Goal: Task Accomplishment & Management: Complete application form

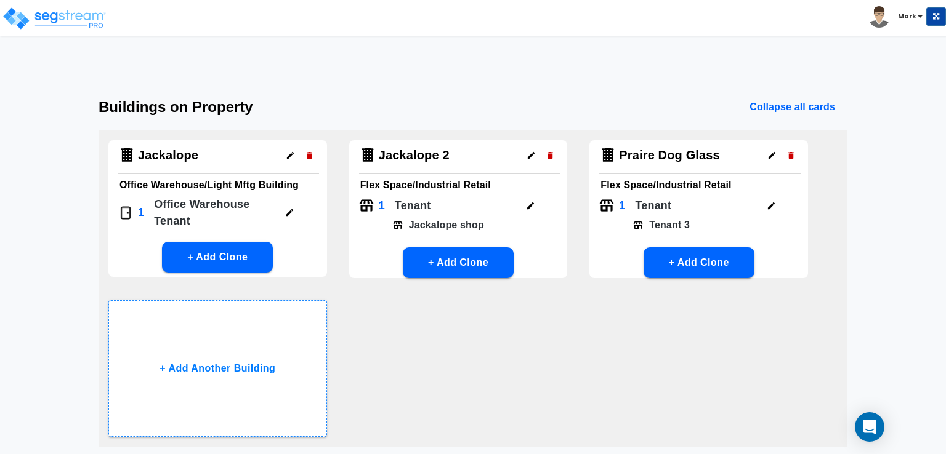
click at [943, 81] on html "Toggle navigation Mark x" at bounding box center [473, 273] width 946 height 547
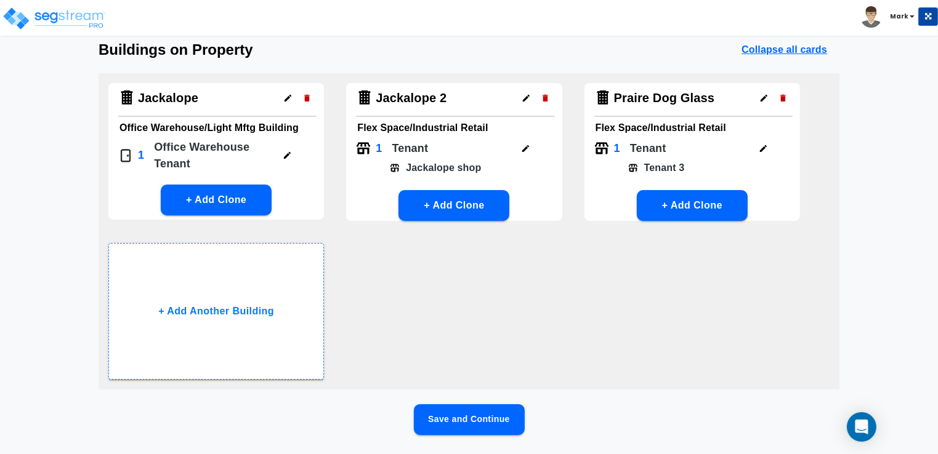
scroll to position [92, 0]
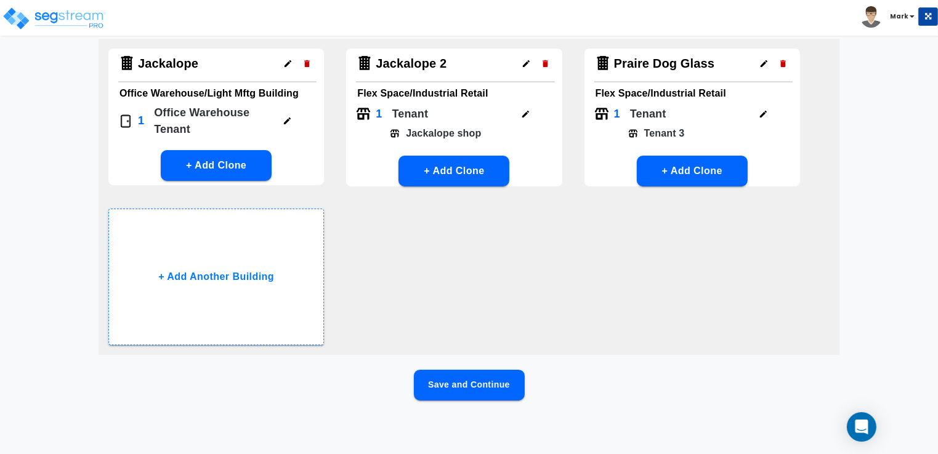
click at [446, 384] on button "Save and Continue" at bounding box center [469, 385] width 111 height 31
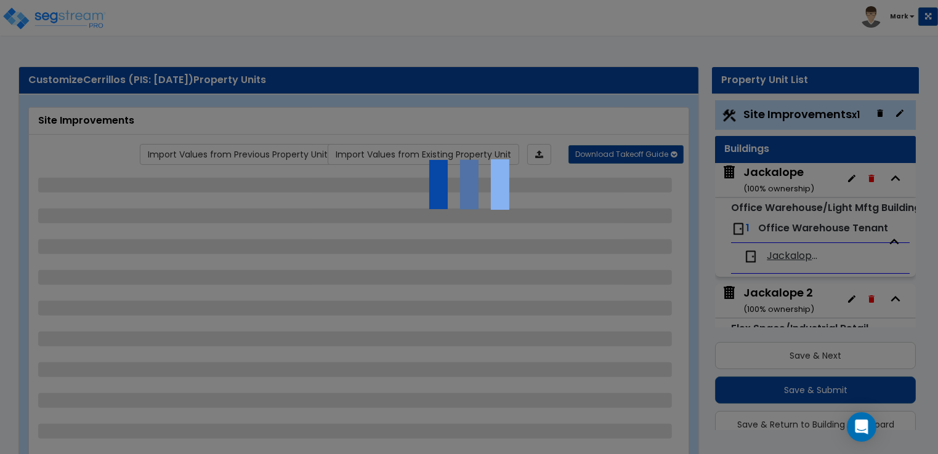
scroll to position [33, 0]
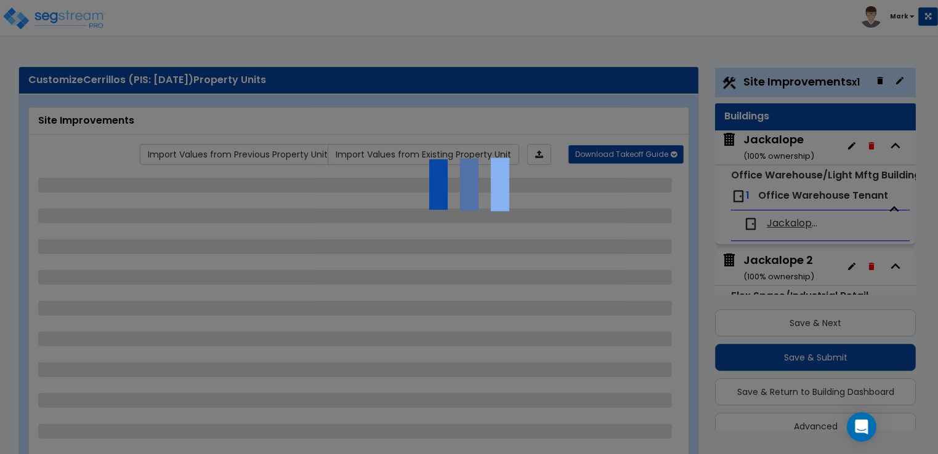
select select "2"
select select "1"
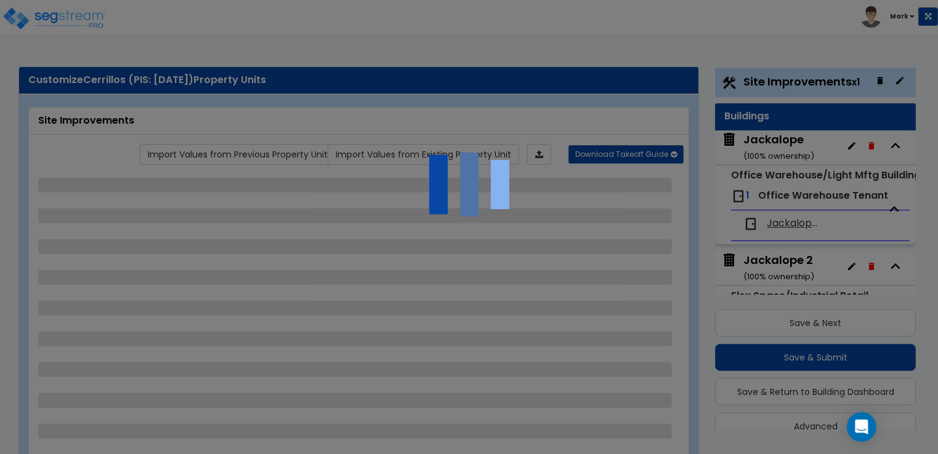
select select "2"
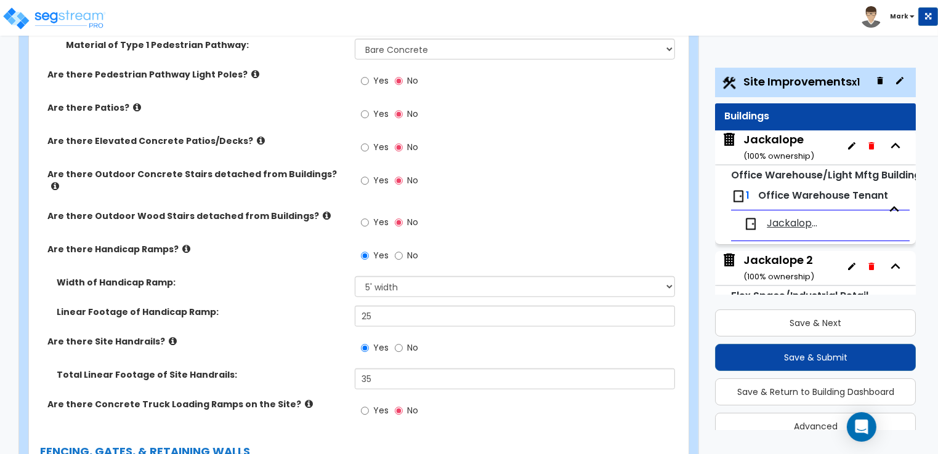
scroll to position [1354, 0]
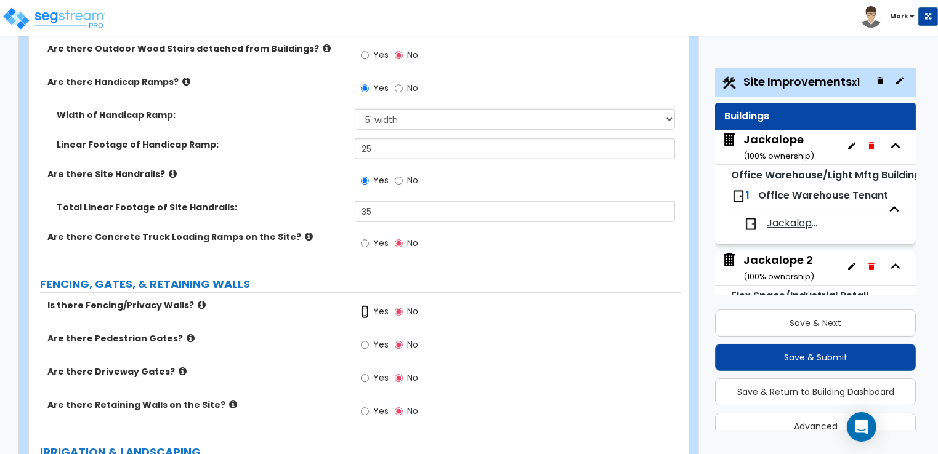
click at [363, 305] on input "Yes" at bounding box center [365, 312] width 8 height 14
radio input "true"
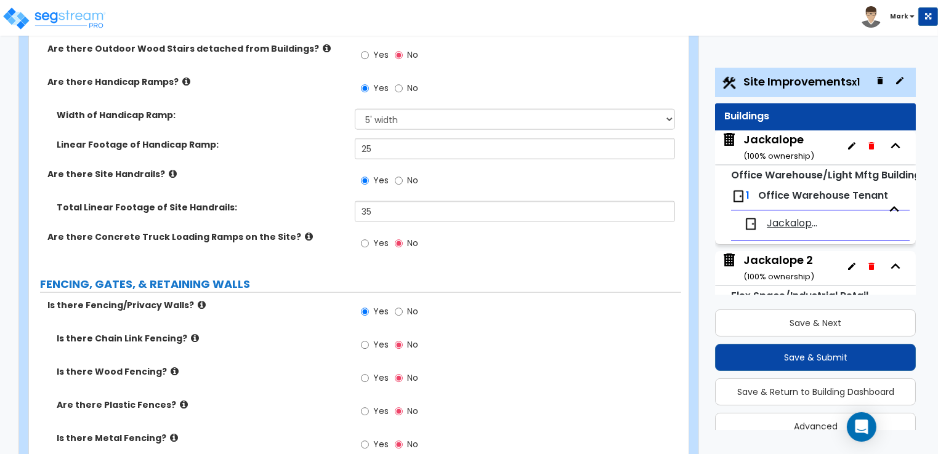
click at [372, 436] on label "Yes" at bounding box center [375, 446] width 28 height 21
click at [369, 438] on input "Yes" at bounding box center [365, 445] width 8 height 14
radio input "true"
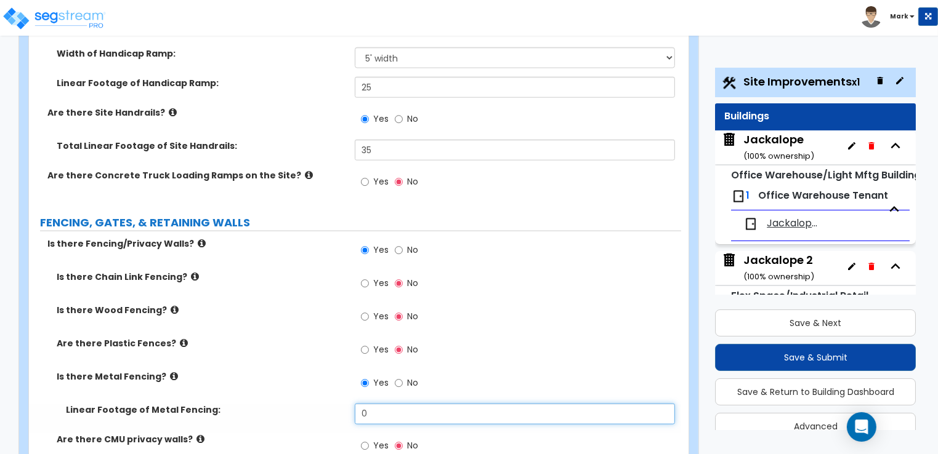
click at [376, 404] on input "0" at bounding box center [515, 414] width 320 height 21
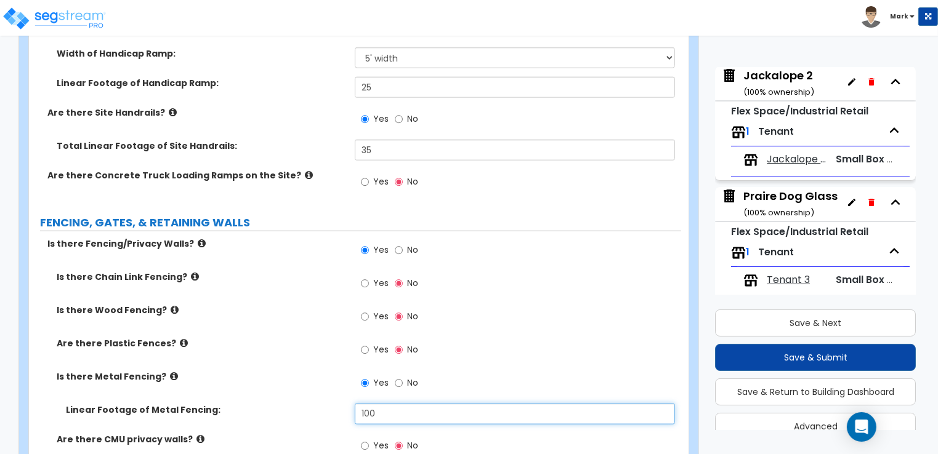
scroll to position [198, 0]
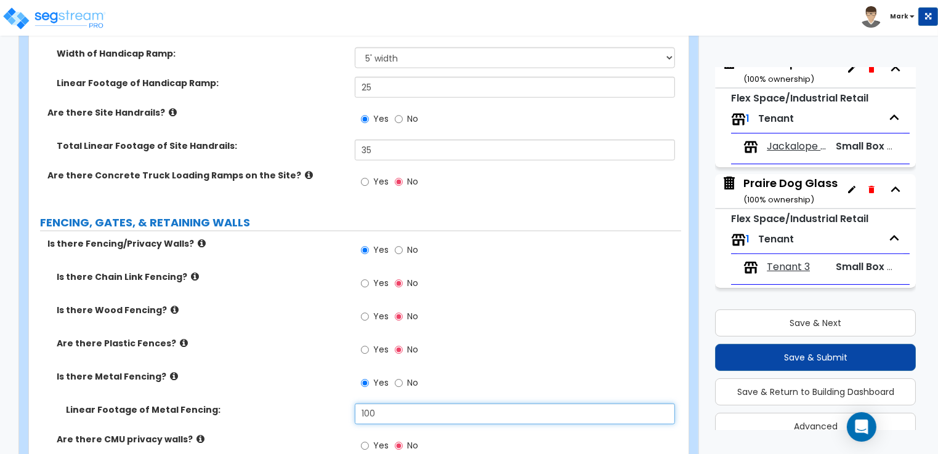
type input "100"
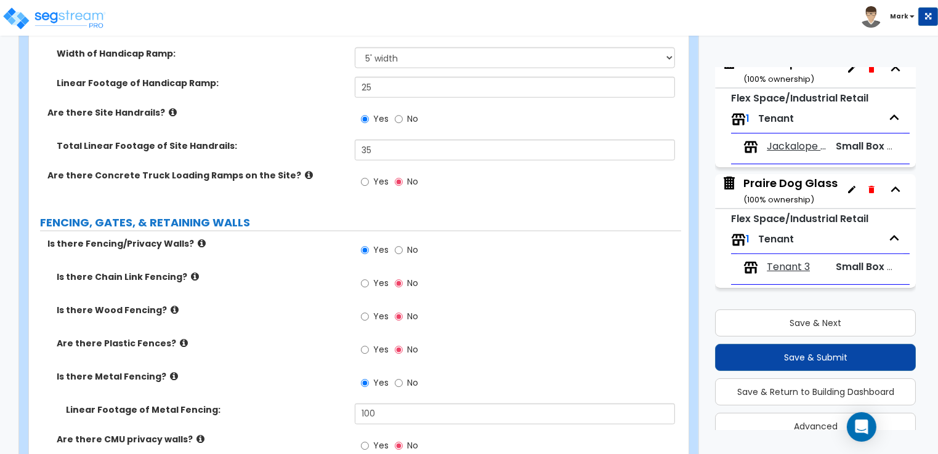
click at [773, 186] on div "Praire Dog Glass ( 100 % ownership)" at bounding box center [790, 190] width 94 height 31
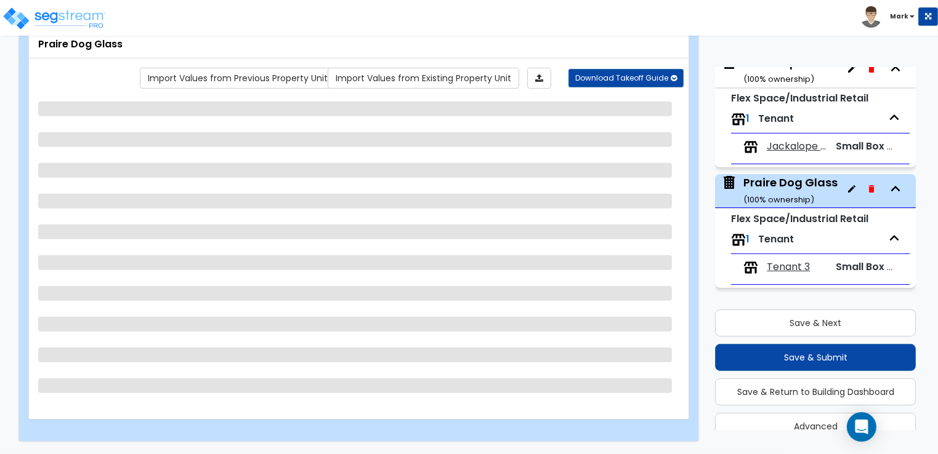
scroll to position [54, 0]
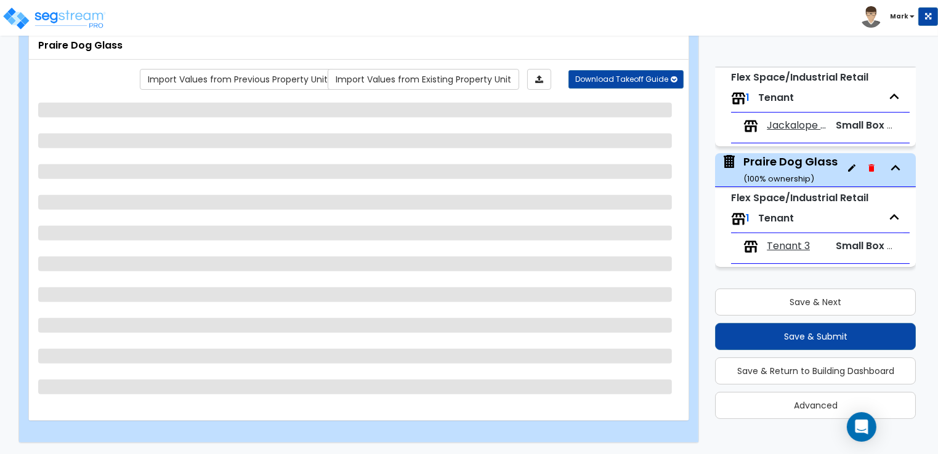
select select "7"
select select "1"
select select "7"
select select "2"
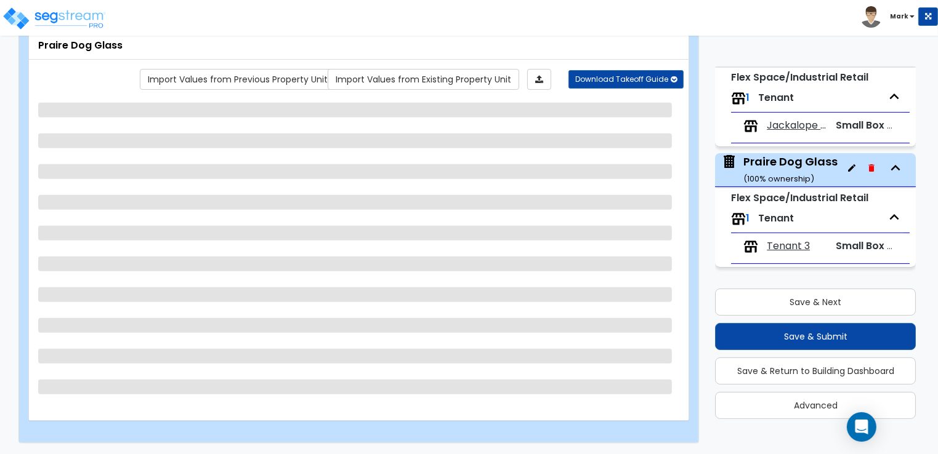
select select "2"
select select "1"
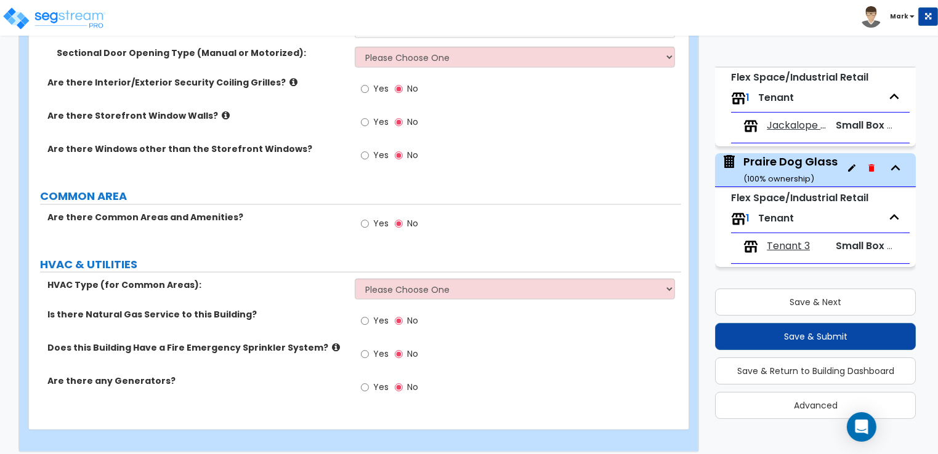
scroll to position [1478, 0]
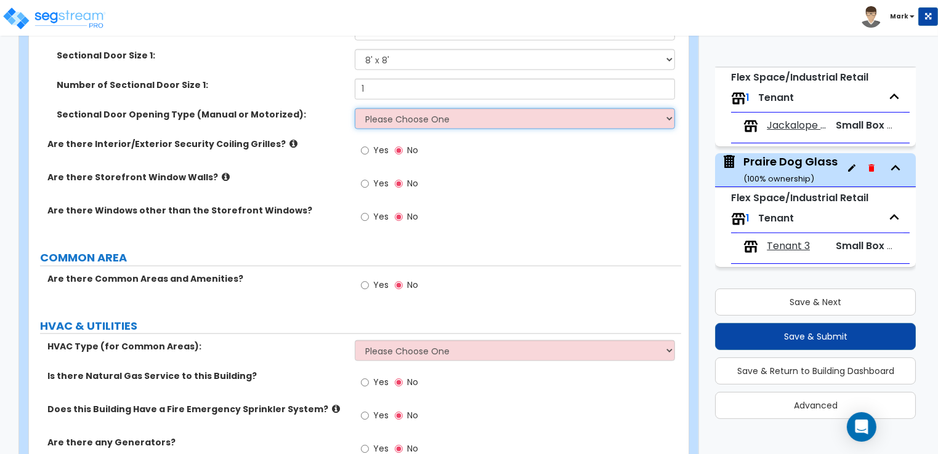
click at [431, 111] on select "Please Choose One All Manual All Motorized Some are Motorized" at bounding box center [515, 118] width 320 height 21
select select "1"
click at [355, 108] on select "Please Choose One All Manual All Motorized Some are Motorized" at bounding box center [515, 118] width 320 height 21
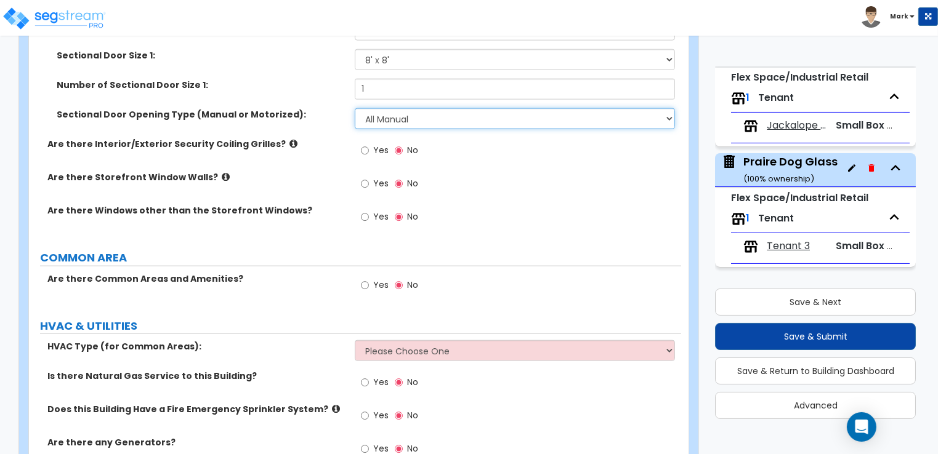
scroll to position [1539, 0]
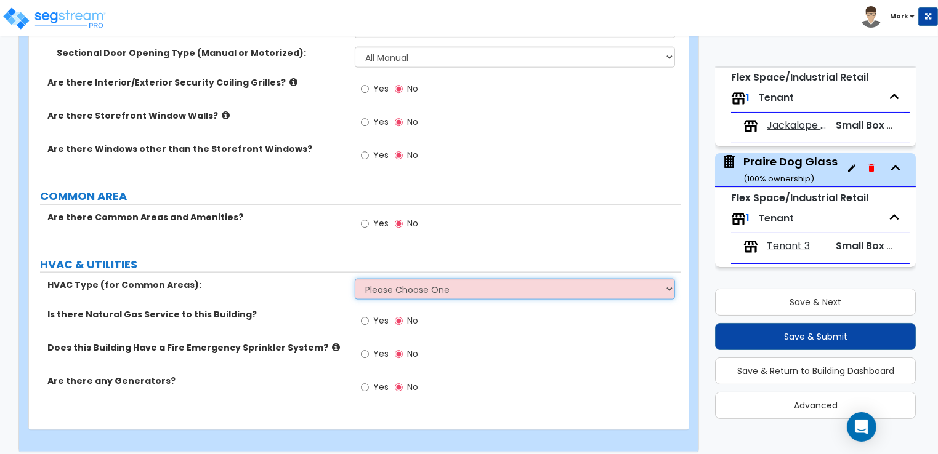
click at [377, 281] on select "Please Choose One Rooftop Unit Furnace-Condenser Forced Air Split Heating/Cooli…" at bounding box center [515, 289] width 320 height 21
select select "3"
click at [355, 279] on select "Please Choose One Rooftop Unit Furnace-Condenser Forced Air Split Heating/Cooli…" at bounding box center [515, 289] width 320 height 21
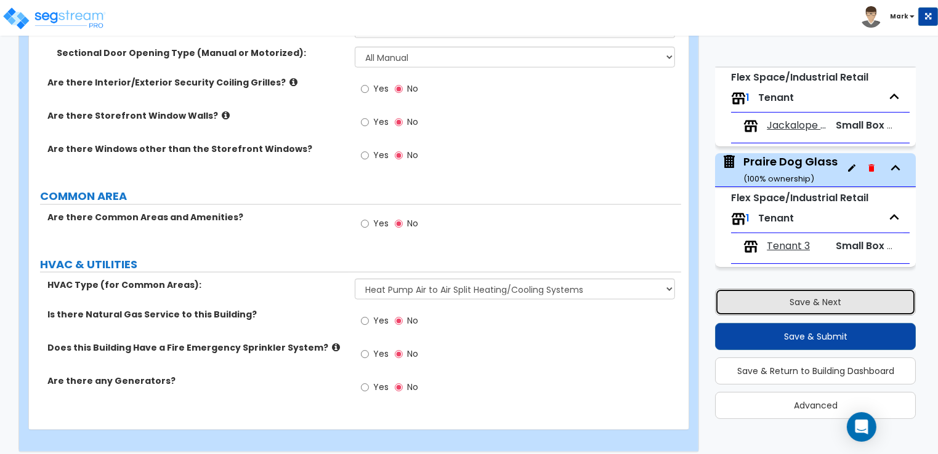
click at [819, 302] on button "Save & Next" at bounding box center [815, 302] width 201 height 27
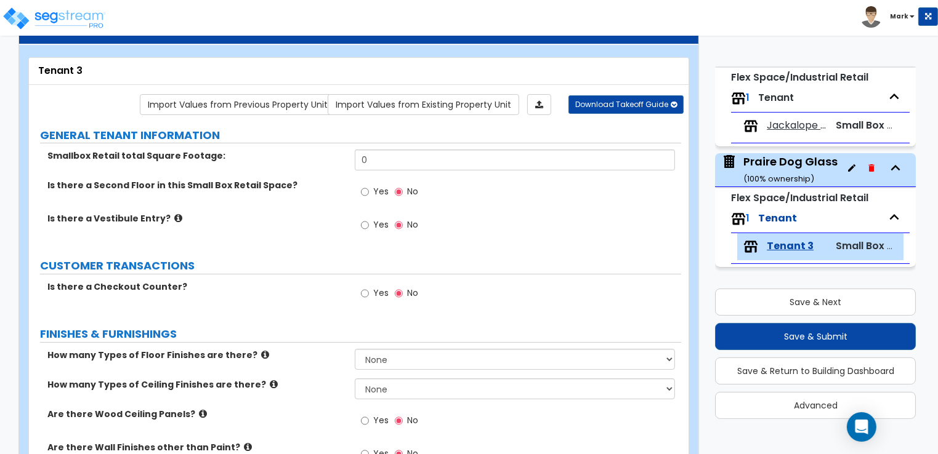
scroll to position [0, 0]
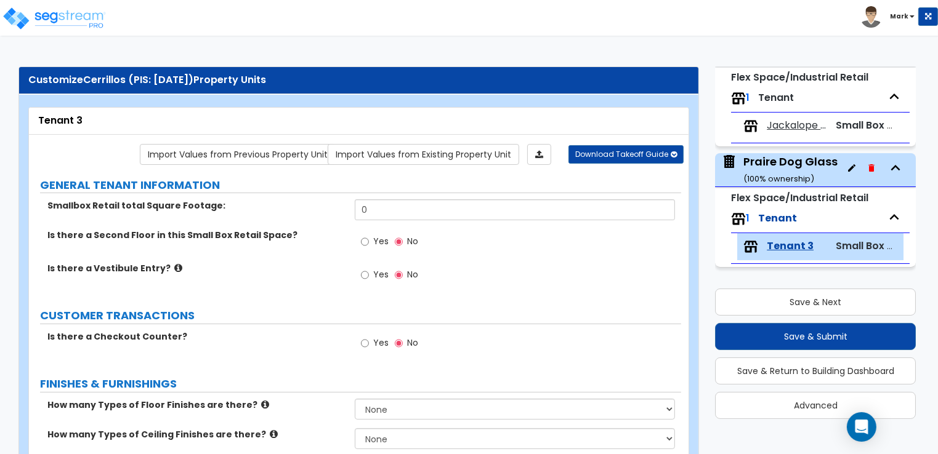
click at [766, 156] on div "Praire Dog Glass ( 100 % ownership)" at bounding box center [790, 169] width 94 height 31
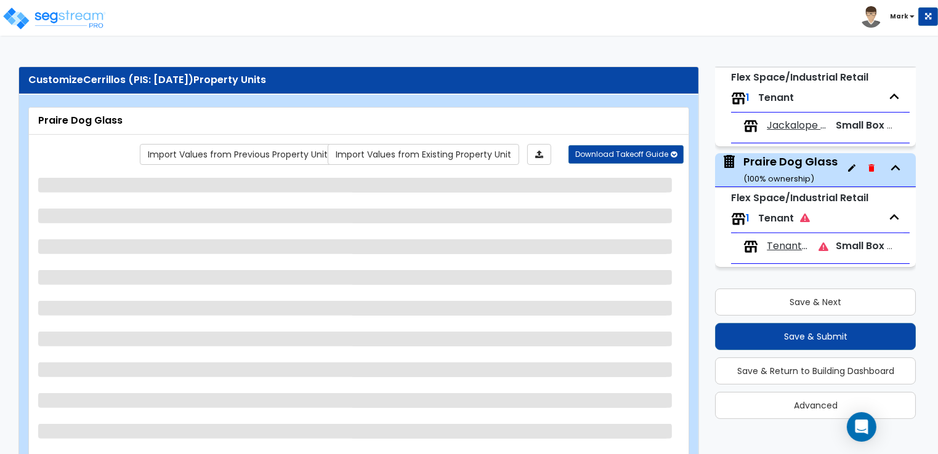
select select "7"
select select "1"
select select "7"
select select "2"
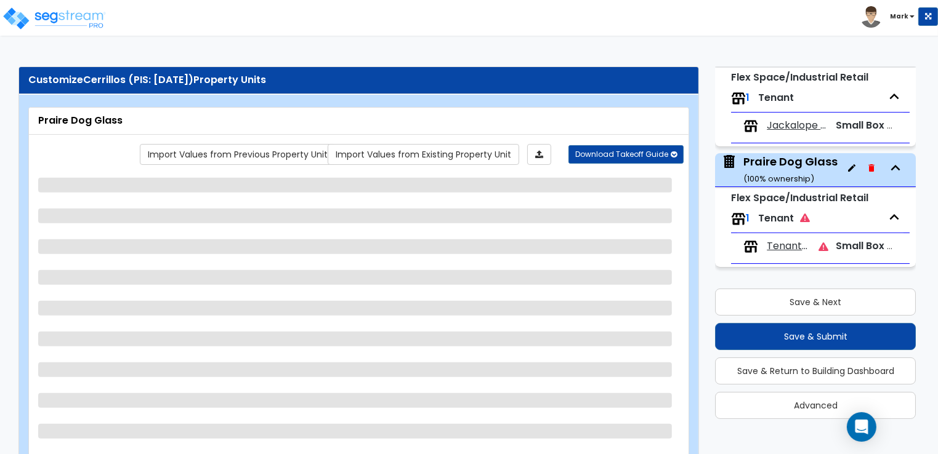
select select "2"
select select "1"
select select "3"
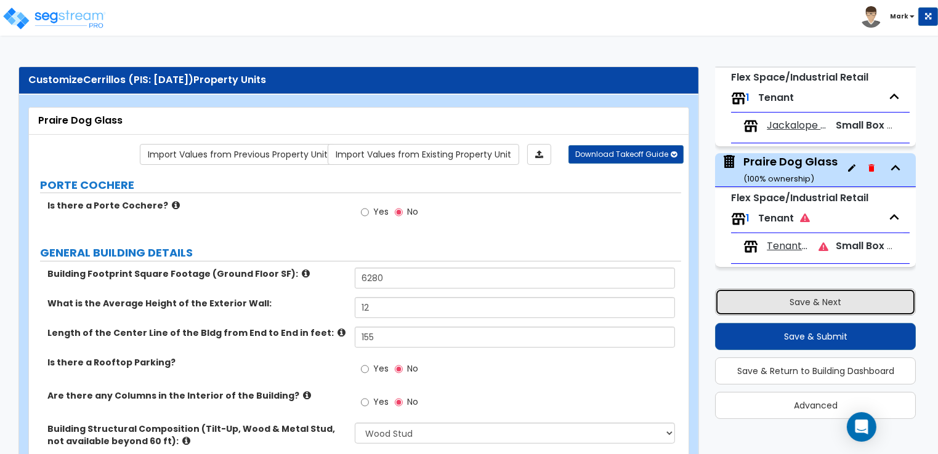
click at [782, 307] on button "Save & Next" at bounding box center [815, 302] width 201 height 27
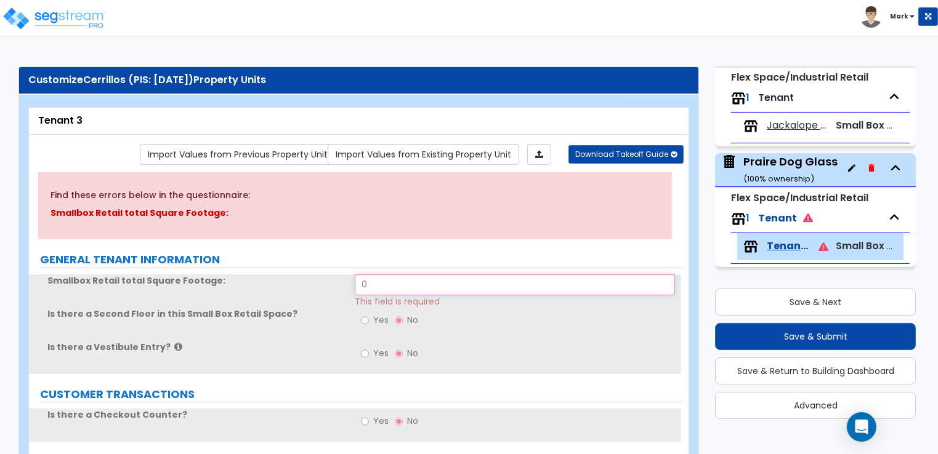
click at [406, 282] on input "0" at bounding box center [515, 285] width 320 height 21
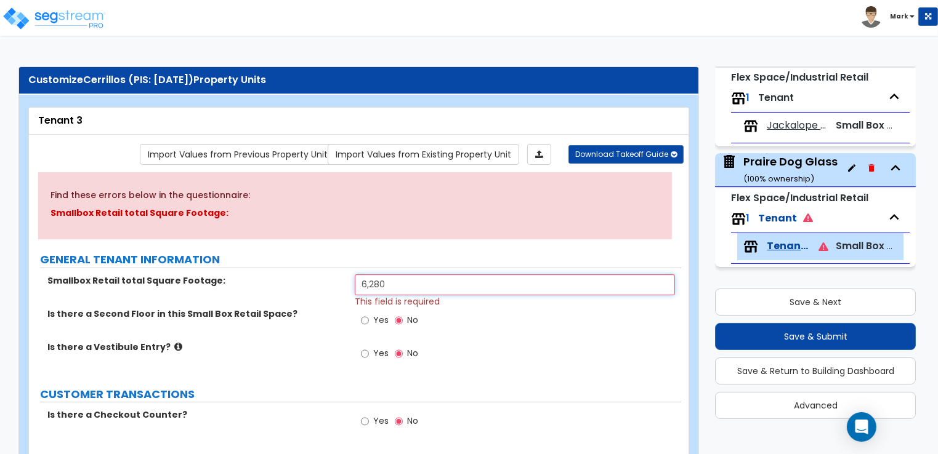
type input "6,280"
click at [310, 329] on div "Is there a Second Floor in this Small Box Retail Space? Yes No" at bounding box center [355, 324] width 652 height 33
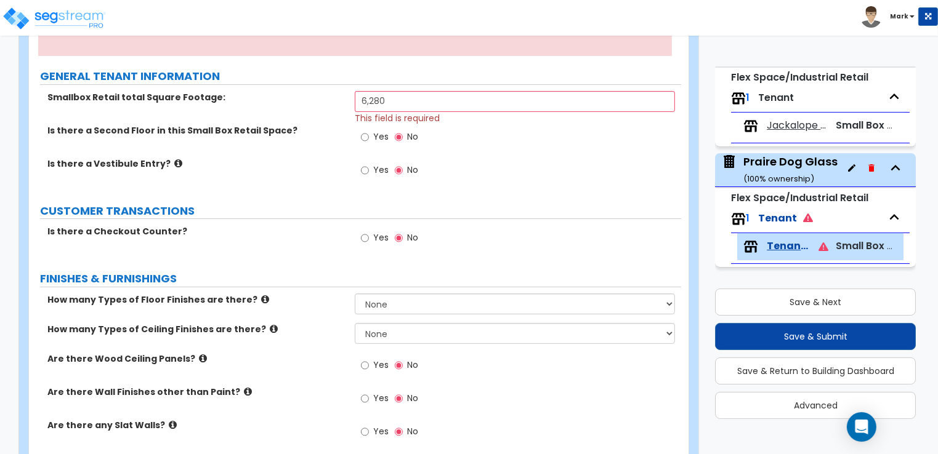
scroll to position [123, 0]
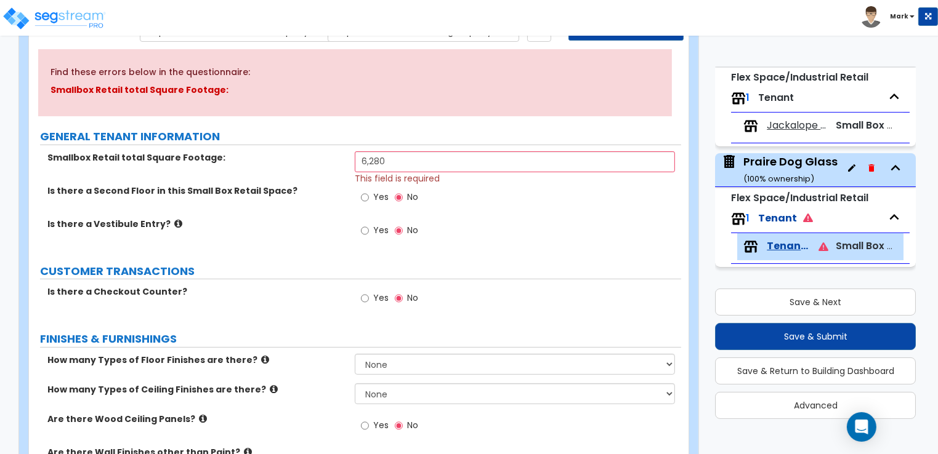
click at [786, 158] on div "Praire Dog Glass ( 100 % ownership)" at bounding box center [790, 169] width 94 height 31
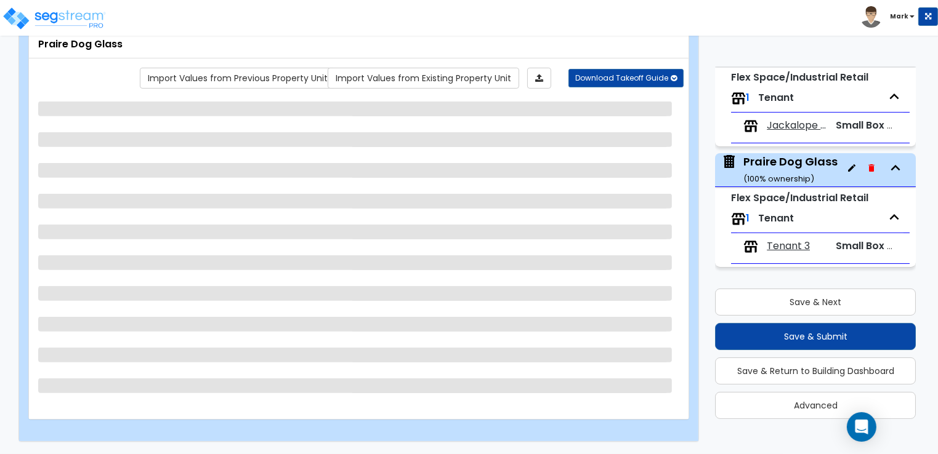
scroll to position [75, 0]
select select "7"
select select "1"
select select "7"
select select "2"
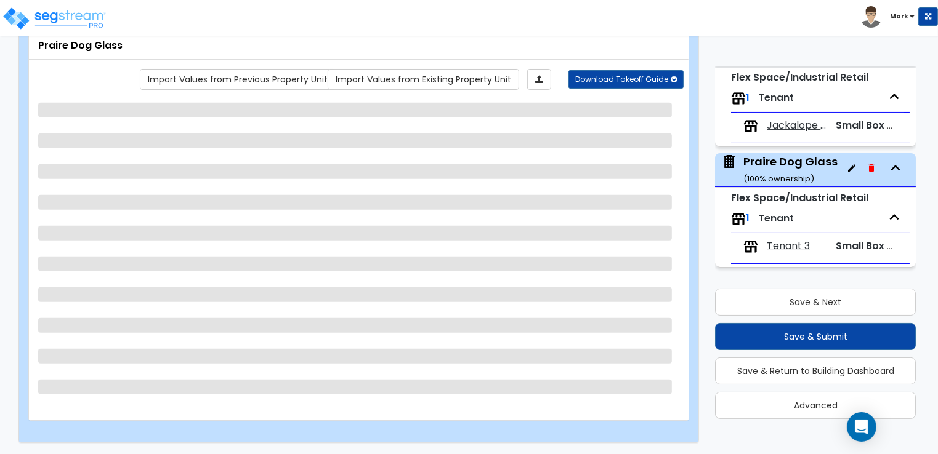
select select "2"
select select "1"
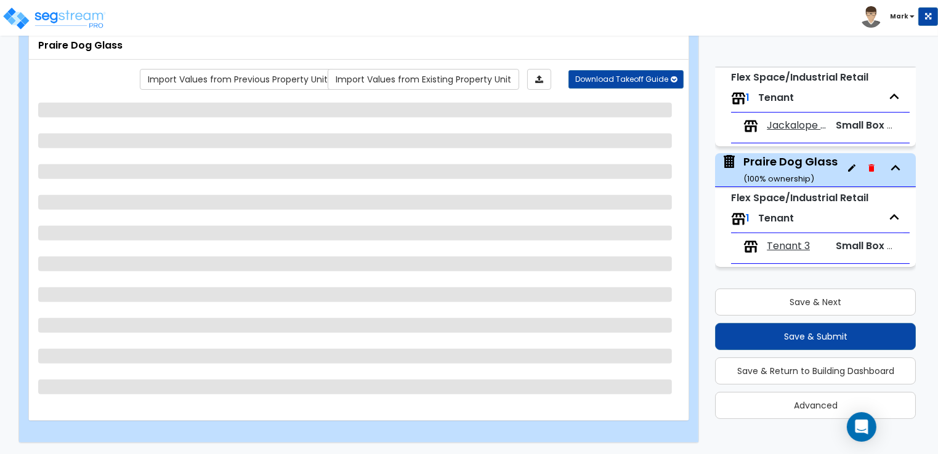
select select "3"
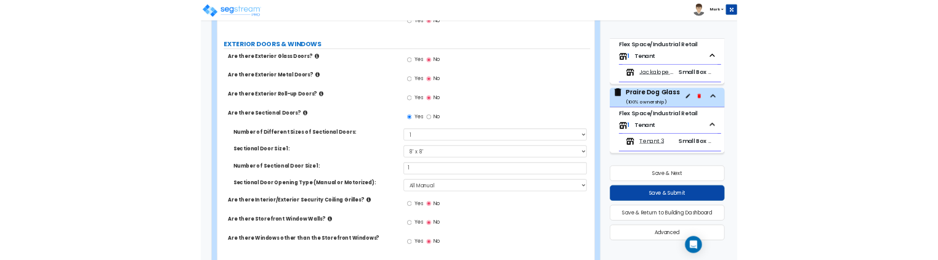
scroll to position [1354, 0]
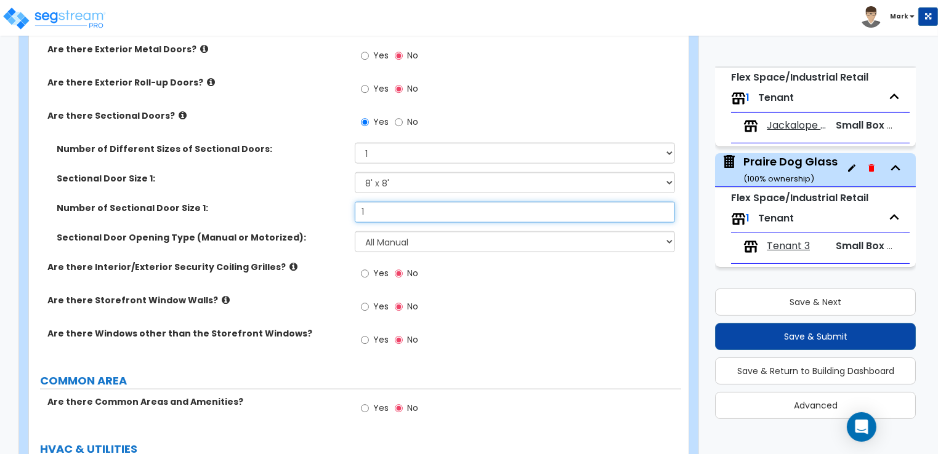
click at [387, 202] on input "1" at bounding box center [515, 212] width 320 height 21
type input "2"
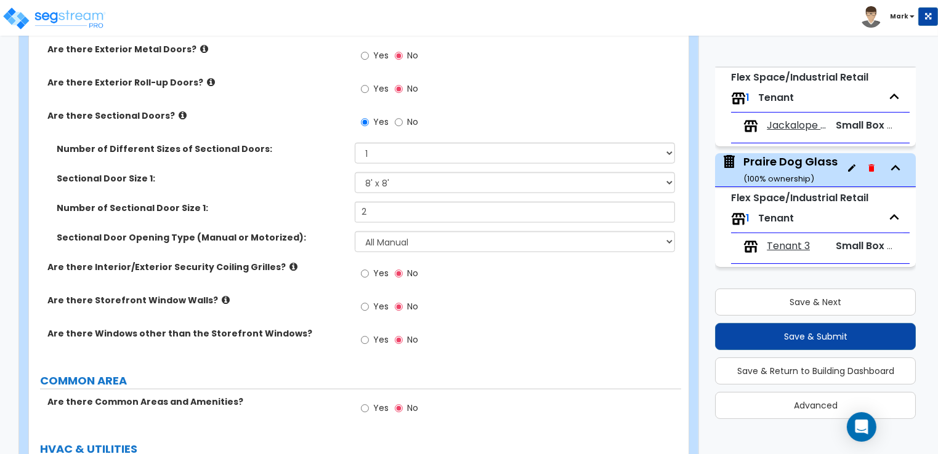
click at [287, 172] on label "Sectional Door Size 1:" at bounding box center [201, 178] width 289 height 12
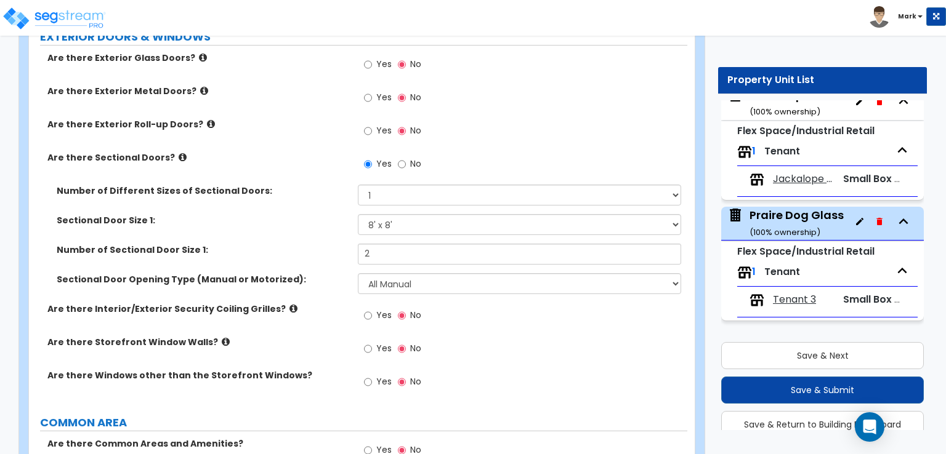
scroll to position [1293, 0]
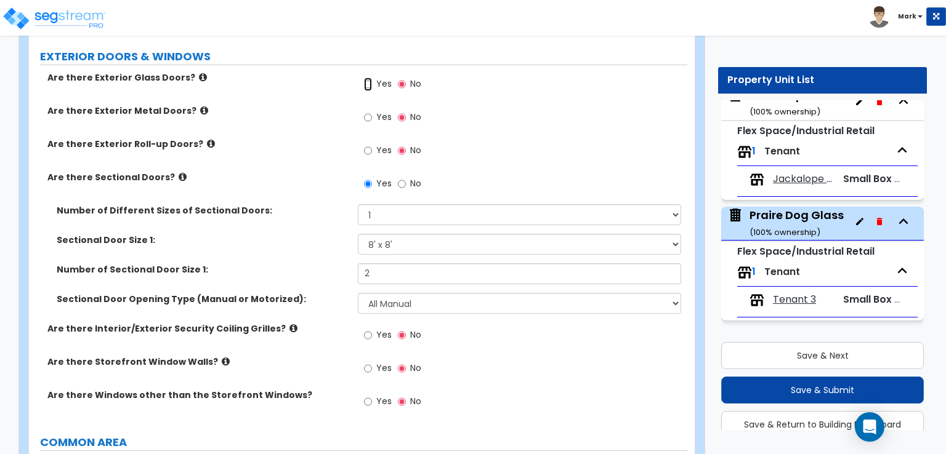
click at [365, 78] on input "Yes" at bounding box center [368, 85] width 8 height 14
radio input "true"
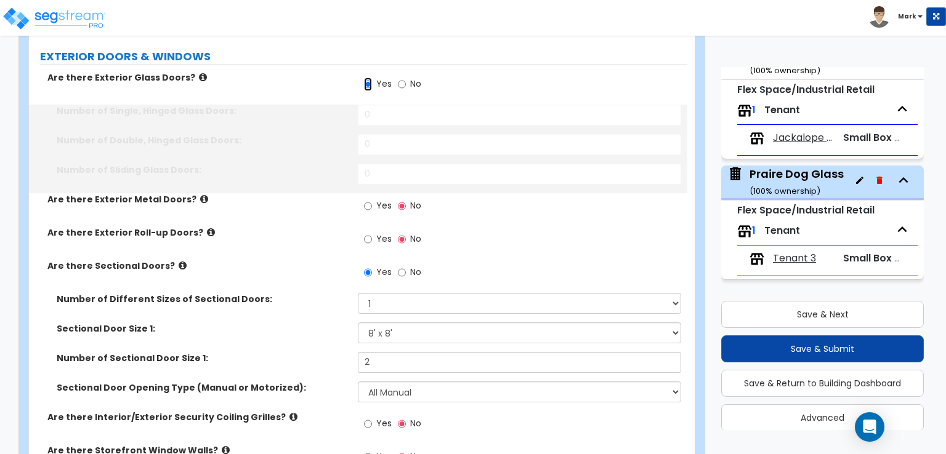
scroll to position [54, 0]
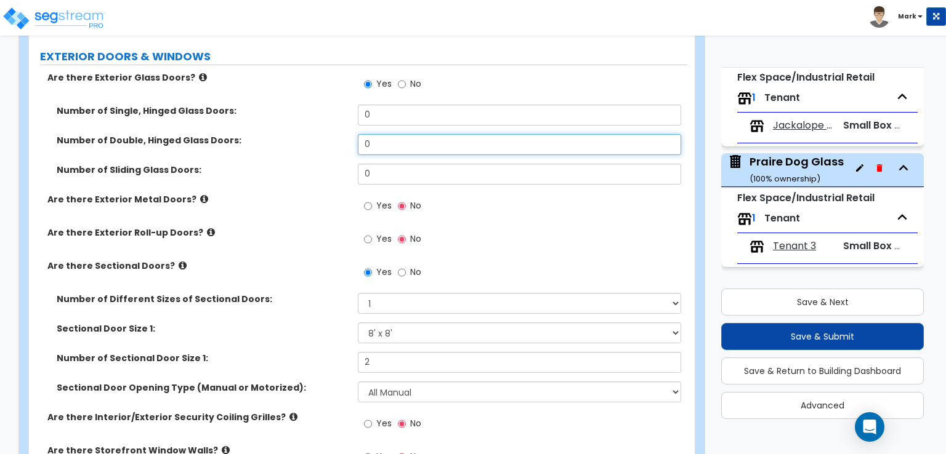
click at [392, 143] on input "0" at bounding box center [519, 144] width 323 height 21
type input "2"
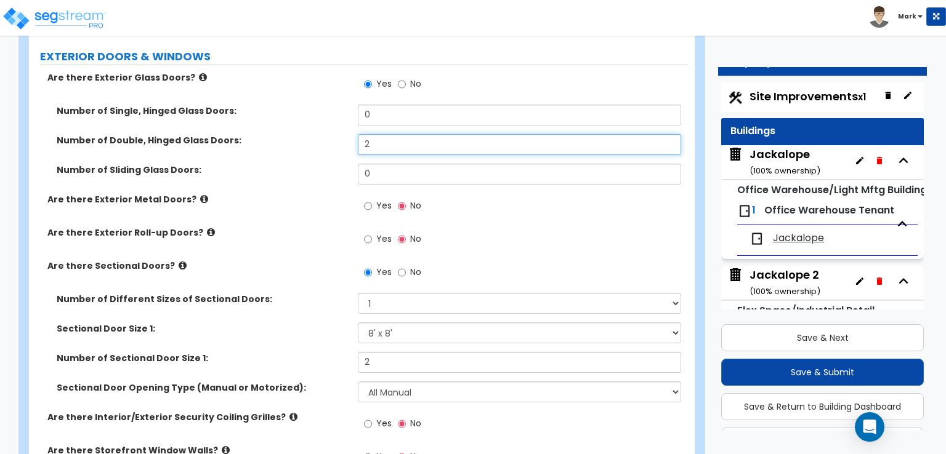
scroll to position [0, 0]
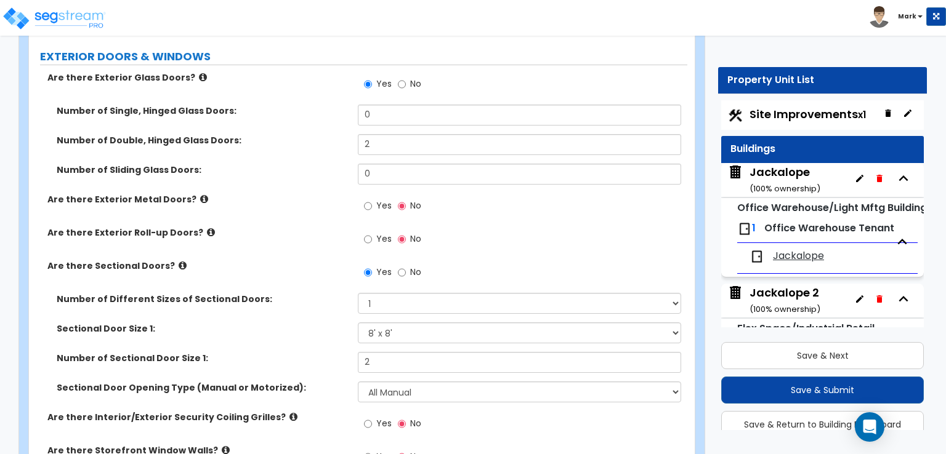
click at [792, 109] on span "Site Improvements x1" at bounding box center [807, 114] width 116 height 15
select select "2"
select select "1"
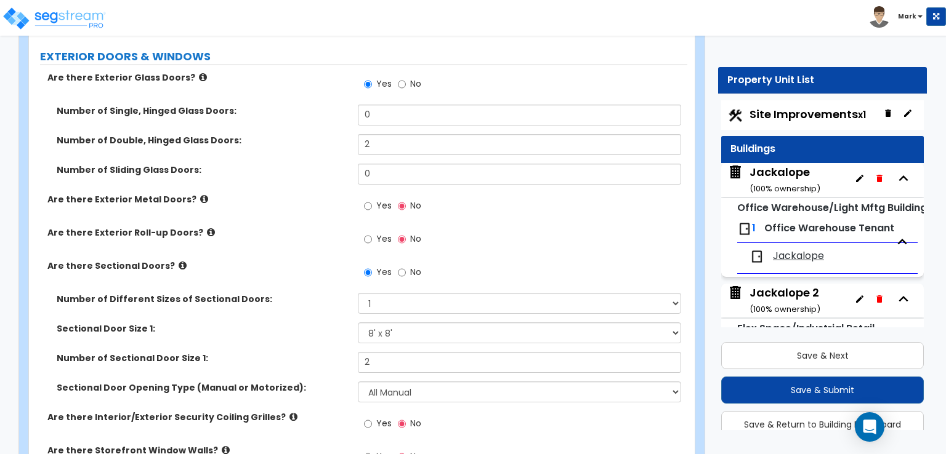
select select "1"
select select "2"
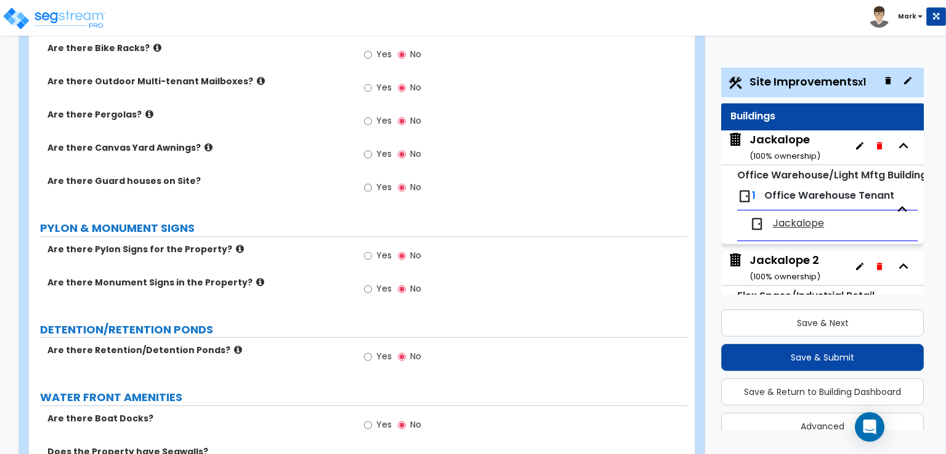
scroll to position [2354, 0]
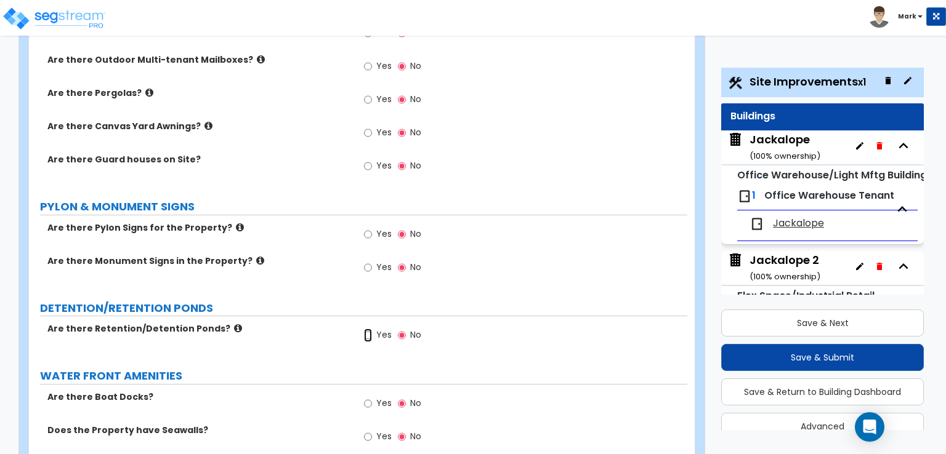
click at [367, 329] on input "Yes" at bounding box center [368, 336] width 8 height 14
radio input "true"
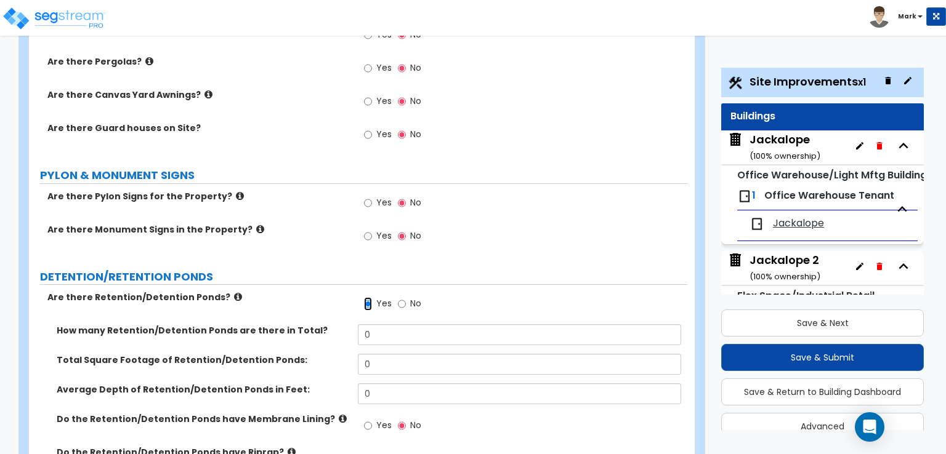
scroll to position [2415, 0]
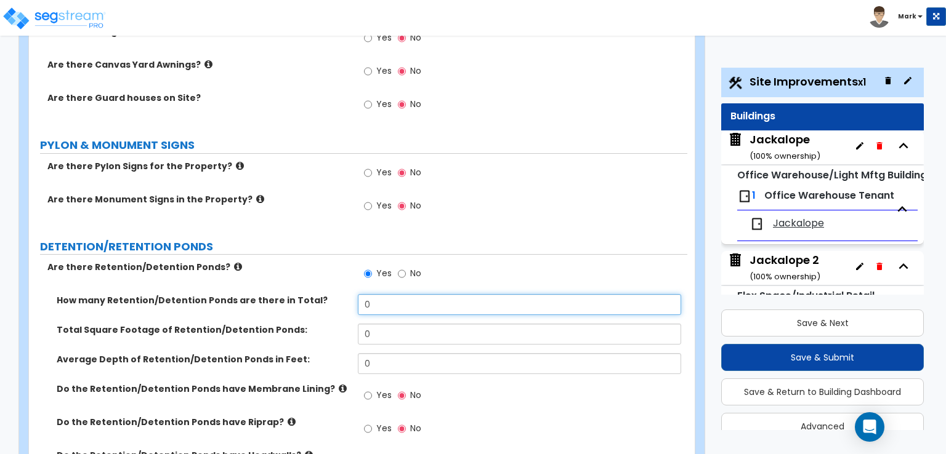
click at [395, 294] on input "0" at bounding box center [519, 304] width 323 height 21
type input "1"
click at [399, 324] on input "0" at bounding box center [519, 334] width 323 height 21
type input "200"
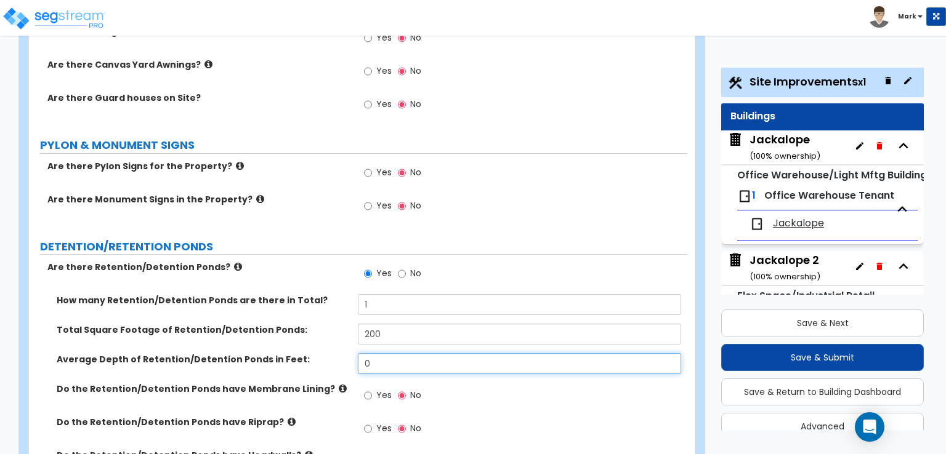
click at [395, 353] on input "0" at bounding box center [519, 363] width 323 height 21
type input "4"
type input "3"
click at [296, 353] on label "Average Depth of Retention/Detention Ponds in Feet:" at bounding box center [203, 359] width 292 height 12
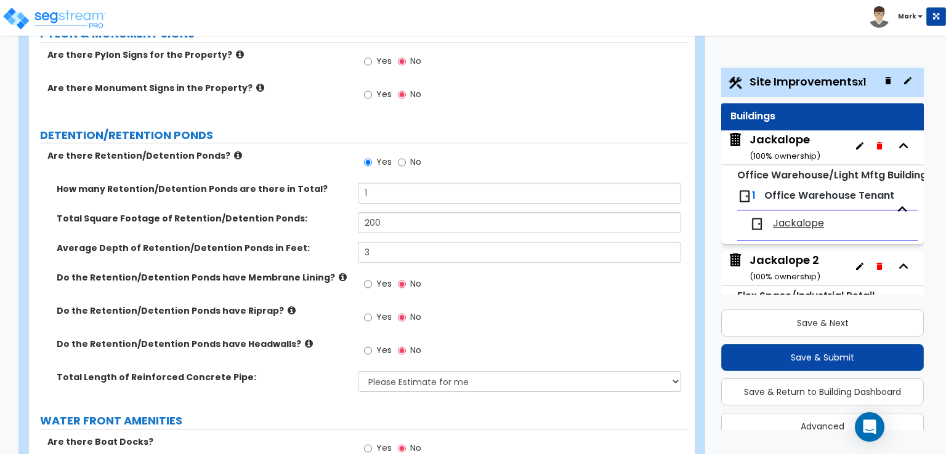
scroll to position [2538, 0]
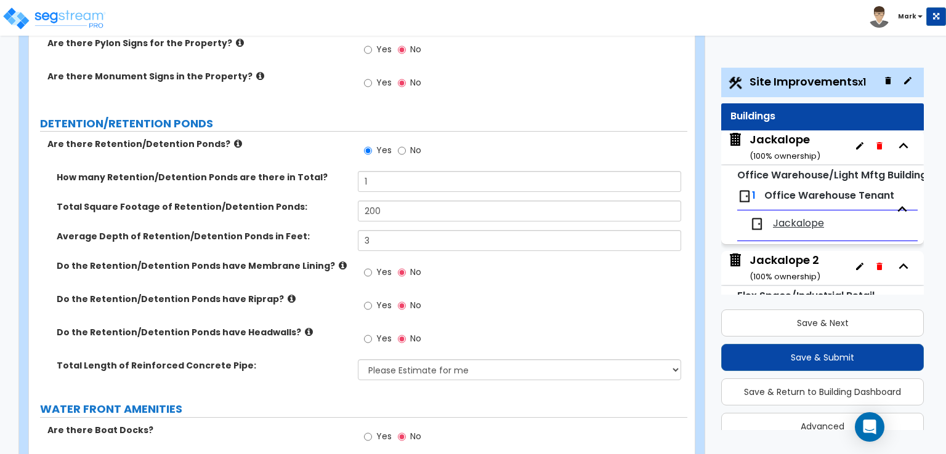
click at [782, 143] on div "Jackalope ( 100 % ownership)" at bounding box center [784, 147] width 71 height 31
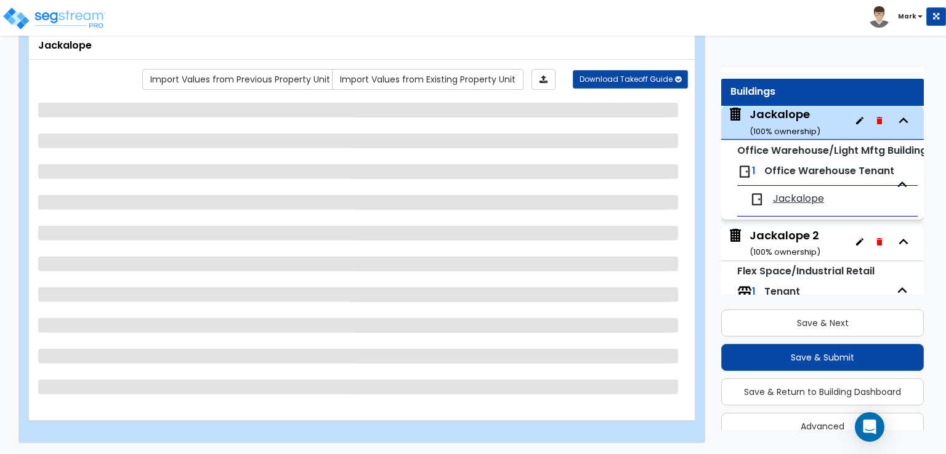
scroll to position [63, 0]
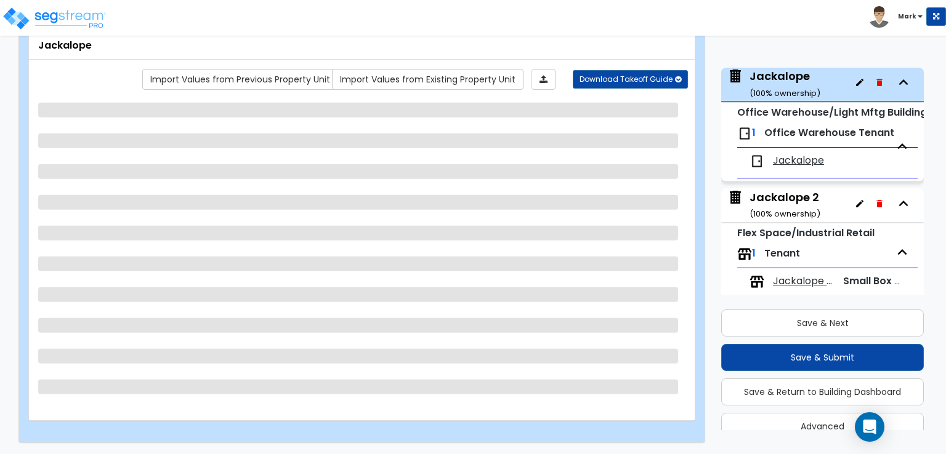
select select "2"
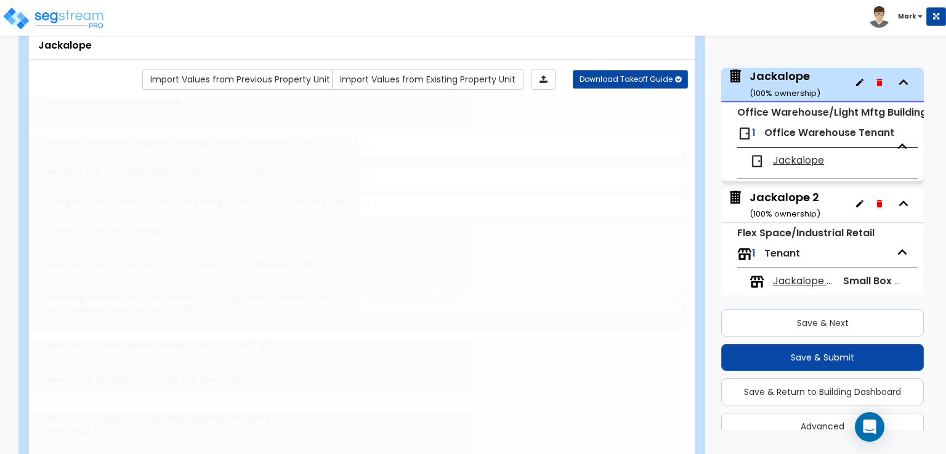
radio input "true"
select select "3"
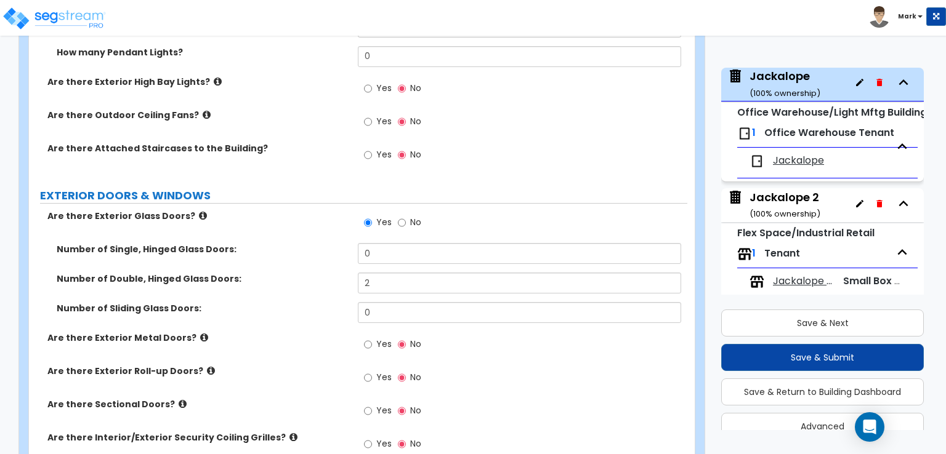
scroll to position [937, 0]
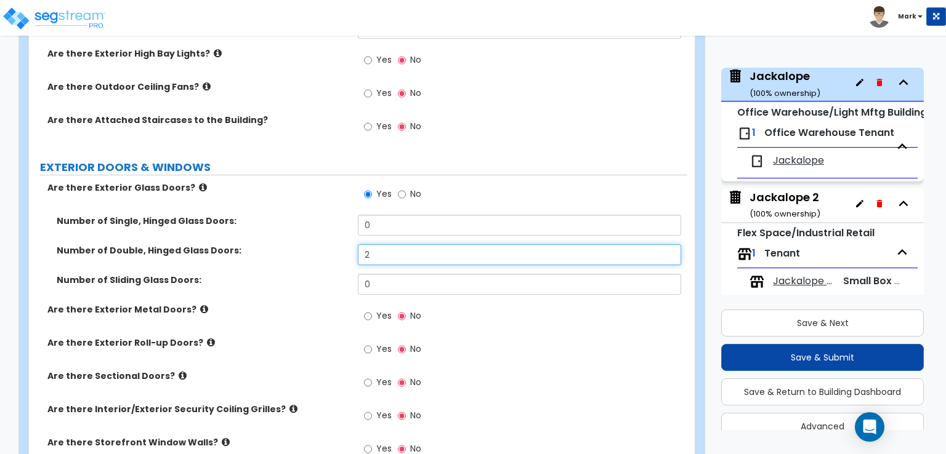
click at [397, 244] on input "2" at bounding box center [519, 254] width 323 height 21
type input "3"
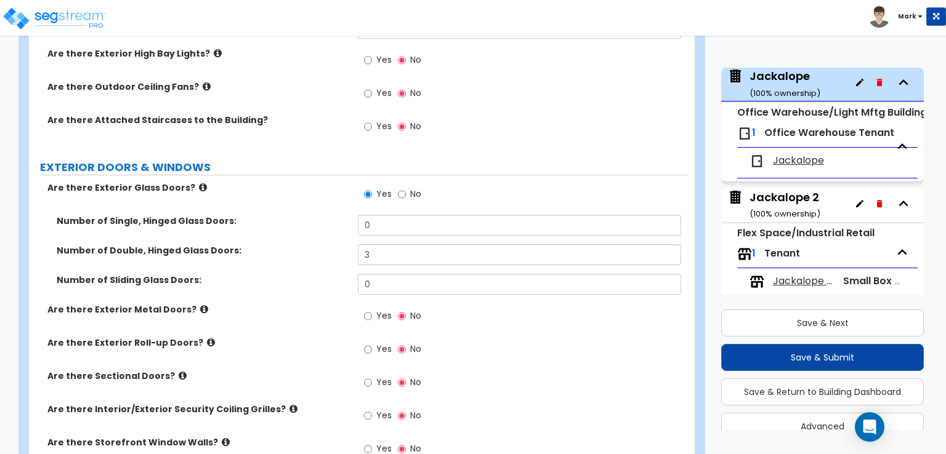
click at [312, 252] on div "Number of Double, Hinged Glass Doors: 3" at bounding box center [358, 259] width 658 height 30
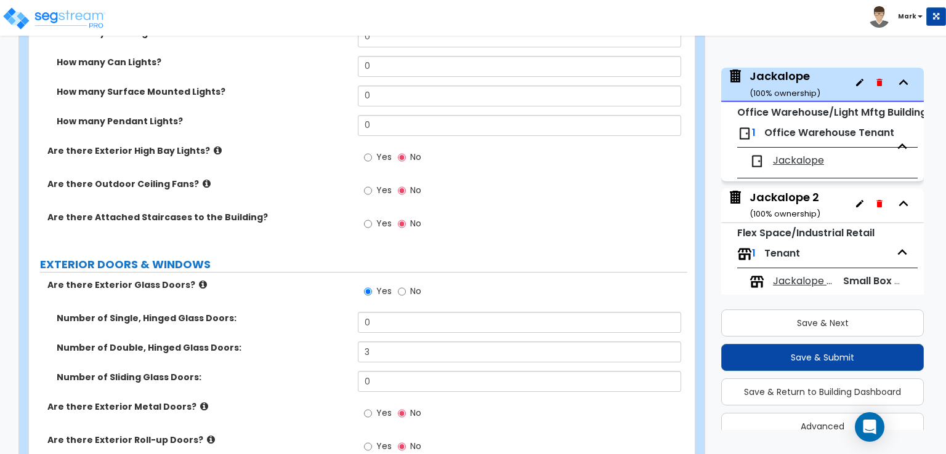
scroll to position [841, 0]
click at [374, 214] on label "Yes" at bounding box center [378, 224] width 28 height 21
click at [372, 216] on input "Yes" at bounding box center [368, 223] width 8 height 14
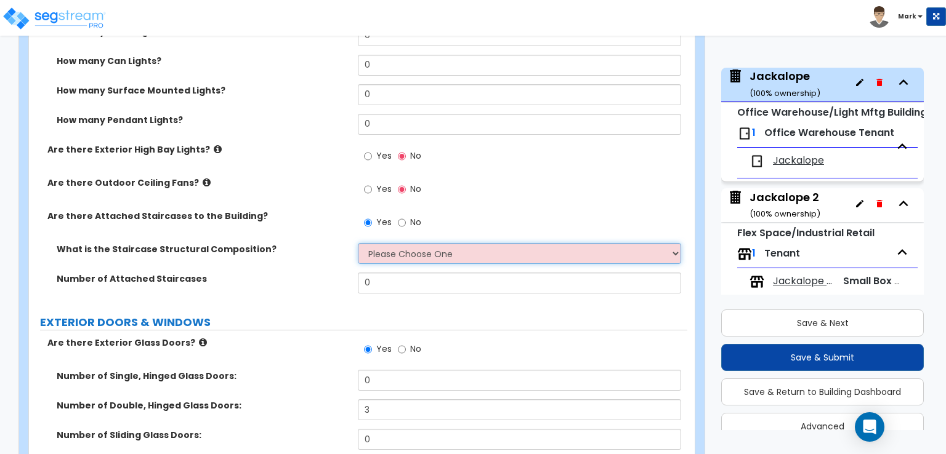
click at [407, 243] on select "Please Choose One Reinforced Concrete Structural Steel Wood" at bounding box center [519, 253] width 323 height 21
click at [408, 243] on select "Please Choose One Reinforced Concrete Structural Steel Wood" at bounding box center [519, 253] width 323 height 21
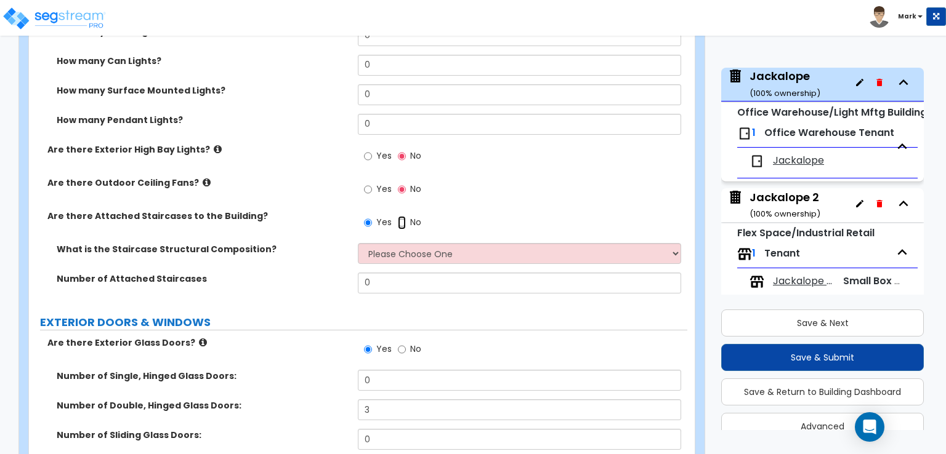
click at [401, 216] on input "No" at bounding box center [402, 223] width 8 height 14
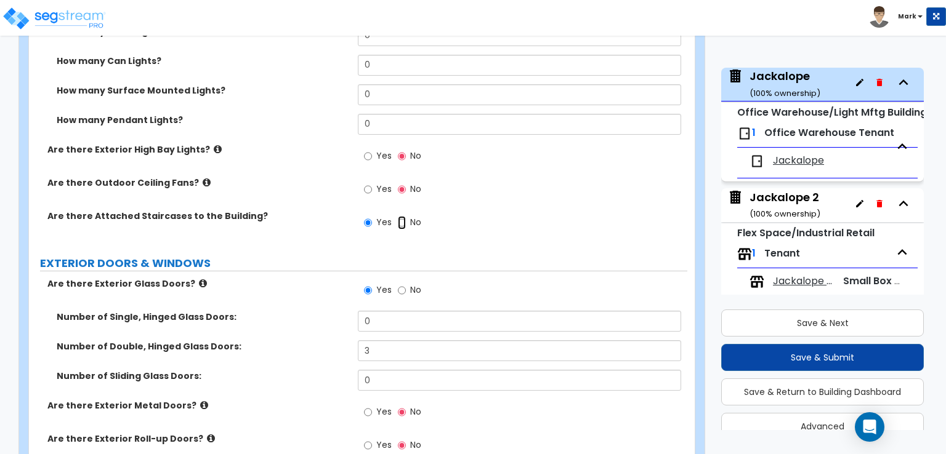
radio input "false"
radio input "true"
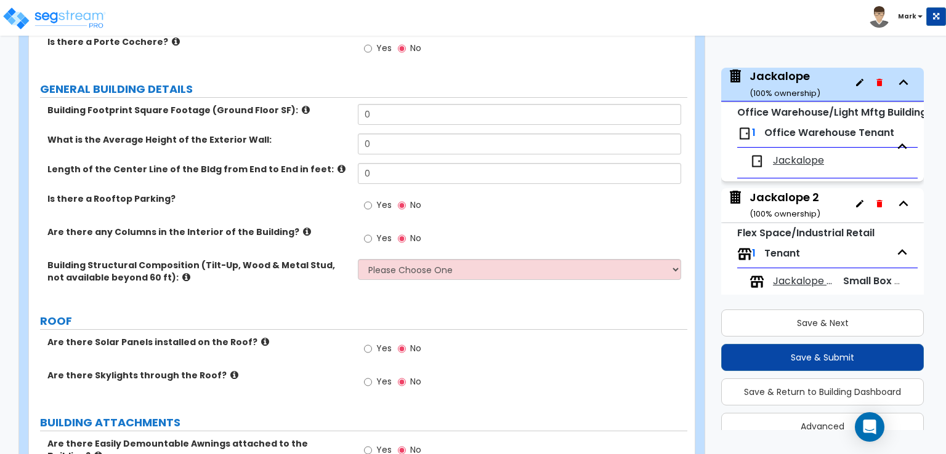
scroll to position [102, 0]
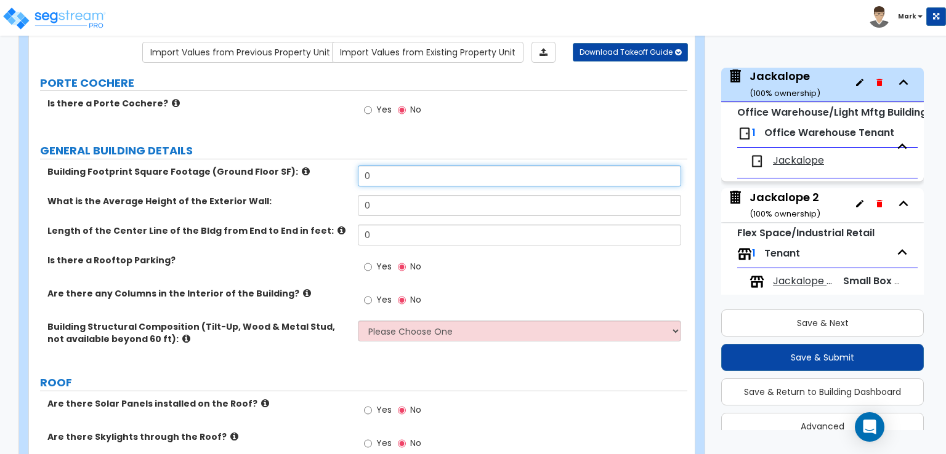
click at [410, 182] on input "0" at bounding box center [519, 176] width 323 height 21
type input "15,000"
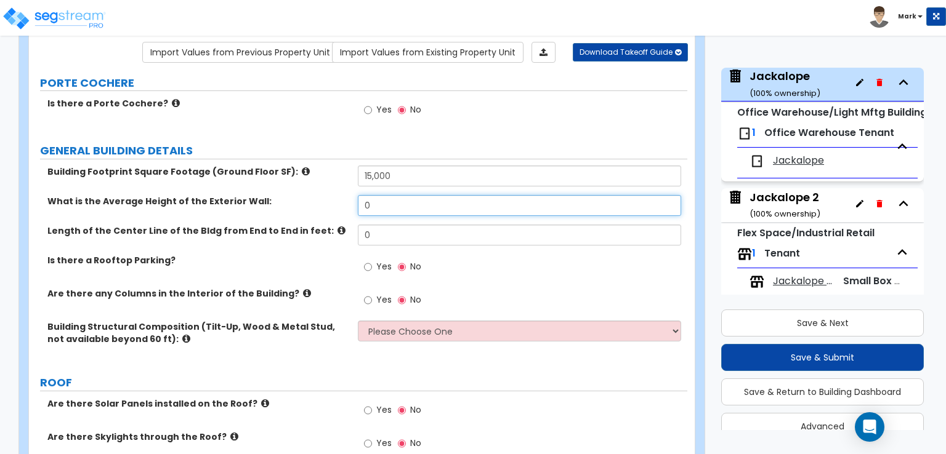
click at [406, 205] on input "0" at bounding box center [519, 205] width 323 height 21
type input "15"
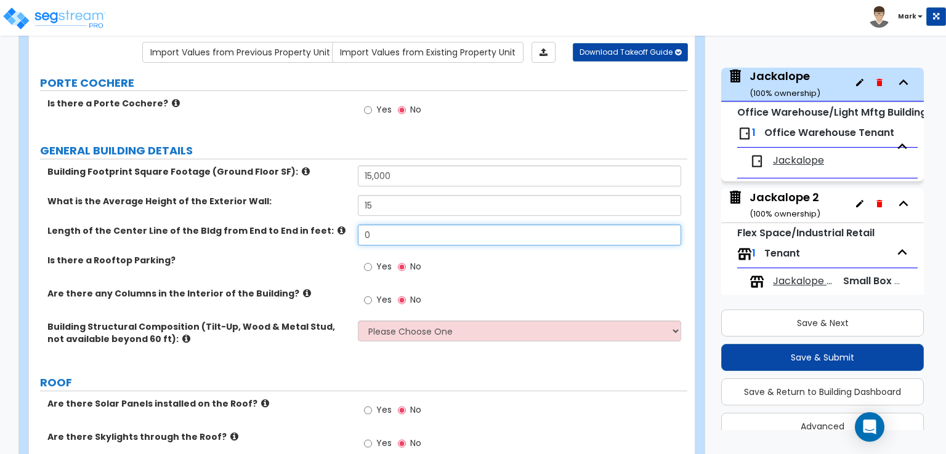
click at [402, 228] on input "0" at bounding box center [519, 235] width 323 height 21
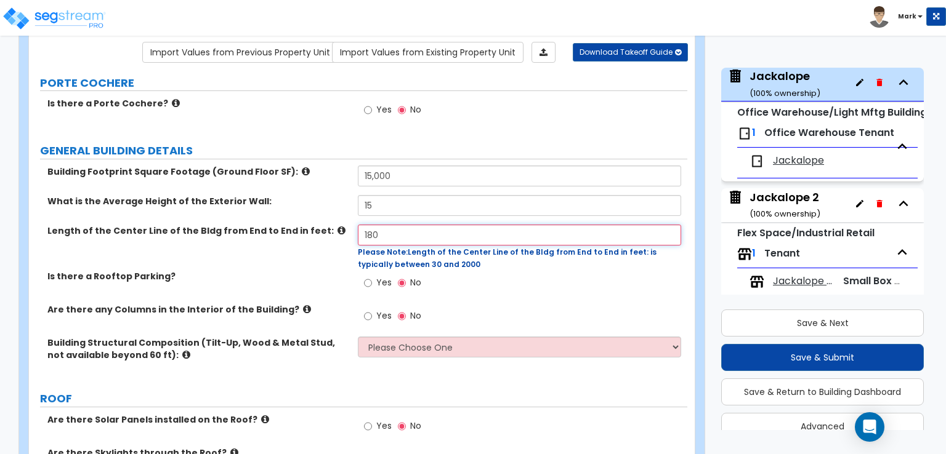
type input "180"
click at [333, 240] on div "Length of the Center Line of the Bldg from End to End in feet: 180 Please Note:…" at bounding box center [358, 248] width 658 height 46
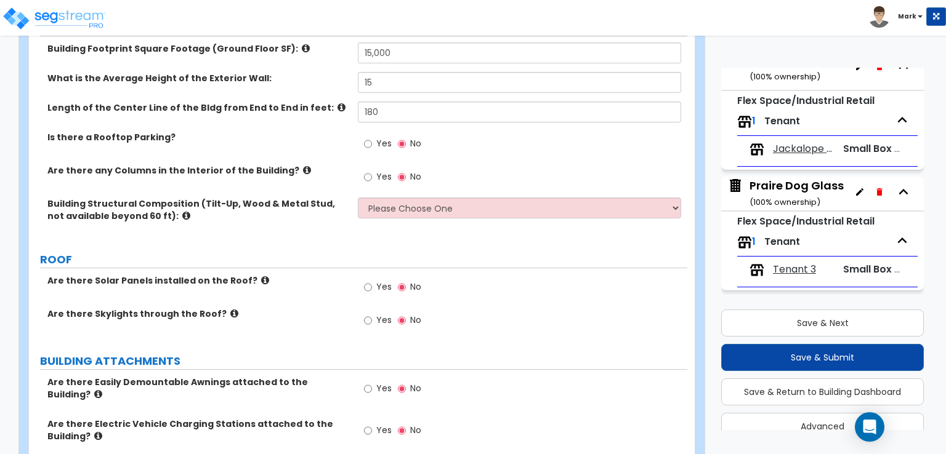
scroll to position [198, 0]
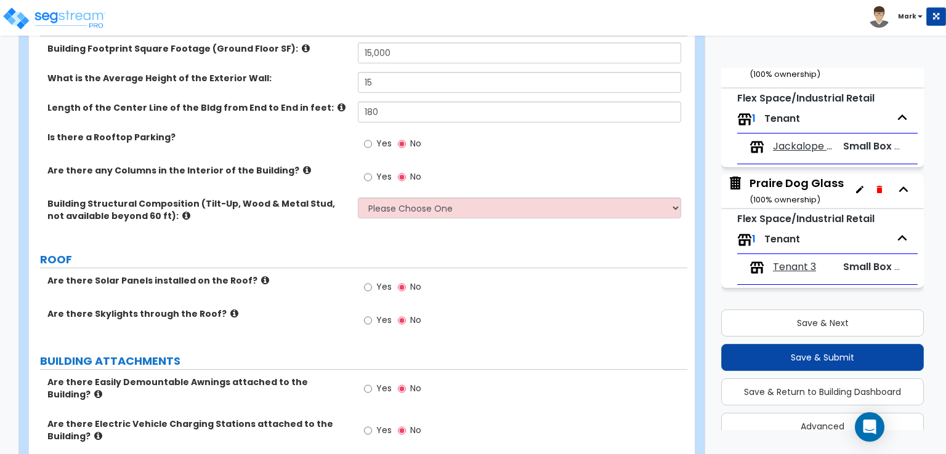
click at [795, 179] on div "Praire Dog Glass ( 100 % ownership)" at bounding box center [796, 190] width 94 height 31
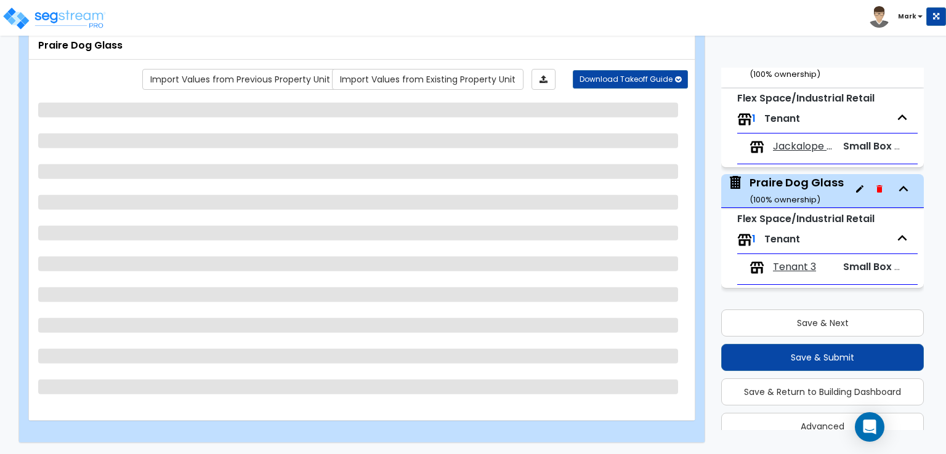
scroll to position [54, 0]
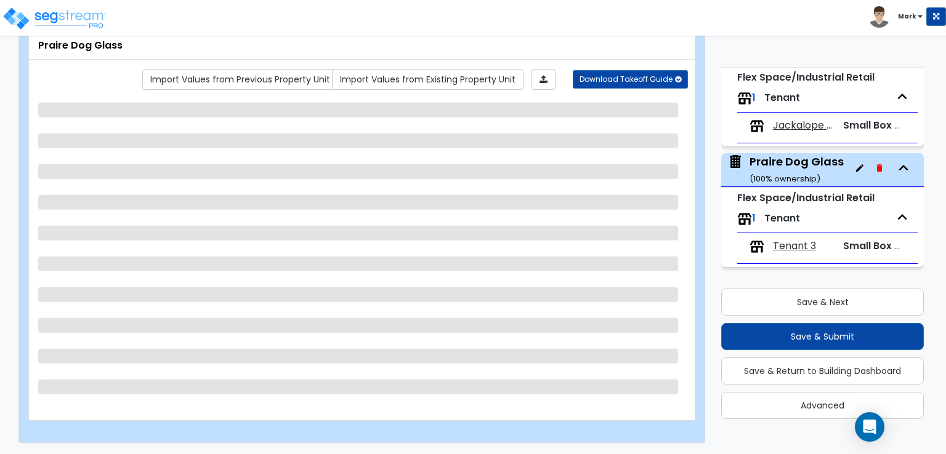
select select "7"
select select "1"
select select "7"
select select "2"
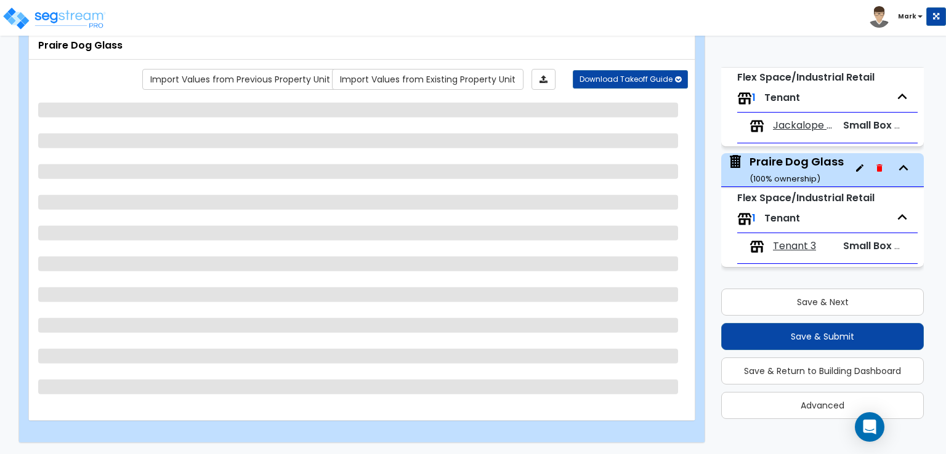
select select "2"
select select "1"
select select "3"
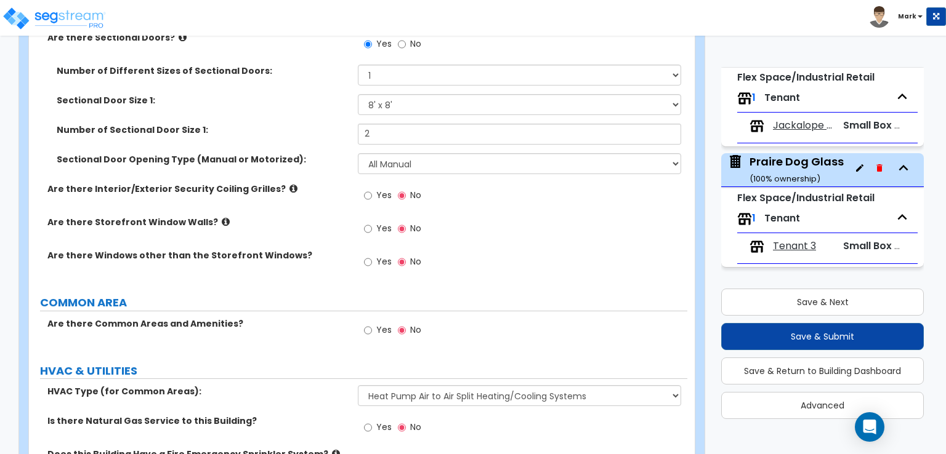
scroll to position [1443, 0]
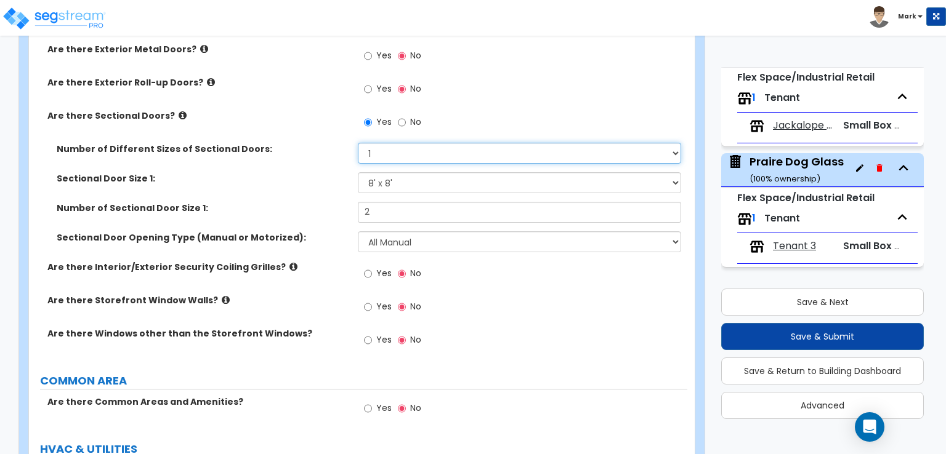
click at [393, 147] on select "Please Choose One 1 2 3" at bounding box center [519, 153] width 323 height 21
select select "2"
click at [358, 143] on select "Please Choose One 1 2 3" at bounding box center [519, 153] width 323 height 21
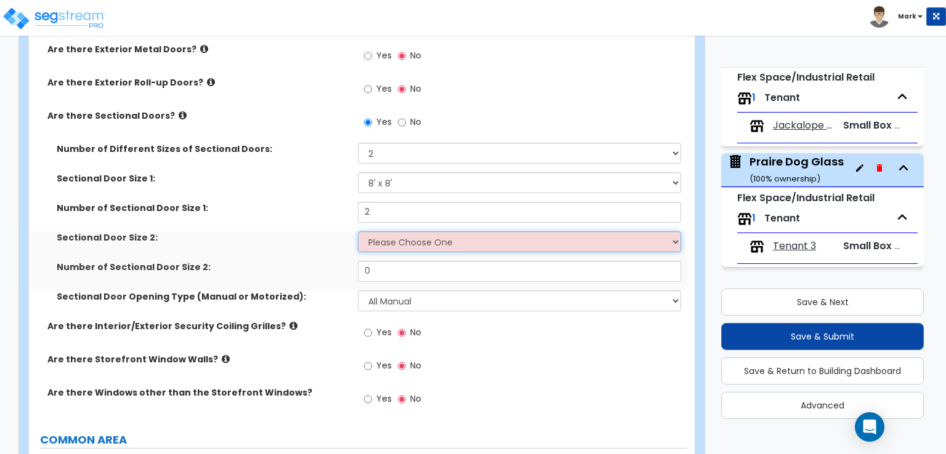
click at [384, 231] on select "Please Choose One 8' x 8' 10' x 10' 12' x 12' 20' x 14'" at bounding box center [519, 241] width 323 height 21
select select "2"
click at [358, 231] on select "Please Choose One 8' x 8' 10' x 10' 12' x 12' 20' x 14'" at bounding box center [519, 241] width 323 height 21
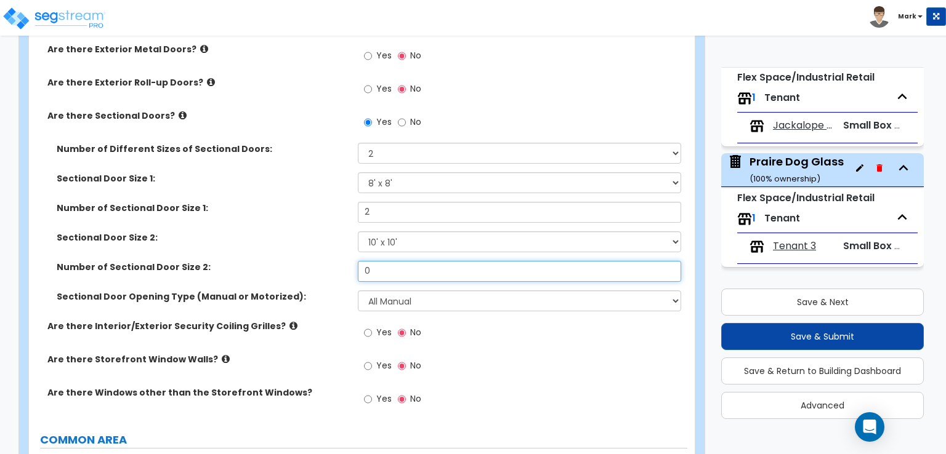
click at [396, 266] on input "0" at bounding box center [519, 271] width 323 height 21
type input "2"
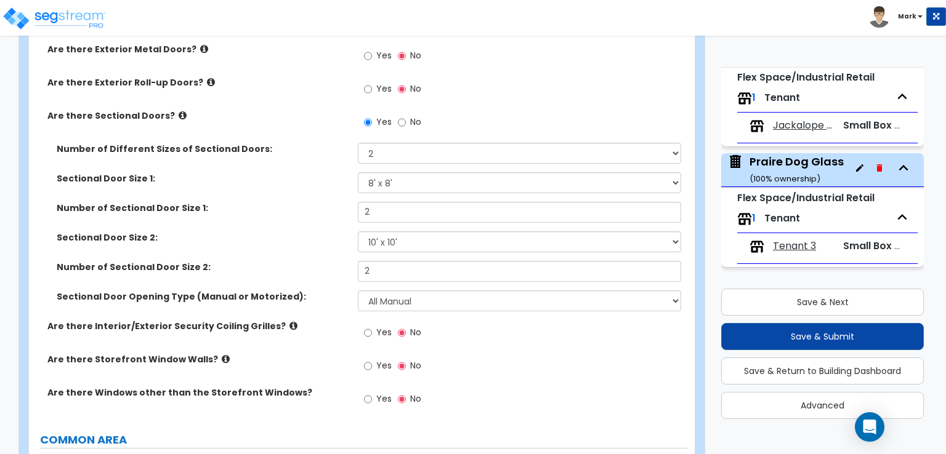
click at [315, 278] on div "Number of Sectional Door Size 2: 2" at bounding box center [358, 276] width 658 height 30
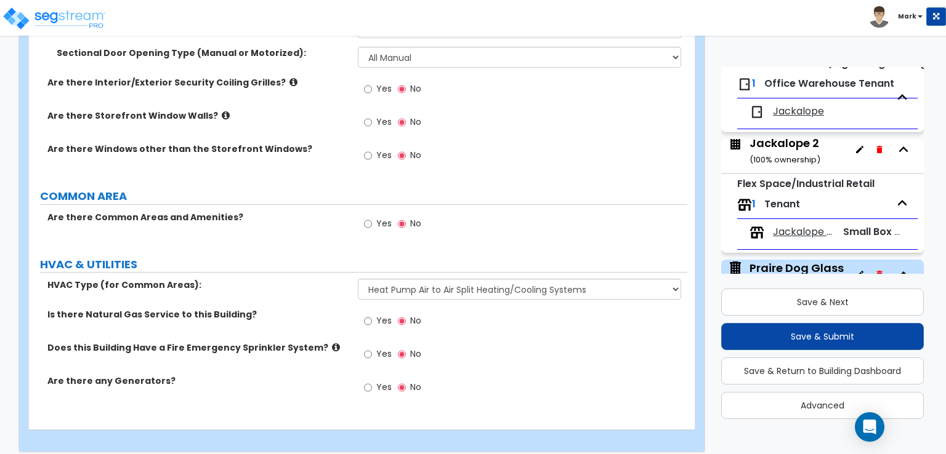
scroll to position [0, 0]
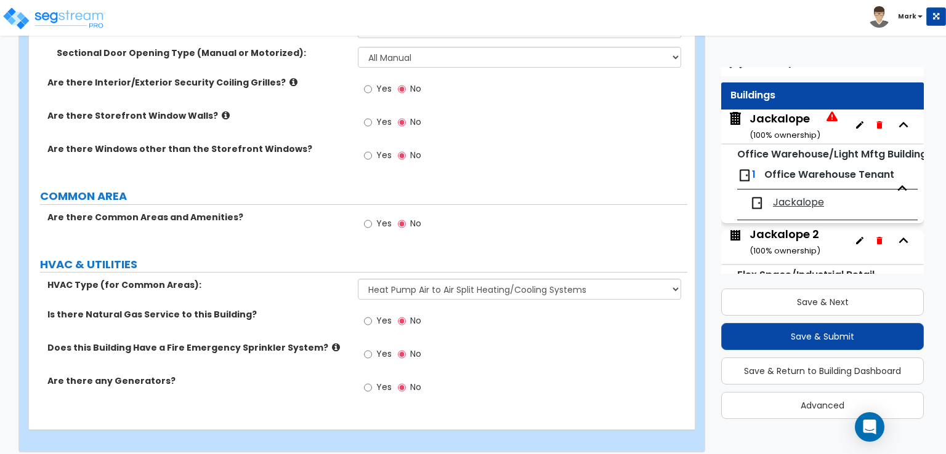
click at [776, 120] on div "Jackalope ( 100 % ownership)" at bounding box center [784, 126] width 71 height 31
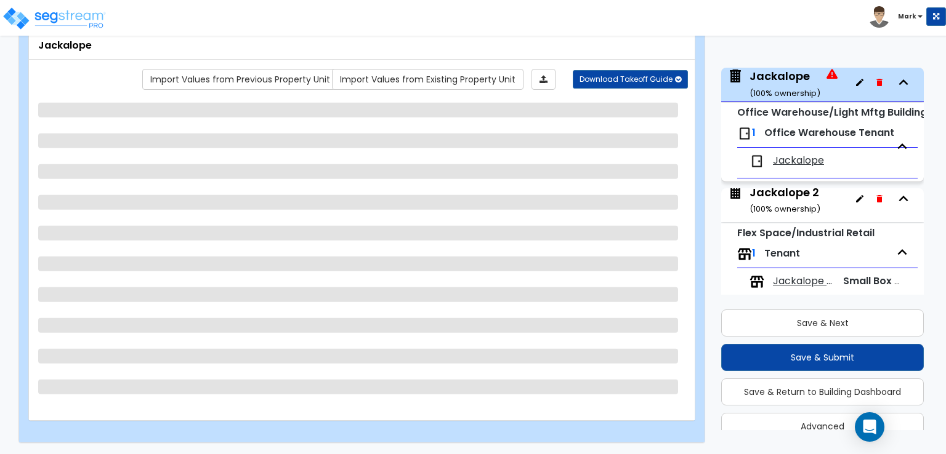
scroll to position [155, 0]
select select "3"
select select "2"
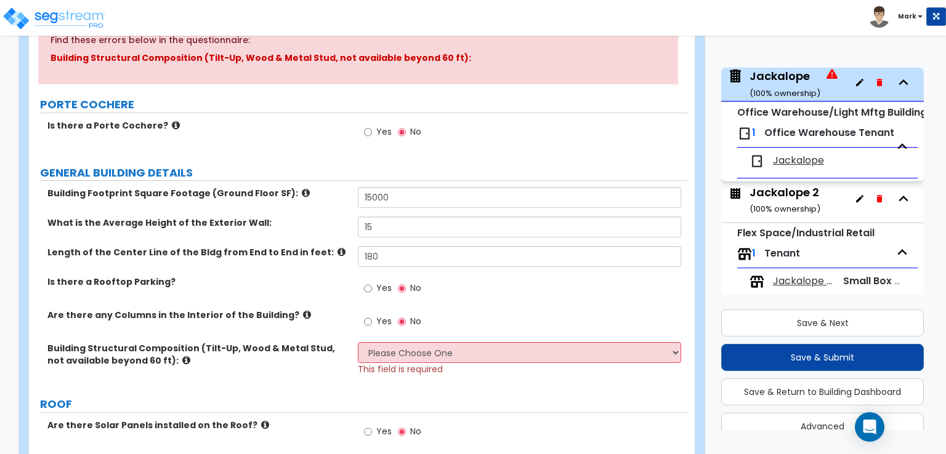
scroll to position [401, 0]
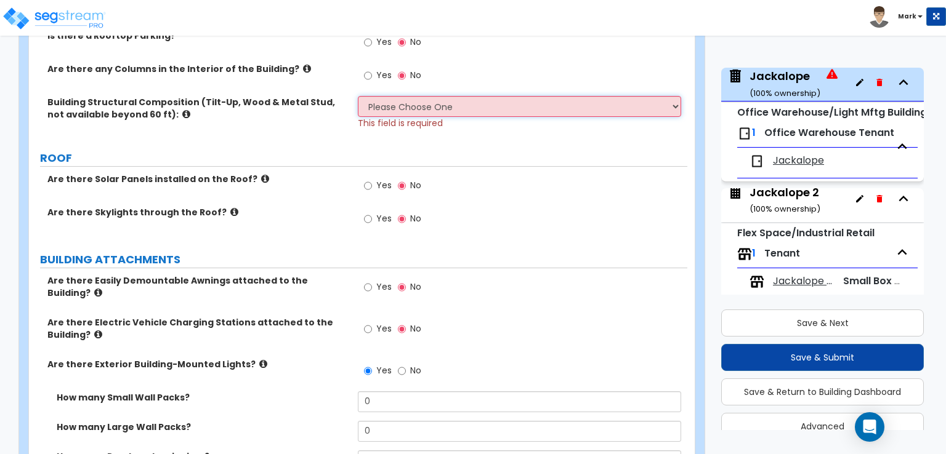
click at [382, 114] on select "Please Choose One Pre-Engineered Metal Building Tilt-up Wall Construction Reinf…" at bounding box center [519, 106] width 323 height 21
select select "7"
click at [358, 96] on select "Please Choose One Pre-Engineered Metal Building Tilt-up Wall Construction Reinf…" at bounding box center [519, 106] width 323 height 21
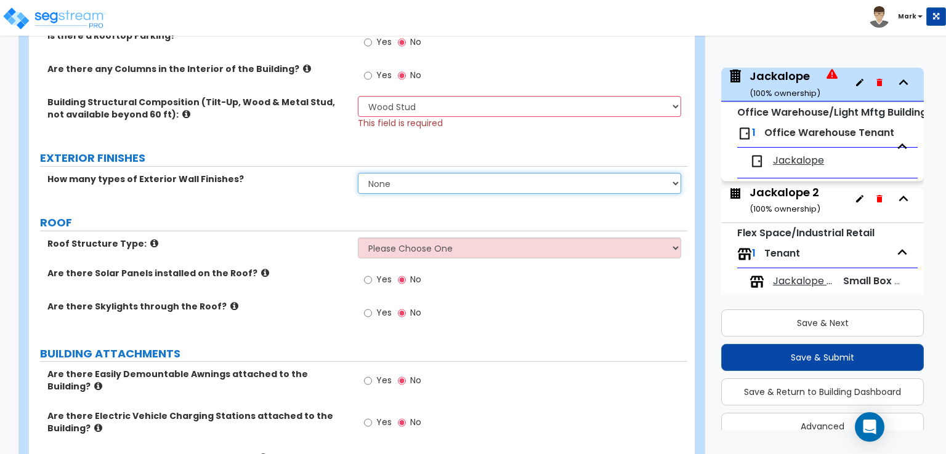
click at [396, 179] on select "None 1 2 3" at bounding box center [519, 183] width 323 height 21
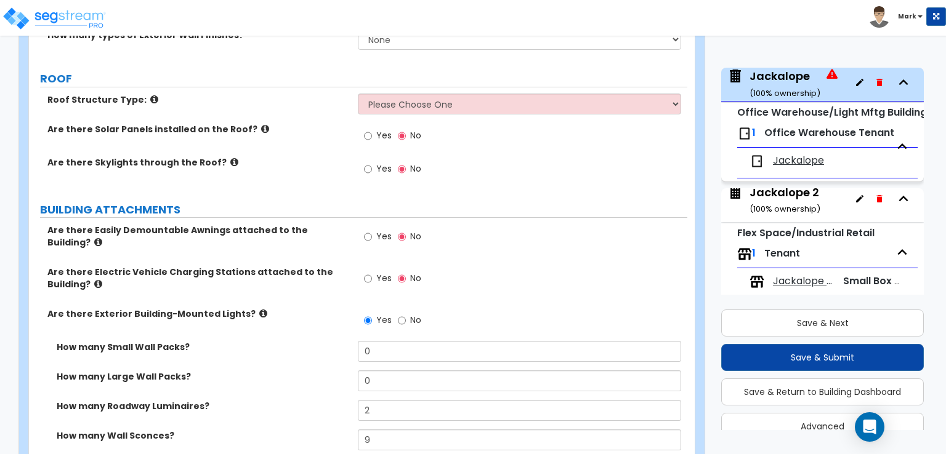
scroll to position [525, 0]
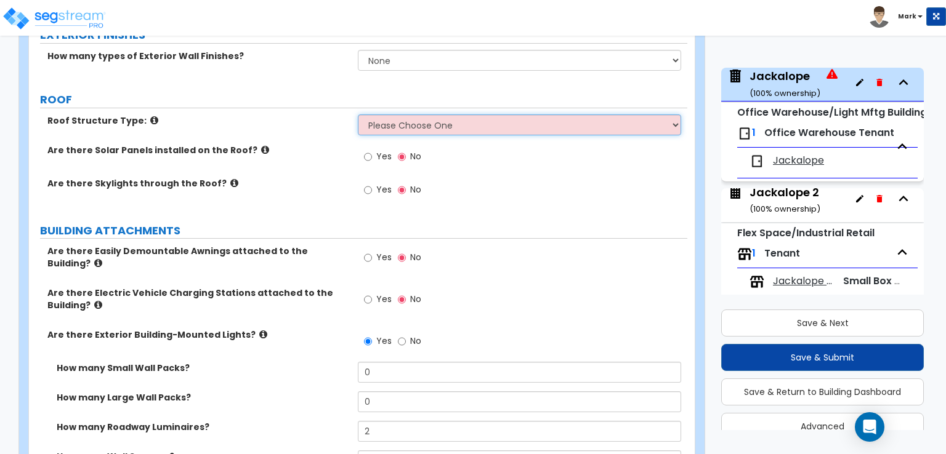
click at [393, 130] on select "Please Choose One [PERSON_NAME] Roof Flat Roof Hybrid [PERSON_NAME] & Flat Roof" at bounding box center [519, 125] width 323 height 21
select select "1"
click at [358, 115] on select "Please Choose One [PERSON_NAME] Roof Flat Roof Hybrid [PERSON_NAME] & Flat Roof" at bounding box center [519, 125] width 323 height 21
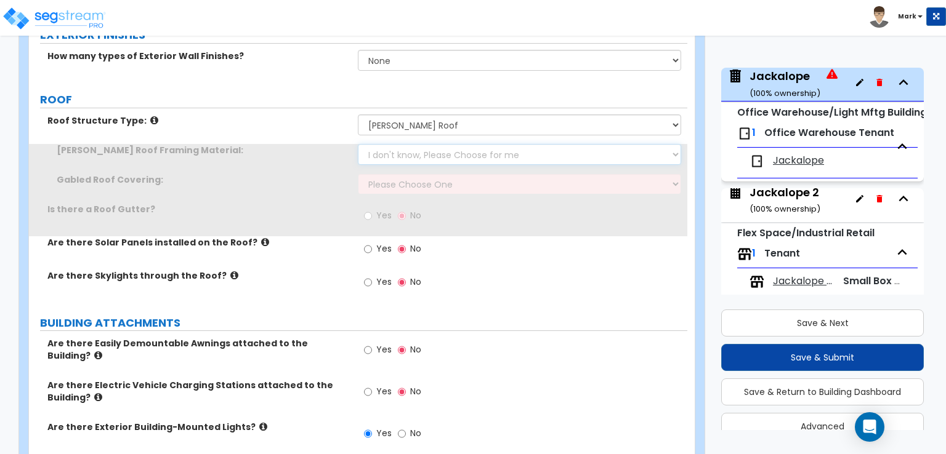
click at [394, 154] on select "I don't know, Please Choose for me Metal Wood" at bounding box center [519, 154] width 323 height 21
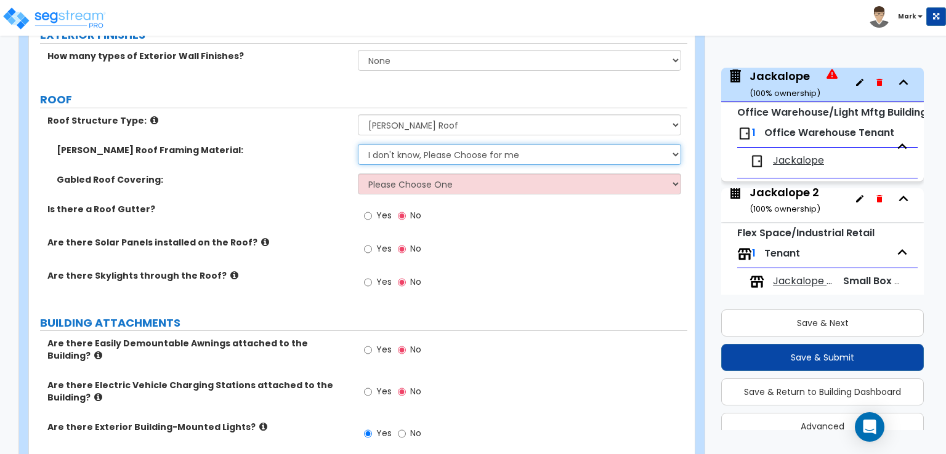
select select "2"
click at [358, 144] on select "I don't know, Please Choose for me Metal Wood" at bounding box center [519, 154] width 323 height 21
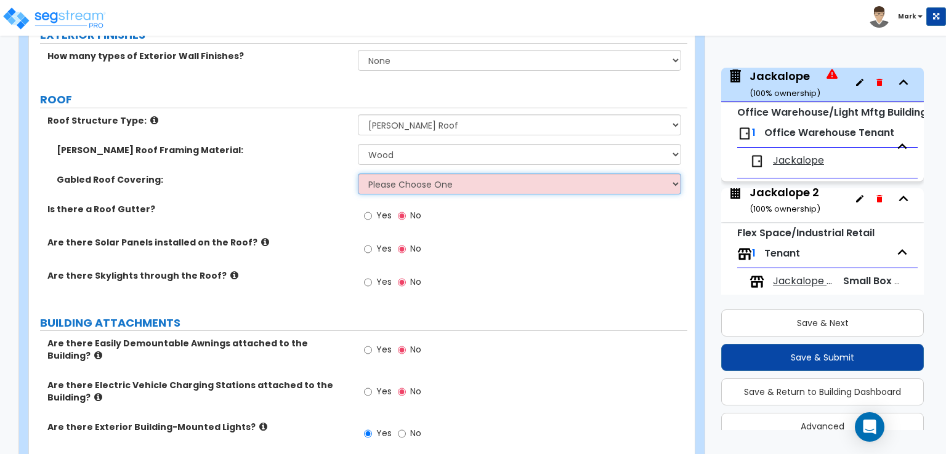
click at [401, 180] on select "Please Choose One Asphalt Shingle Clay Tile Wood Shingle Metal Shingle Standing…" at bounding box center [519, 184] width 323 height 21
select select "5"
click at [358, 174] on select "Please Choose One Asphalt Shingle Clay Tile Wood Shingle Metal Shingle Standing…" at bounding box center [519, 184] width 323 height 21
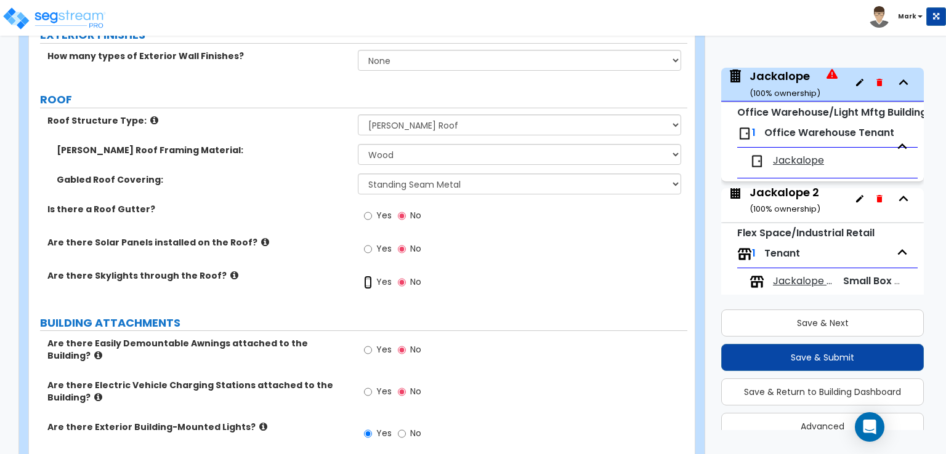
click at [366, 284] on input "Yes" at bounding box center [368, 283] width 8 height 14
radio input "true"
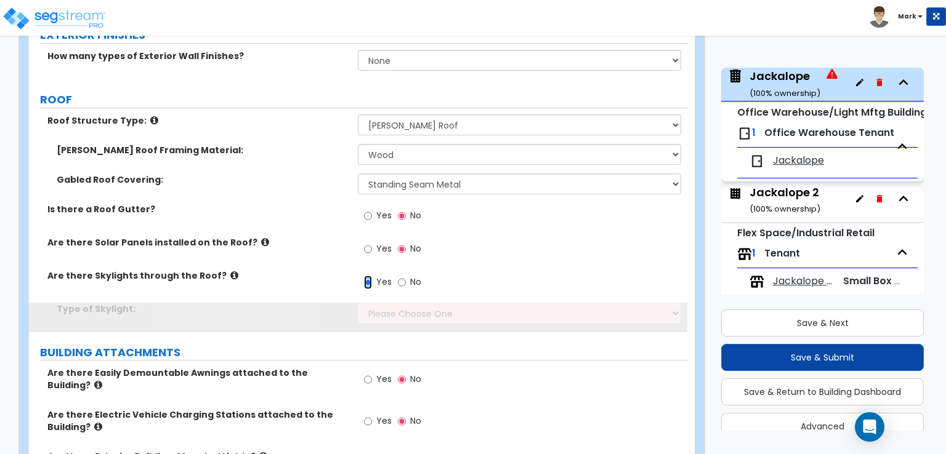
click at [368, 281] on input "Yes" at bounding box center [368, 283] width 8 height 14
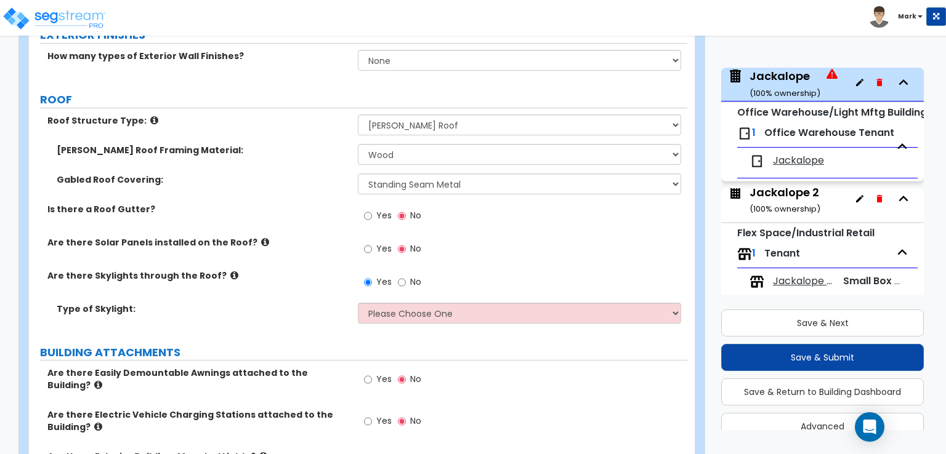
click at [363, 205] on div "Yes No" at bounding box center [393, 217] width 70 height 28
click at [366, 215] on input "Yes" at bounding box center [368, 216] width 8 height 14
radio input "true"
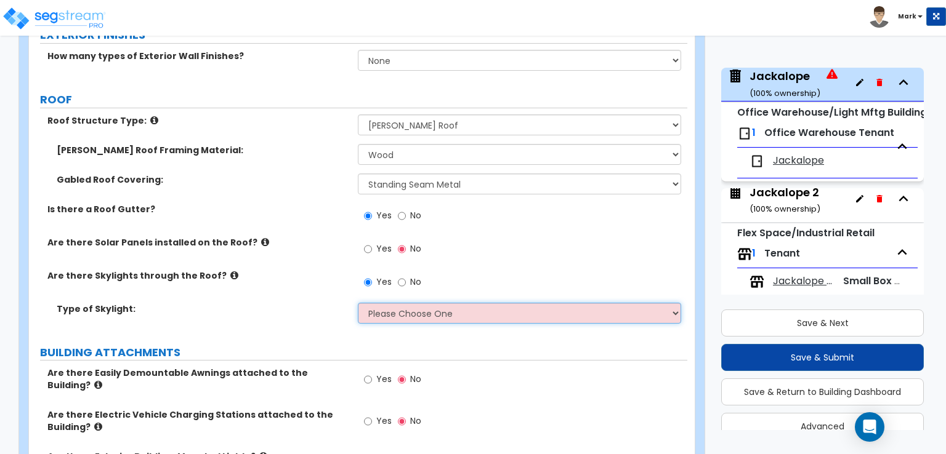
drag, startPoint x: 369, startPoint y: 313, endPoint x: 367, endPoint y: 307, distance: 6.6
click at [369, 313] on select "Please Choose One Sandwich Panels Fixed Rectangular Glass Barrel Vault Dome Squ…" at bounding box center [519, 313] width 323 height 21
select select "2"
click at [358, 303] on select "Please Choose One Sandwich Panels Fixed Rectangular Glass Barrel Vault Dome Squ…" at bounding box center [519, 313] width 323 height 21
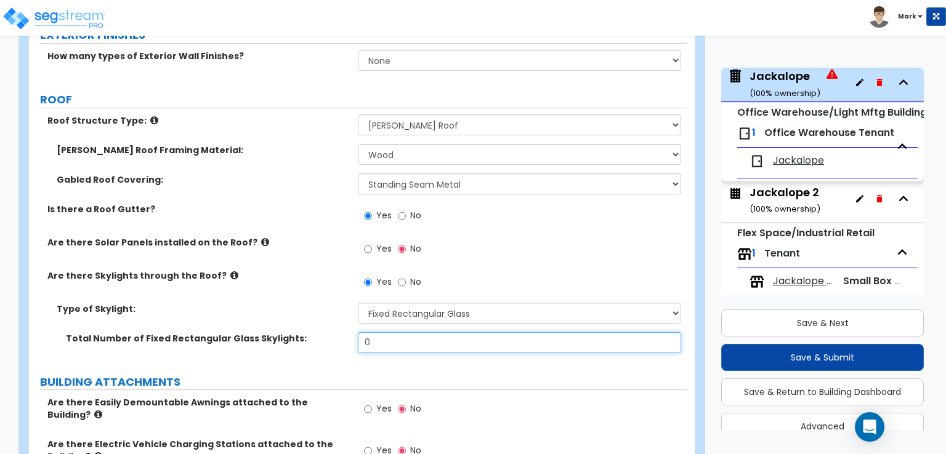
click at [379, 339] on input "0" at bounding box center [519, 342] width 323 height 21
type input "24"
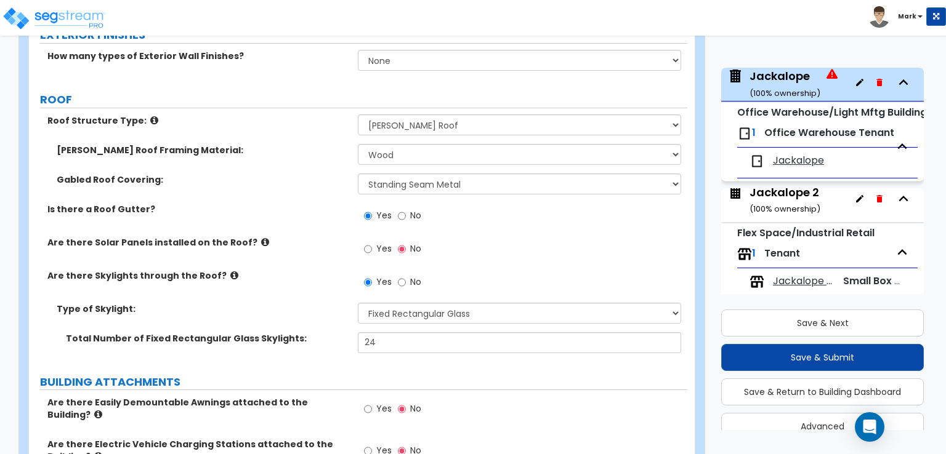
click at [297, 305] on label "Type of Skylight:" at bounding box center [203, 309] width 292 height 12
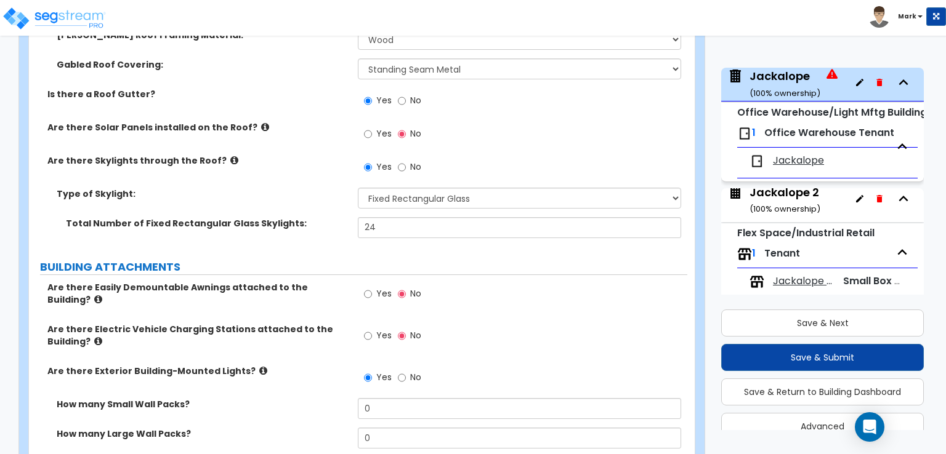
scroll to position [648, 0]
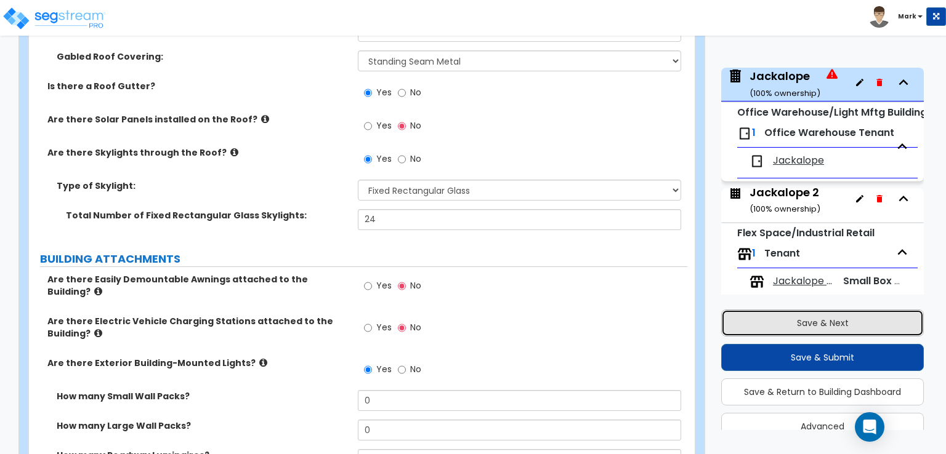
click at [798, 326] on button "Save & Next" at bounding box center [822, 323] width 203 height 27
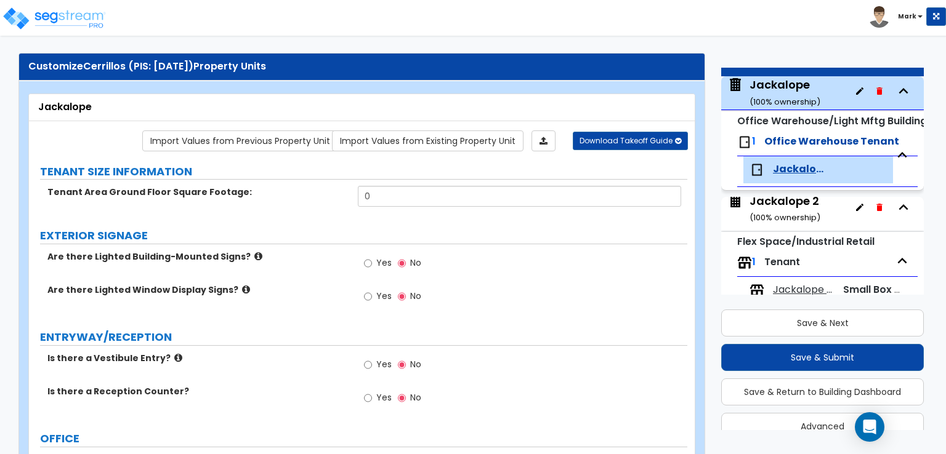
scroll to position [0, 0]
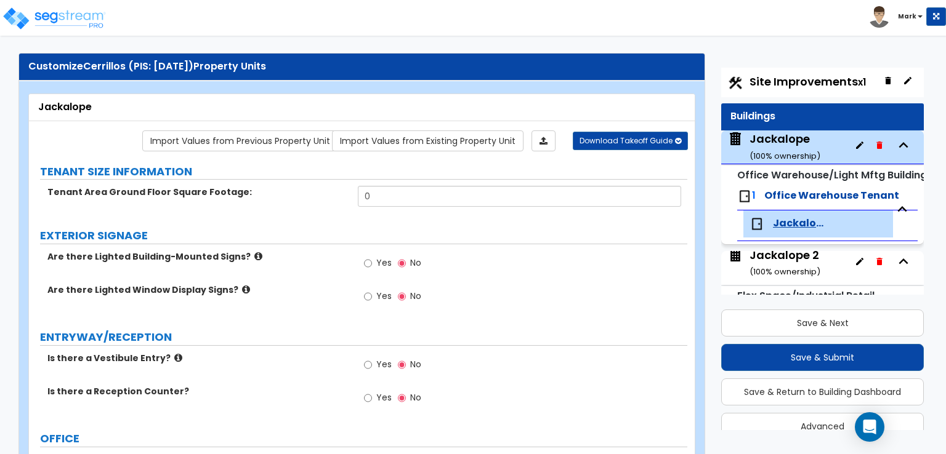
click at [790, 144] on div "Jackalope ( 100 % ownership)" at bounding box center [784, 146] width 71 height 31
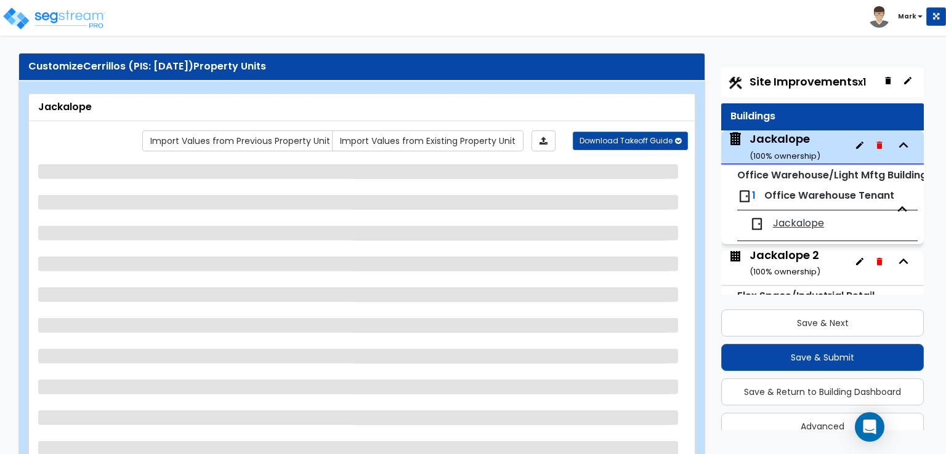
scroll to position [63, 0]
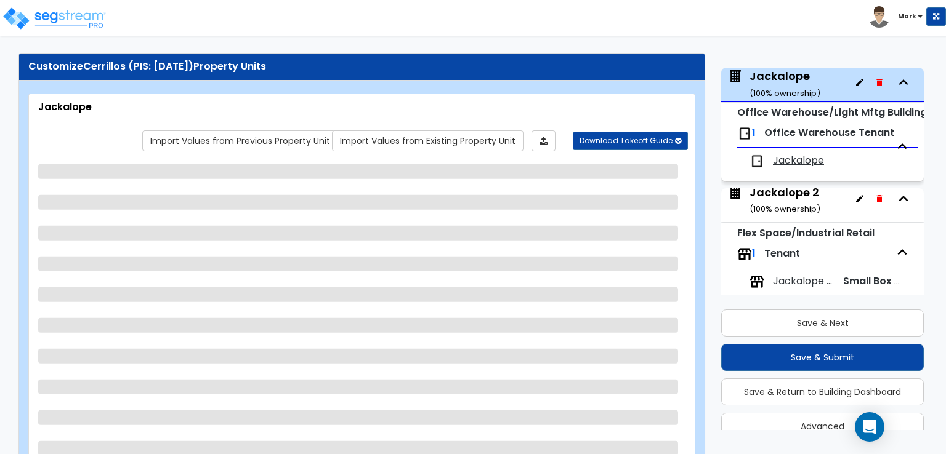
select select "7"
select select "1"
select select "2"
select select "5"
select select "2"
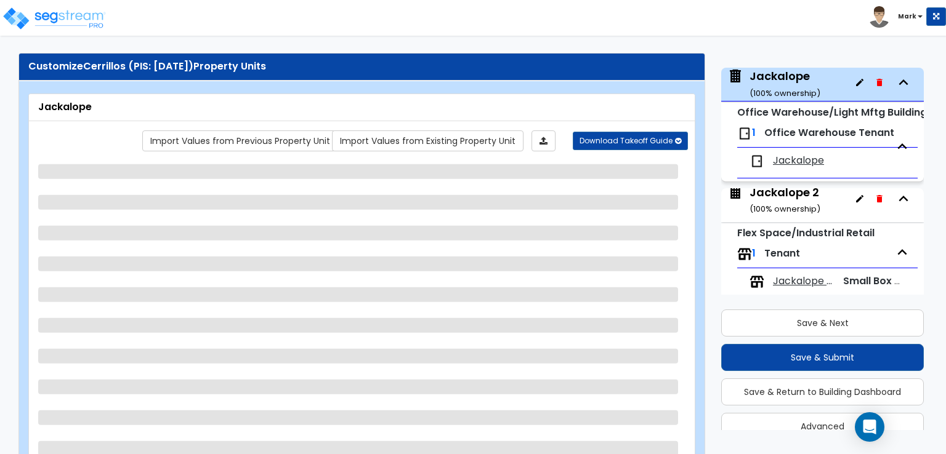
select select "3"
select select "2"
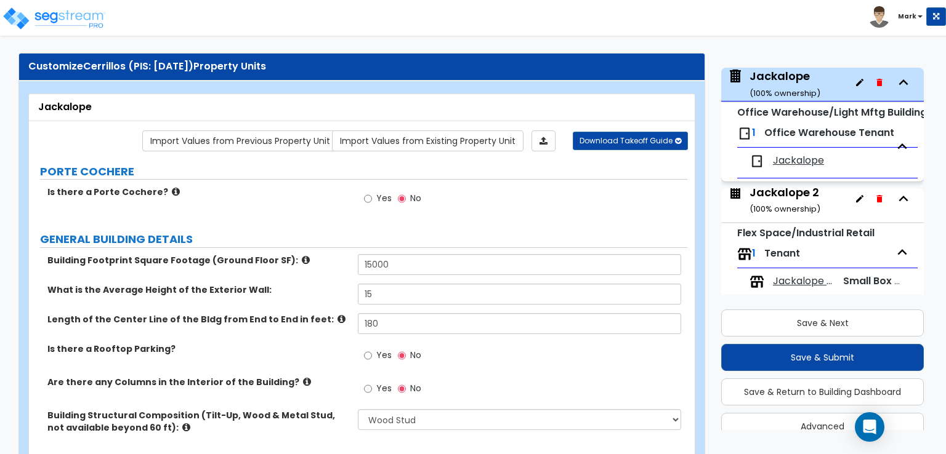
click at [791, 148] on div "Jackalope" at bounding box center [818, 161] width 150 height 27
click at [790, 158] on span "Jackalope" at bounding box center [798, 161] width 51 height 14
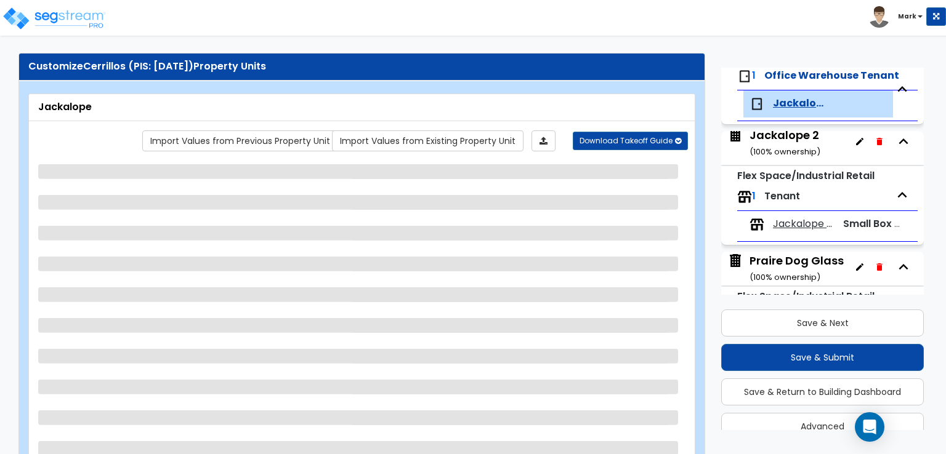
scroll to position [143, 0]
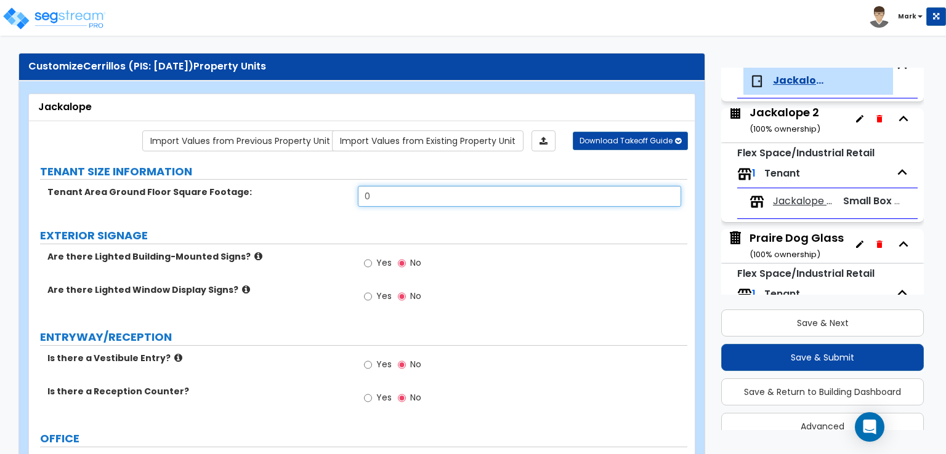
click at [422, 190] on input "0" at bounding box center [519, 196] width 323 height 21
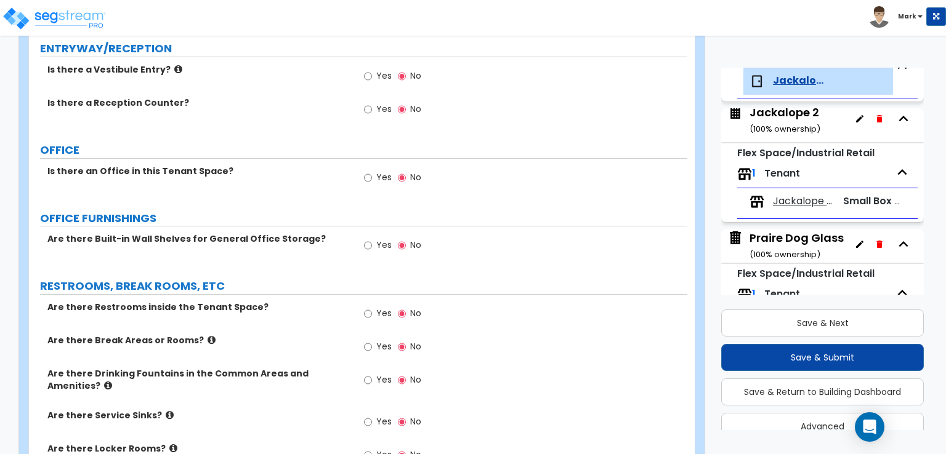
scroll to position [321, 0]
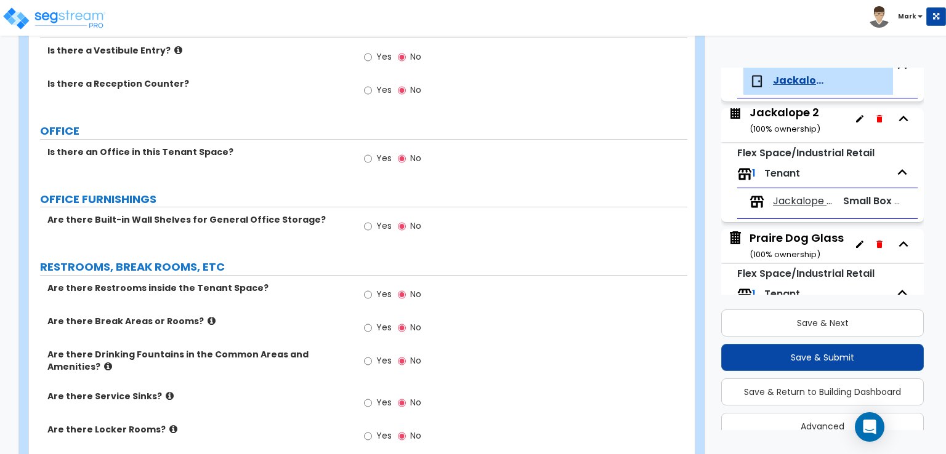
type input "15,000"
click at [364, 294] on input "Yes" at bounding box center [368, 295] width 8 height 14
radio input "true"
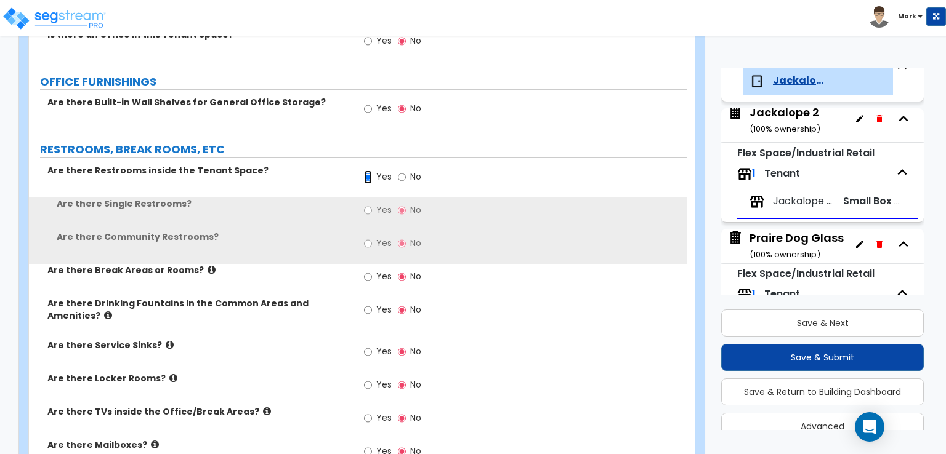
scroll to position [445, 0]
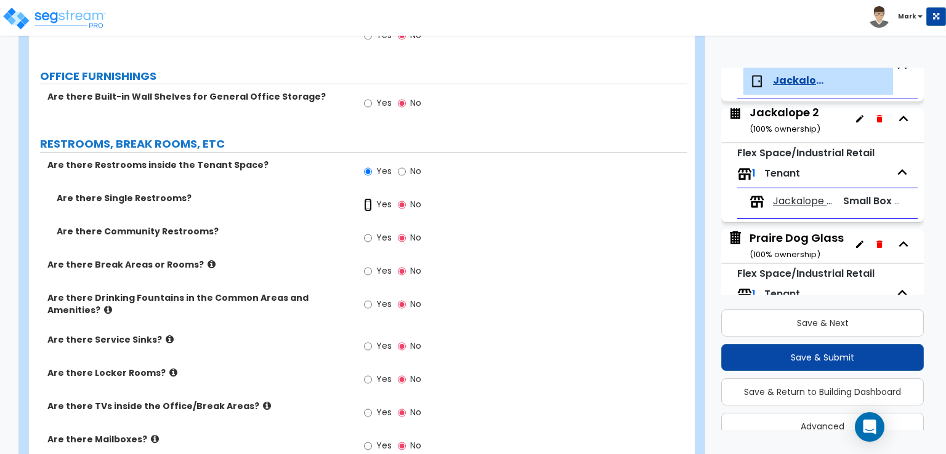
click at [368, 206] on input "Yes" at bounding box center [368, 205] width 8 height 14
radio input "true"
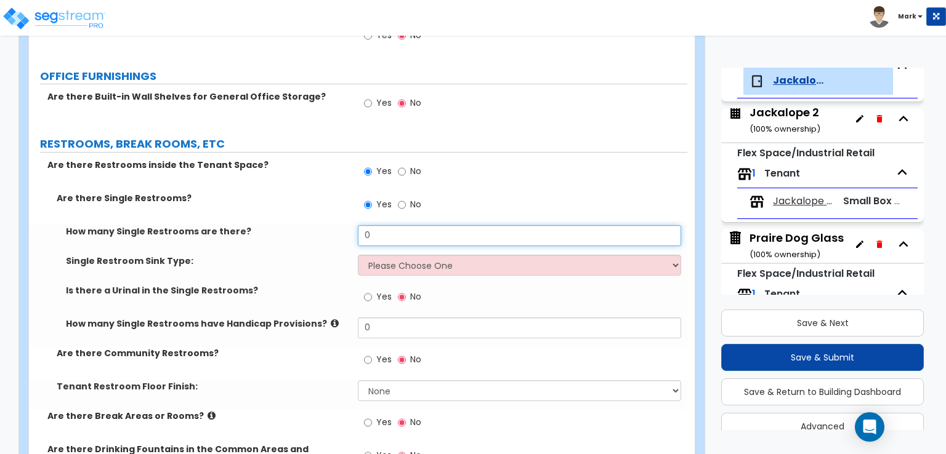
click at [371, 225] on input "0" at bounding box center [519, 235] width 323 height 21
type input "2"
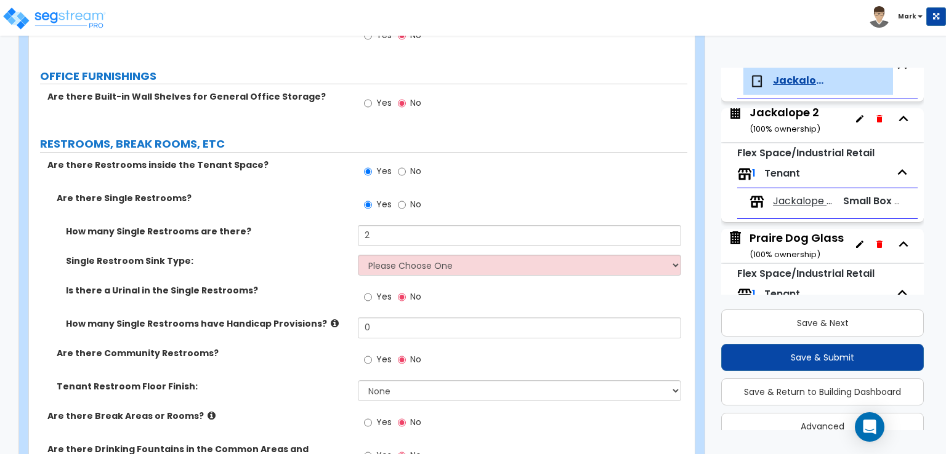
click at [394, 275] on div "Single Restroom Sink Type: Please Choose One Wall-mounted Vanity-mounted" at bounding box center [358, 270] width 658 height 30
click at [389, 262] on select "Please Choose One Wall-mounted Vanity-mounted" at bounding box center [519, 265] width 323 height 21
select select "1"
click at [358, 255] on select "Please Choose One Wall-mounted Vanity-mounted" at bounding box center [519, 265] width 323 height 21
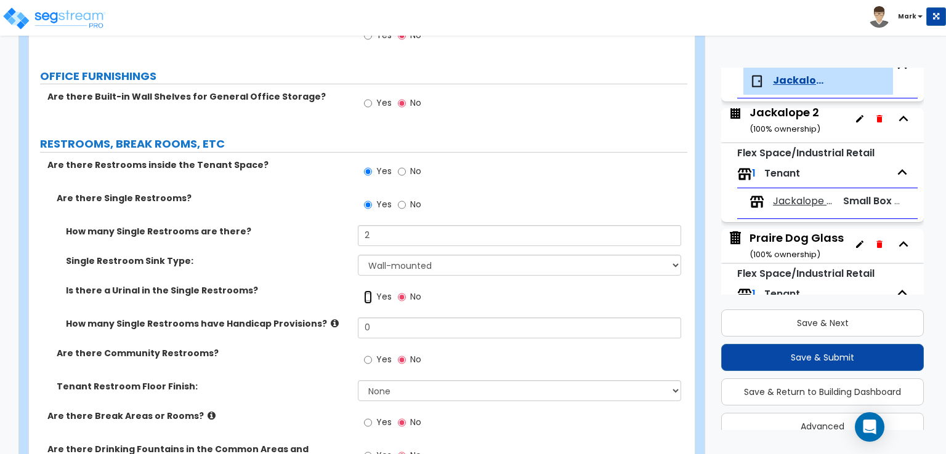
click at [369, 294] on input "Yes" at bounding box center [368, 298] width 8 height 14
radio input "true"
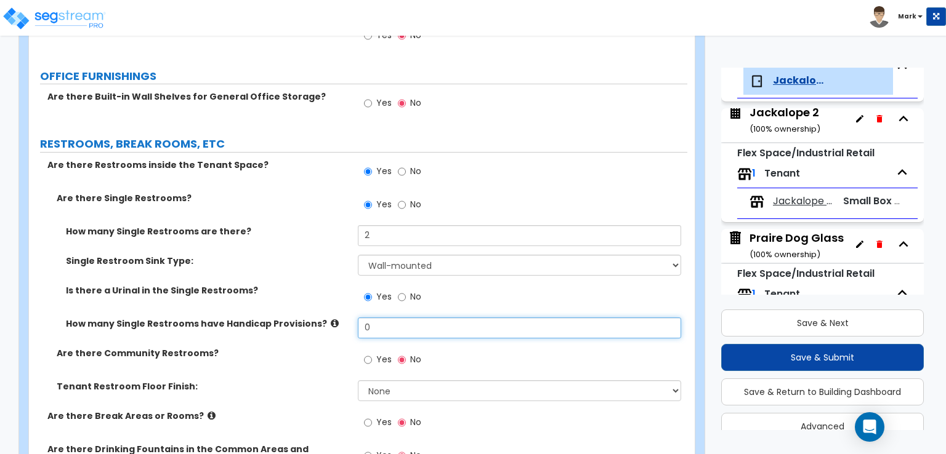
click at [382, 323] on input "0" at bounding box center [519, 328] width 323 height 21
type input "2"
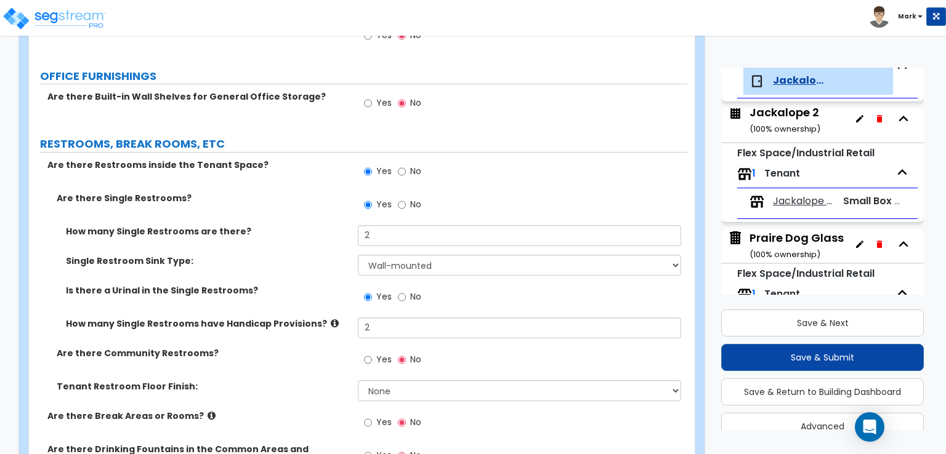
click at [313, 334] on div "How many Single Restrooms have Handicap Provisions? 2" at bounding box center [358, 333] width 658 height 30
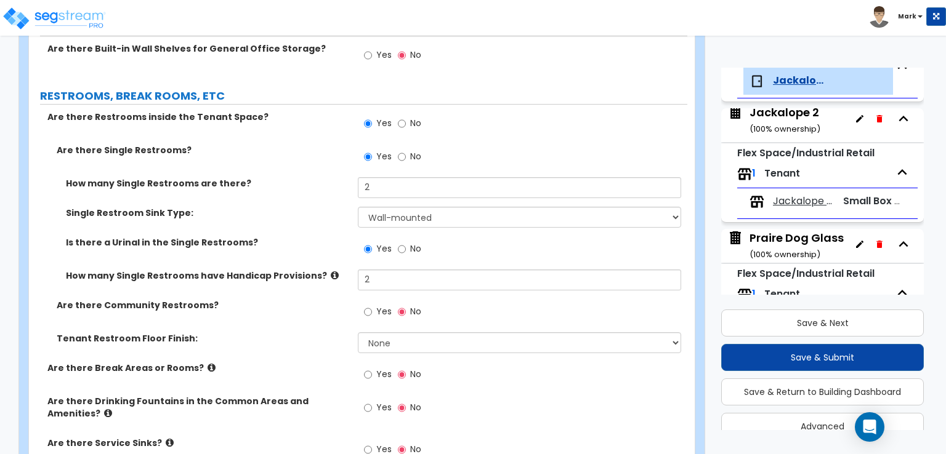
scroll to position [568, 0]
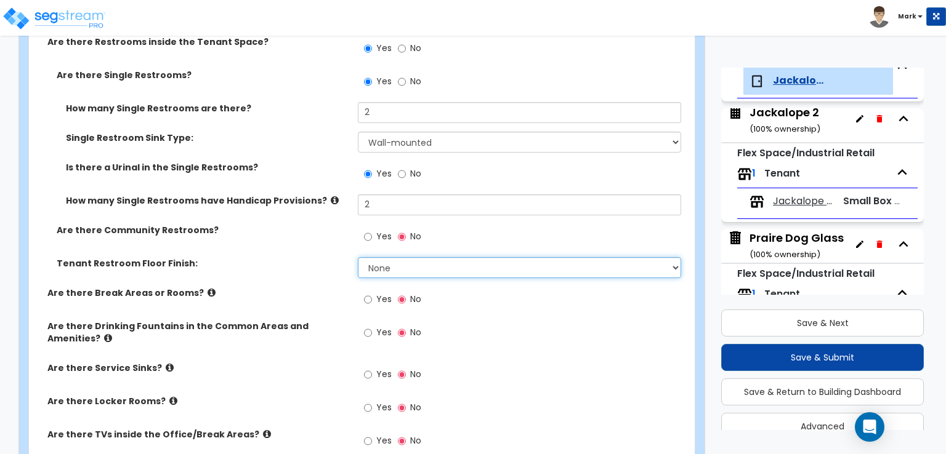
click at [384, 270] on select "None Tile Flooring Resilient Laminate Flooring VCT Flooring Sheet Vinyl Flooring" at bounding box center [519, 267] width 323 height 21
select select "1"
click at [358, 257] on select "None Tile Flooring Resilient Laminate Flooring VCT Flooring Sheet Vinyl Flooring" at bounding box center [519, 267] width 323 height 21
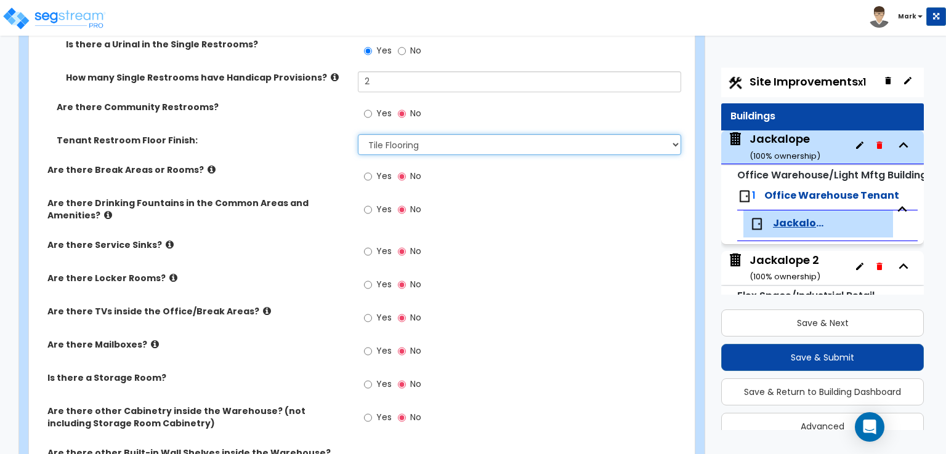
scroll to position [0, 0]
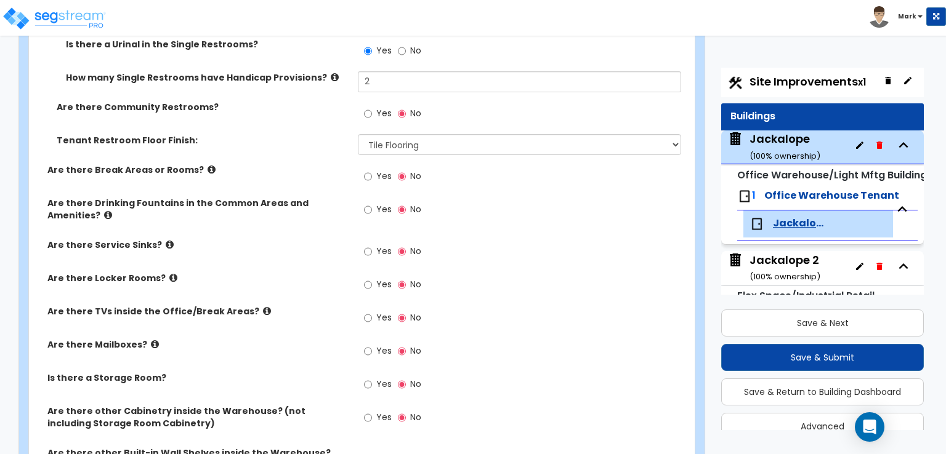
click at [792, 137] on div "Jackalope ( 100 % ownership)" at bounding box center [784, 146] width 71 height 31
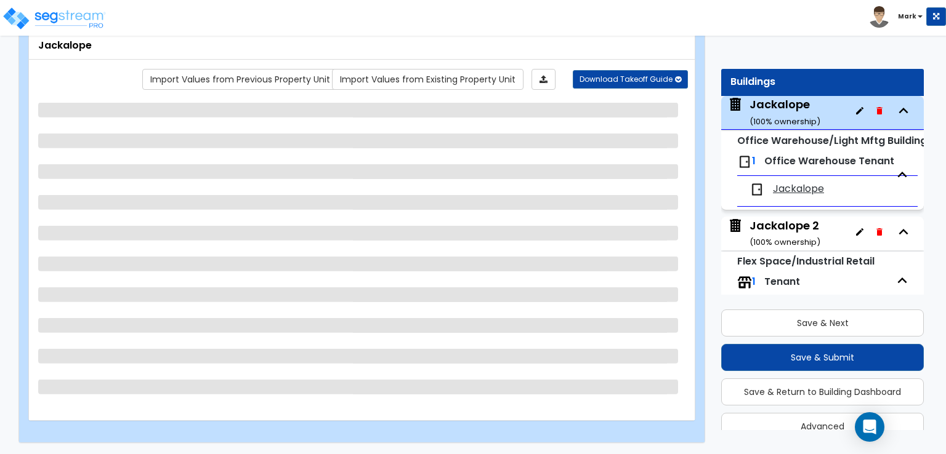
scroll to position [63, 0]
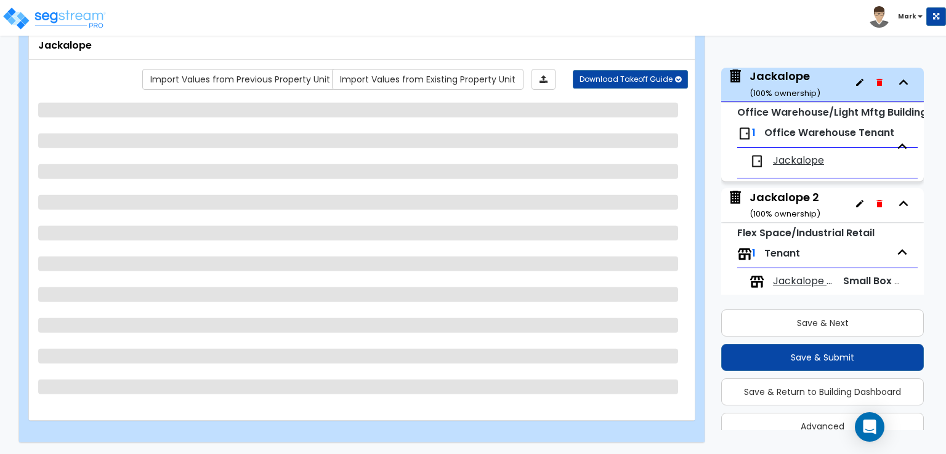
select select "7"
select select "1"
select select "2"
select select "5"
select select "2"
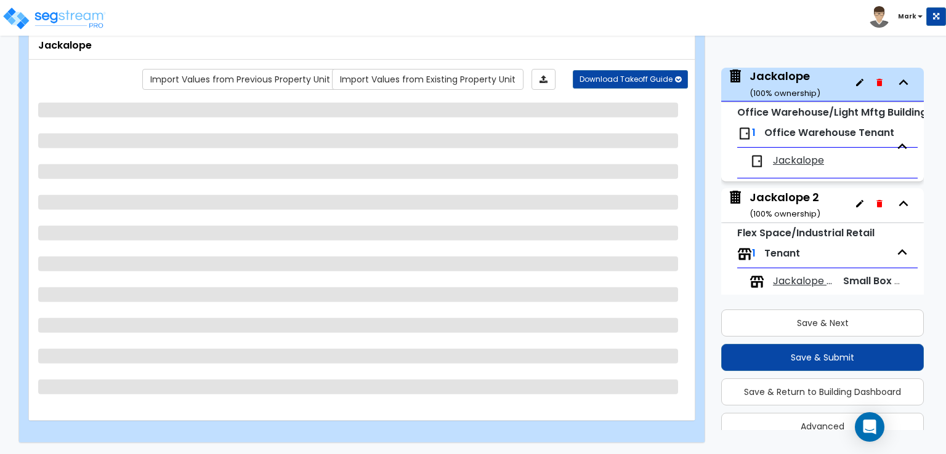
select select "3"
select select "2"
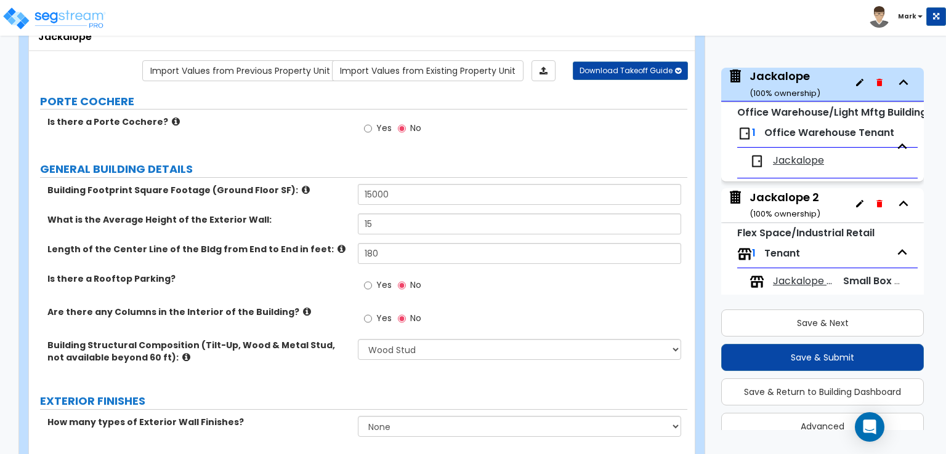
scroll to position [137, 0]
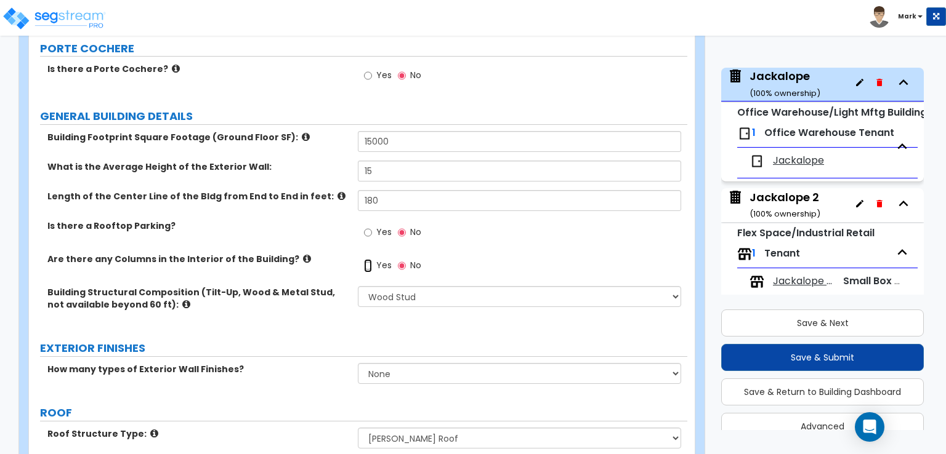
click at [367, 262] on input "Yes" at bounding box center [368, 266] width 8 height 14
radio input "true"
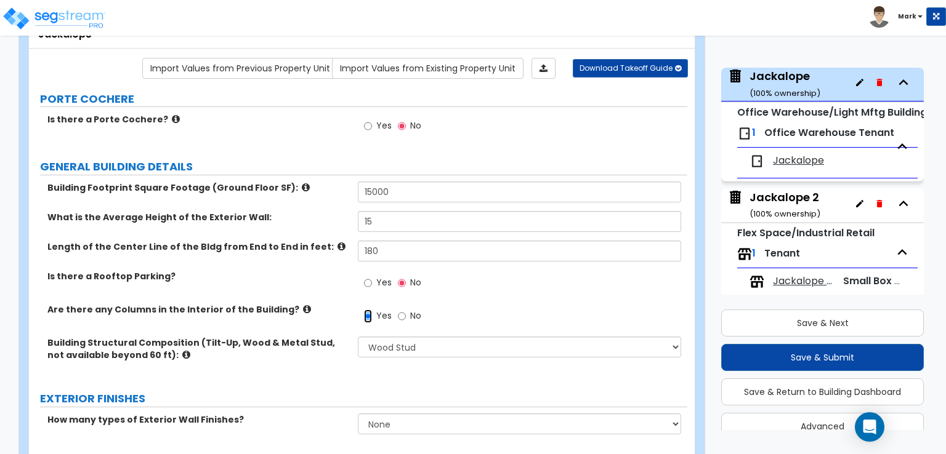
scroll to position [260, 0]
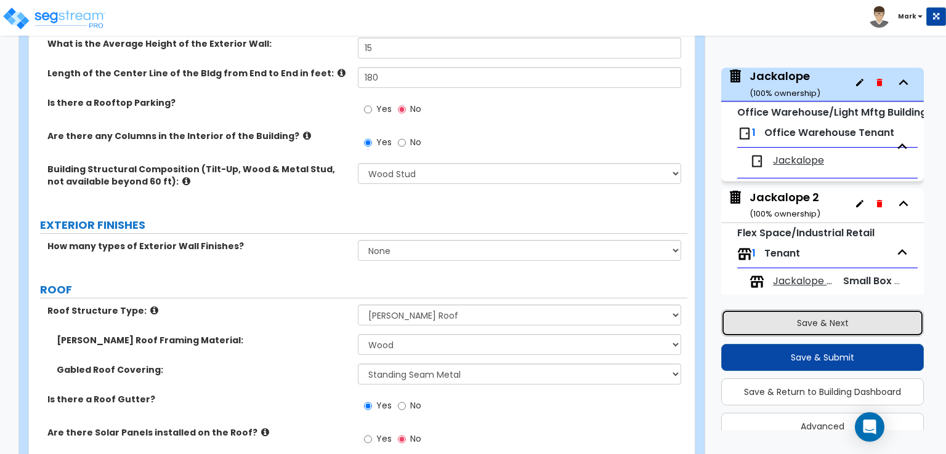
click at [782, 313] on button "Save & Next" at bounding box center [822, 323] width 203 height 27
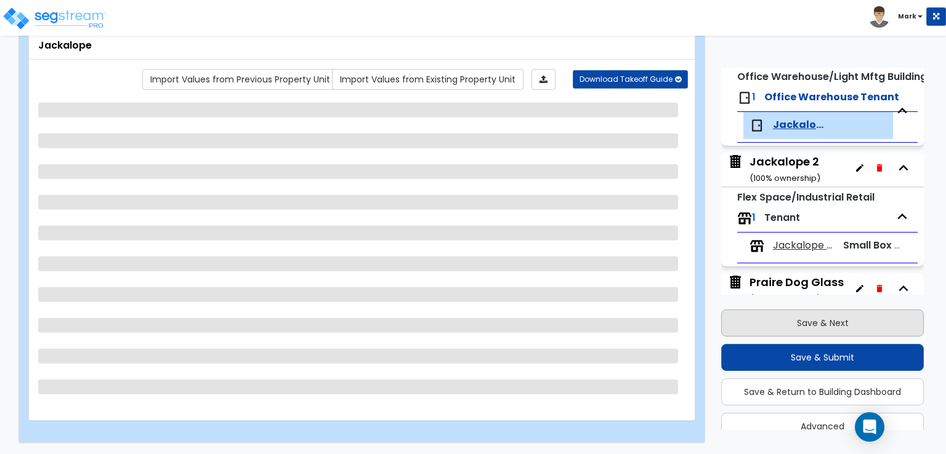
scroll to position [143, 0]
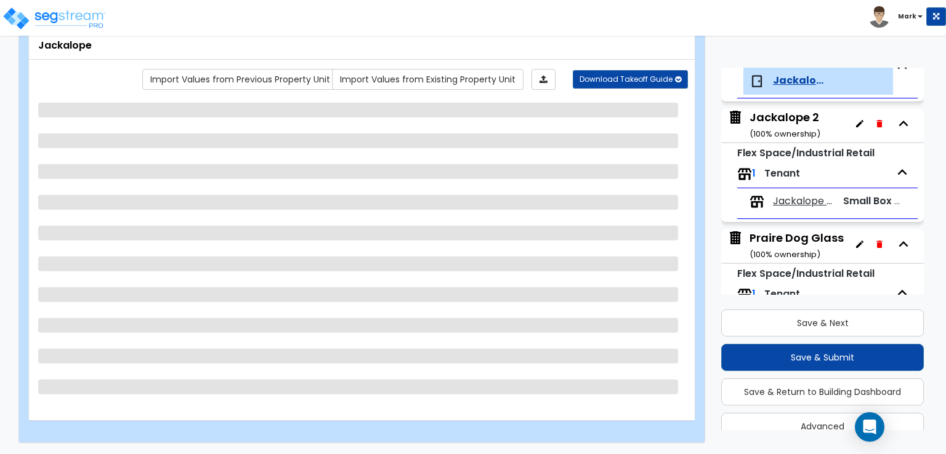
select select "1"
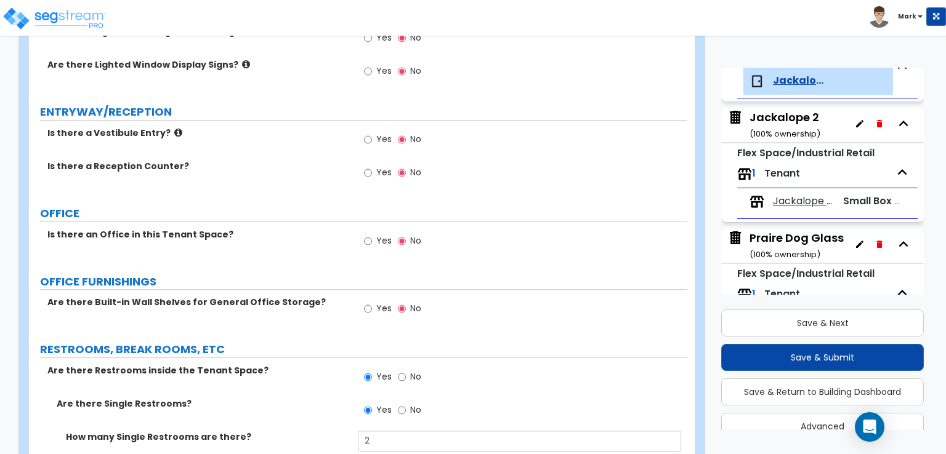
scroll to position [260, 0]
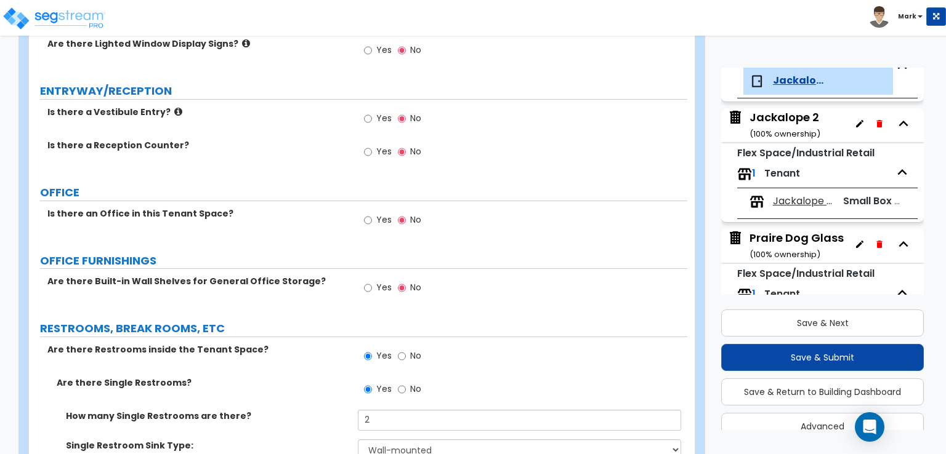
click at [372, 222] on label "Yes" at bounding box center [378, 221] width 28 height 21
click at [372, 222] on input "Yes" at bounding box center [368, 221] width 8 height 14
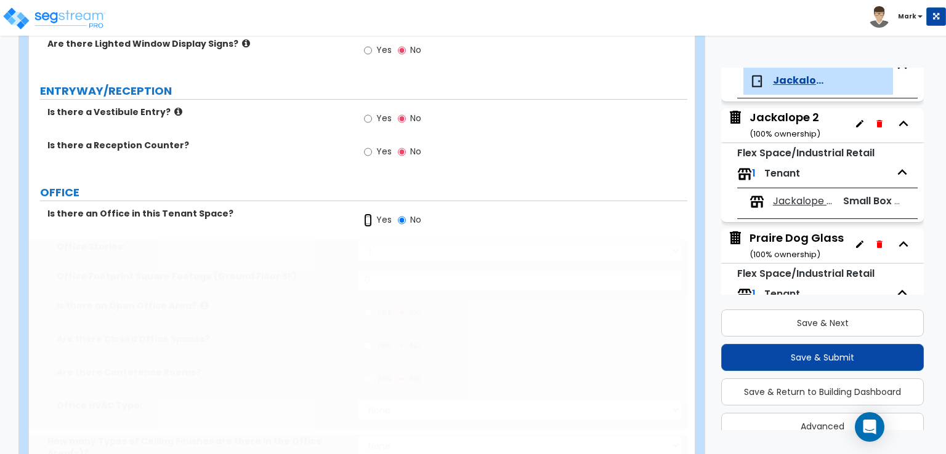
radio input "true"
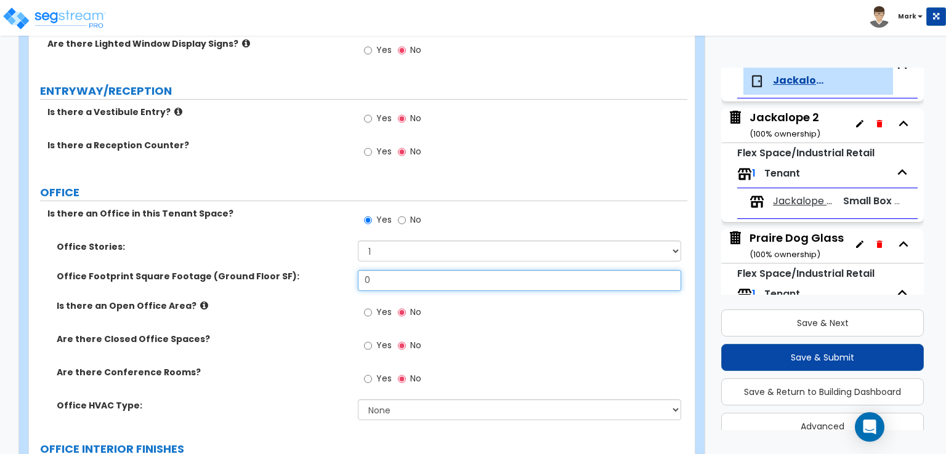
click at [378, 279] on input "0" at bounding box center [519, 280] width 323 height 21
type input "200"
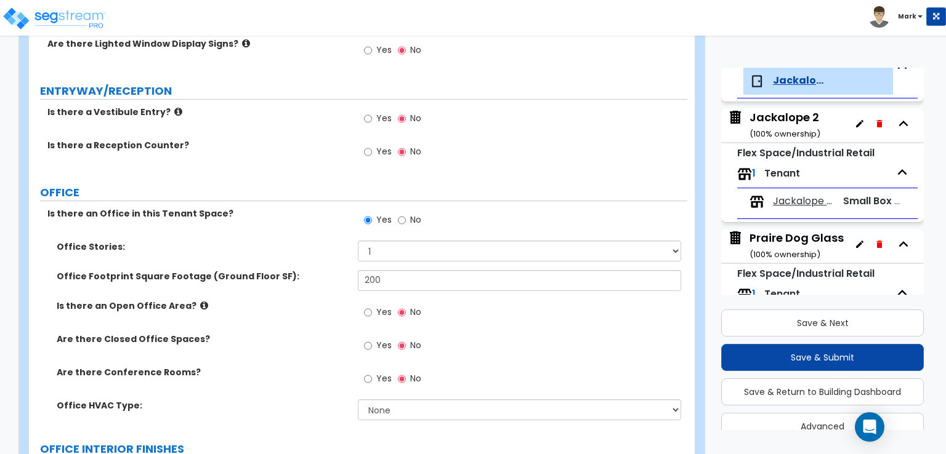
click at [392, 340] on div "Yes No" at bounding box center [393, 347] width 70 height 28
click at [384, 344] on span "Yes" at bounding box center [383, 345] width 15 height 12
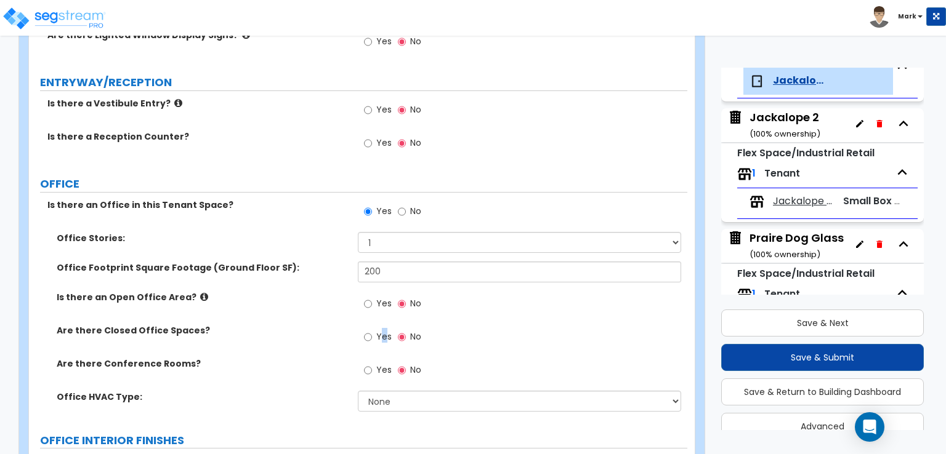
scroll to position [321, 0]
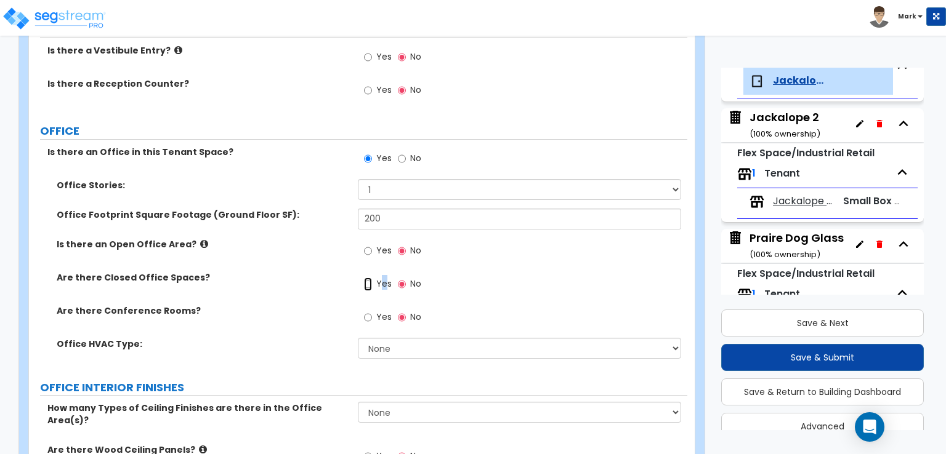
click at [366, 283] on input "Yes" at bounding box center [368, 285] width 8 height 14
radio input "true"
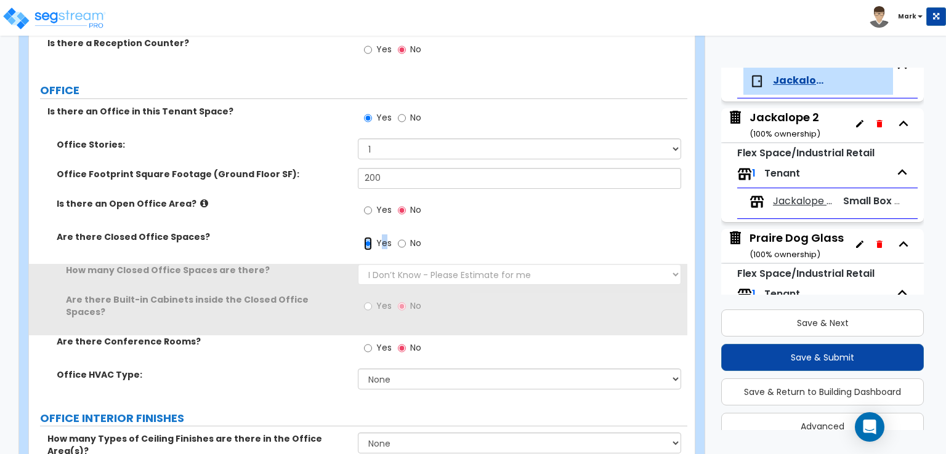
scroll to position [383, 0]
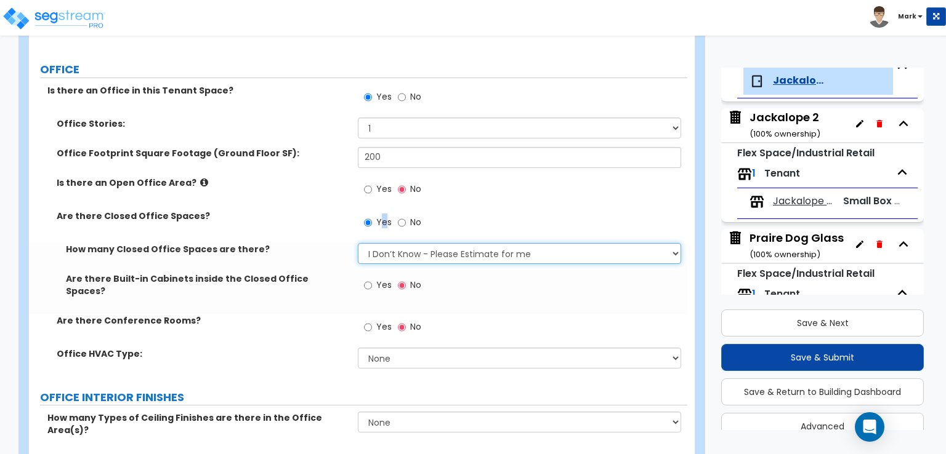
click at [386, 255] on select "I Don’t Know - Please Estimate for me I want to Enter the Number of Closed Offi…" at bounding box center [519, 253] width 323 height 21
select select "2"
click at [358, 243] on select "I Don’t Know - Please Estimate for me I want to Enter the Number of Closed Offi…" at bounding box center [519, 253] width 323 height 21
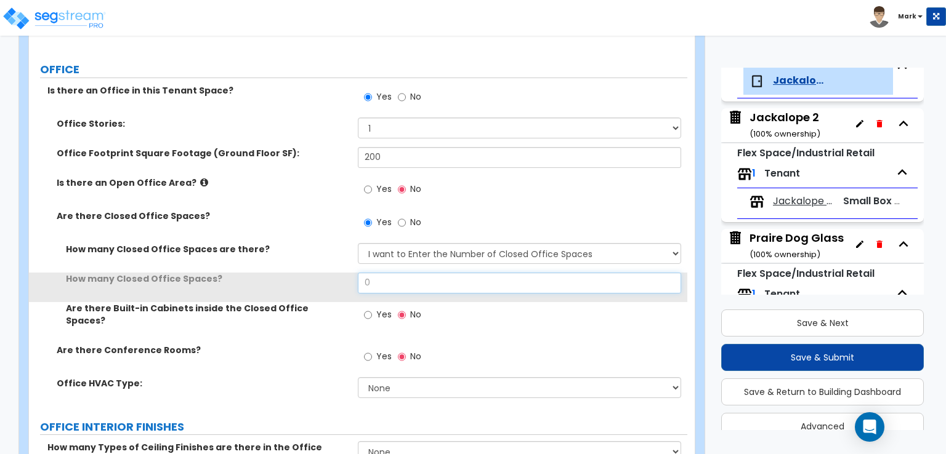
click at [393, 279] on input "0" at bounding box center [519, 283] width 323 height 21
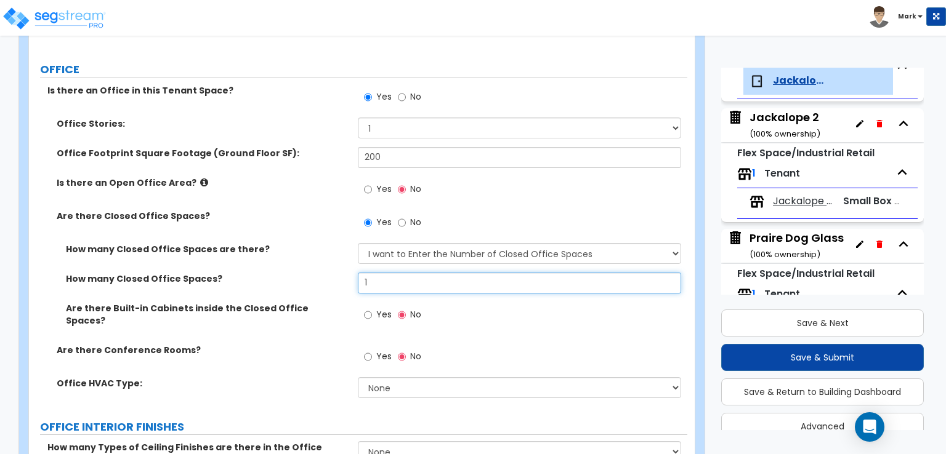
type input "1"
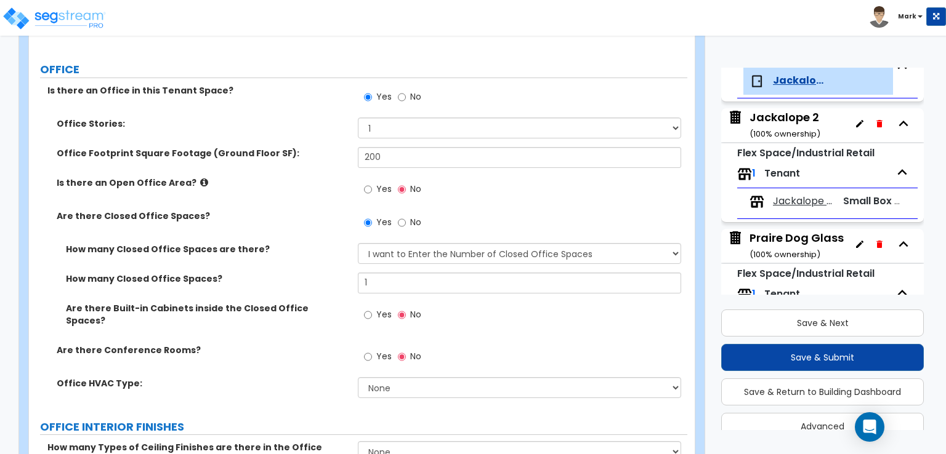
click at [323, 318] on div "Are there Built-in Cabinets inside the Closed Office Spaces? Yes No" at bounding box center [358, 323] width 658 height 42
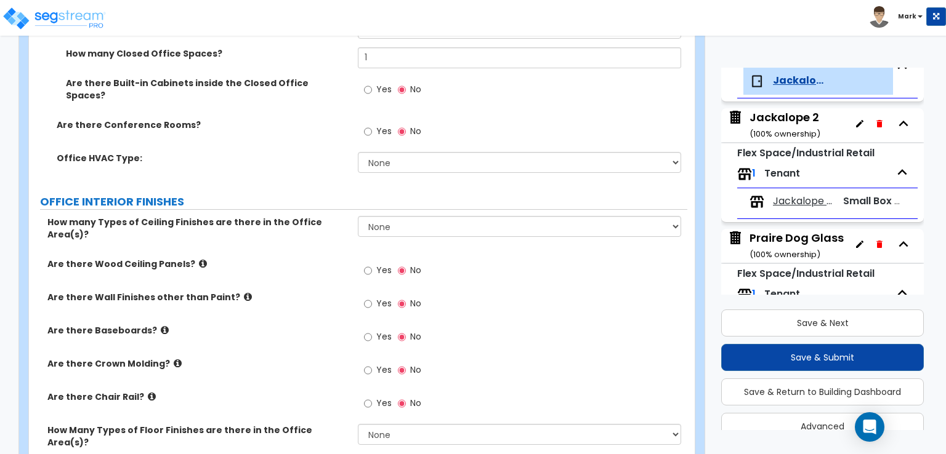
scroll to position [629, 0]
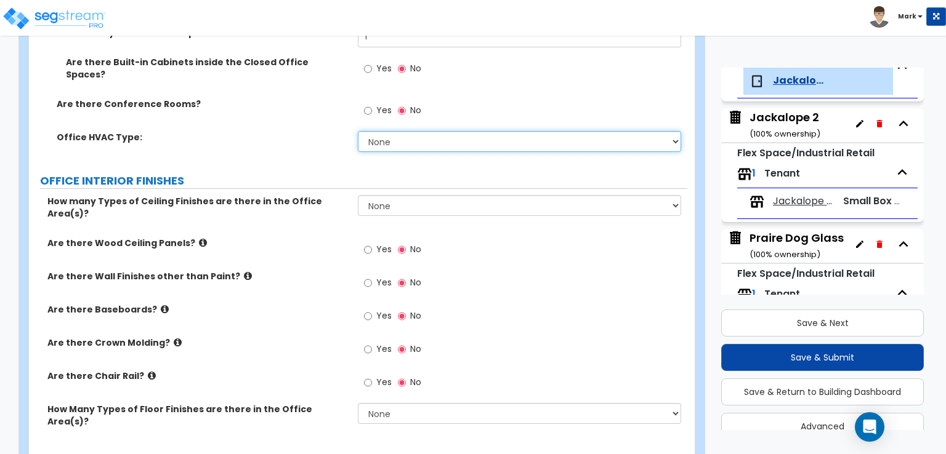
drag, startPoint x: 404, startPoint y: 131, endPoint x: 401, endPoint y: 139, distance: 8.4
click at [404, 131] on select "None Rooftop Unit Furnace-Condenser Forced Air Split Heating/Cooling Systems He…" at bounding box center [519, 141] width 323 height 21
select select "3"
click at [358, 131] on select "None Rooftop Unit Furnace-Condenser Forced Air Split Heating/Cooling Systems He…" at bounding box center [519, 141] width 323 height 21
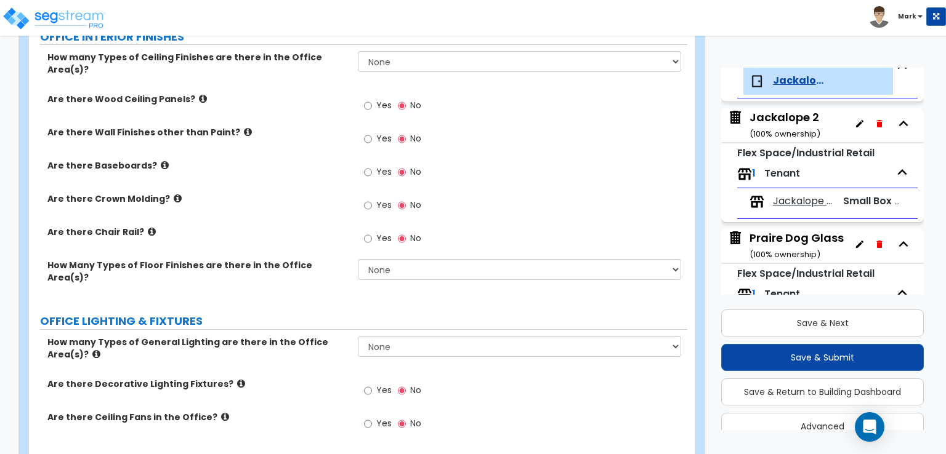
scroll to position [752, 0]
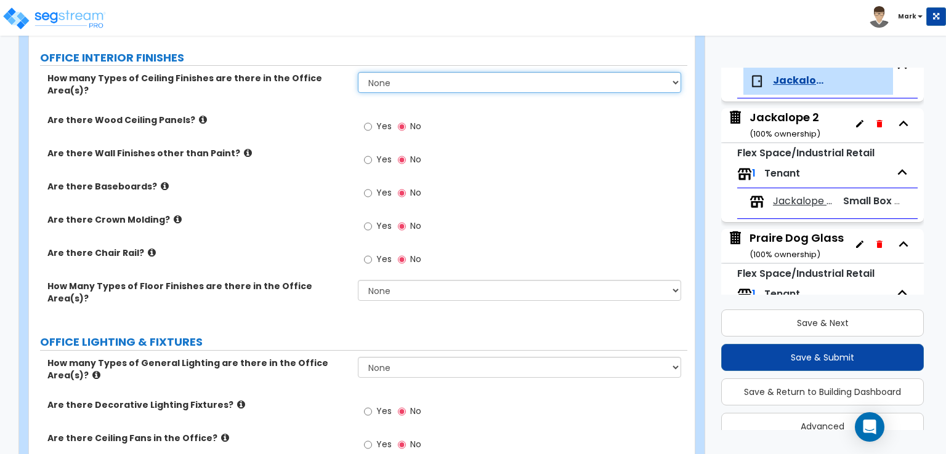
click at [373, 77] on select "None 1 2 3" at bounding box center [519, 82] width 323 height 21
select select "1"
click at [358, 72] on select "None 1 2 3" at bounding box center [519, 82] width 323 height 21
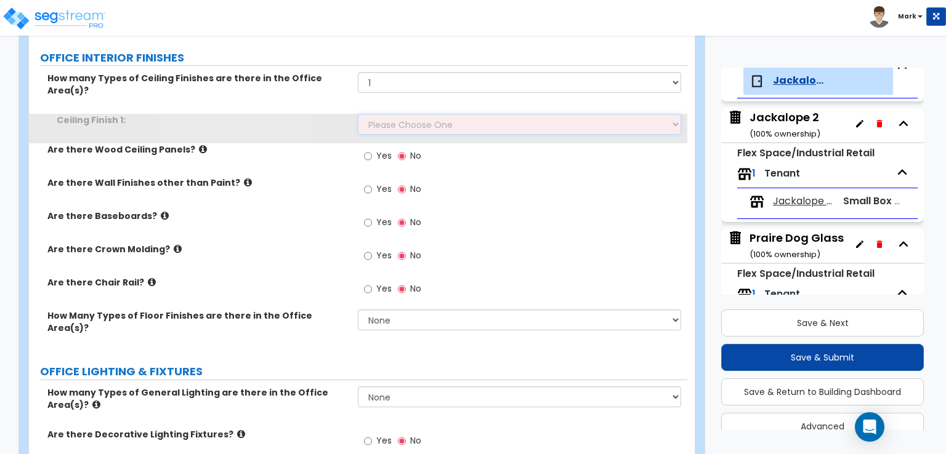
click at [379, 114] on select "Please Choose One Drop Ceiling Open Ceiling Drywall Ceiling" at bounding box center [519, 124] width 323 height 21
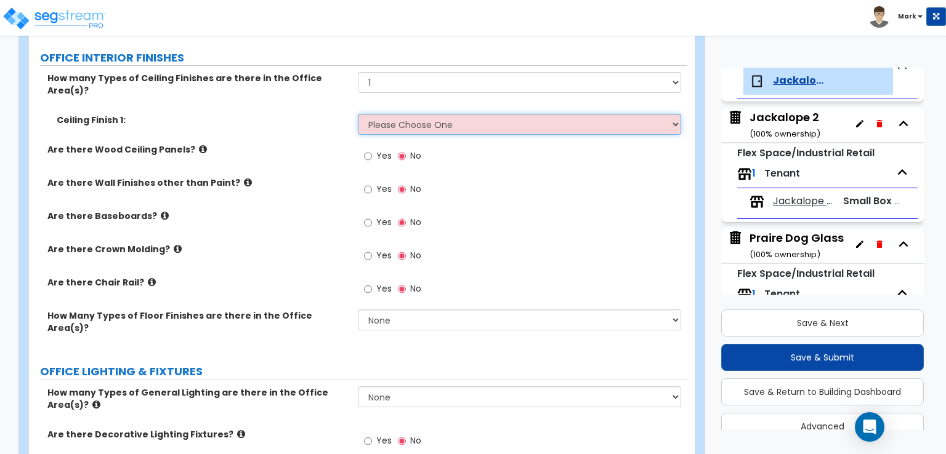
select select "1"
click at [358, 114] on select "Please Choose One Drop Ceiling Open Ceiling Drywall Ceiling" at bounding box center [519, 124] width 323 height 21
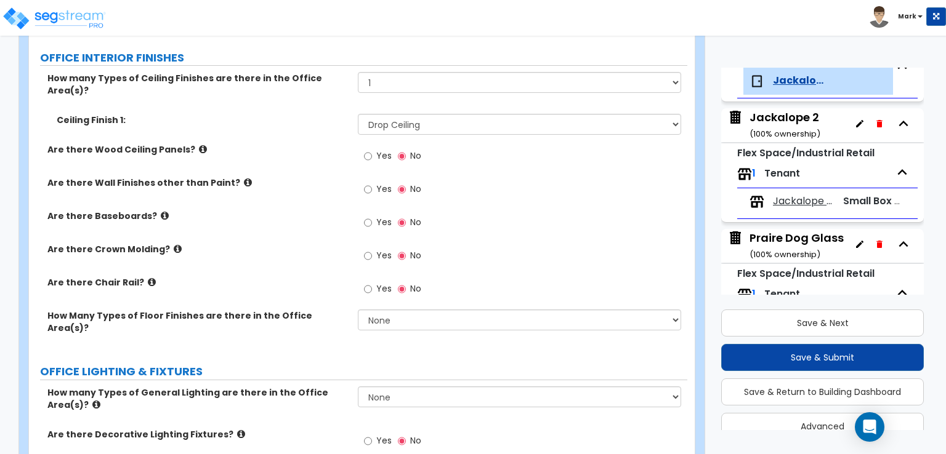
click at [374, 214] on label "Yes" at bounding box center [378, 224] width 28 height 21
click at [372, 216] on input "Yes" at bounding box center [368, 223] width 8 height 14
radio input "true"
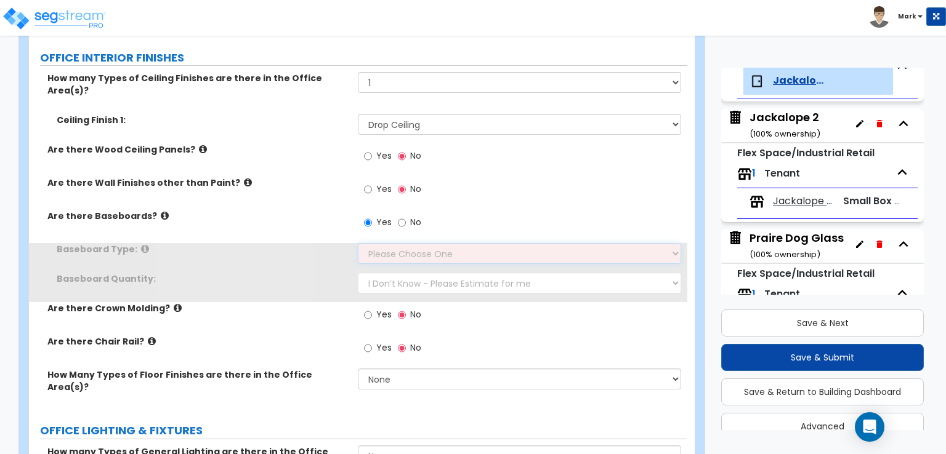
click at [390, 243] on select "Please Choose One Wood Vinyl Carpet Tile" at bounding box center [519, 253] width 323 height 21
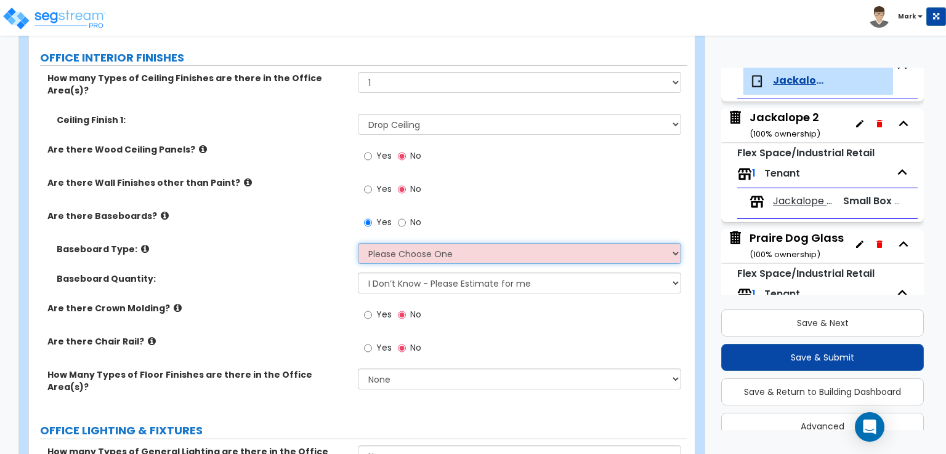
select select "2"
click at [358, 243] on select "Please Choose One Wood Vinyl Carpet Tile" at bounding box center [519, 253] width 323 height 21
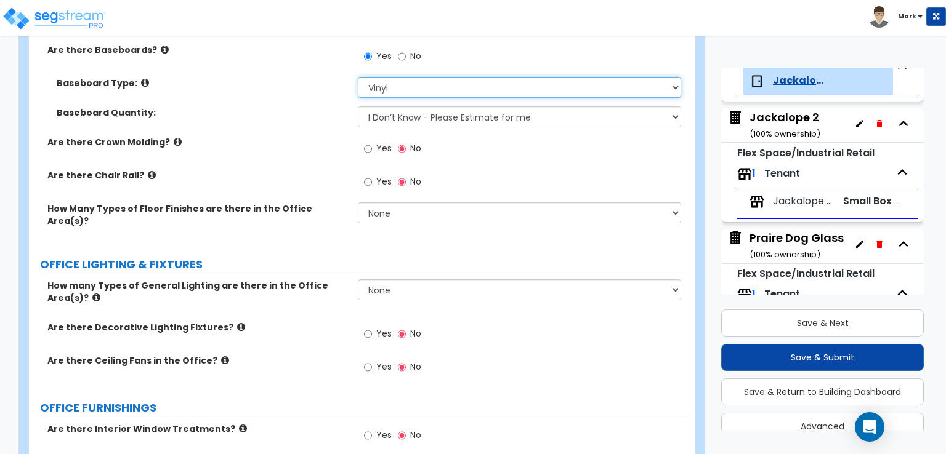
scroll to position [937, 0]
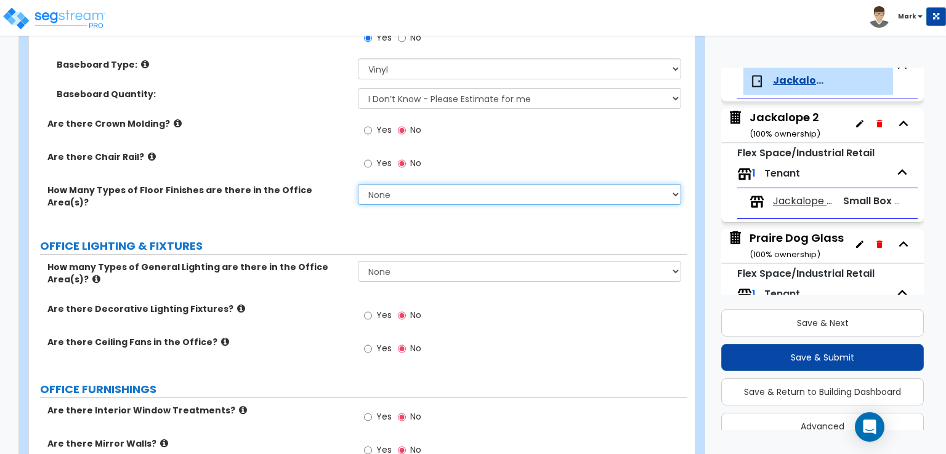
click at [385, 184] on select "None 1 2 3" at bounding box center [519, 194] width 323 height 21
select select "1"
click at [358, 184] on select "None 1 2 3" at bounding box center [519, 194] width 323 height 21
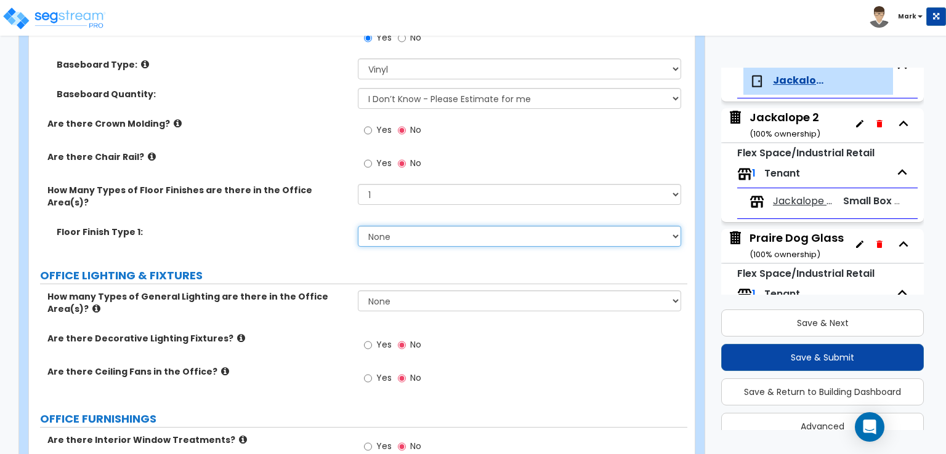
click at [484, 226] on select "None Tile Flooring Hardwood Flooring Resilient Laminate Flooring VCT Flooring S…" at bounding box center [519, 236] width 323 height 21
select select "5"
click at [358, 226] on select "None Tile Flooring Hardwood Flooring Resilient Laminate Flooring VCT Flooring S…" at bounding box center [519, 236] width 323 height 21
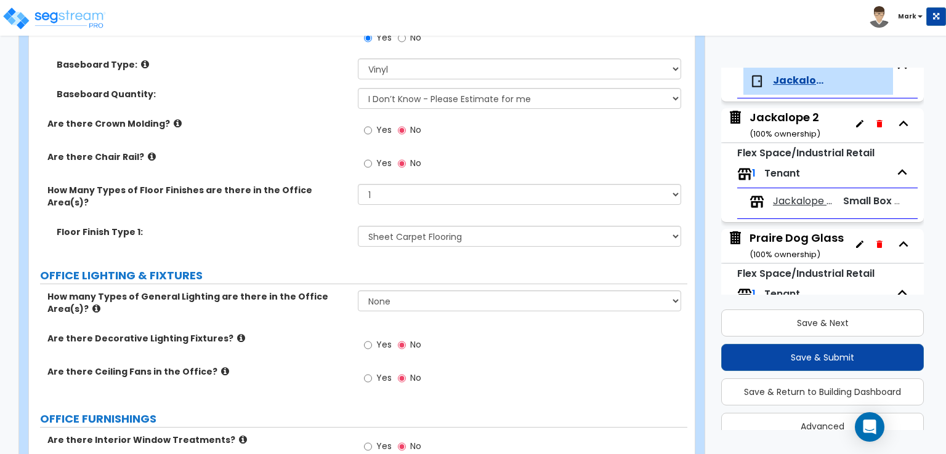
click at [324, 268] on label "OFFICE LIGHTING & FIXTURES" at bounding box center [363, 276] width 647 height 16
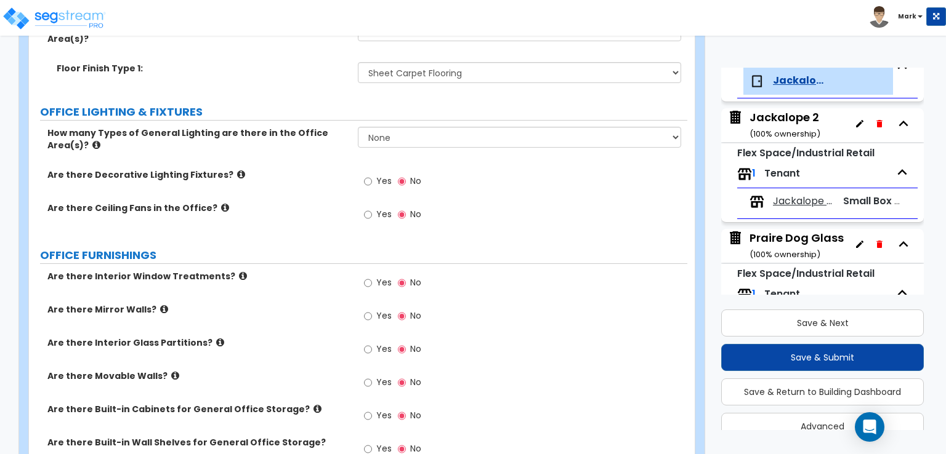
scroll to position [1122, 0]
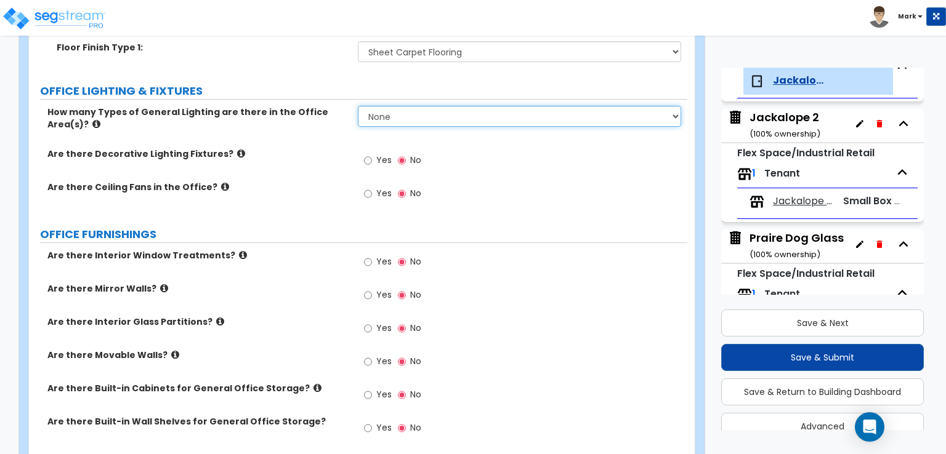
click at [382, 106] on select "None 1 2 3" at bounding box center [519, 116] width 323 height 21
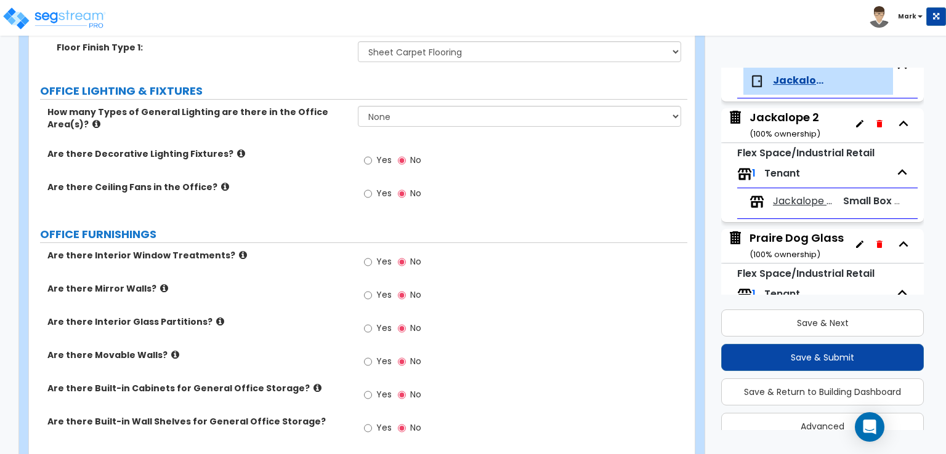
click at [272, 148] on label "Are there Decorative Lighting Fixtures?" at bounding box center [197, 154] width 301 height 12
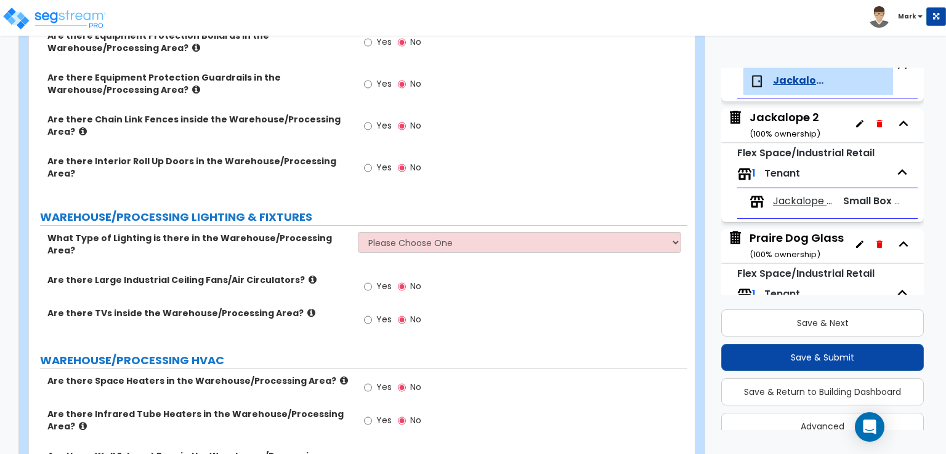
scroll to position [3276, 0]
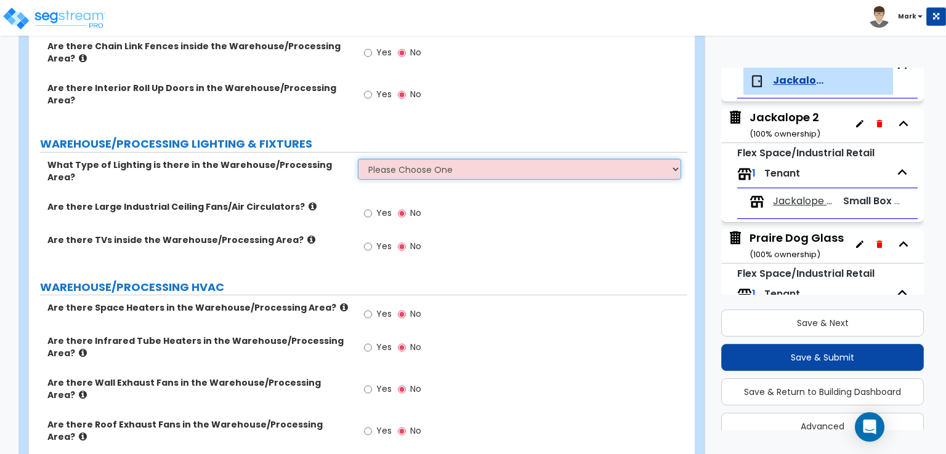
click at [393, 159] on select "Please Choose One High Bay Round Fixtures High Bay Fluorescent Tube Lighting Hi…" at bounding box center [519, 169] width 323 height 21
select select "3"
click at [358, 159] on select "Please Choose One High Bay Round Fixtures High Bay Fluorescent Tube Lighting Hi…" at bounding box center [519, 169] width 323 height 21
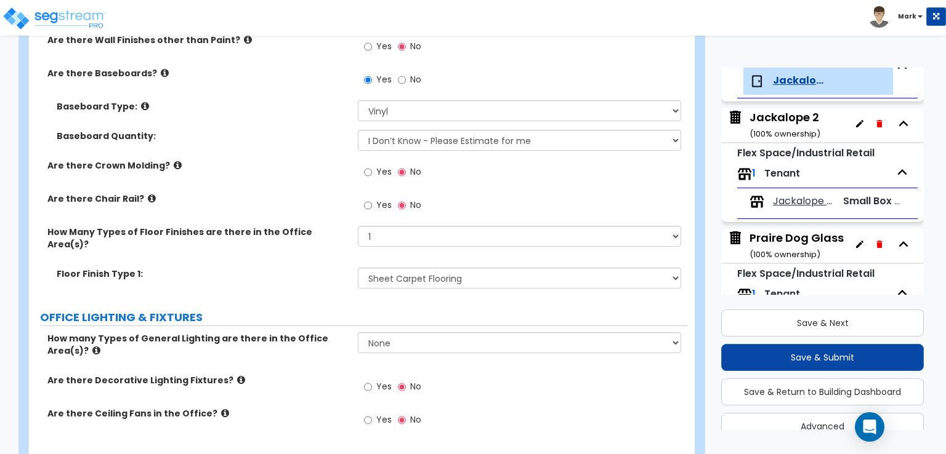
scroll to position [858, 0]
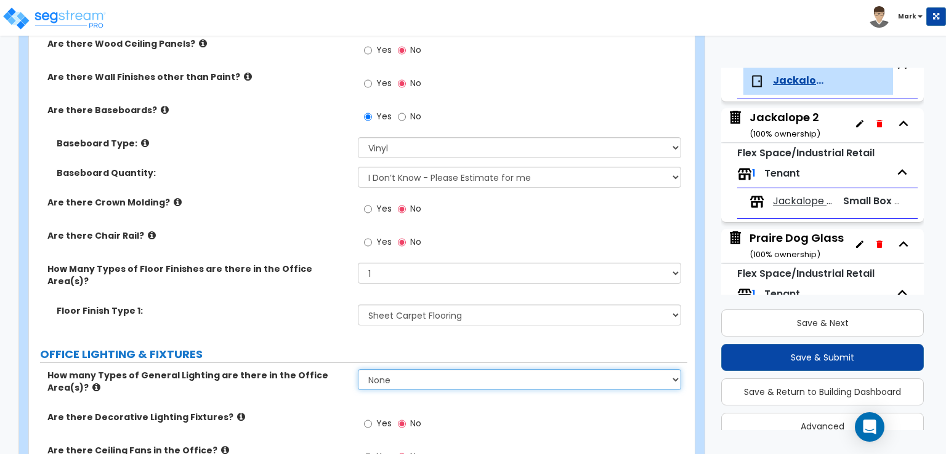
click at [489, 369] on select "None 1 2 3" at bounding box center [519, 379] width 323 height 21
select select "1"
click at [358, 369] on select "None 1 2 3" at bounding box center [519, 379] width 323 height 21
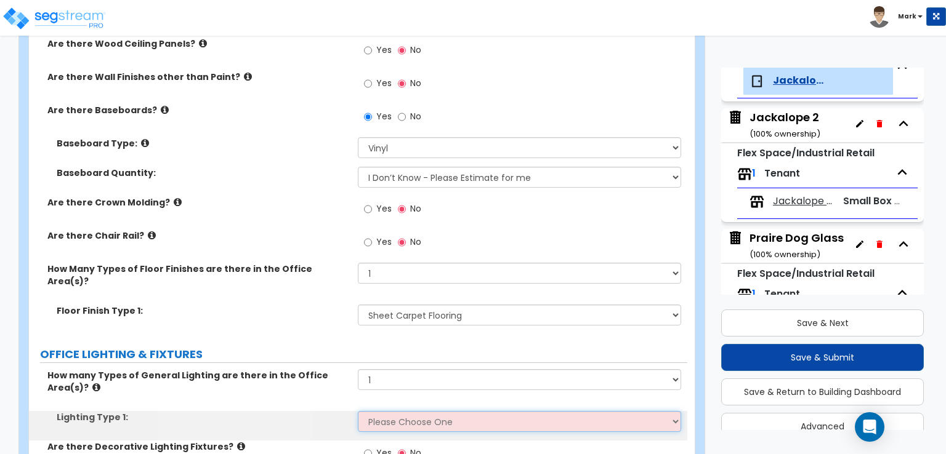
click at [505, 411] on select "Please Choose One LED Surface-Mounted LED Recessed Fluorescent Surface-Mounted …" at bounding box center [519, 421] width 323 height 21
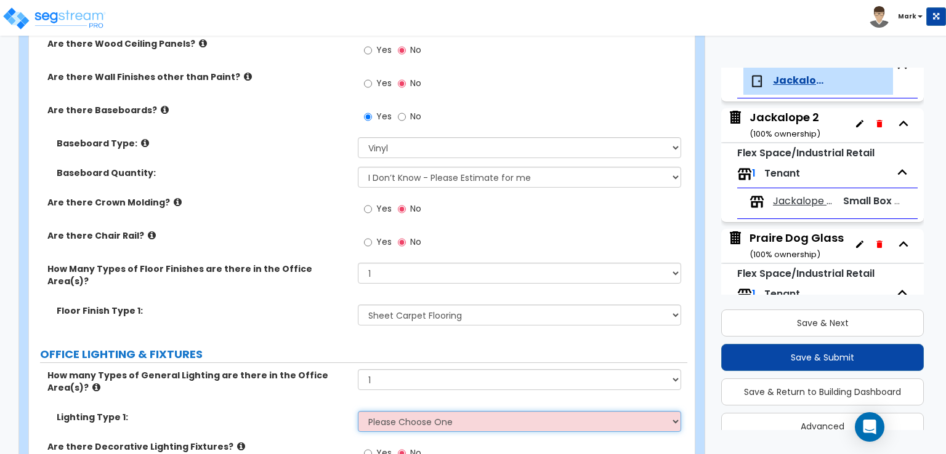
select select "4"
click at [358, 411] on select "Please Choose One LED Surface-Mounted LED Recessed Fluorescent Surface-Mounted …" at bounding box center [519, 421] width 323 height 21
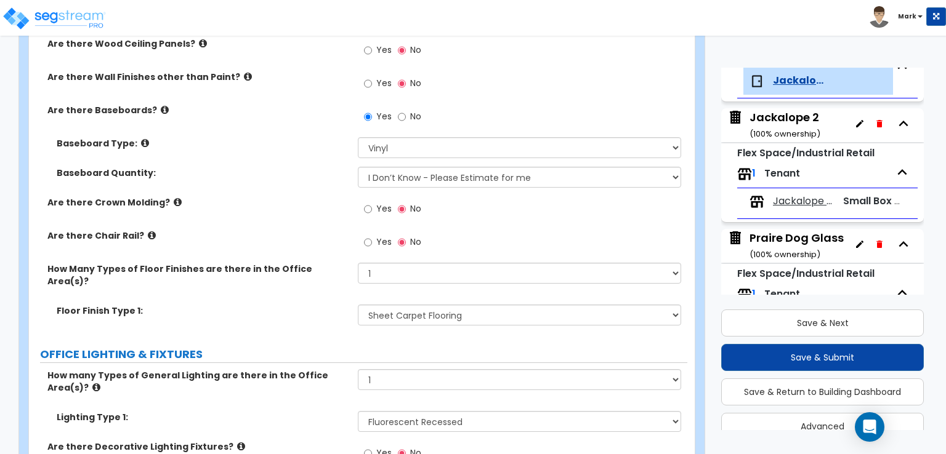
click at [329, 305] on div "Floor Finish Type 1: None Tile Flooring Hardwood Flooring Resilient Laminate Fl…" at bounding box center [358, 320] width 658 height 30
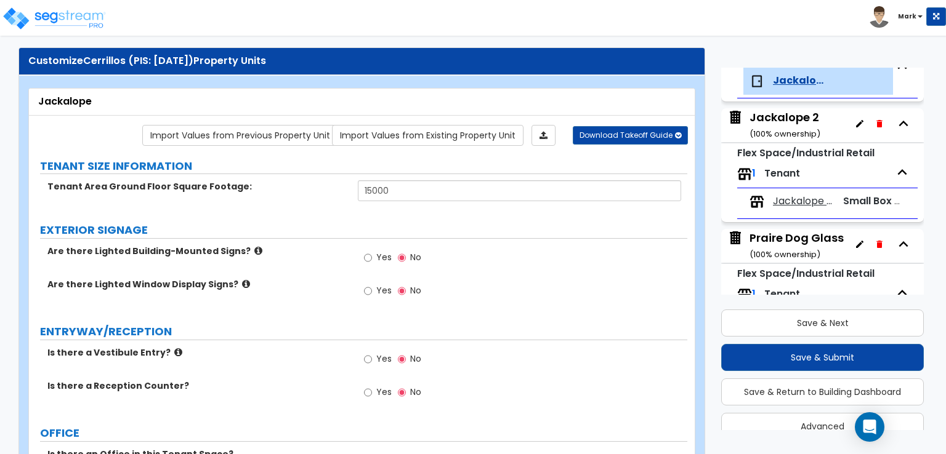
scroll to position [0, 0]
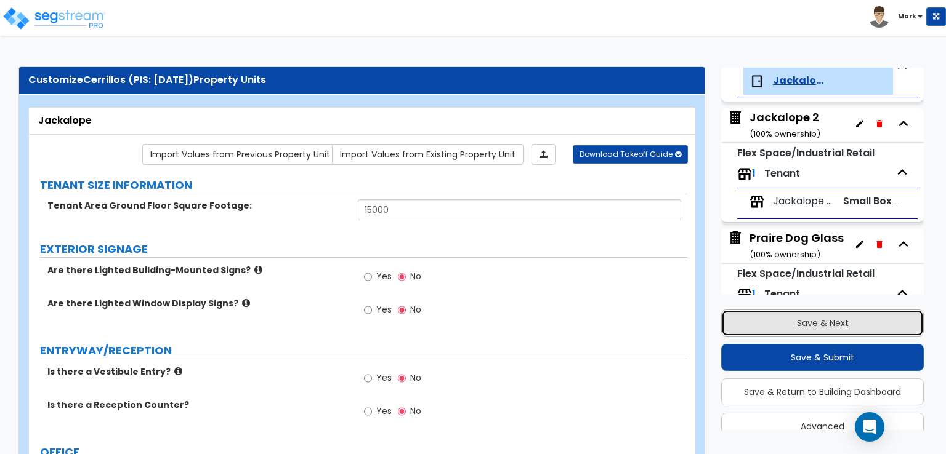
click at [789, 326] on button "Save & Next" at bounding box center [822, 323] width 203 height 27
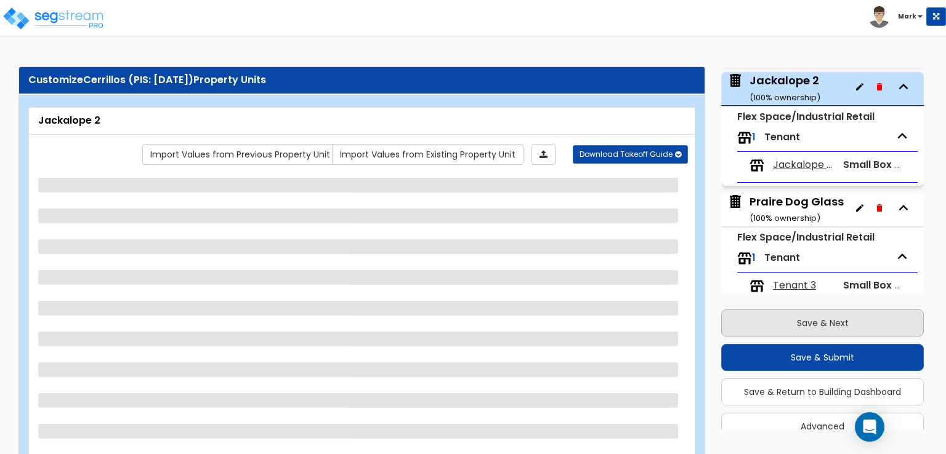
scroll to position [183, 0]
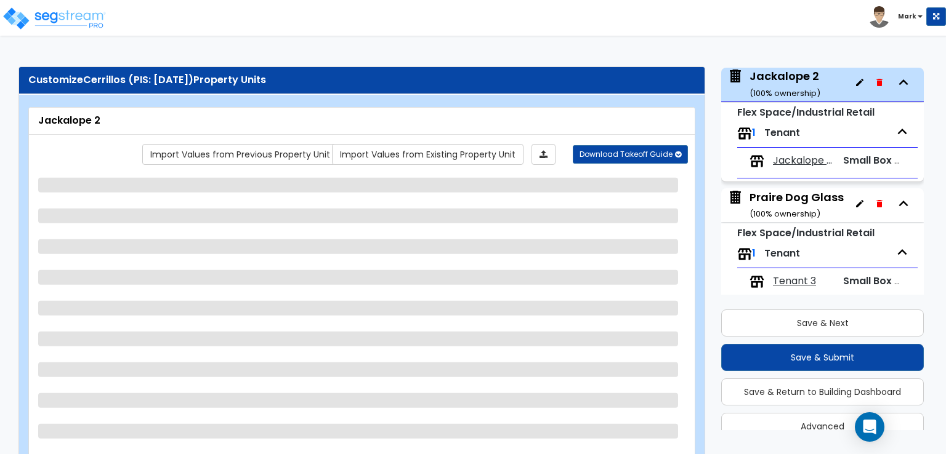
select select "7"
select select "1"
select select "6"
select select "1"
select select "2"
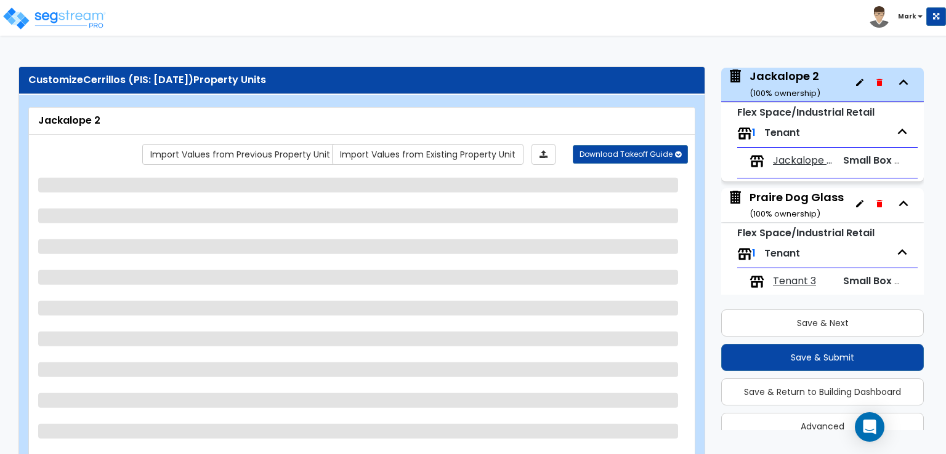
select select "5"
select select "1"
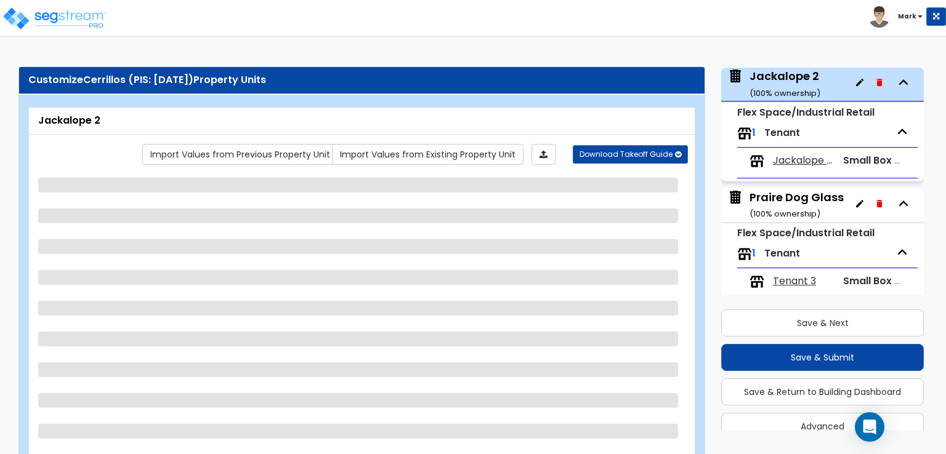
select select "2"
select select "3"
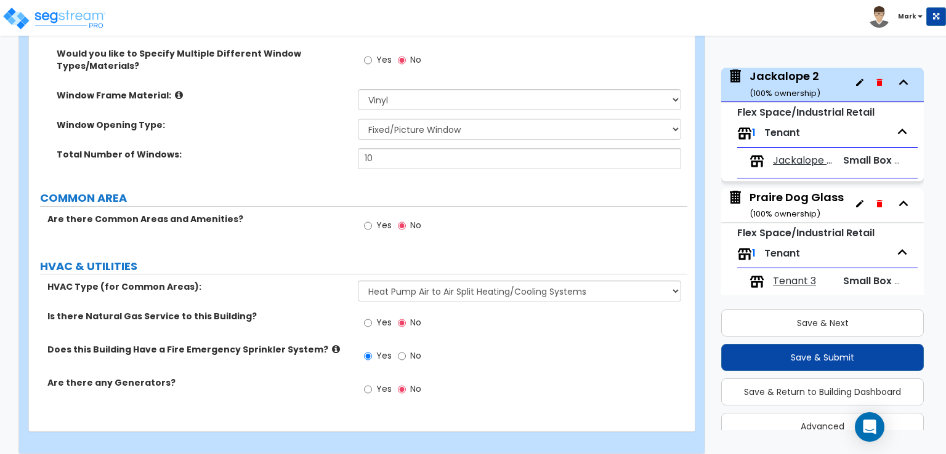
scroll to position [1729, 0]
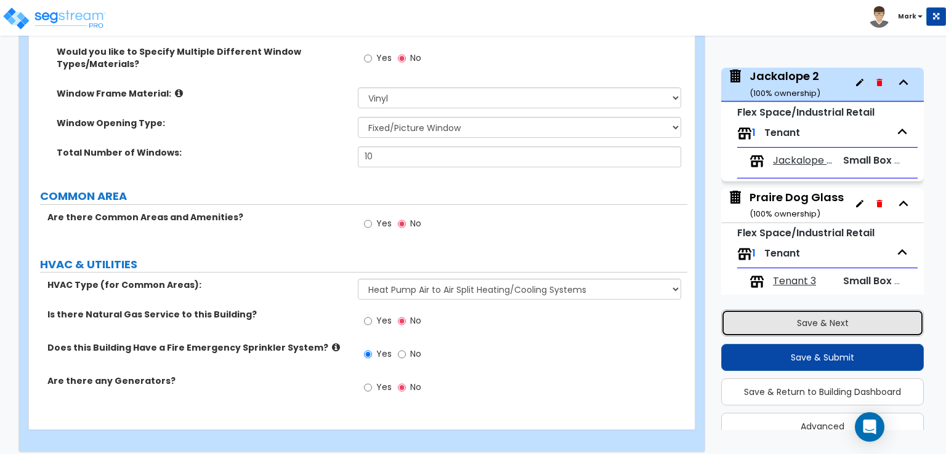
click at [776, 317] on button "Save & Next" at bounding box center [822, 323] width 203 height 27
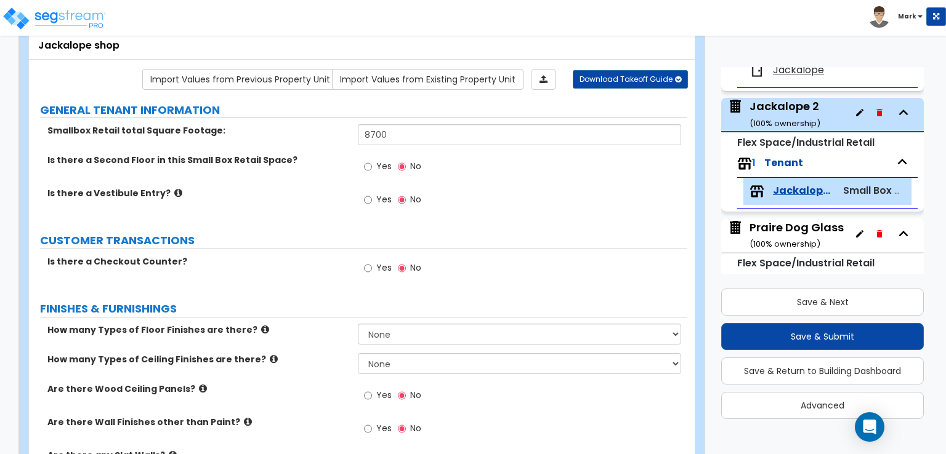
scroll to position [74, 0]
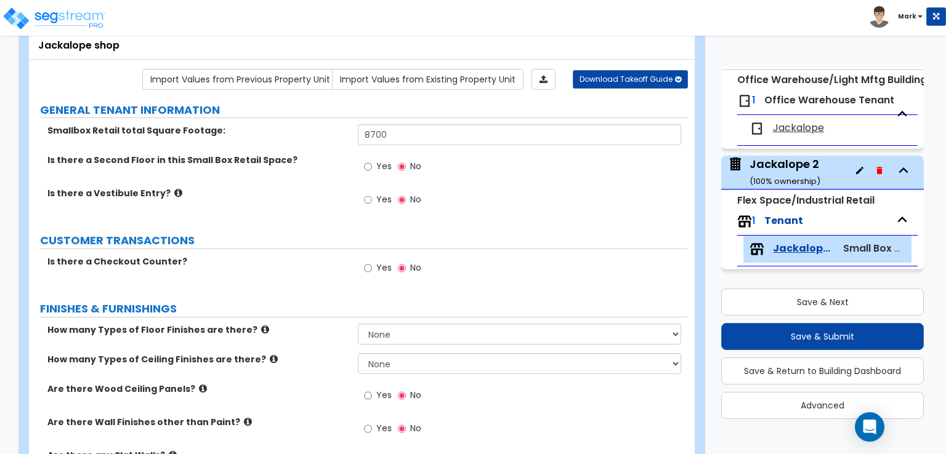
click at [796, 132] on span "Jackalope" at bounding box center [798, 128] width 51 height 14
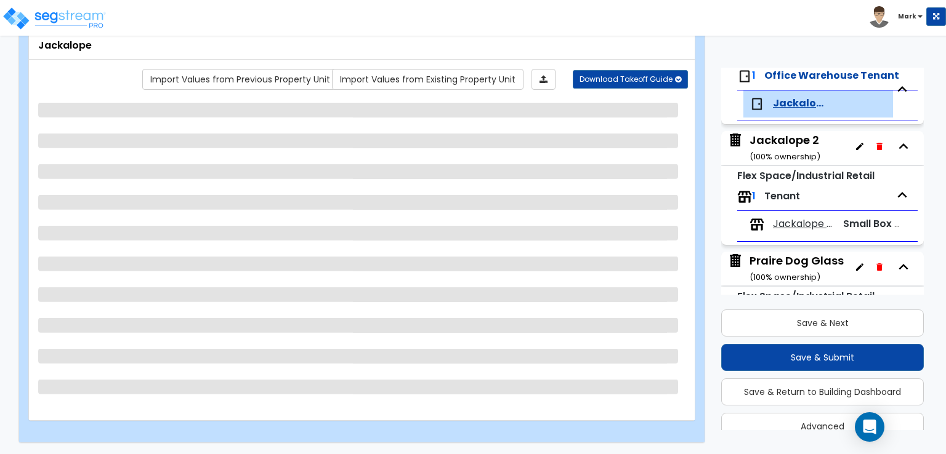
scroll to position [143, 0]
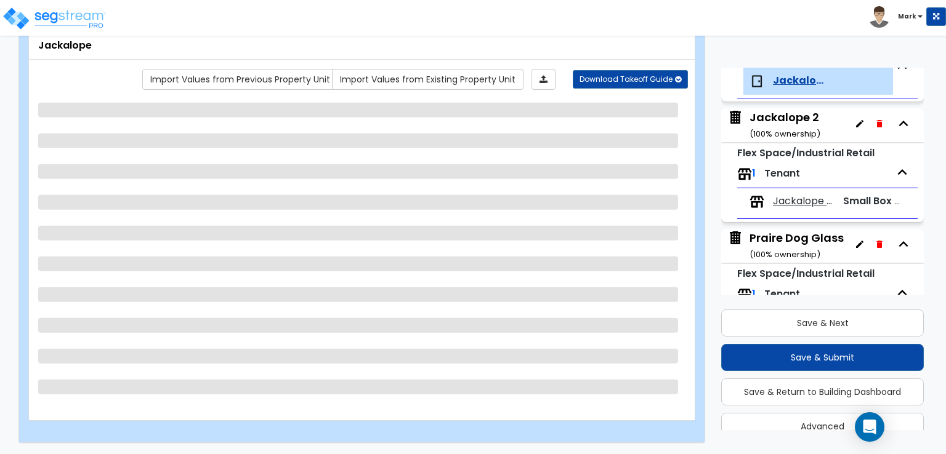
select select "2"
select select "3"
select select "1"
select select "2"
select select "1"
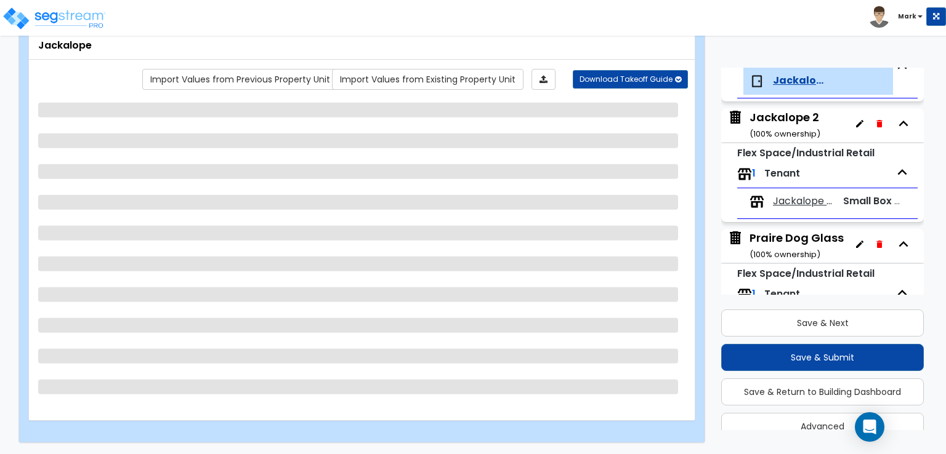
select select "5"
select select "1"
select select "3"
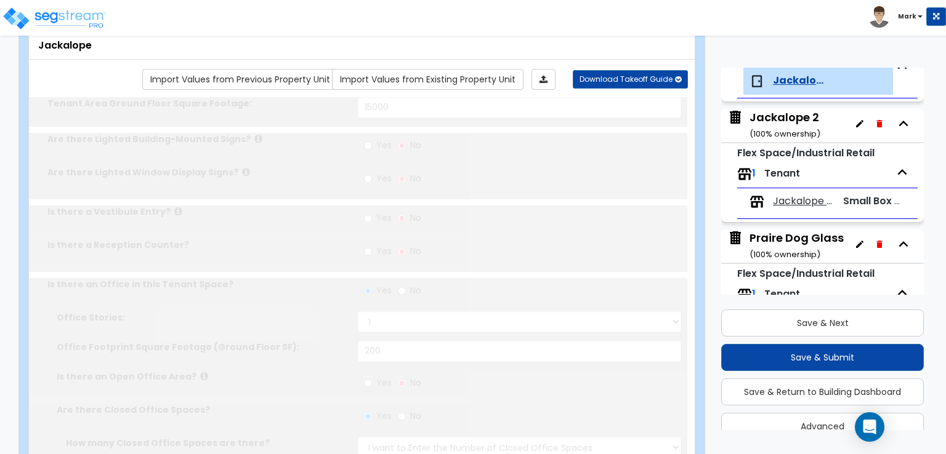
select select "1"
select select "4"
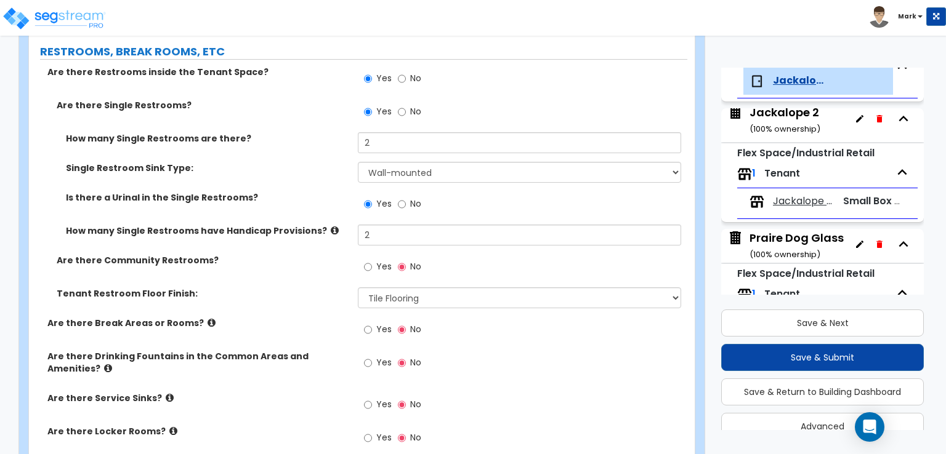
scroll to position [1539, 0]
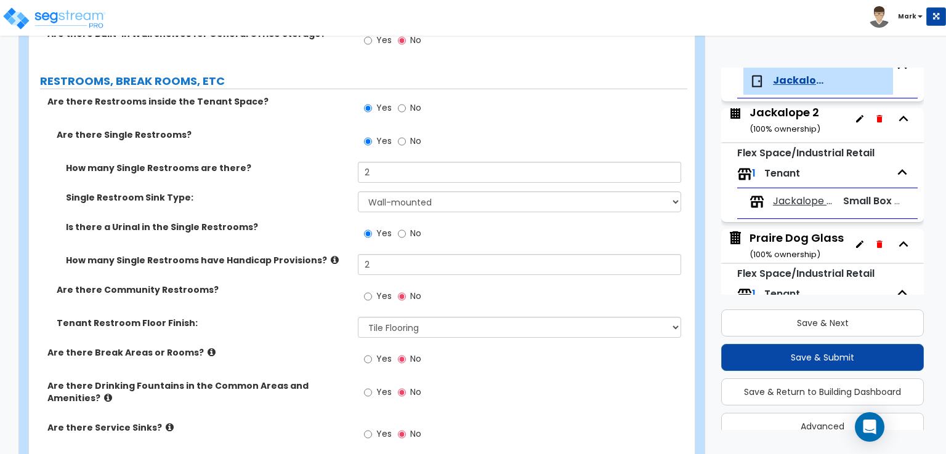
click at [379, 353] on span "Yes" at bounding box center [383, 359] width 15 height 12
click at [372, 353] on input "Yes" at bounding box center [368, 360] width 8 height 14
radio input "true"
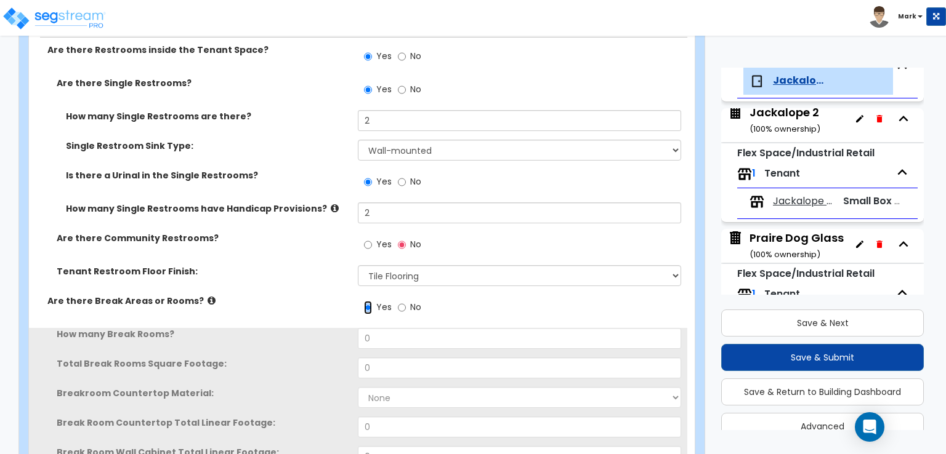
scroll to position [1724, 0]
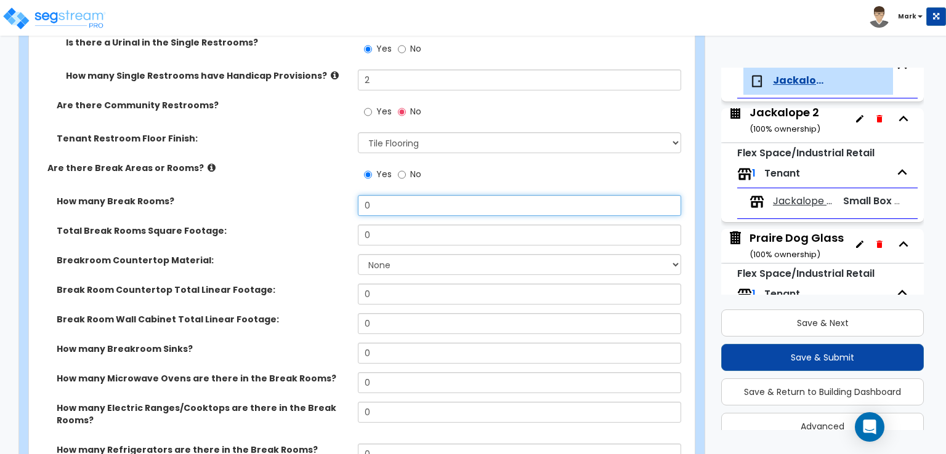
click at [394, 195] on input "0" at bounding box center [519, 205] width 323 height 21
type input "1"
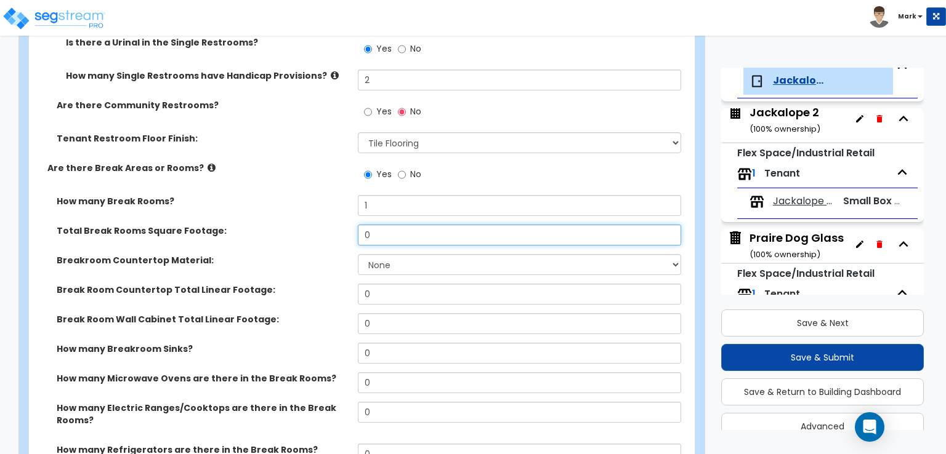
click at [390, 225] on input "0" at bounding box center [519, 235] width 323 height 21
type input "200"
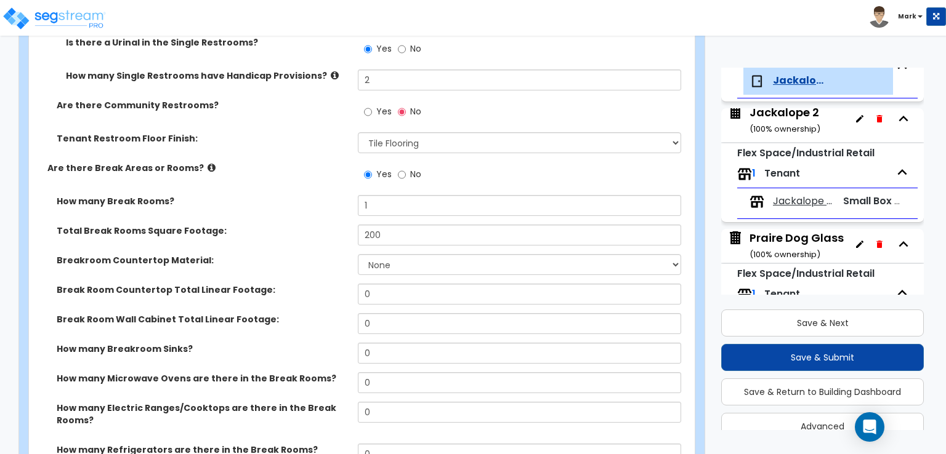
drag, startPoint x: 312, startPoint y: 212, endPoint x: 366, endPoint y: 233, distance: 58.7
click at [312, 225] on div "Total Break Rooms Square Footage: 200" at bounding box center [358, 240] width 658 height 30
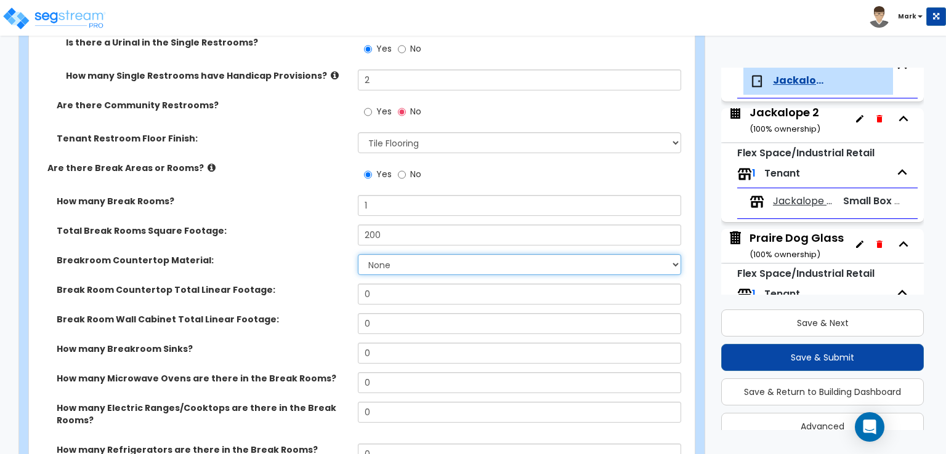
click at [390, 254] on select "None Plastic Laminate Solid Surface Stone Quartz Marble Tile Wood Stainless Ste…" at bounding box center [519, 264] width 323 height 21
select select "2"
click at [358, 254] on select "None Plastic Laminate Solid Surface Stone Quartz Marble Tile Wood Stainless Ste…" at bounding box center [519, 264] width 323 height 21
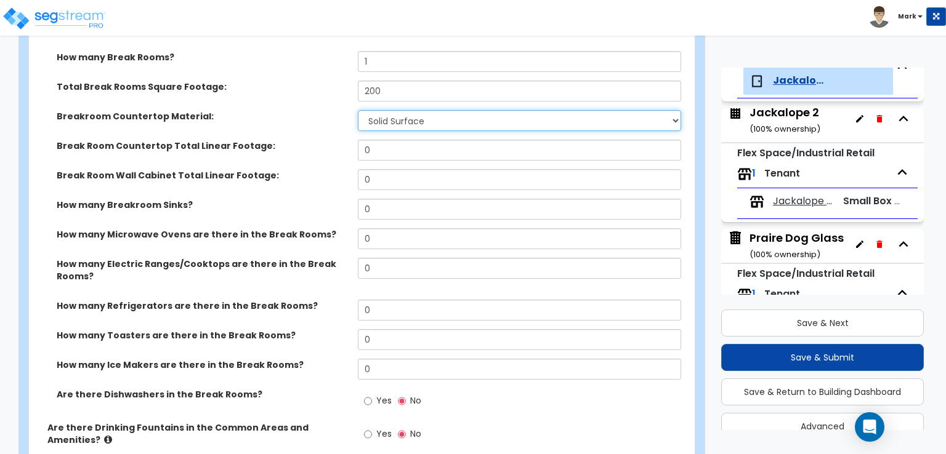
scroll to position [1847, 0]
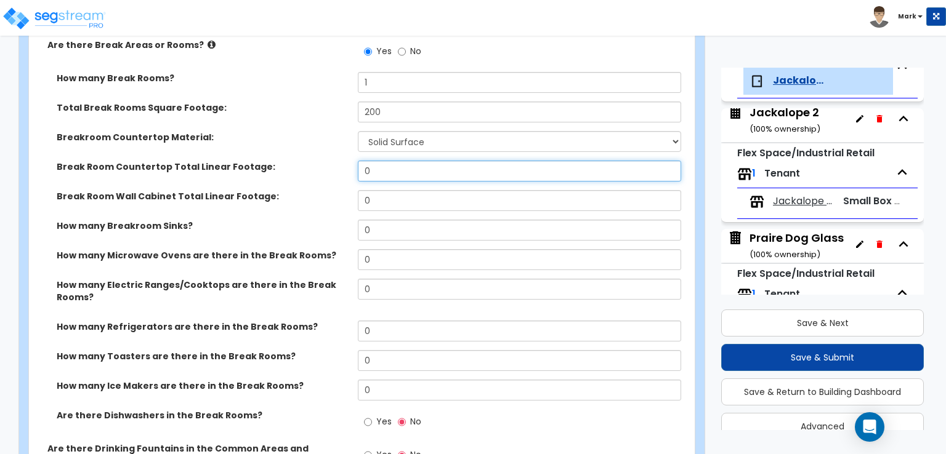
click at [379, 161] on input "0" at bounding box center [519, 171] width 323 height 21
type input "6"
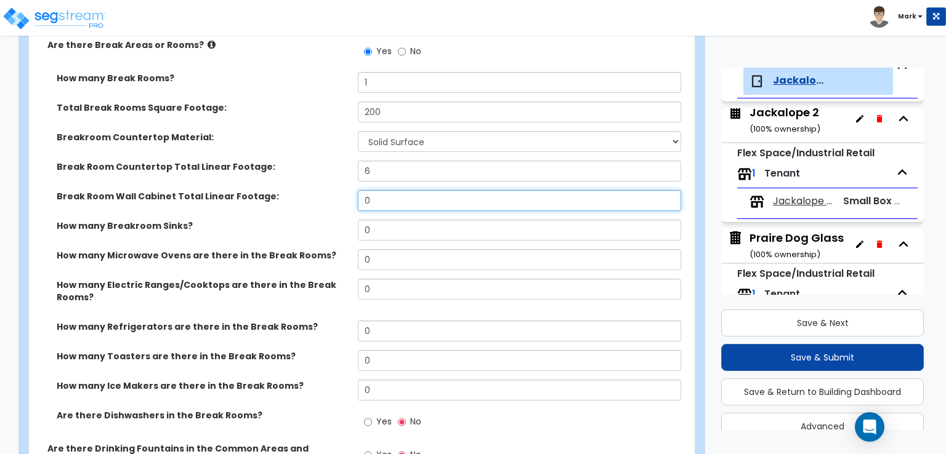
click at [387, 190] on input "0" at bounding box center [519, 200] width 323 height 21
type input "6"
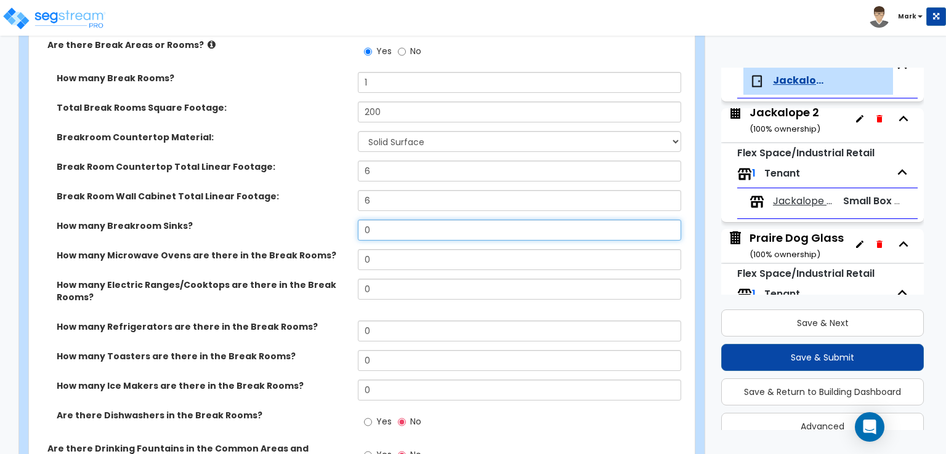
click at [377, 220] on input "0" at bounding box center [519, 230] width 323 height 21
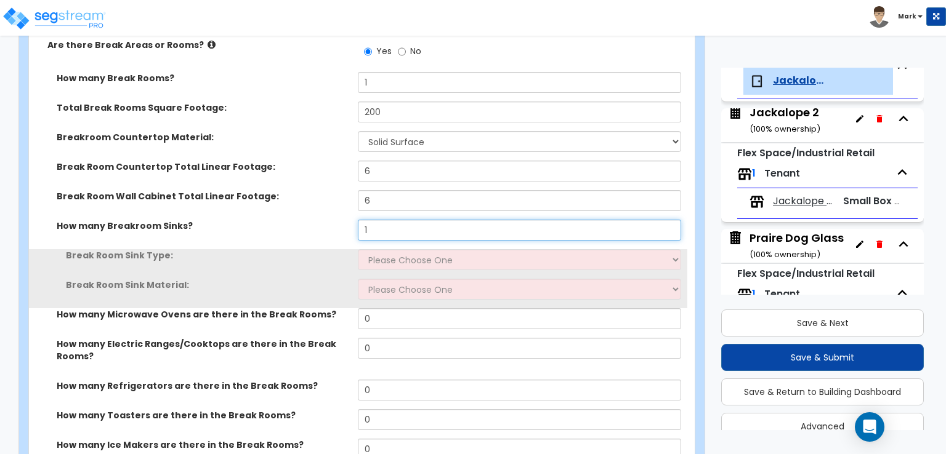
type input "1"
click at [385, 249] on select "Please Choose One Single Sink Double Sink" at bounding box center [519, 259] width 323 height 21
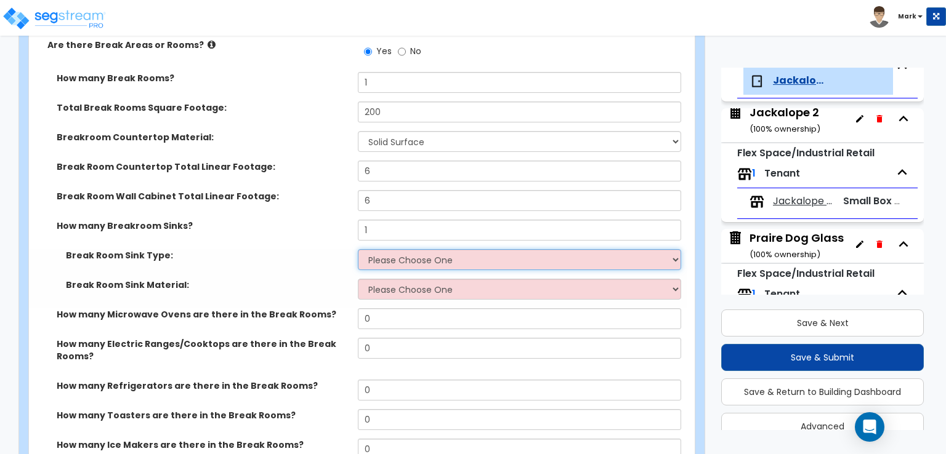
select select "1"
click at [358, 249] on select "Please Choose One Single Sink Double Sink" at bounding box center [519, 259] width 323 height 21
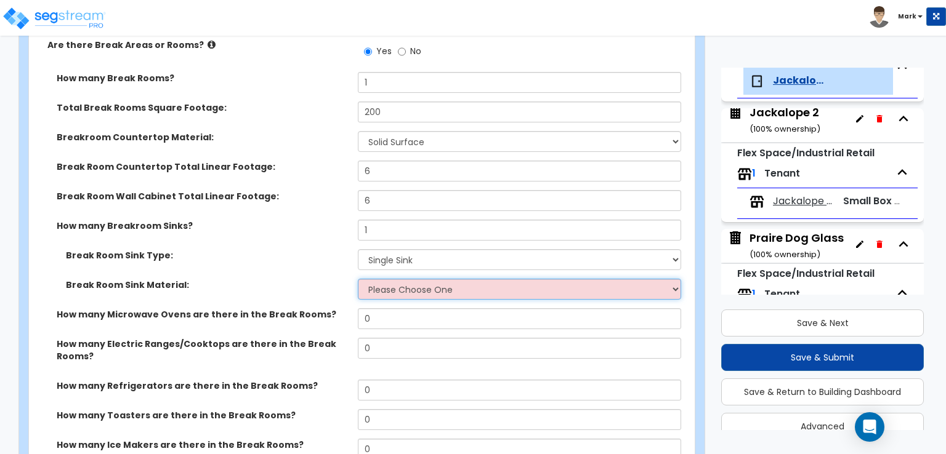
click at [395, 279] on select "Please Choose One Stainless Steel Porcelain Enamel Cast Iron" at bounding box center [519, 289] width 323 height 21
select select "1"
click at [358, 279] on select "Please Choose One Stainless Steel Porcelain Enamel Cast Iron" at bounding box center [519, 289] width 323 height 21
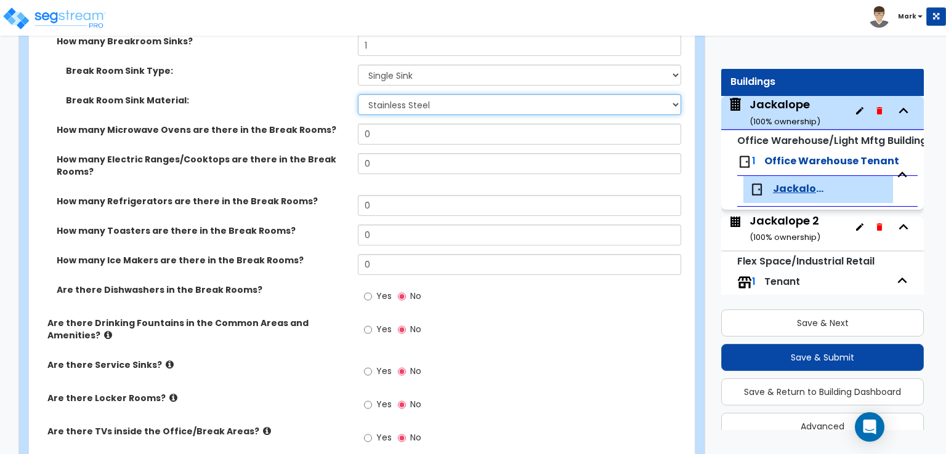
scroll to position [20, 0]
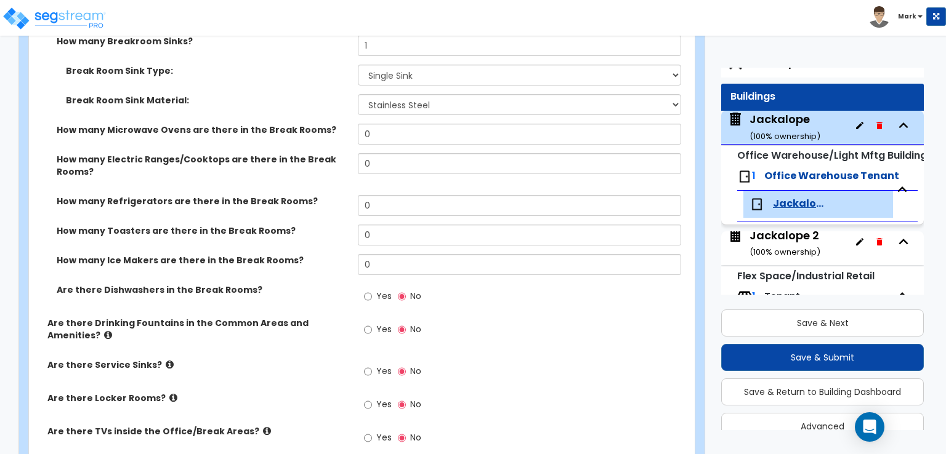
click at [776, 126] on div "Jackalope ( 100 % ownership)" at bounding box center [784, 126] width 71 height 31
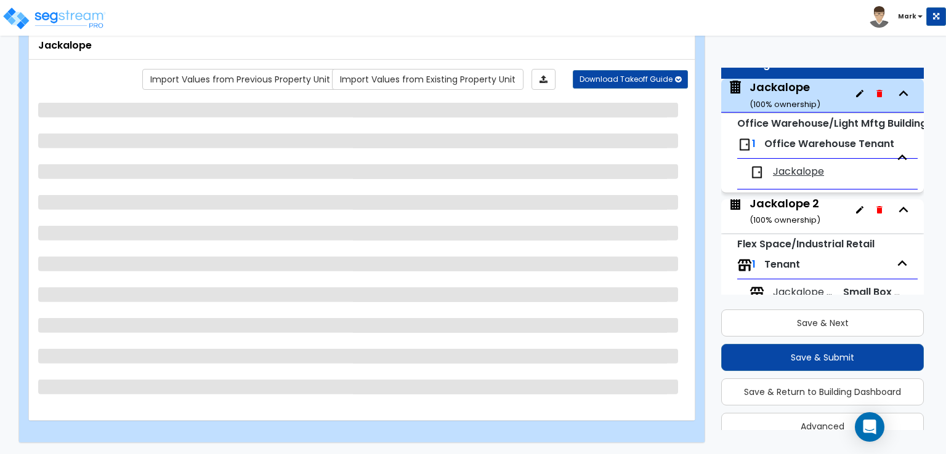
scroll to position [63, 0]
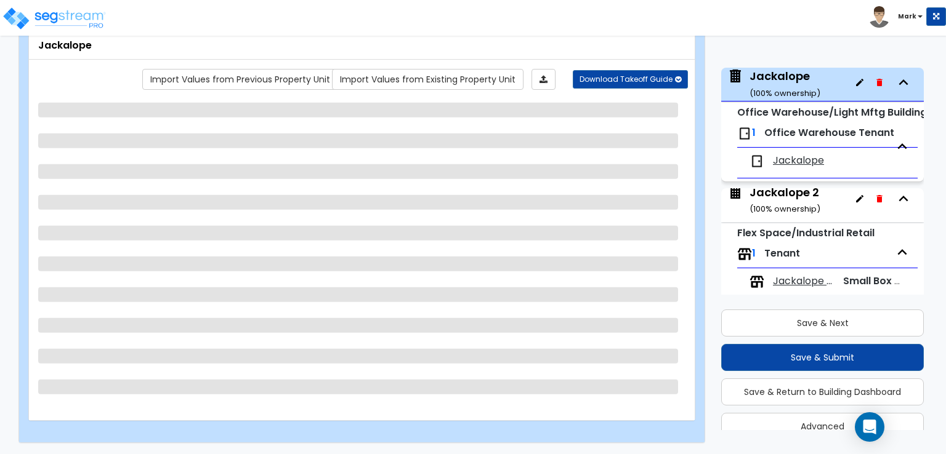
select select "7"
select select "1"
select select "2"
select select "5"
select select "2"
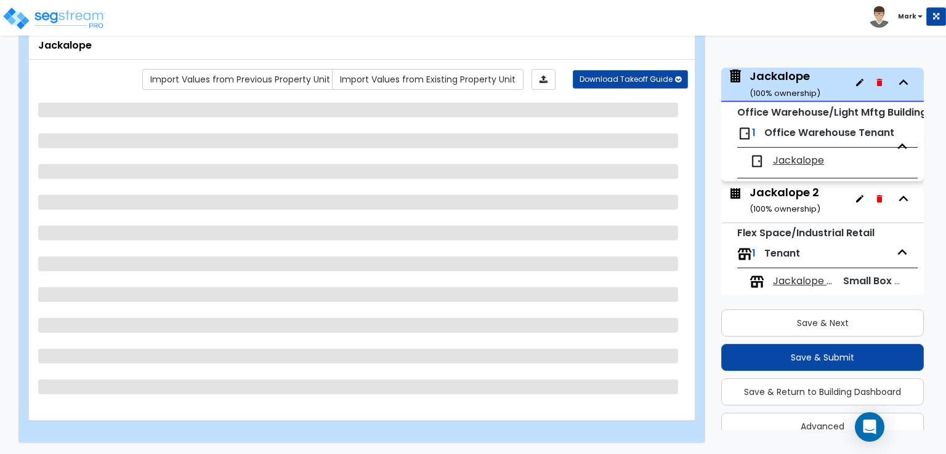
select select "3"
select select "2"
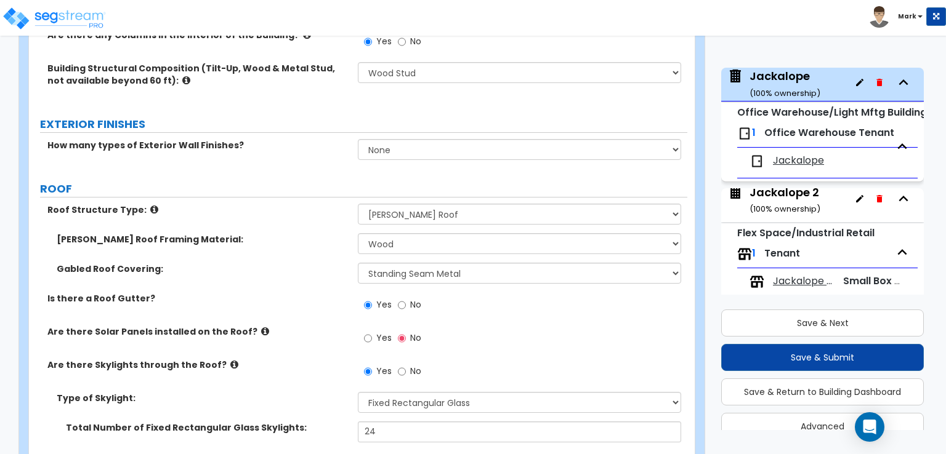
scroll to position [260, 0]
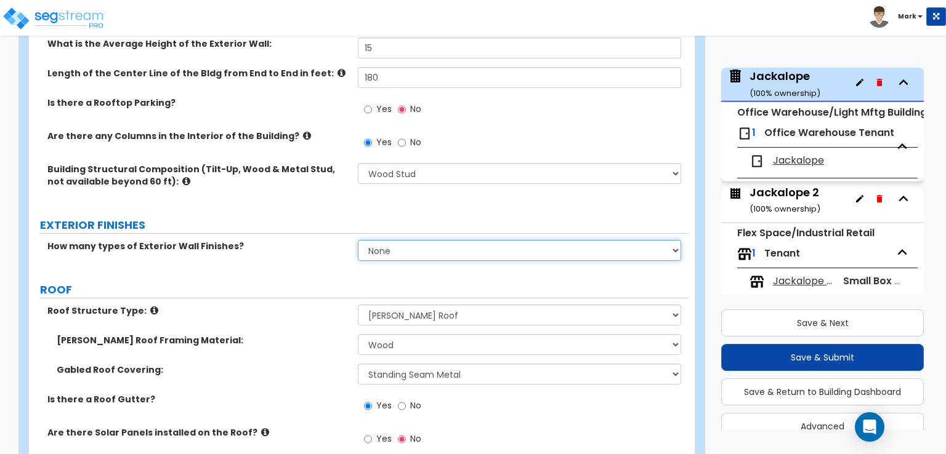
click at [414, 240] on select "None 1 2 3" at bounding box center [519, 250] width 323 height 21
select select "1"
click at [358, 240] on select "None 1 2 3" at bounding box center [519, 250] width 323 height 21
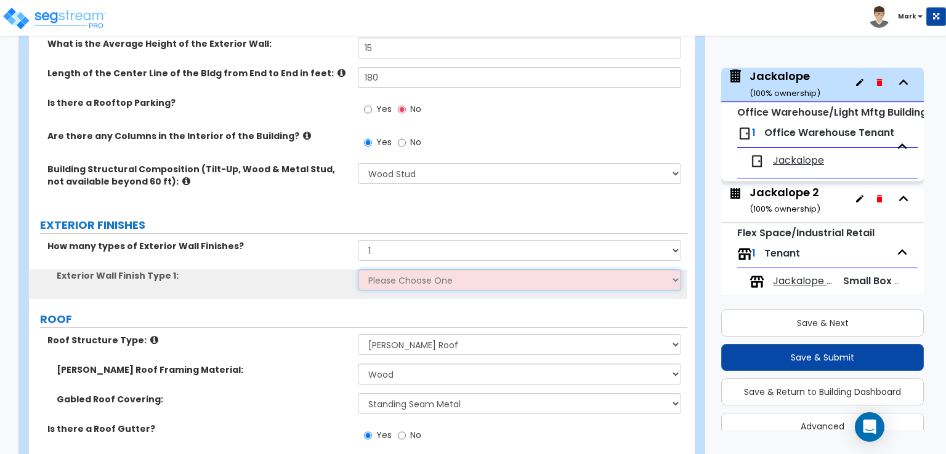
click at [383, 275] on select "Please Choose One No Finish/Shared Wall No Wall Brick Veneer Stone Veneer Wood …" at bounding box center [519, 280] width 323 height 21
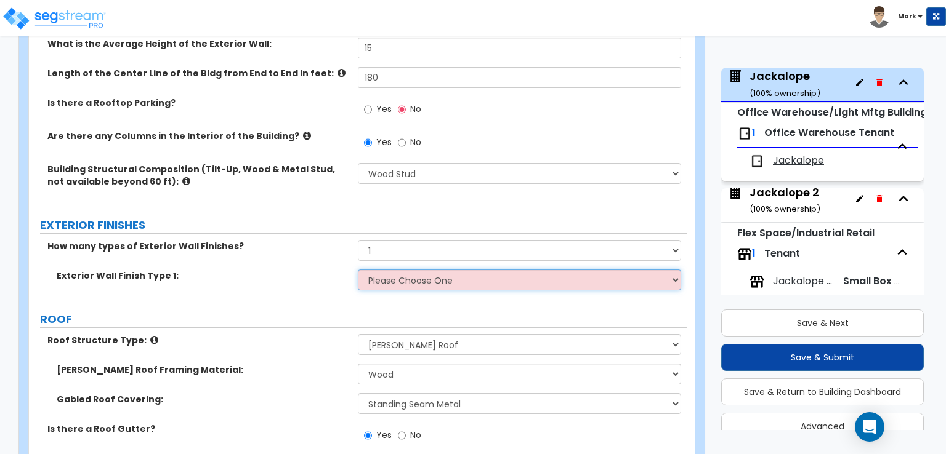
select select "7"
click at [358, 270] on select "Please Choose One No Finish/Shared Wall No Wall Brick Veneer Stone Veneer Wood …" at bounding box center [519, 280] width 323 height 21
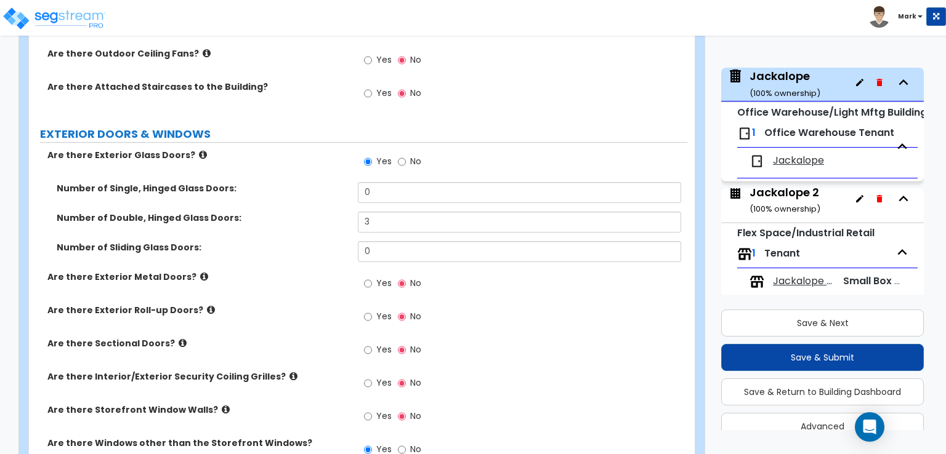
scroll to position [1306, 0]
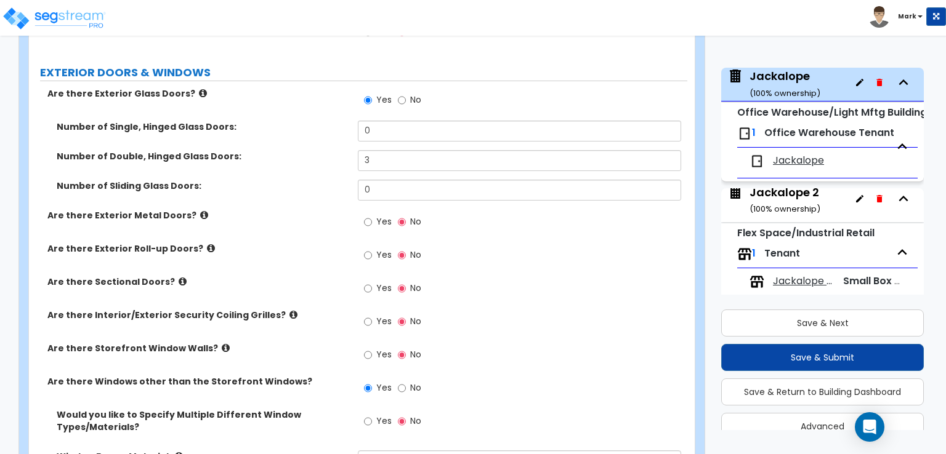
click at [372, 215] on label "Yes" at bounding box center [378, 223] width 28 height 21
click at [372, 215] on input "Yes" at bounding box center [368, 222] width 8 height 14
radio input "true"
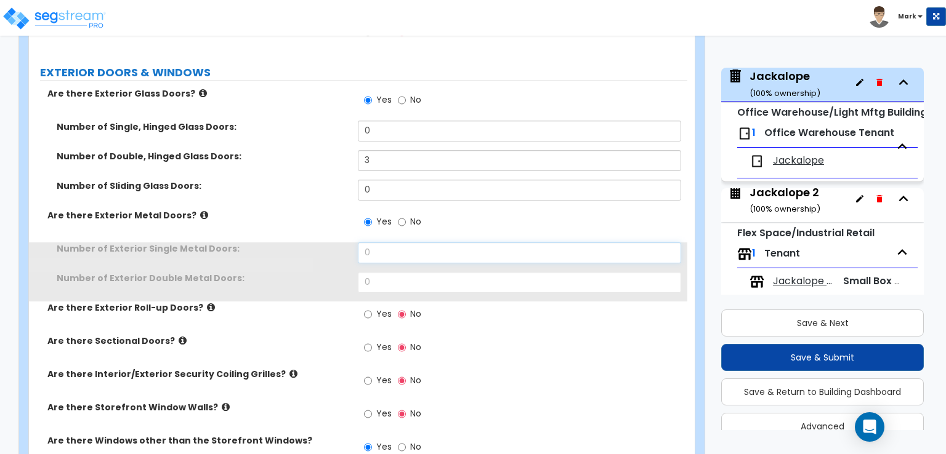
click at [388, 243] on input "0" at bounding box center [519, 253] width 323 height 21
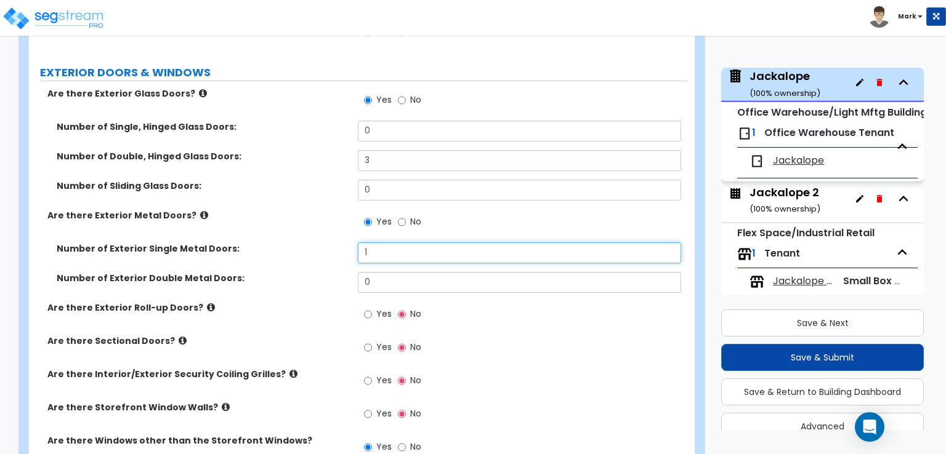
type input "1"
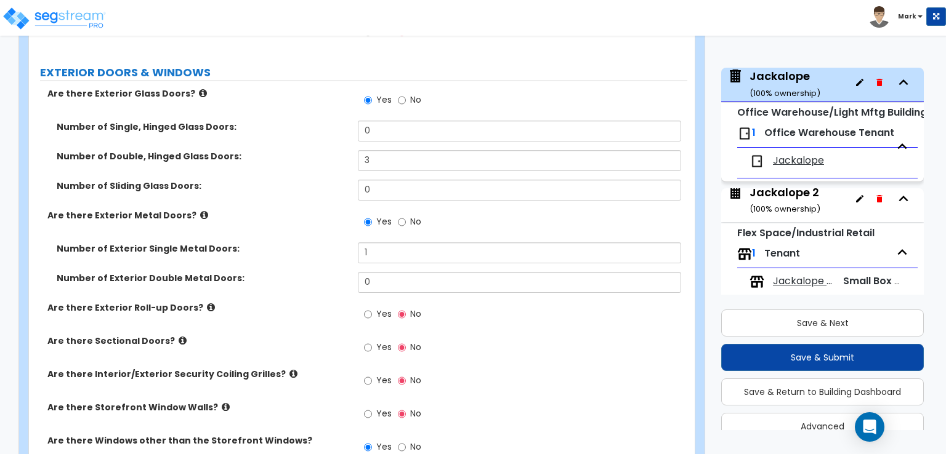
click at [384, 308] on span "Yes" at bounding box center [383, 314] width 15 height 12
click at [372, 308] on input "Yes" at bounding box center [368, 315] width 8 height 14
radio input "true"
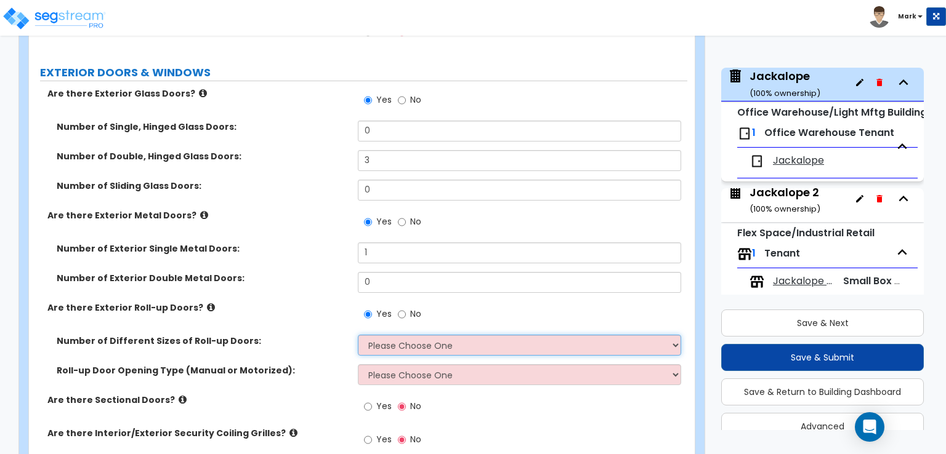
click at [392, 335] on select "Please Choose One 1 2 3" at bounding box center [519, 345] width 323 height 21
click at [358, 335] on select "Please Choose One 1 2 3" at bounding box center [519, 345] width 323 height 21
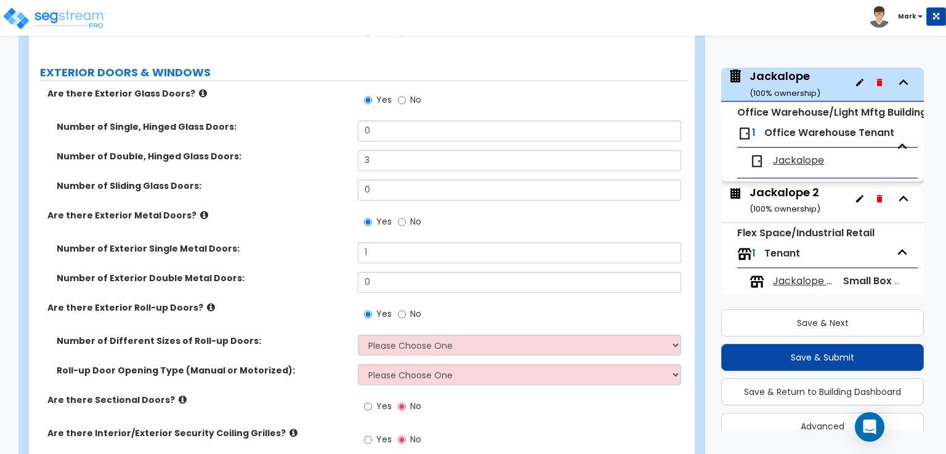
click at [383, 345] on div "Number of Different Sizes of Roll-up Doors: Please Choose One 1 2 3" at bounding box center [358, 350] width 658 height 30
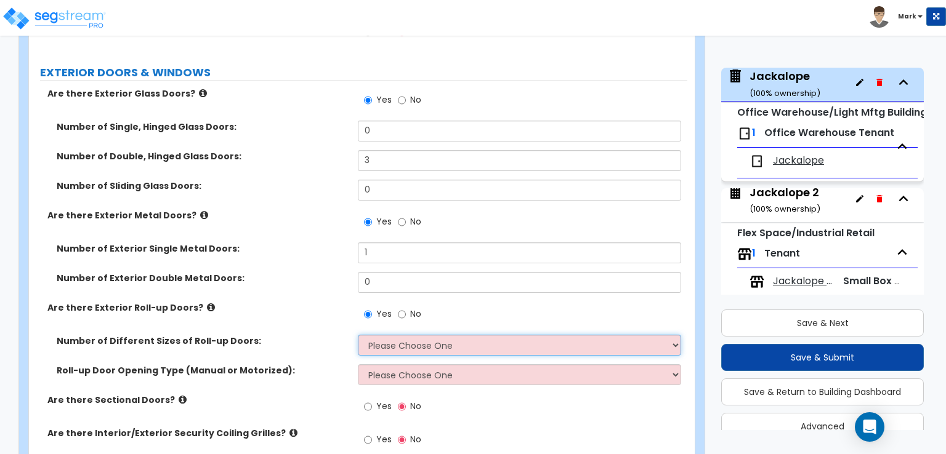
click at [379, 340] on select "Please Choose One 1 2 3" at bounding box center [519, 345] width 323 height 21
select select "1"
click at [358, 335] on select "Please Choose One 1 2 3" at bounding box center [519, 345] width 323 height 21
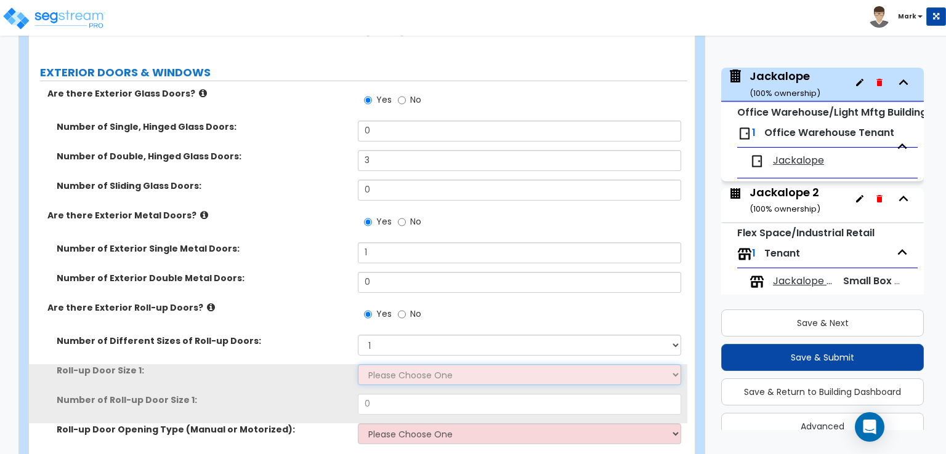
click at [387, 368] on select "Please Choose One 8' x 8' 10' x 10' 12' x 12' 14' x 14' 20' x 12' 20' x 16'" at bounding box center [519, 374] width 323 height 21
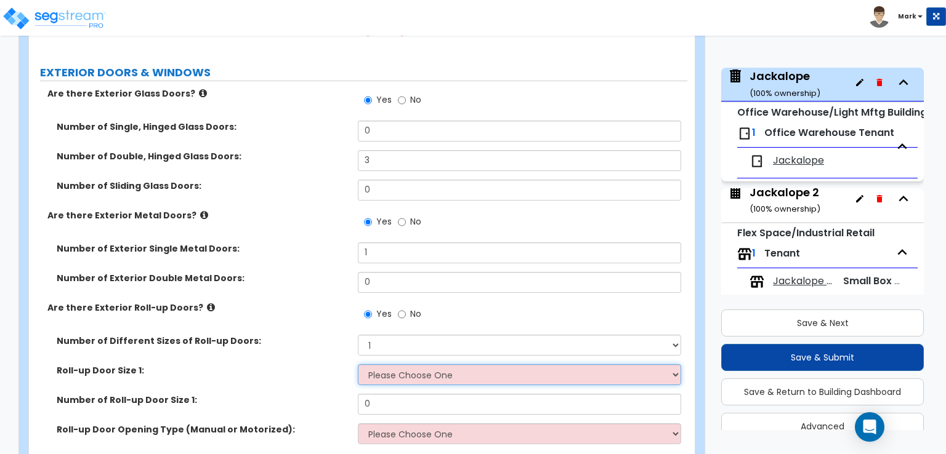
select select "1"
click at [358, 364] on select "Please Choose One 8' x 8' 10' x 10' 12' x 12' 14' x 14' 20' x 12' 20' x 16'" at bounding box center [519, 374] width 323 height 21
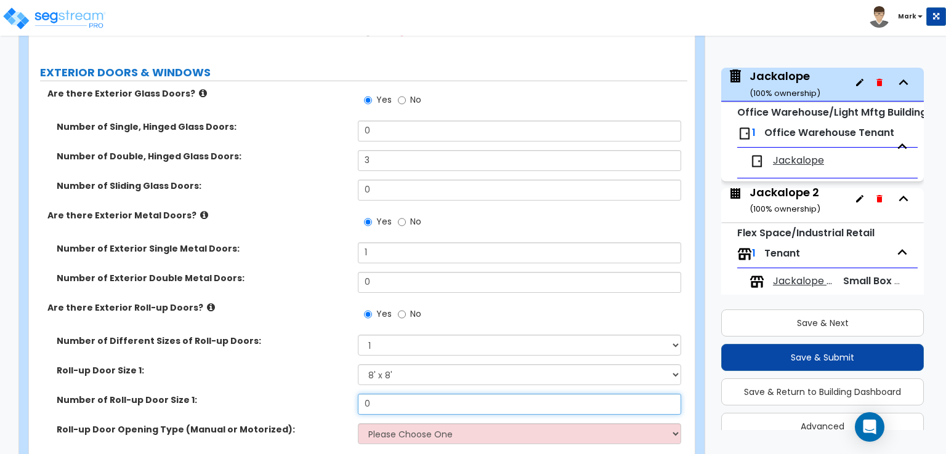
click at [389, 394] on input "0" at bounding box center [519, 404] width 323 height 21
type input "1"
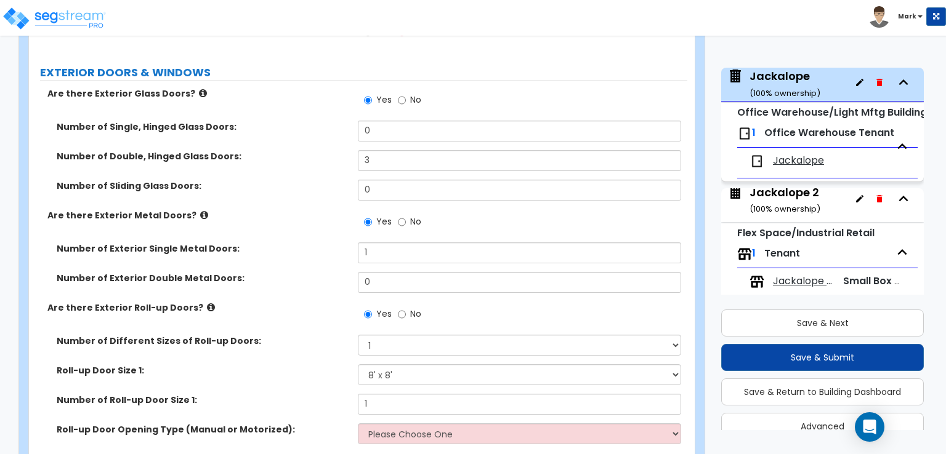
click at [293, 353] on div "Number of Different Sizes of Roll-up Doors: Please Choose One 1 2 3" at bounding box center [358, 350] width 658 height 30
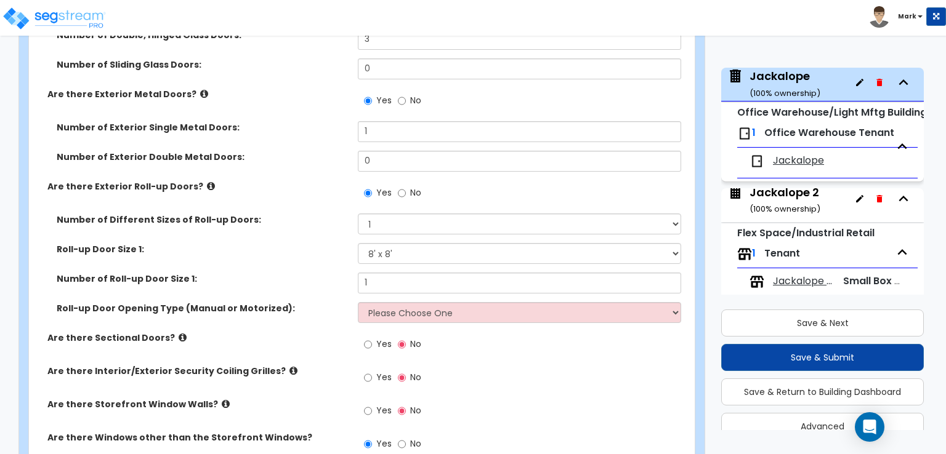
scroll to position [1430, 0]
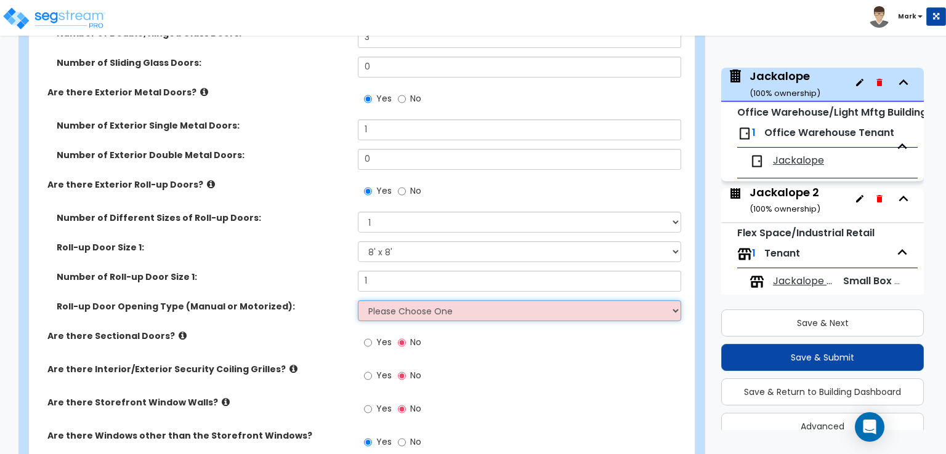
click at [377, 301] on select "Please Choose One All Manual All Motorized Some are Motorized" at bounding box center [519, 310] width 323 height 21
select select "1"
click at [358, 300] on select "Please Choose One All Manual All Motorized Some are Motorized" at bounding box center [519, 310] width 323 height 21
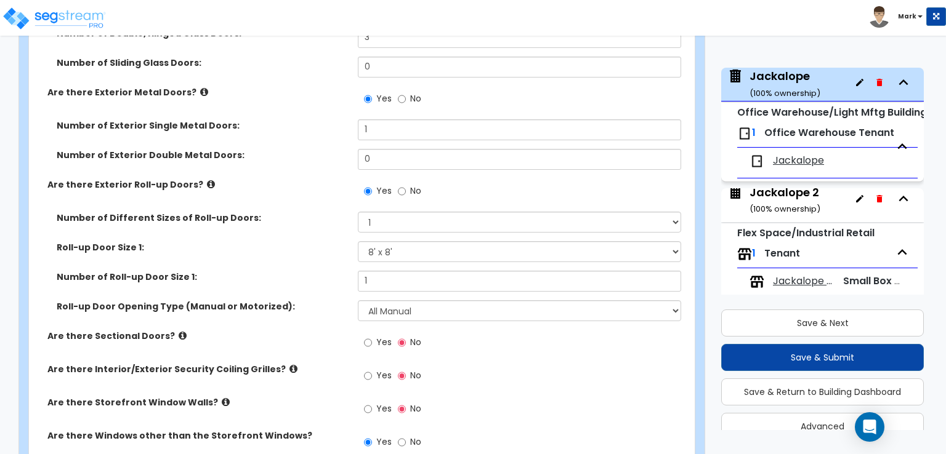
click at [802, 193] on div "Jackalope 2 ( 100 % ownership)" at bounding box center [784, 200] width 71 height 31
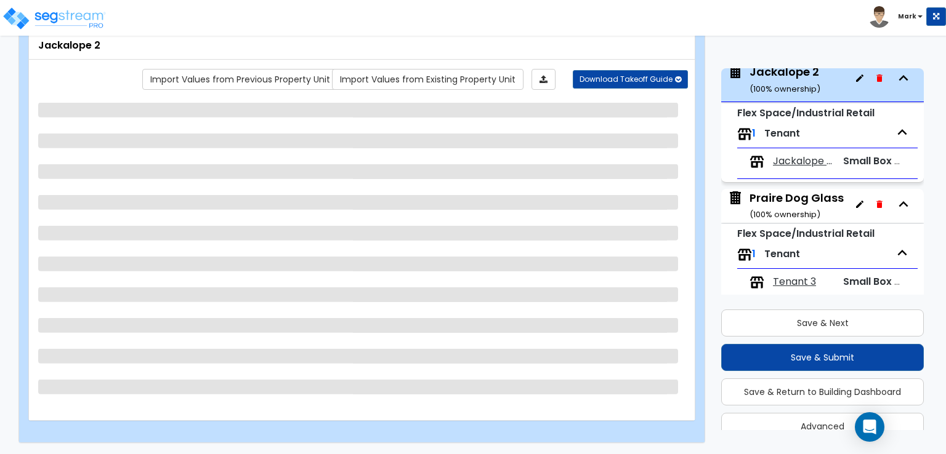
scroll to position [183, 0]
select select "7"
select select "1"
select select "6"
select select "1"
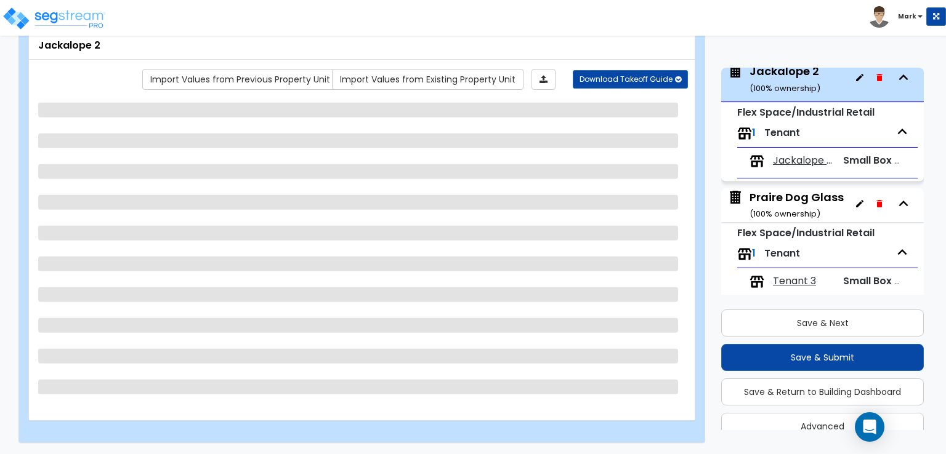
select select "2"
select select "5"
select select "1"
select select "2"
select select "3"
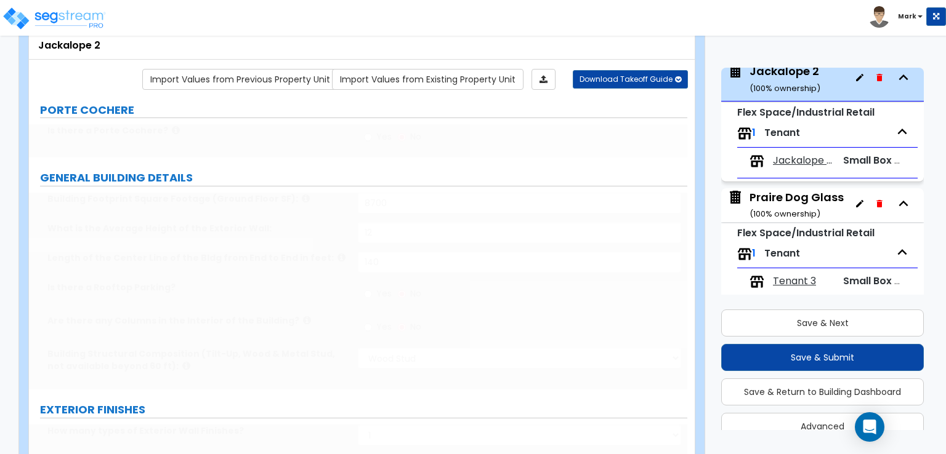
select select "1"
type input "1"
select select "1"
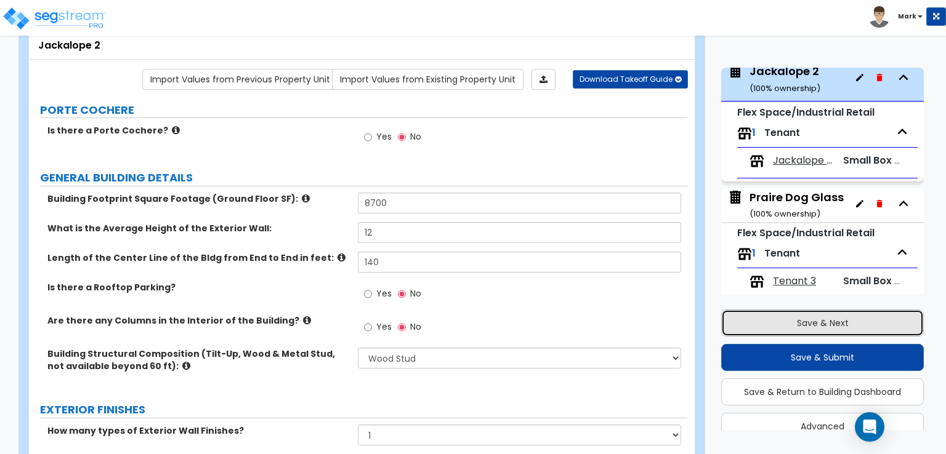
click at [813, 319] on button "Save & Next" at bounding box center [822, 323] width 203 height 27
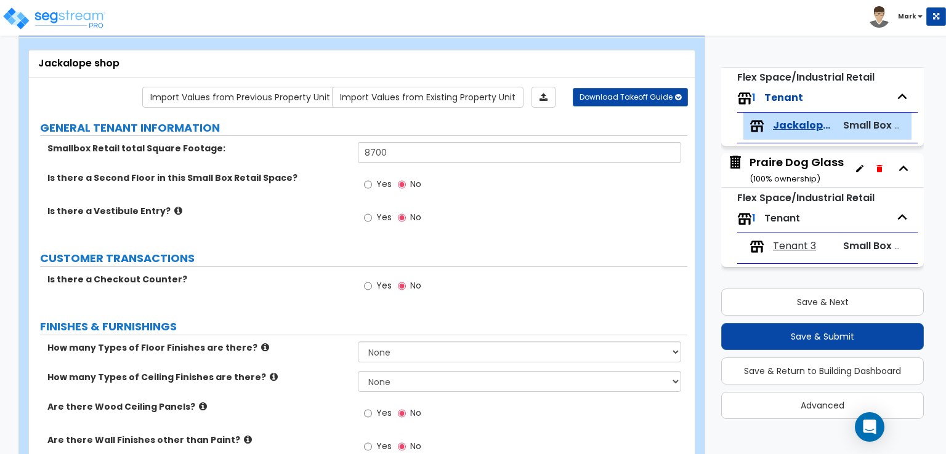
scroll to position [14, 0]
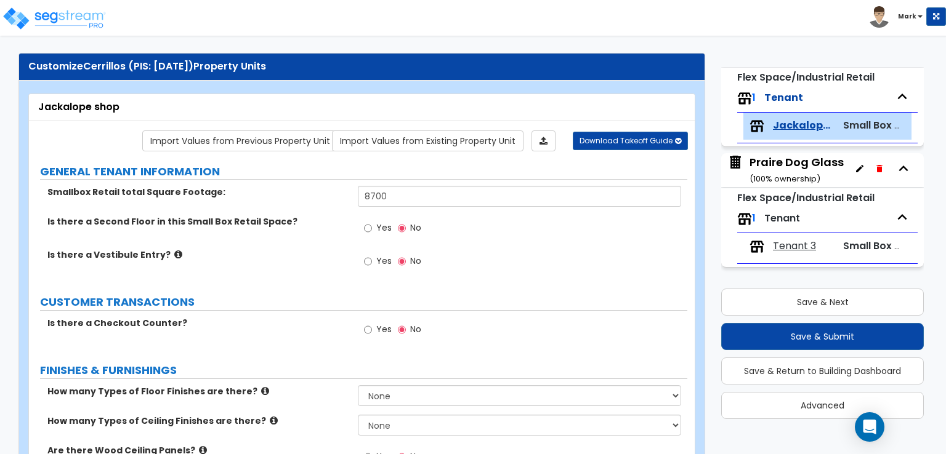
click at [381, 255] on span "Yes" at bounding box center [383, 261] width 15 height 12
click at [372, 255] on input "Yes" at bounding box center [368, 262] width 8 height 14
radio input "true"
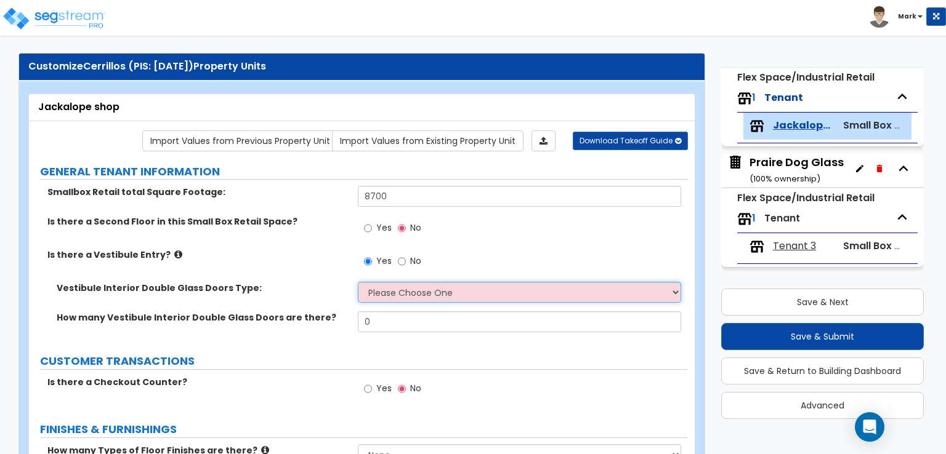
click at [374, 293] on select "Please Choose One Hinged Sliding" at bounding box center [519, 292] width 323 height 21
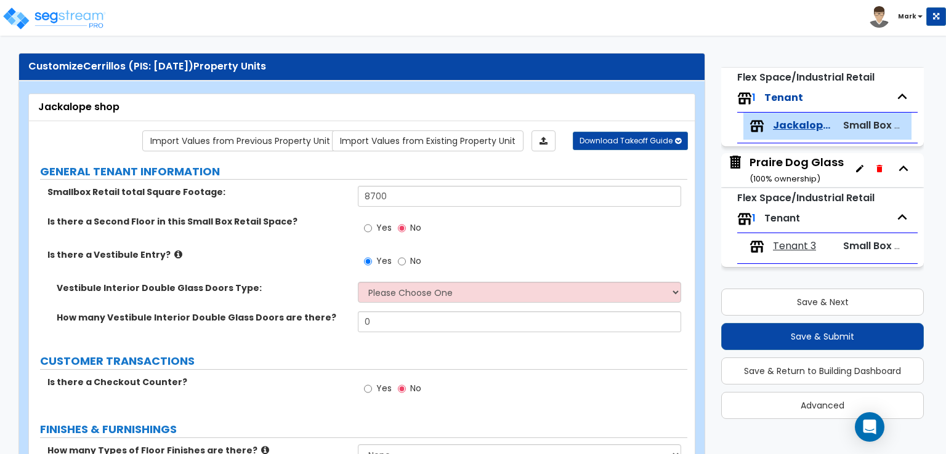
click at [349, 284] on div "Vestibule Interior Double Glass Doors Type:" at bounding box center [193, 288] width 329 height 12
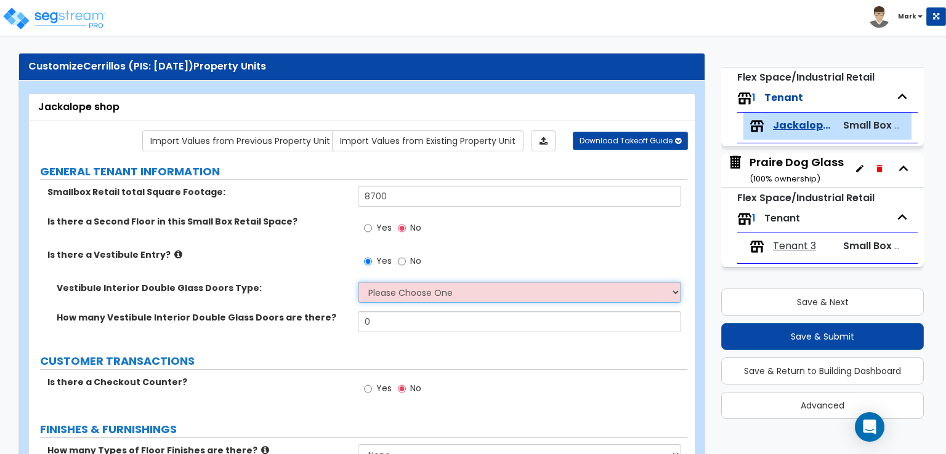
click at [376, 290] on select "Please Choose One Hinged Sliding" at bounding box center [519, 292] width 323 height 21
select select "1"
click at [358, 282] on select "Please Choose One Hinged Sliding" at bounding box center [519, 292] width 323 height 21
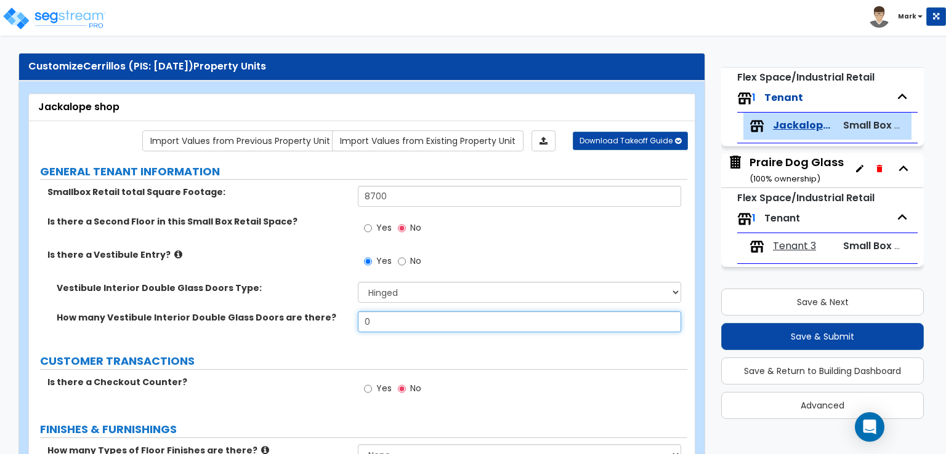
click at [382, 321] on input "0" at bounding box center [519, 322] width 323 height 21
type input "1"
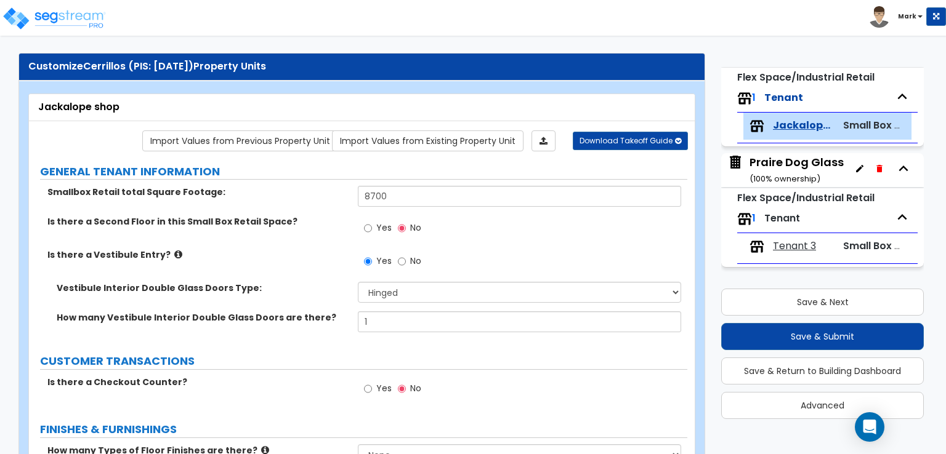
click at [311, 334] on div "How many Vestibule Interior Double Glass Doors are there? 1" at bounding box center [358, 327] width 658 height 30
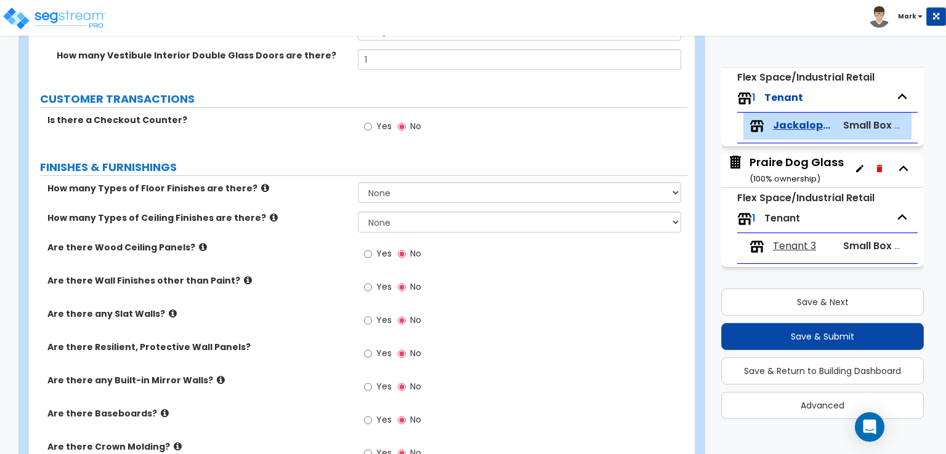
scroll to position [321, 0]
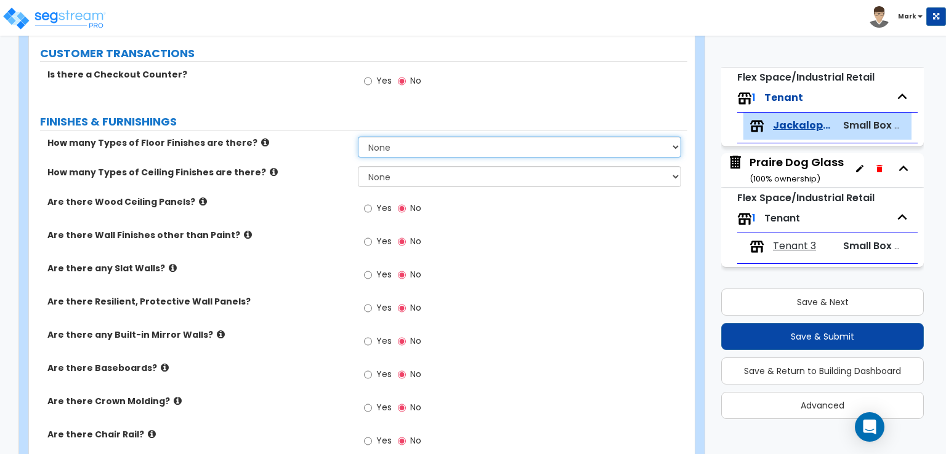
click at [384, 145] on select "None 1 2 3 4" at bounding box center [519, 147] width 323 height 21
select select "1"
click at [358, 137] on select "None 1 2 3 4" at bounding box center [519, 147] width 323 height 21
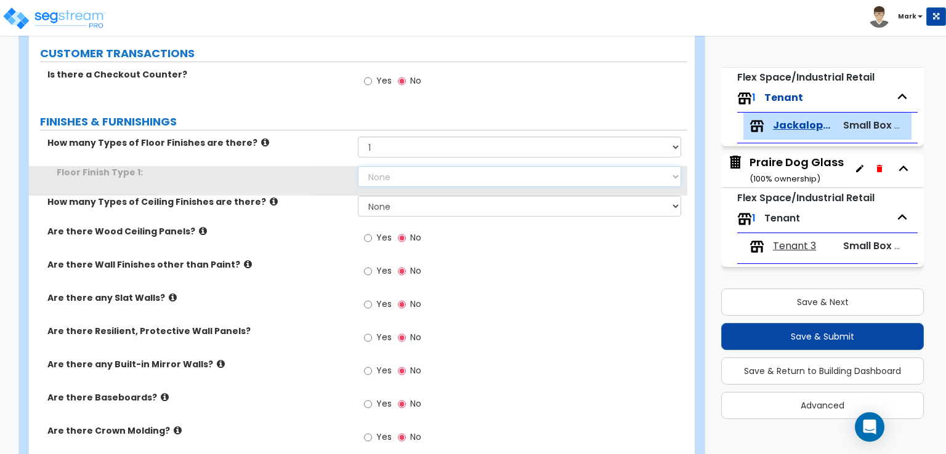
click at [392, 179] on select "None Tile Flooring Hardwood Flooring Resilient Laminate Flooring VCT Flooring S…" at bounding box center [519, 176] width 323 height 21
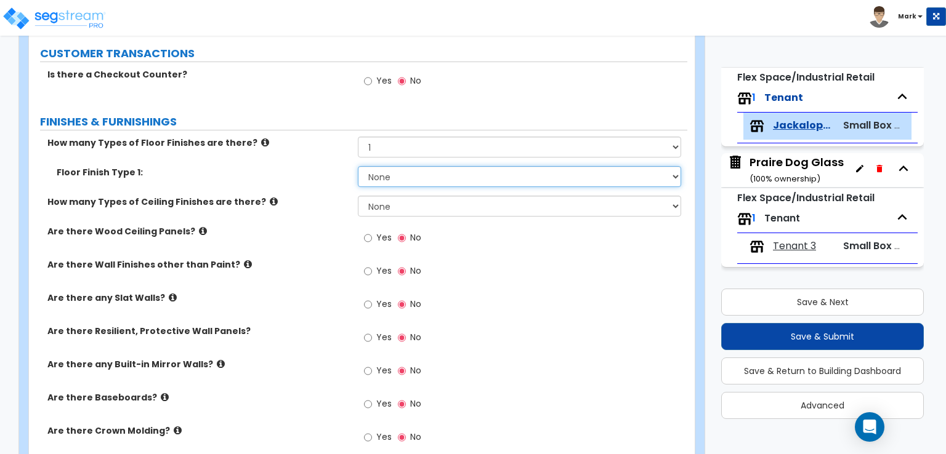
select select "3"
click at [358, 166] on select "None Tile Flooring Hardwood Flooring Resilient Laminate Flooring VCT Flooring S…" at bounding box center [519, 176] width 323 height 21
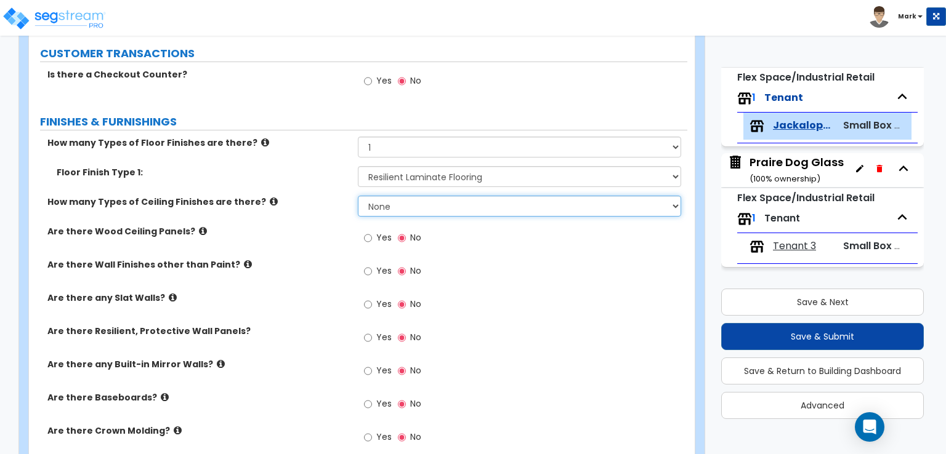
click at [396, 207] on select "None 1 2 3" at bounding box center [519, 206] width 323 height 21
click at [358, 196] on select "None 1 2 3" at bounding box center [519, 206] width 323 height 21
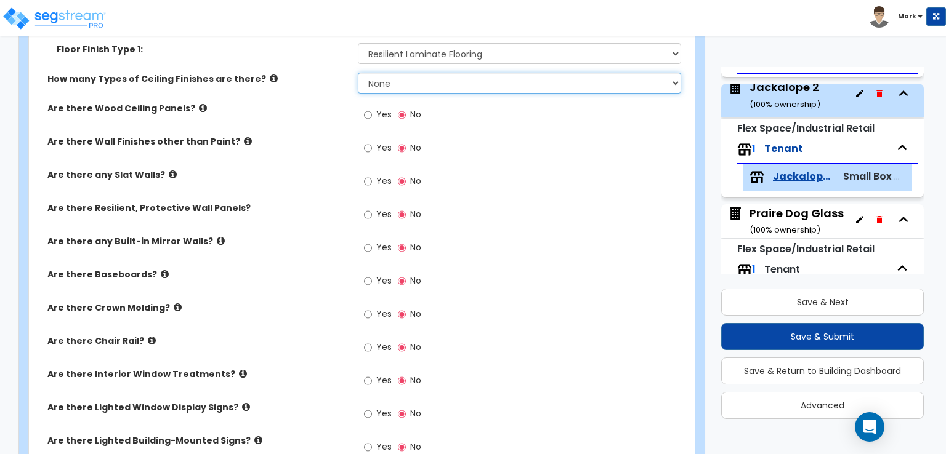
scroll to position [74, 0]
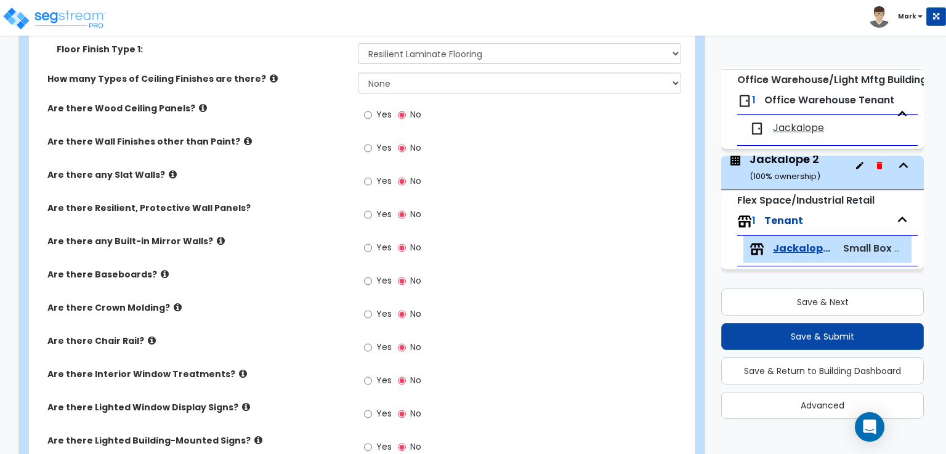
click at [795, 165] on div "Jackalope 2 ( 100 % ownership)" at bounding box center [784, 166] width 71 height 31
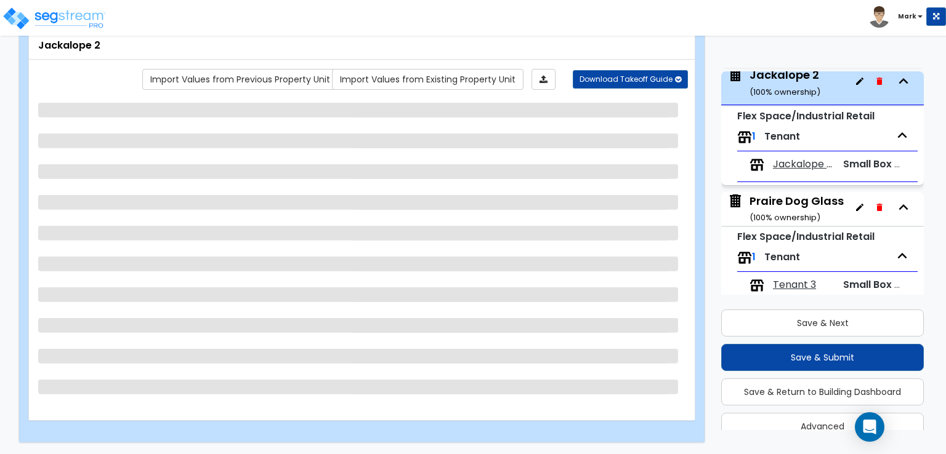
scroll to position [183, 0]
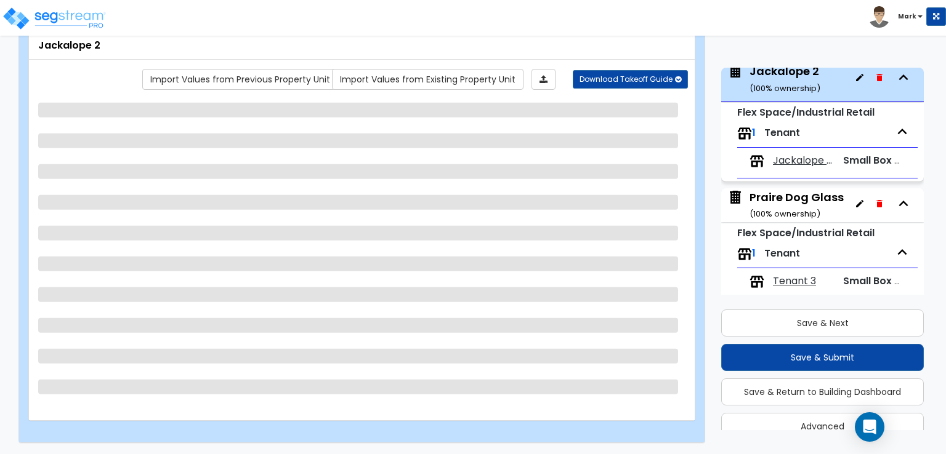
select select "7"
select select "1"
select select "6"
select select "1"
select select "2"
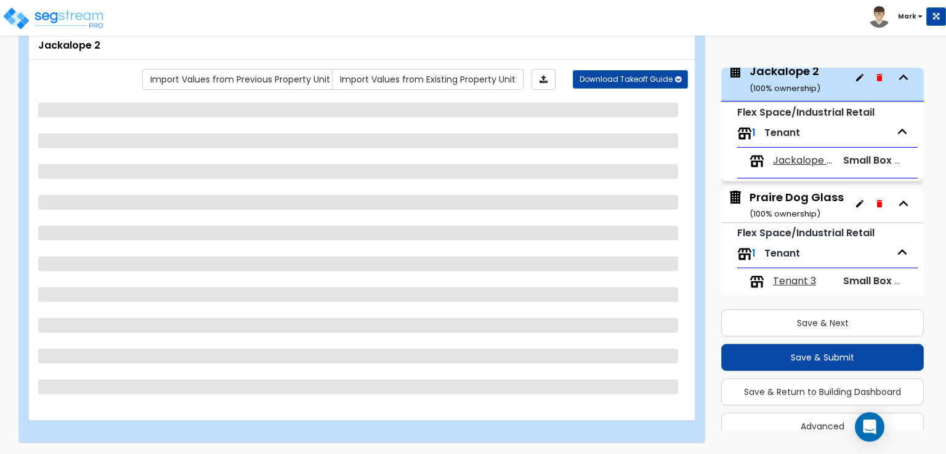
select select "5"
select select "1"
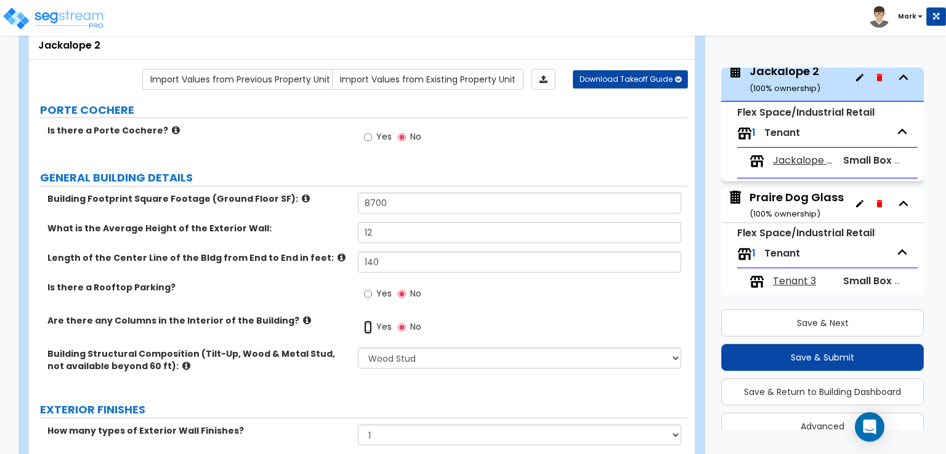
click at [371, 328] on input "Yes" at bounding box center [368, 328] width 8 height 14
click at [788, 162] on span "Jackalope shop" at bounding box center [804, 161] width 62 height 14
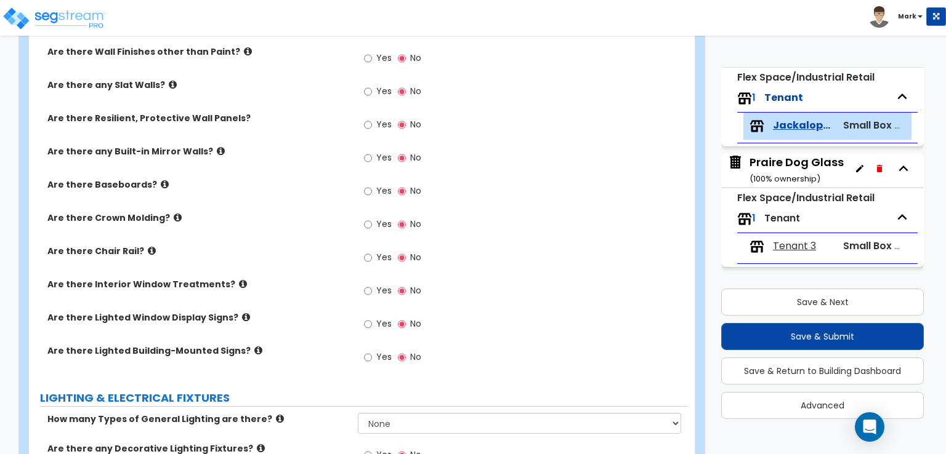
scroll to position [481, 0]
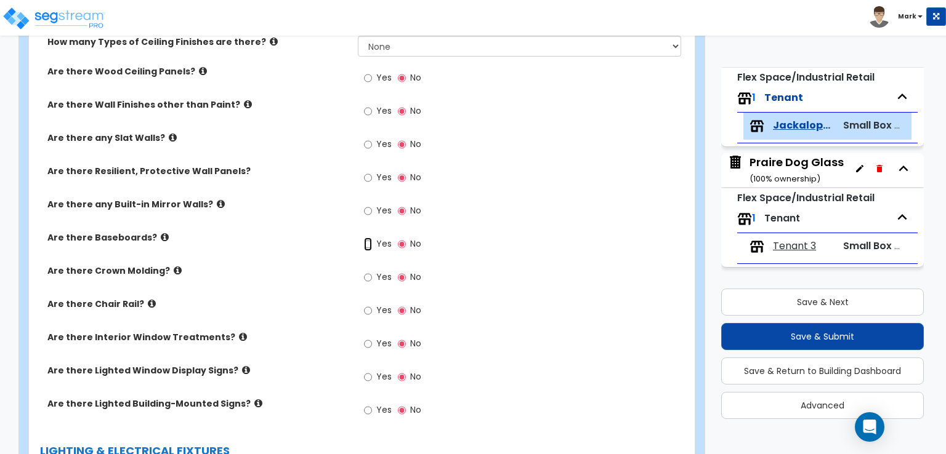
click at [369, 241] on input "Yes" at bounding box center [368, 245] width 8 height 14
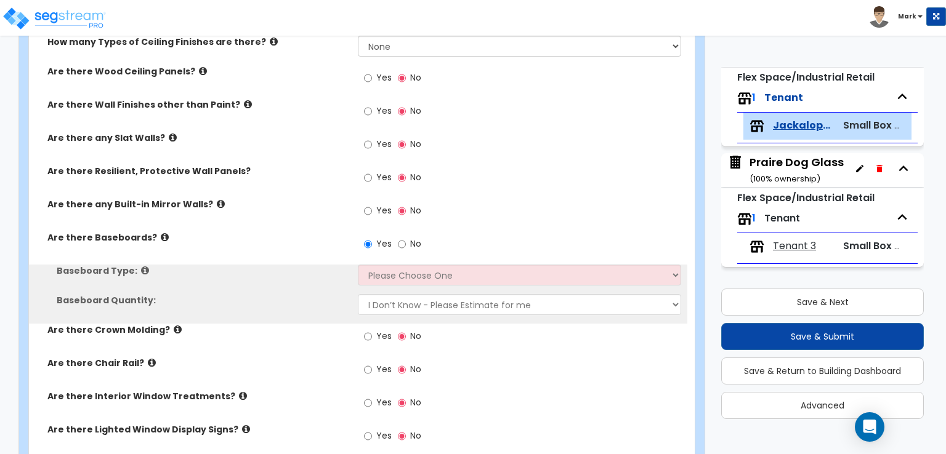
click at [396, 284] on div "Baseboard Type: Please Choose One Wood Vinyl Carpet Tile" at bounding box center [358, 280] width 658 height 30
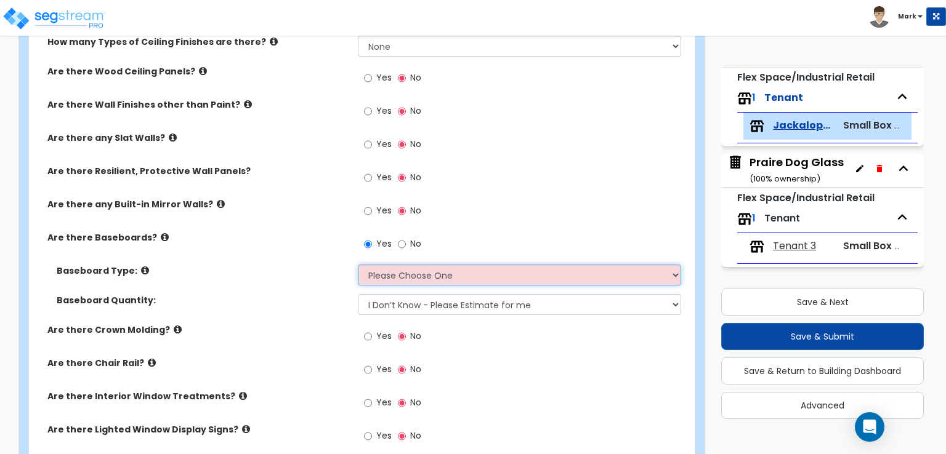
click at [400, 269] on select "Please Choose One Wood Vinyl Carpet Tile" at bounding box center [519, 275] width 323 height 21
click at [358, 265] on select "Please Choose One Wood Vinyl Carpet Tile" at bounding box center [519, 275] width 323 height 21
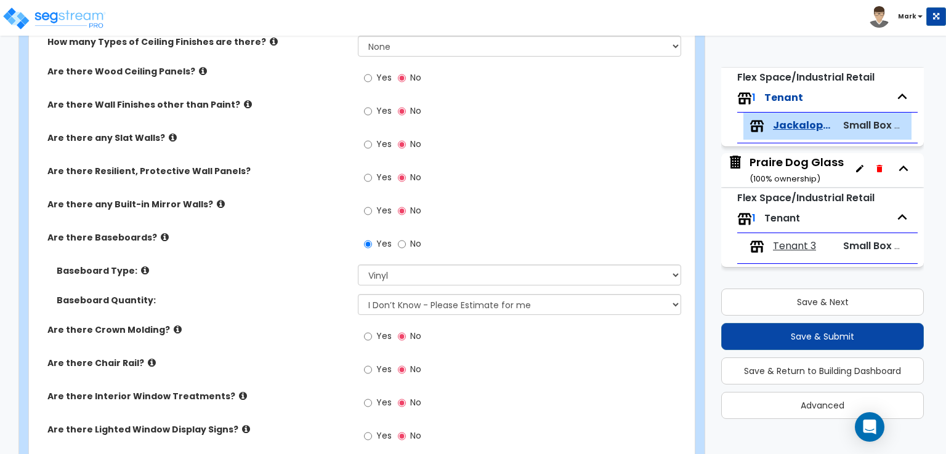
click at [396, 315] on div "Baseboard Quantity: I Don’t Know - Please Estimate for me I want to Enter the L…" at bounding box center [358, 309] width 658 height 30
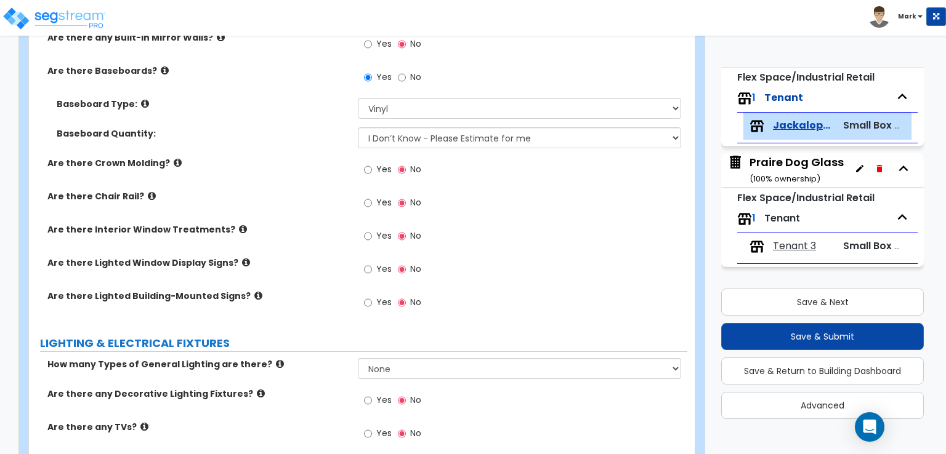
scroll to position [851, 0]
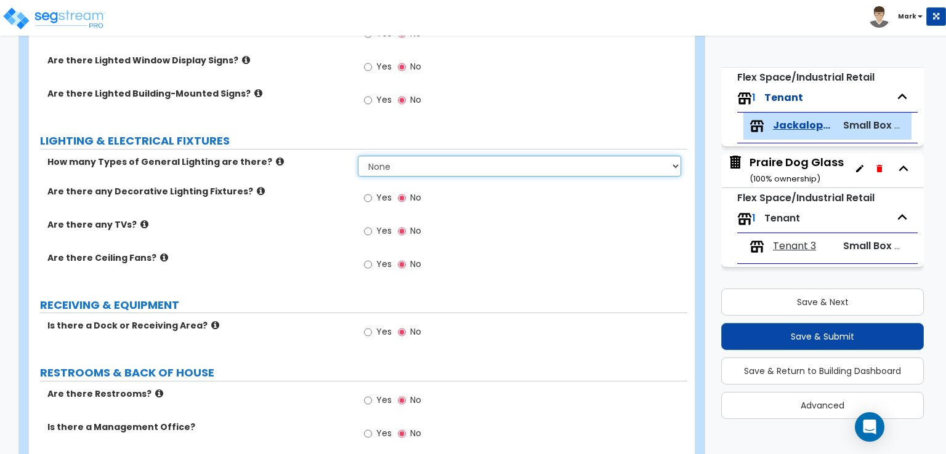
click at [398, 161] on select "None 1 2 3" at bounding box center [519, 166] width 323 height 21
click at [358, 156] on select "None 1 2 3" at bounding box center [519, 166] width 323 height 21
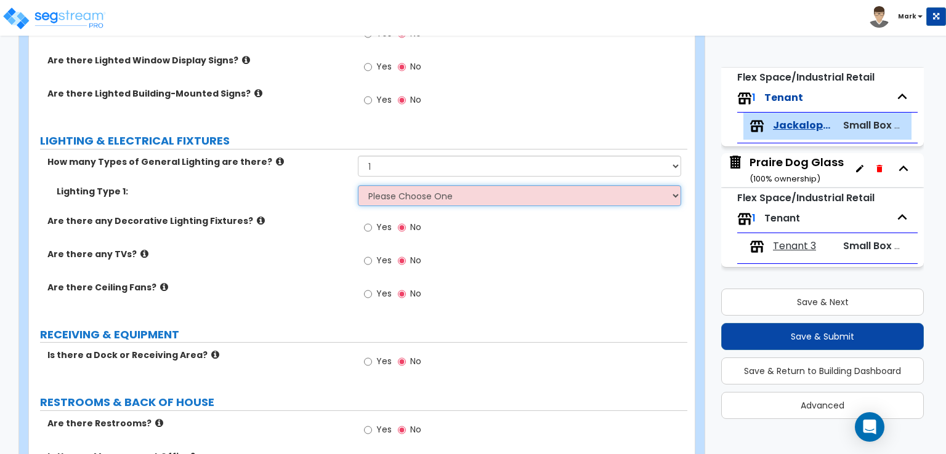
click at [406, 193] on select "Please Choose One LED Surface-Mounted LED Recessed Fluorescent Surface-Mounted …" at bounding box center [519, 195] width 323 height 21
click at [358, 185] on select "Please Choose One LED Surface-Mounted LED Recessed Fluorescent Surface-Mounted …" at bounding box center [519, 195] width 323 height 21
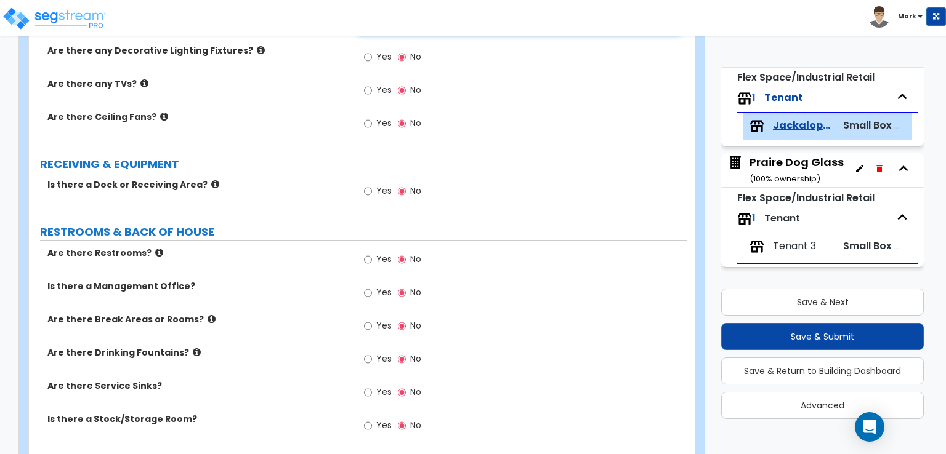
scroll to position [1036, 0]
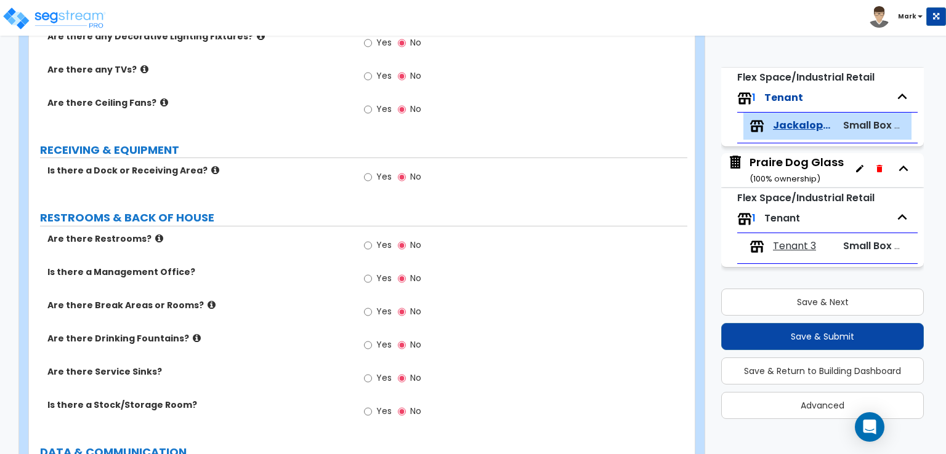
click at [372, 245] on label "Yes" at bounding box center [378, 246] width 28 height 21
click at [372, 245] on input "Yes" at bounding box center [368, 246] width 8 height 14
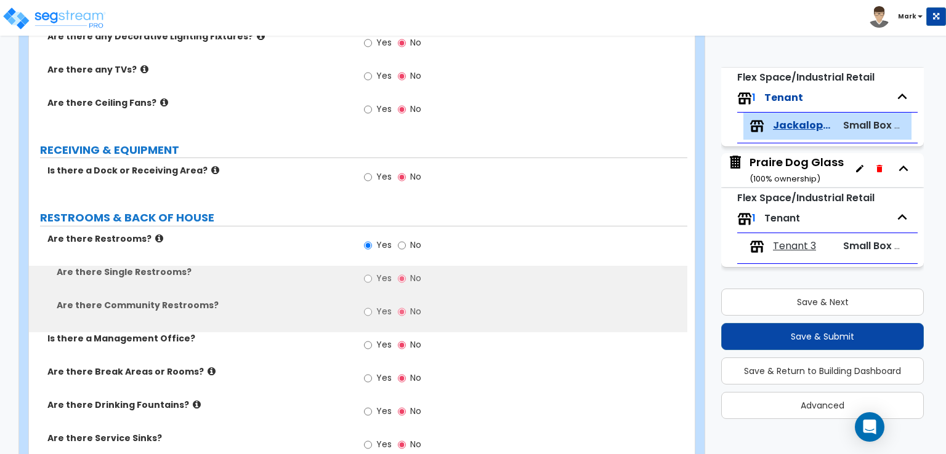
click at [379, 275] on span "Yes" at bounding box center [383, 278] width 15 height 12
click at [372, 275] on input "Yes" at bounding box center [368, 279] width 8 height 14
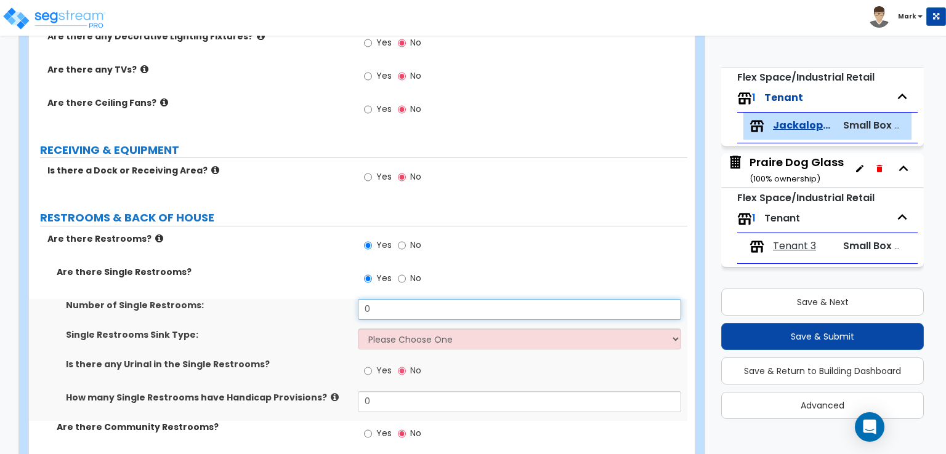
click at [387, 302] on input "0" at bounding box center [519, 309] width 323 height 21
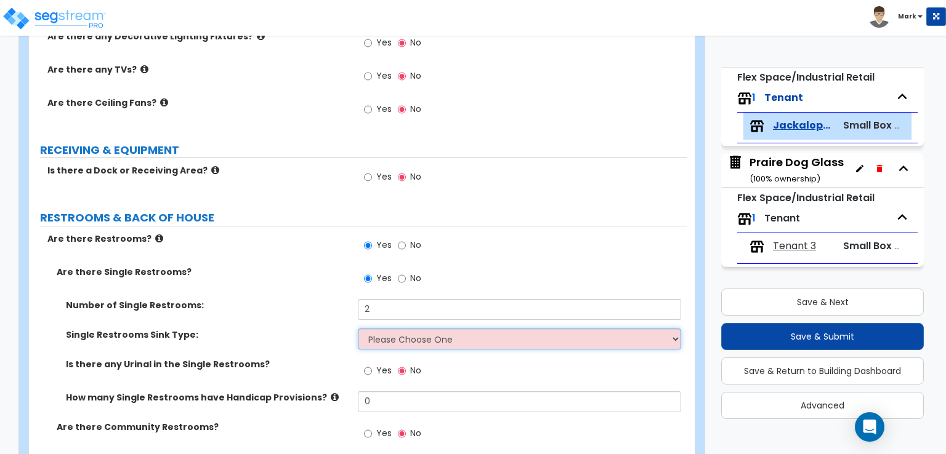
click at [387, 334] on select "Please Choose One Wall-mounted Vanity-mounted" at bounding box center [519, 339] width 323 height 21
click at [358, 329] on select "Please Choose One Wall-mounted Vanity-mounted" at bounding box center [519, 339] width 323 height 21
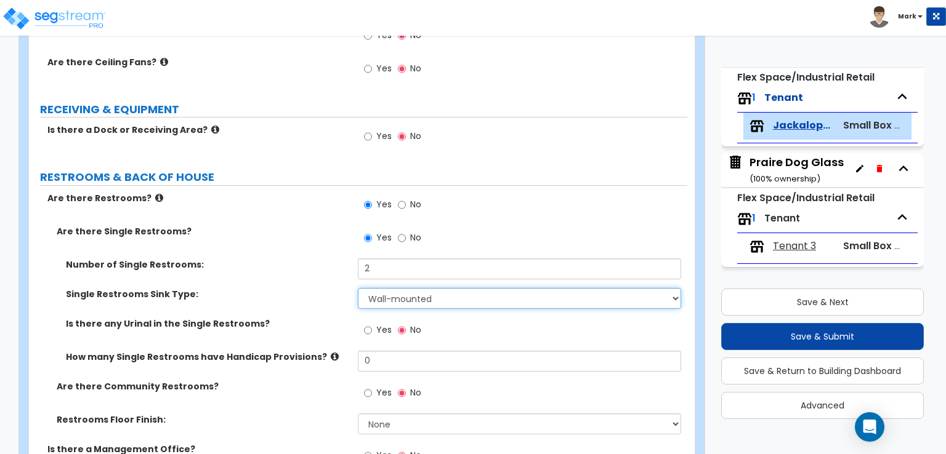
scroll to position [1097, 0]
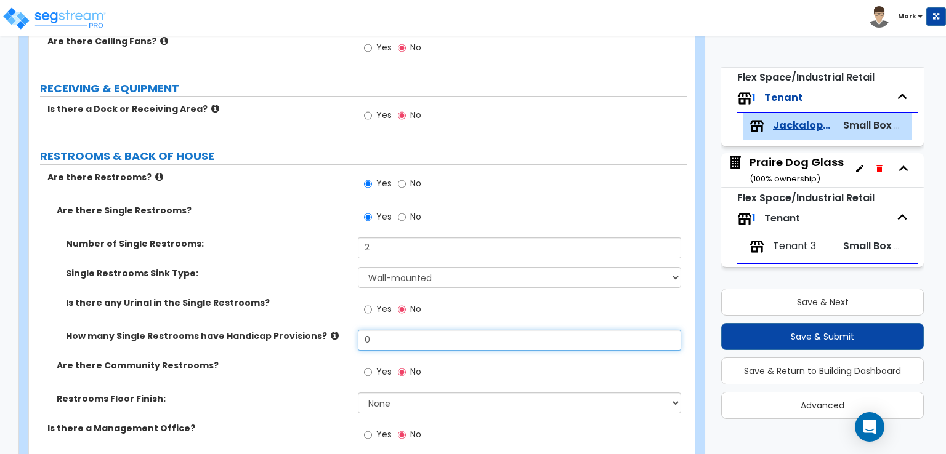
click at [379, 344] on input "0" at bounding box center [519, 340] width 323 height 21
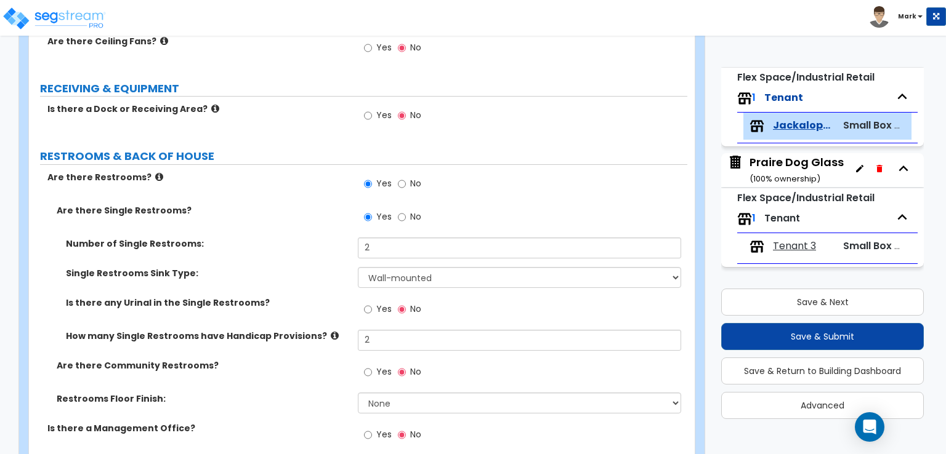
click at [295, 330] on label "How many Single Restrooms have Handicap Provisions?" at bounding box center [207, 336] width 283 height 12
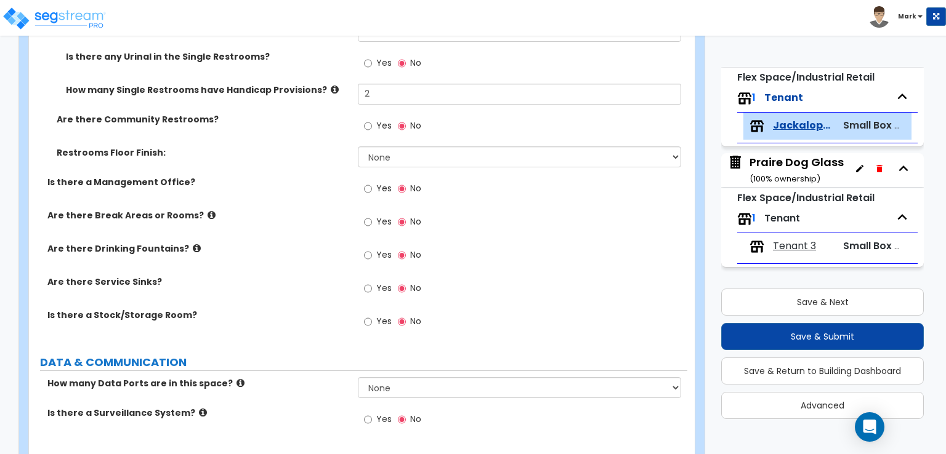
scroll to position [1405, 0]
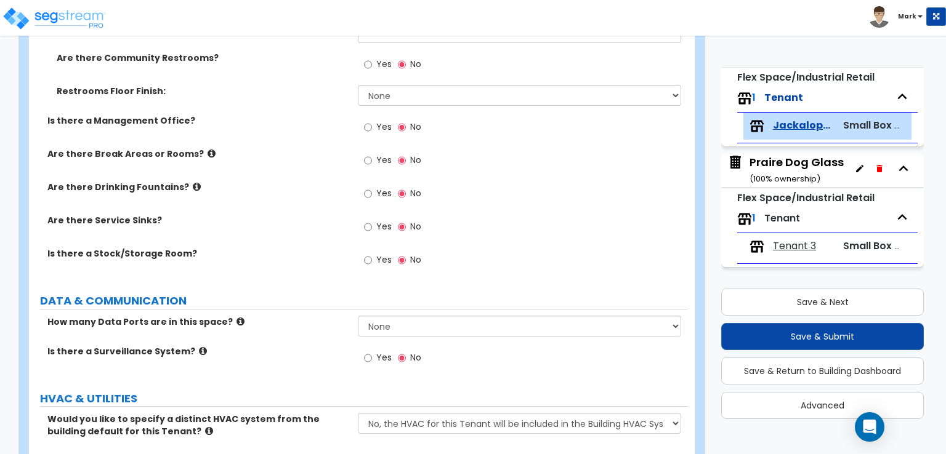
click at [414, 104] on div "Restrooms Floor Finish: None Tile Flooring Resilient Laminate Flooring VCT Floo…" at bounding box center [358, 100] width 658 height 30
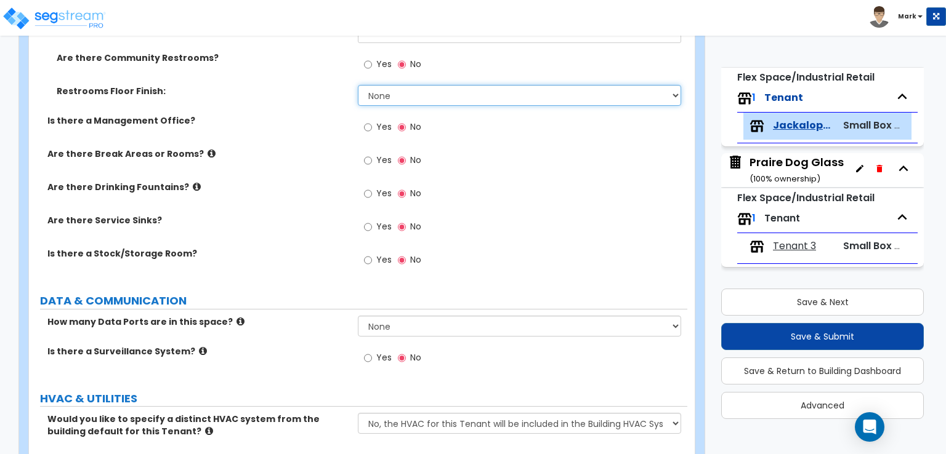
click at [406, 94] on select "None Tile Flooring Resilient Laminate Flooring VCT Flooring Sheet Vinyl Flooring" at bounding box center [519, 95] width 323 height 21
click at [358, 85] on select "None Tile Flooring Resilient Laminate Flooring VCT Flooring Sheet Vinyl Flooring" at bounding box center [519, 95] width 323 height 21
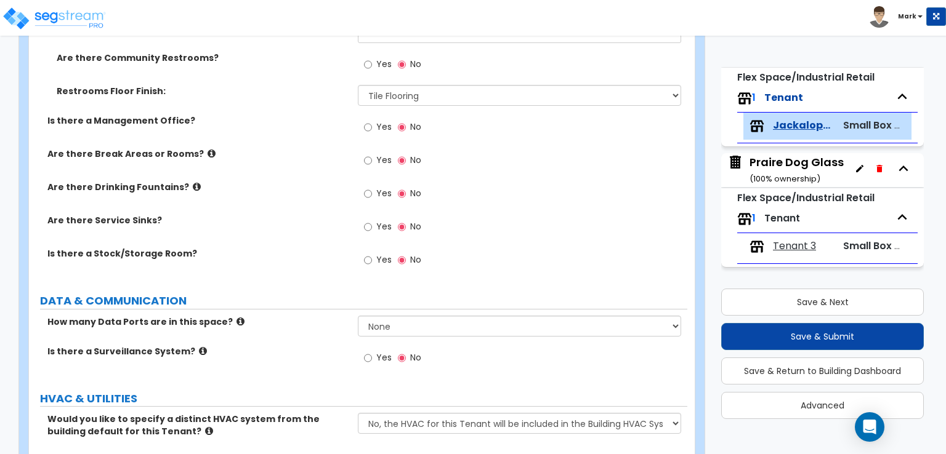
click at [274, 181] on label "Are there Drinking Fountains?" at bounding box center [197, 187] width 301 height 12
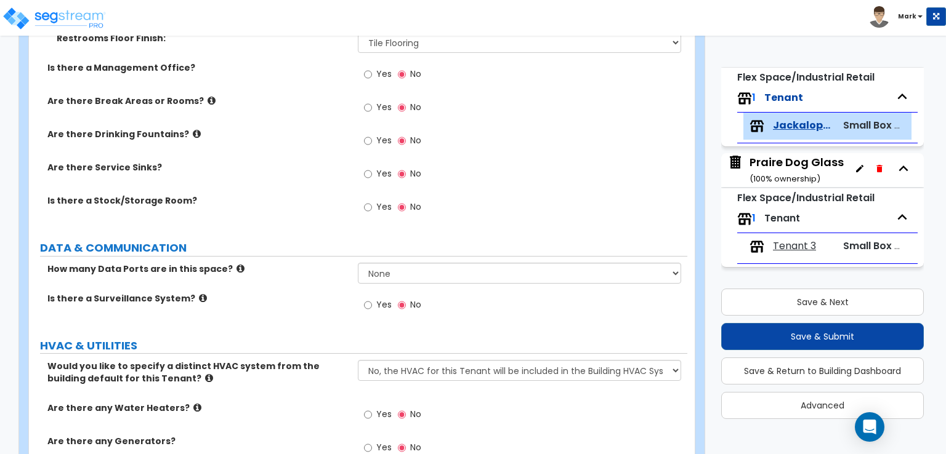
scroll to position [1527, 0]
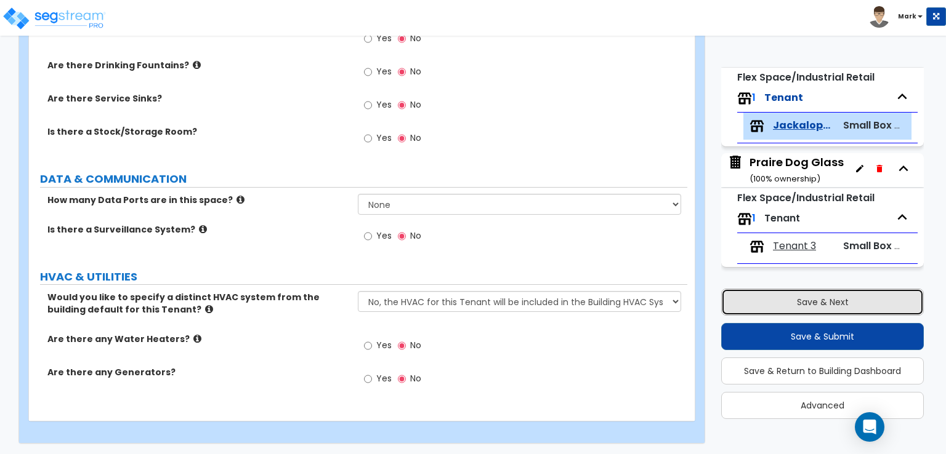
click at [781, 302] on button "Save & Next" at bounding box center [822, 302] width 203 height 27
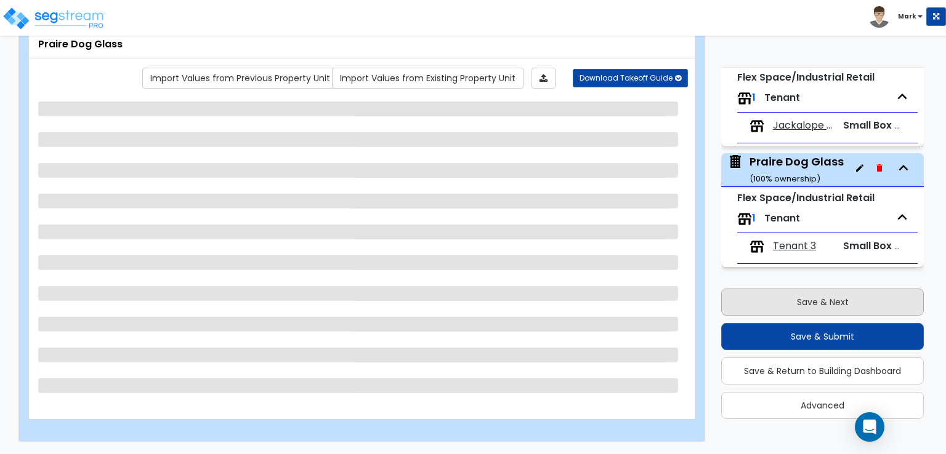
scroll to position [75, 0]
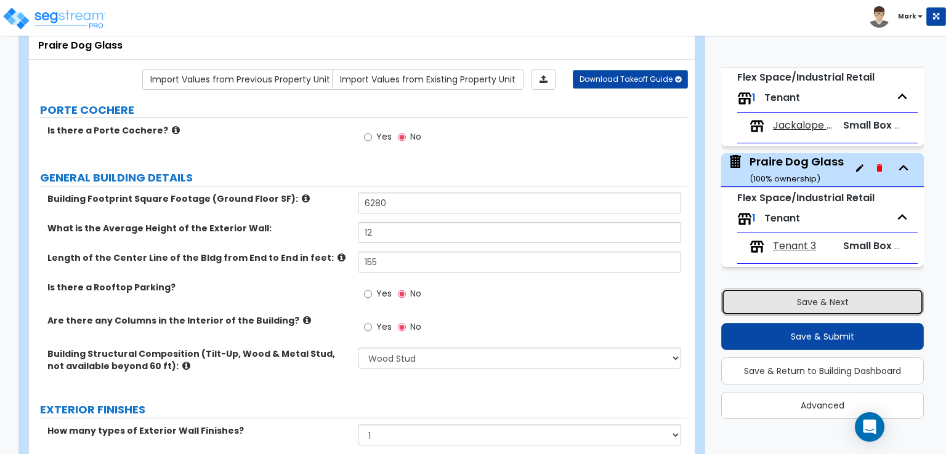
click at [774, 299] on button "Save & Next" at bounding box center [822, 302] width 203 height 27
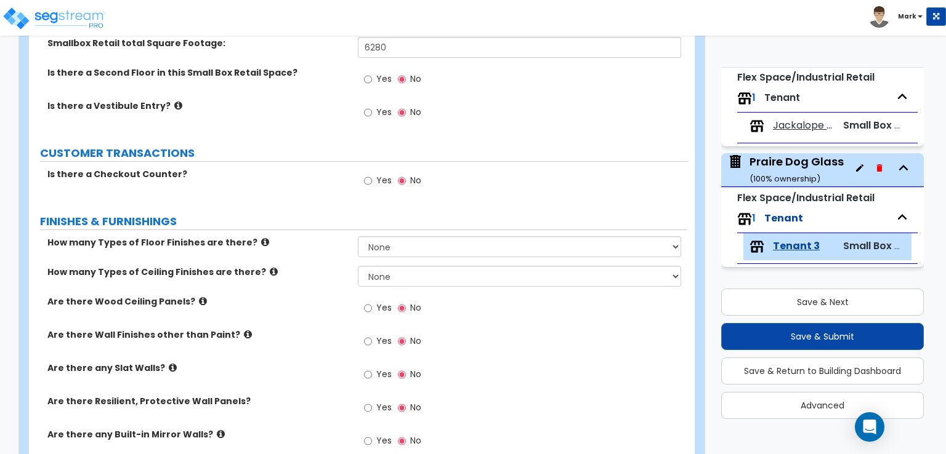
scroll to position [198, 0]
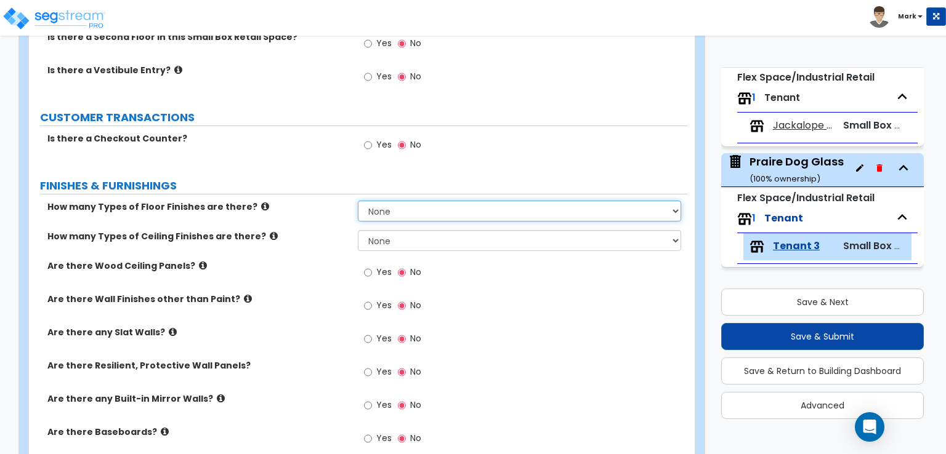
click at [401, 204] on select "None 1 2 3 4" at bounding box center [519, 211] width 323 height 21
click at [358, 201] on select "None 1 2 3 4" at bounding box center [519, 211] width 323 height 21
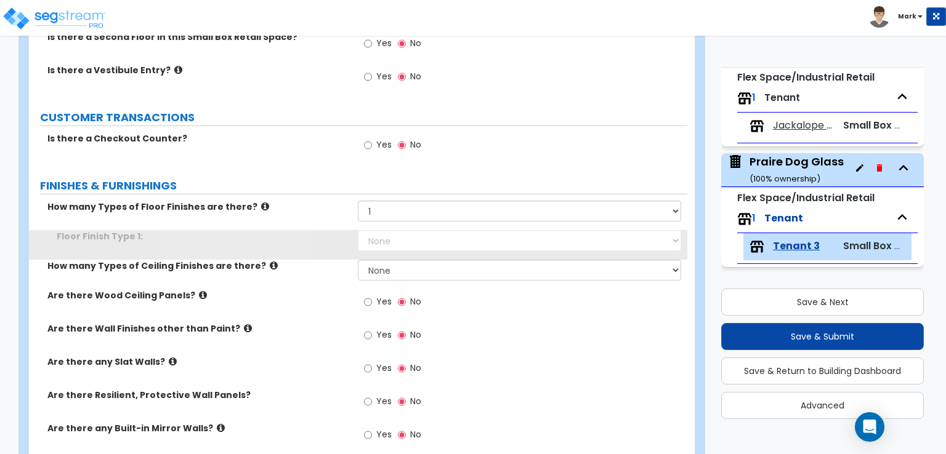
click at [398, 238] on select "None Tile Flooring Hardwood Flooring Resilient Laminate Flooring VCT Flooring S…" at bounding box center [519, 240] width 323 height 21
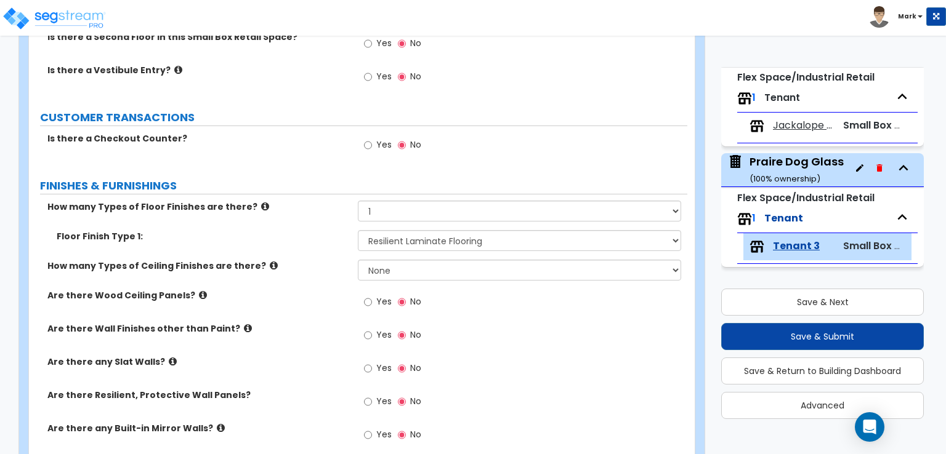
click at [358, 230] on select "None Tile Flooring Hardwood Flooring Resilient Laminate Flooring VCT Flooring S…" at bounding box center [519, 240] width 323 height 21
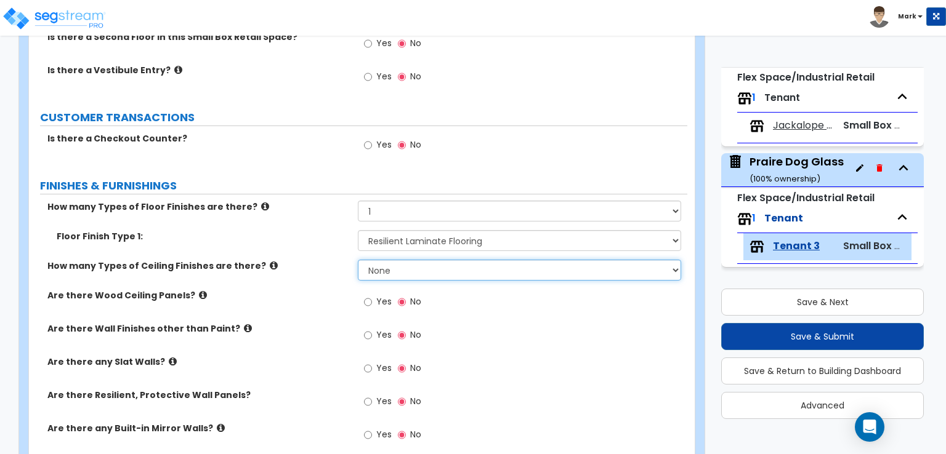
click at [453, 269] on select "None 1 2 3" at bounding box center [519, 270] width 323 height 21
click at [358, 260] on select "None 1 2 3" at bounding box center [519, 270] width 323 height 21
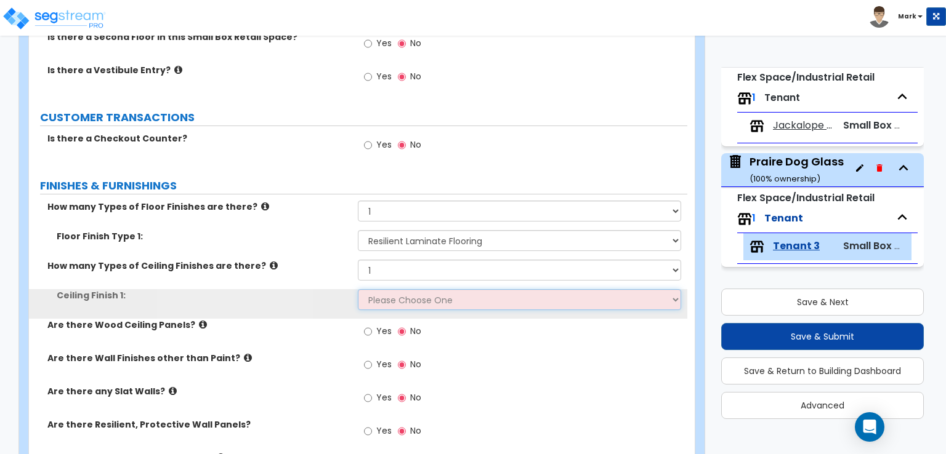
click at [409, 298] on select "Please Choose One Drop Ceiling Open Ceiling Drywall Ceiling" at bounding box center [519, 299] width 323 height 21
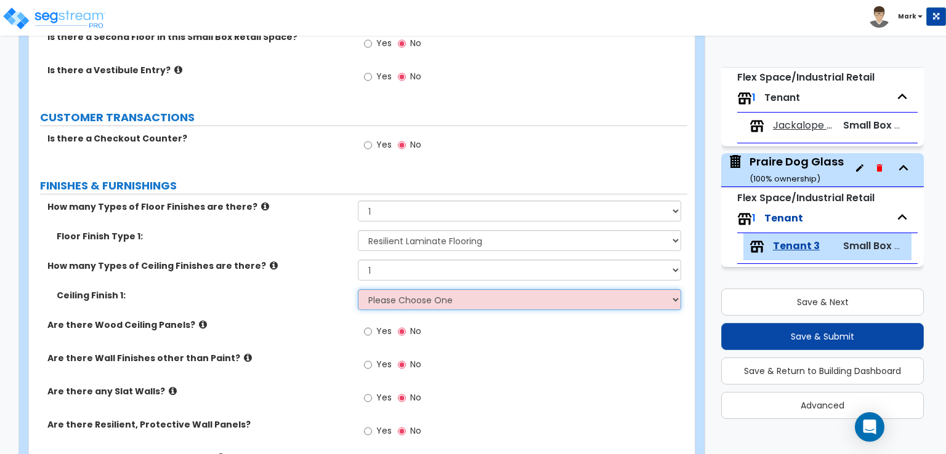
click at [411, 304] on select "Please Choose One Drop Ceiling Open Ceiling Drywall Ceiling" at bounding box center [519, 299] width 323 height 21
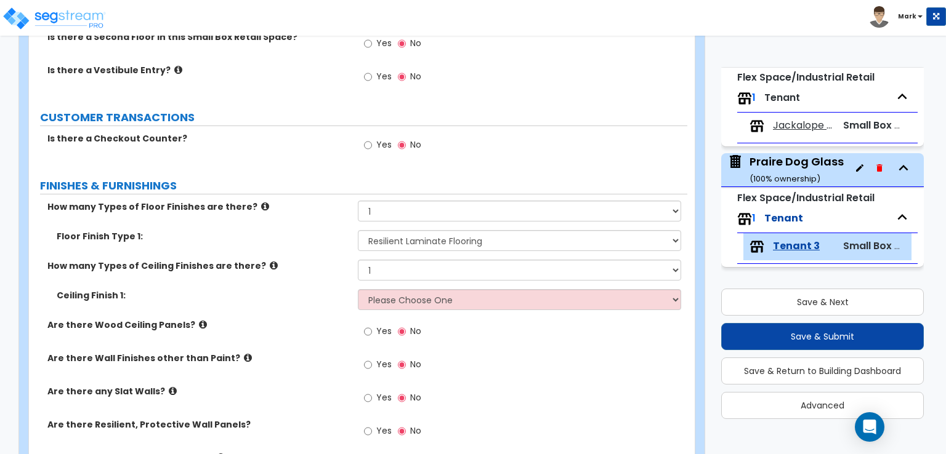
drag, startPoint x: 414, startPoint y: 281, endPoint x: 419, endPoint y: 269, distance: 13.3
click at [416, 277] on div "How many Types of Ceiling Finishes are there? None 1 2 3" at bounding box center [358, 275] width 658 height 30
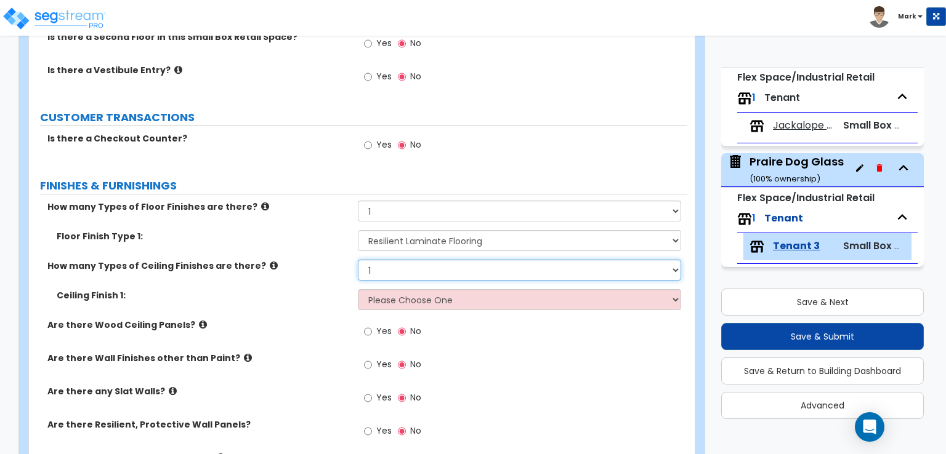
click at [420, 268] on select "None 1 2 3" at bounding box center [519, 270] width 323 height 21
click at [358, 260] on select "None 1 2 3" at bounding box center [519, 270] width 323 height 21
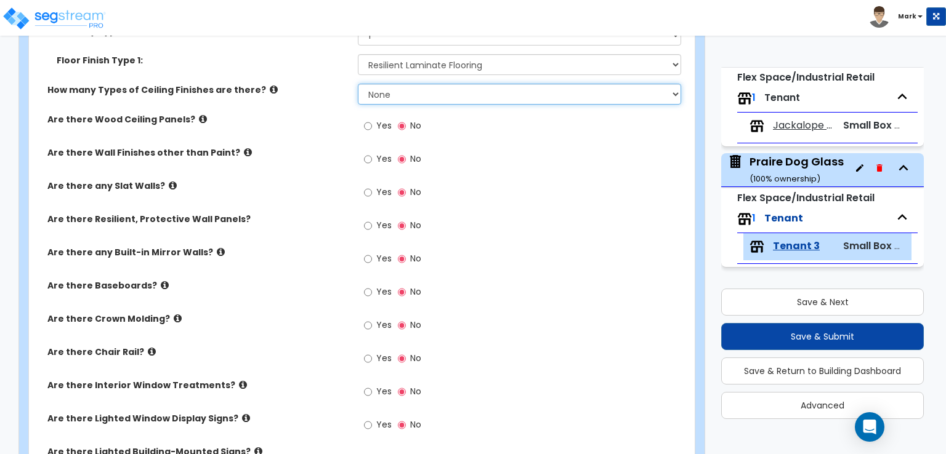
scroll to position [383, 0]
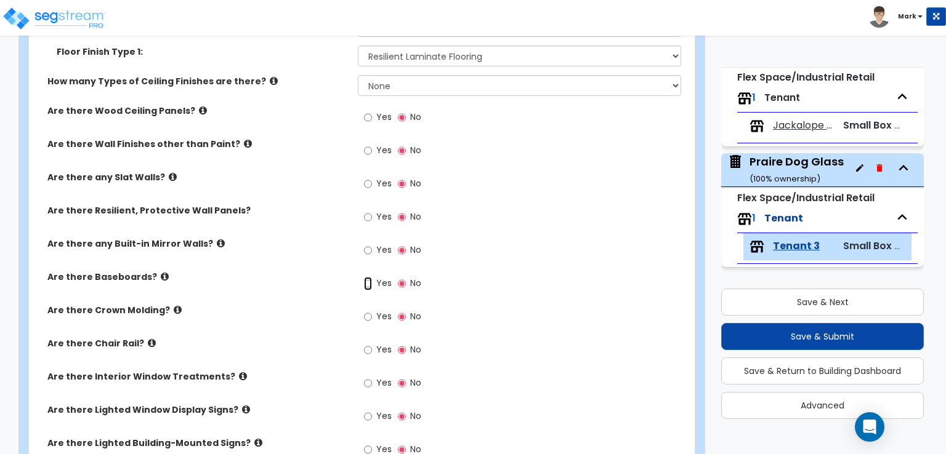
click at [368, 283] on input "Yes" at bounding box center [368, 284] width 8 height 14
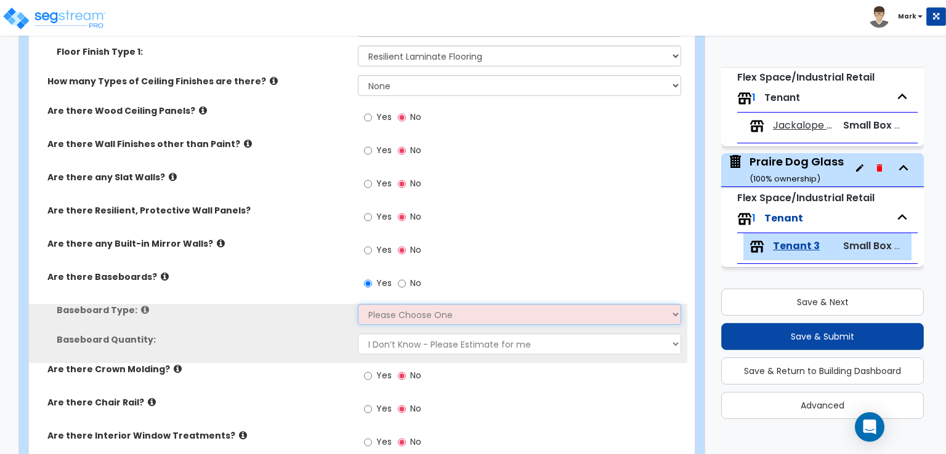
click at [384, 320] on select "Please Choose One Wood Vinyl Carpet Tile" at bounding box center [519, 314] width 323 height 21
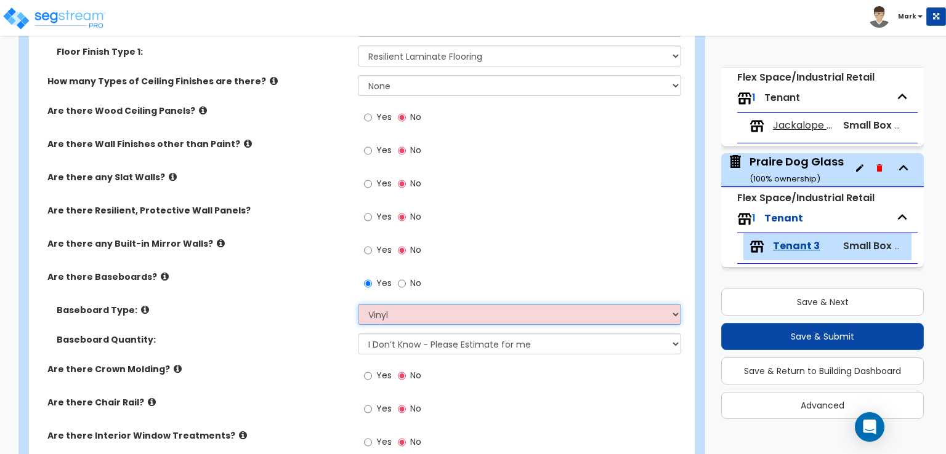
click at [358, 304] on select "Please Choose One Wood Vinyl Carpet Tile" at bounding box center [519, 314] width 323 height 21
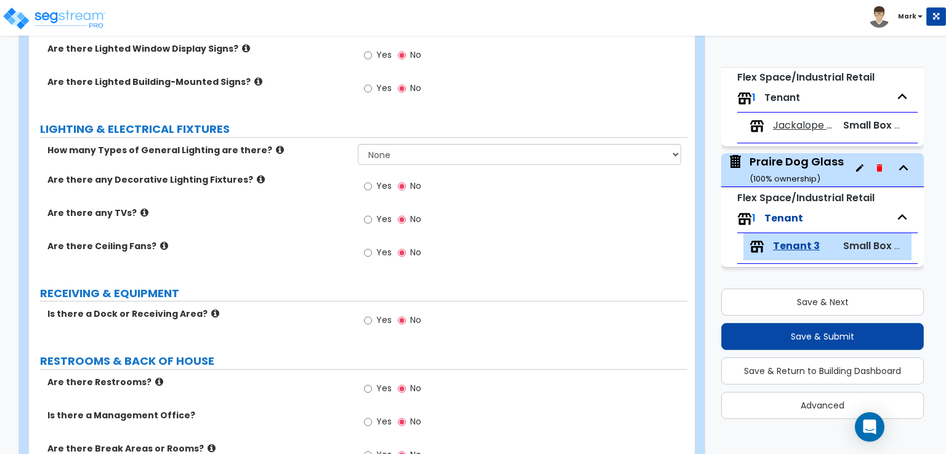
scroll to position [875, 0]
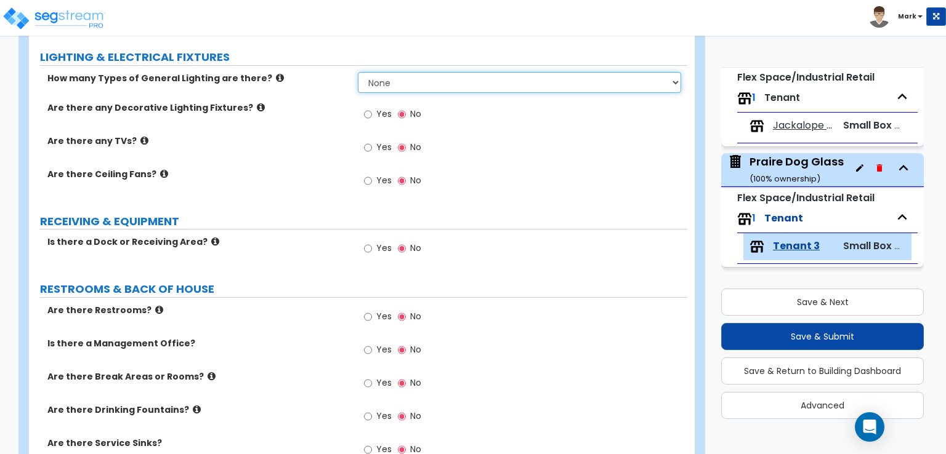
drag, startPoint x: 483, startPoint y: 73, endPoint x: 478, endPoint y: 80, distance: 8.8
click at [481, 77] on select "None 1 2 3" at bounding box center [519, 82] width 323 height 21
click at [358, 72] on select "None 1 2 3" at bounding box center [519, 82] width 323 height 21
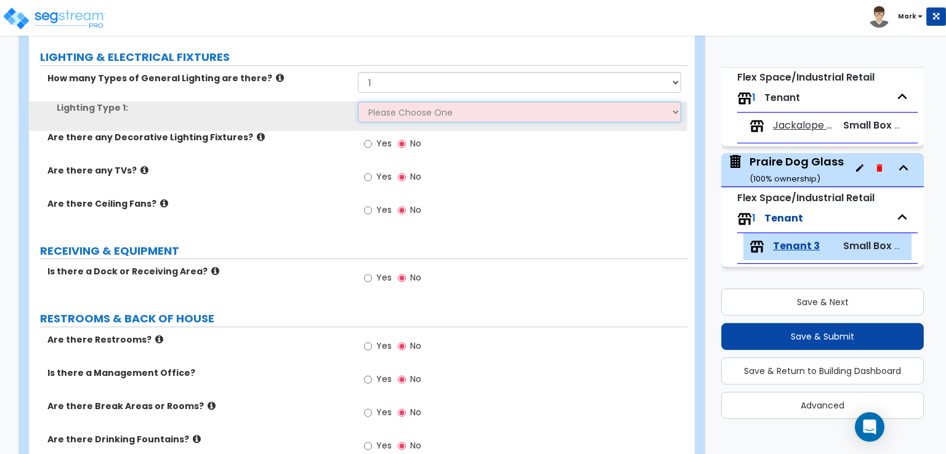
click at [428, 114] on select "Please Choose One LED Surface-Mounted LED Recessed Fluorescent Surface-Mounted …" at bounding box center [519, 112] width 323 height 21
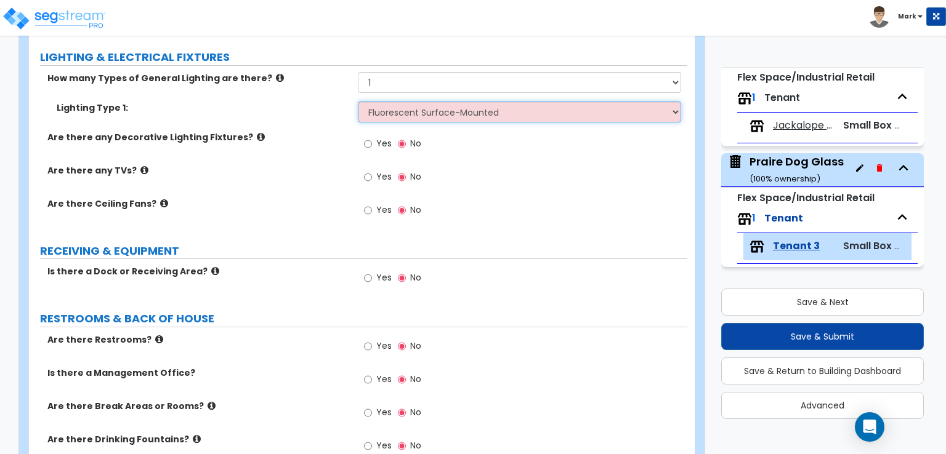
click at [358, 102] on select "Please Choose One LED Surface-Mounted LED Recessed Fluorescent Surface-Mounted …" at bounding box center [519, 112] width 323 height 21
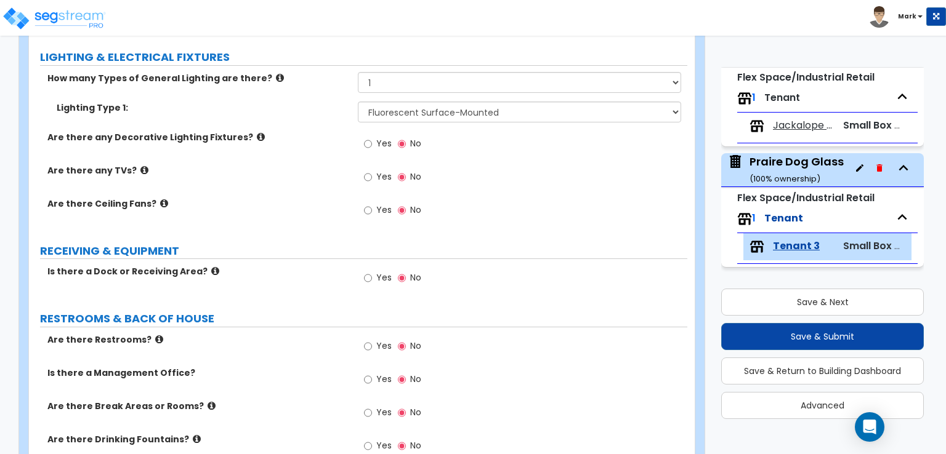
click at [251, 169] on label "Are there any TVs?" at bounding box center [197, 170] width 301 height 12
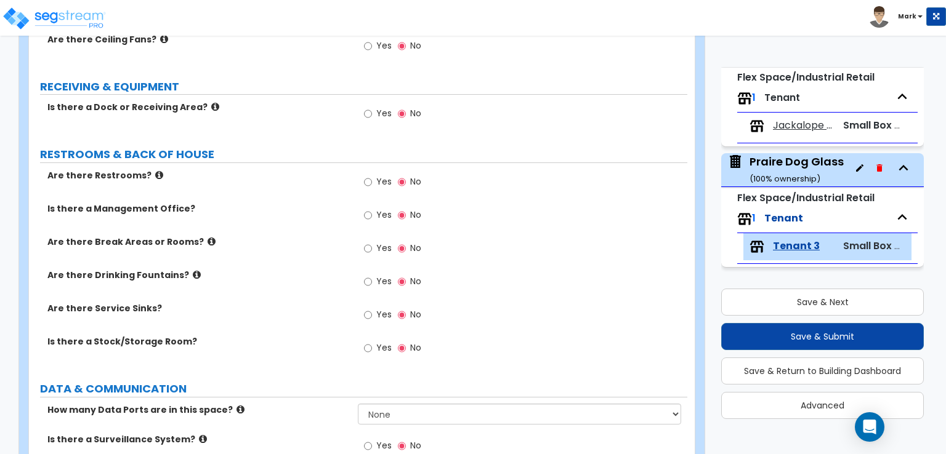
scroll to position [1060, 0]
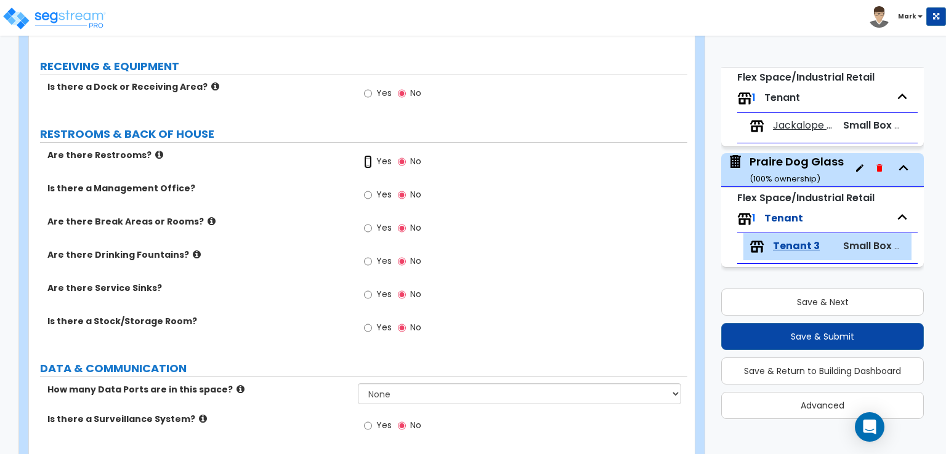
click at [364, 161] on input "Yes" at bounding box center [368, 162] width 8 height 14
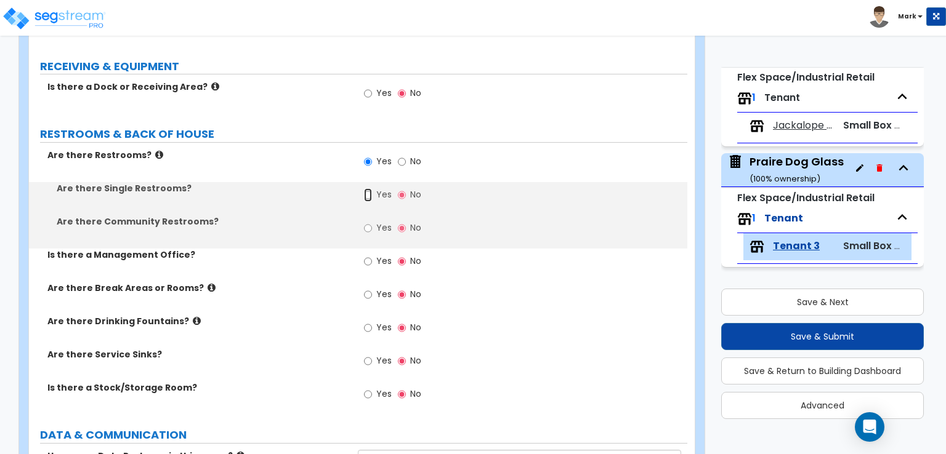
click at [366, 193] on input "Yes" at bounding box center [368, 195] width 8 height 14
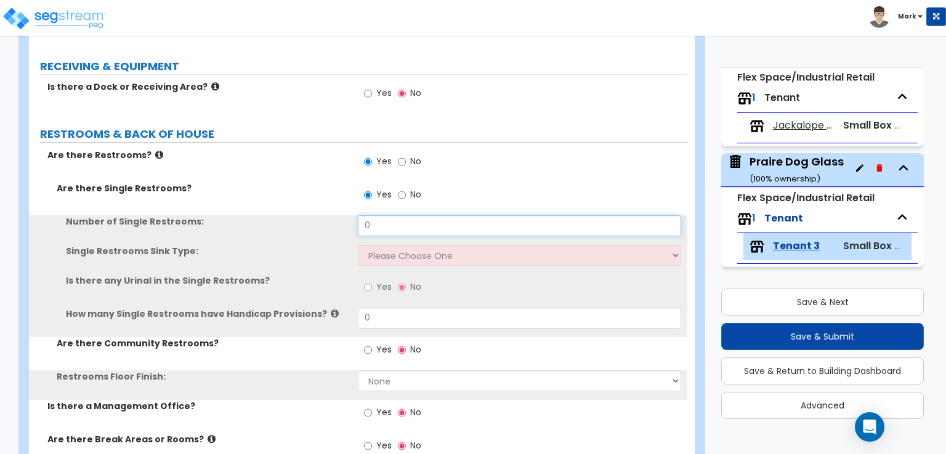
click at [385, 218] on input "0" at bounding box center [519, 225] width 323 height 21
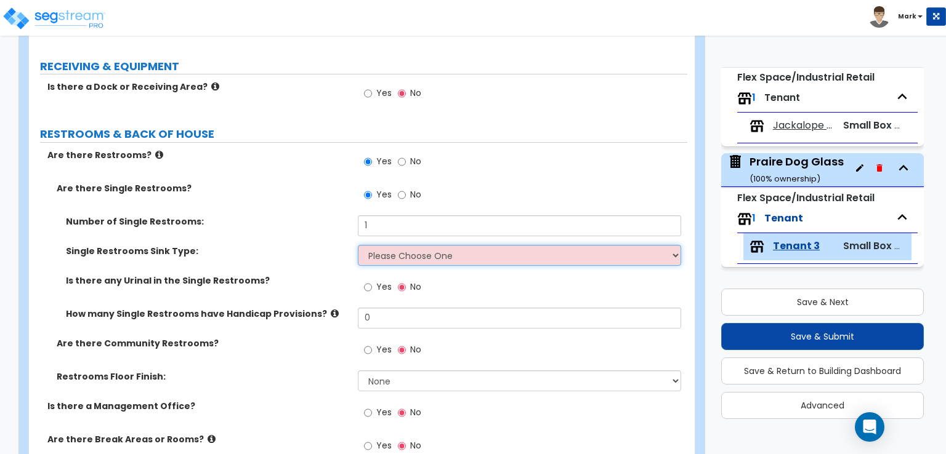
click at [371, 260] on select "Please Choose One Wall-mounted Vanity-mounted" at bounding box center [519, 255] width 323 height 21
click at [358, 245] on select "Please Choose One Wall-mounted Vanity-mounted" at bounding box center [519, 255] width 323 height 21
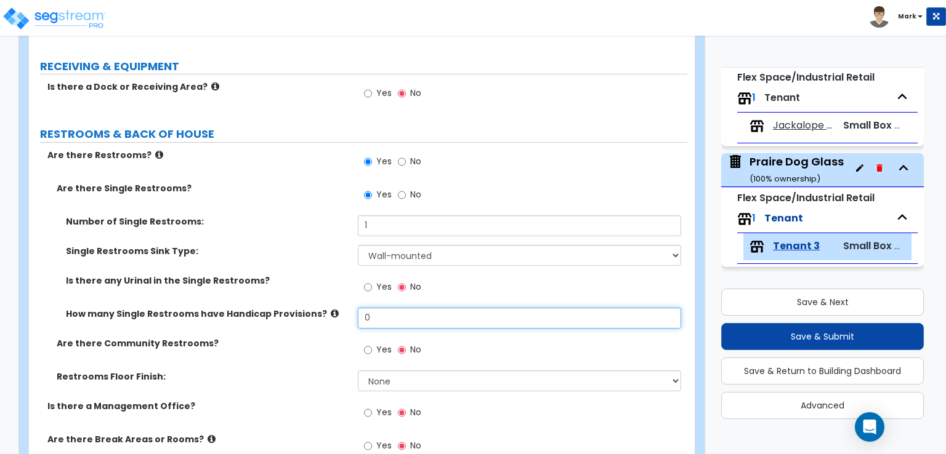
click at [373, 311] on input "0" at bounding box center [519, 318] width 323 height 21
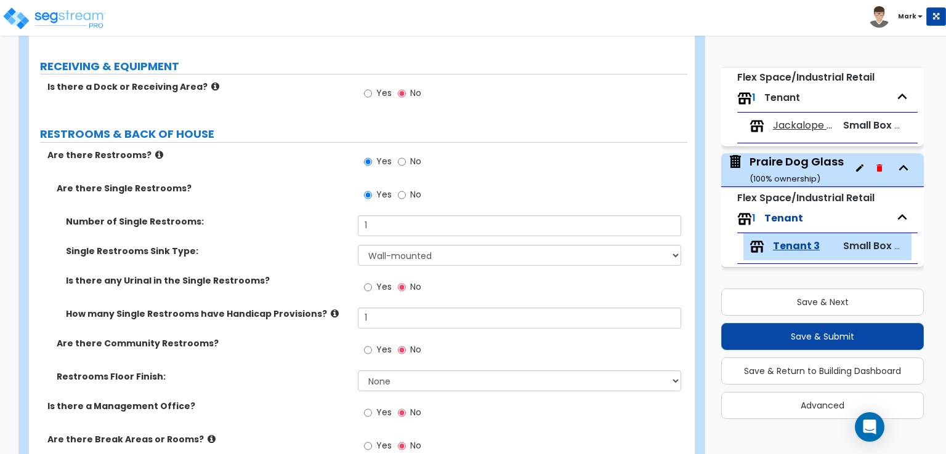
click at [249, 313] on label "How many Single Restrooms have Handicap Provisions?" at bounding box center [207, 314] width 283 height 12
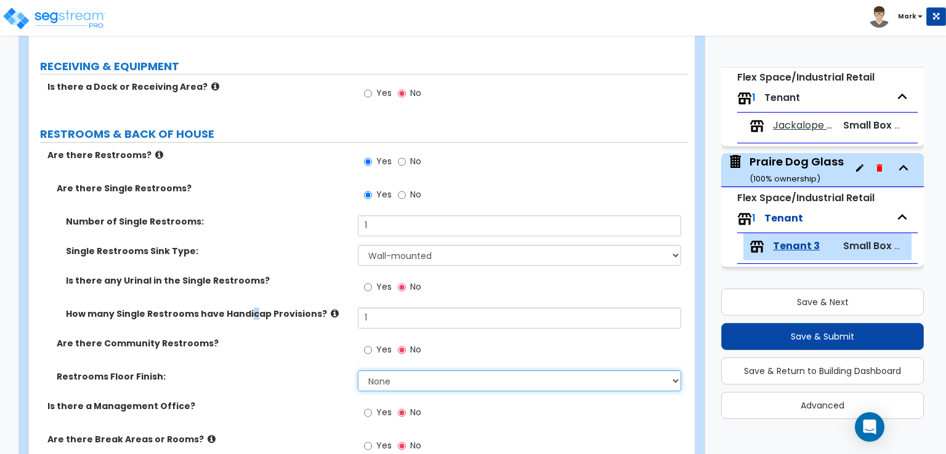
drag, startPoint x: 406, startPoint y: 377, endPoint x: 396, endPoint y: 382, distance: 10.8
click at [406, 377] on select "None Tile Flooring Resilient Laminate Flooring VCT Flooring Sheet Vinyl Flooring" at bounding box center [519, 381] width 323 height 21
click at [358, 371] on select "None Tile Flooring Resilient Laminate Flooring VCT Flooring Sheet Vinyl Flooring" at bounding box center [519, 381] width 323 height 21
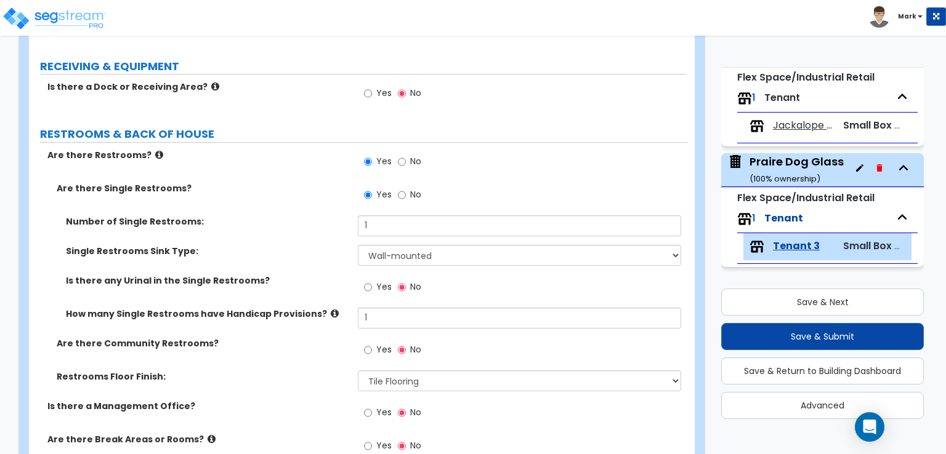
click at [275, 315] on label "How many Single Restrooms have Handicap Provisions?" at bounding box center [207, 314] width 283 height 12
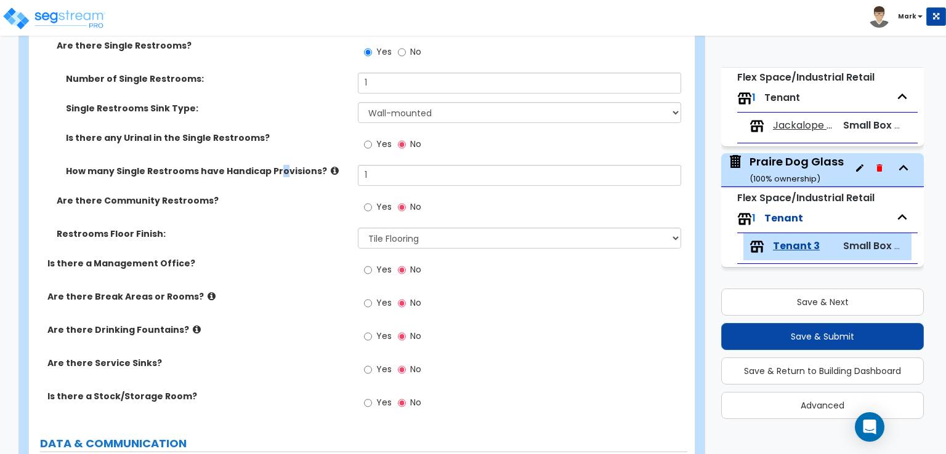
scroll to position [1245, 0]
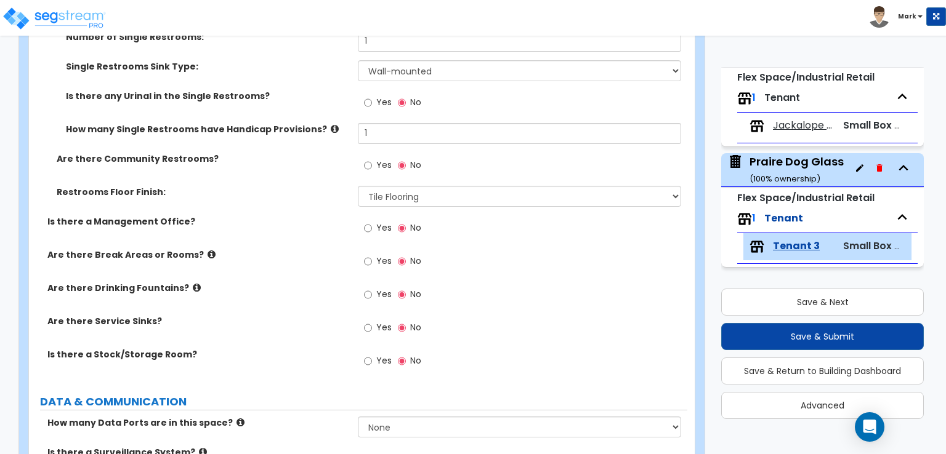
click at [290, 236] on div "Is there a Management Office? Yes No" at bounding box center [358, 231] width 658 height 33
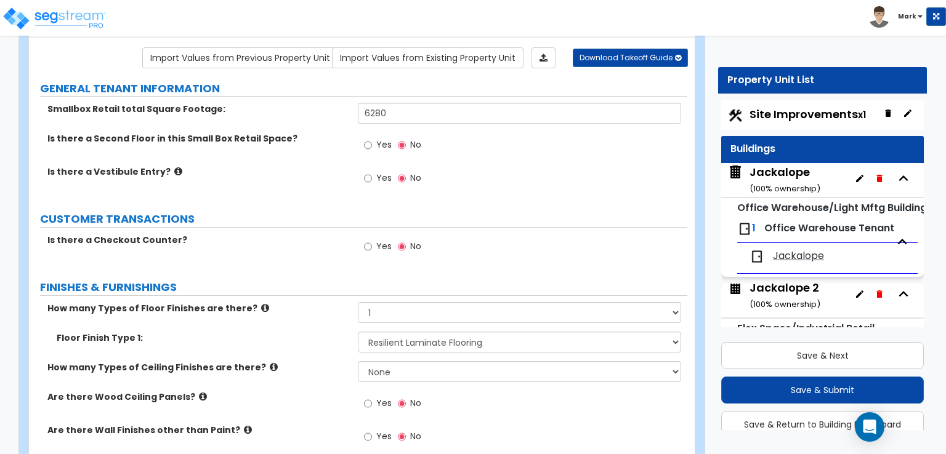
scroll to position [0, 0]
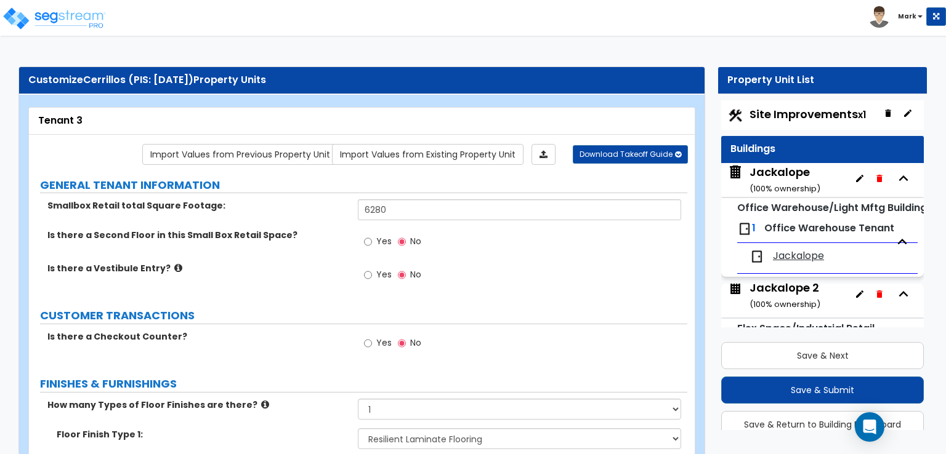
click at [784, 129] on div "Site Improvements x1" at bounding box center [822, 115] width 203 height 30
click at [784, 107] on span "Site Improvements x1" at bounding box center [807, 114] width 116 height 15
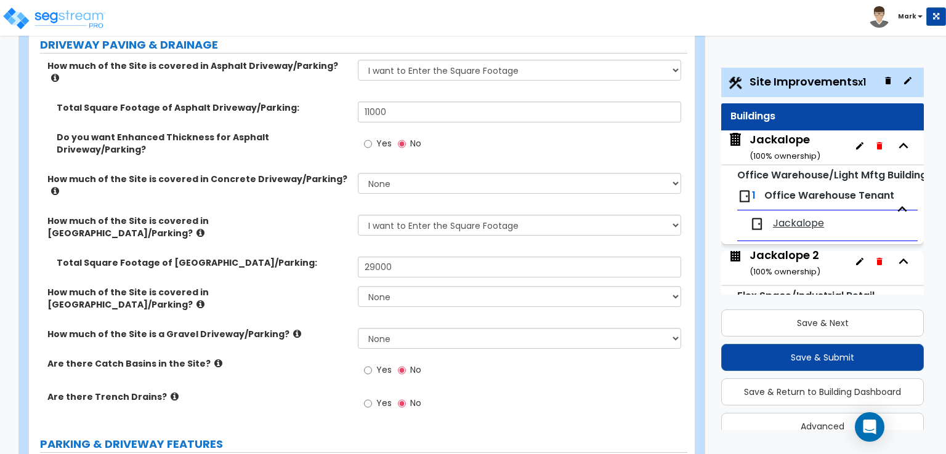
scroll to position [554, 0]
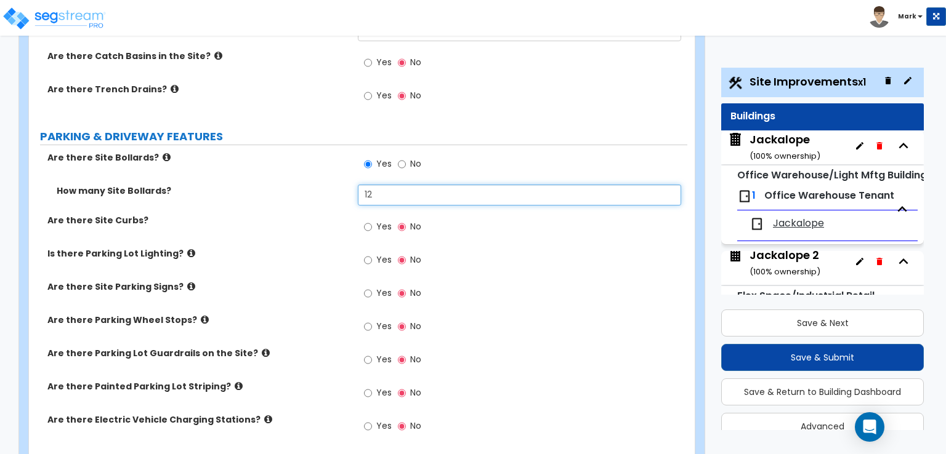
click at [398, 185] on input "12" at bounding box center [519, 195] width 323 height 21
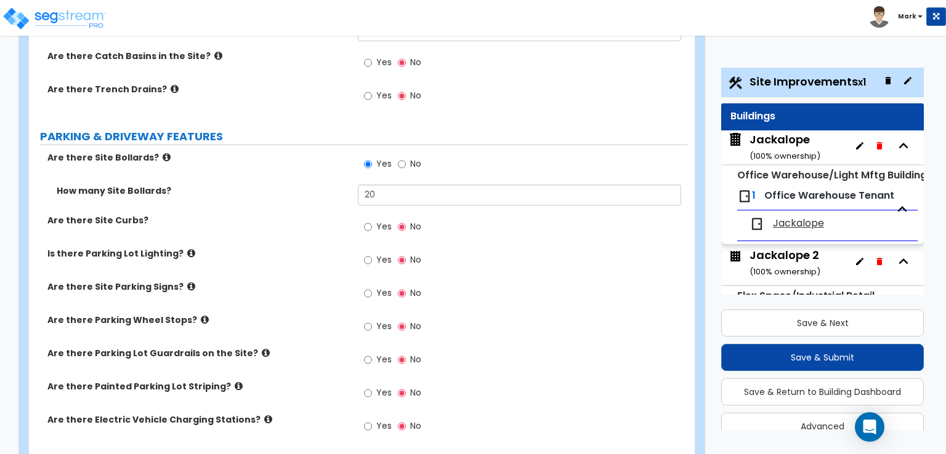
click at [209, 214] on div "Are there Site Curbs? Yes No" at bounding box center [358, 230] width 658 height 33
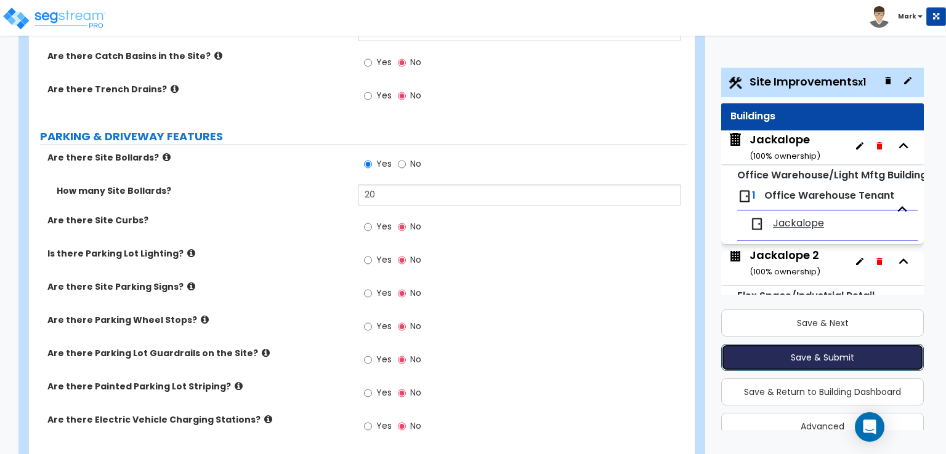
click at [825, 353] on button "Save & Submit" at bounding box center [822, 357] width 203 height 27
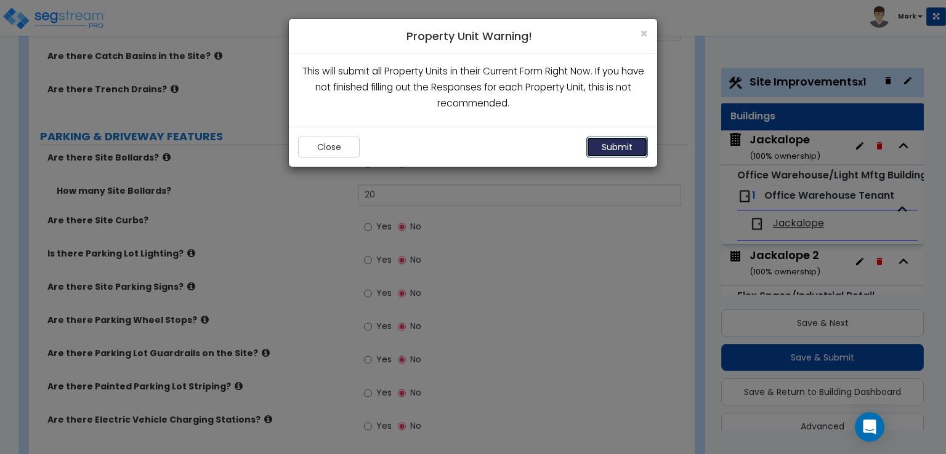
click at [615, 145] on button "Submit" at bounding box center [617, 147] width 62 height 21
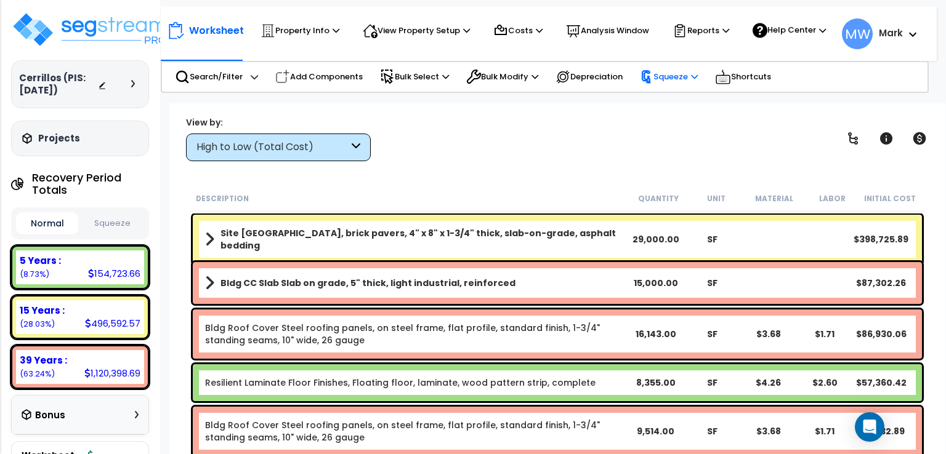
click at [677, 82] on p "Squeeze" at bounding box center [669, 77] width 58 height 14
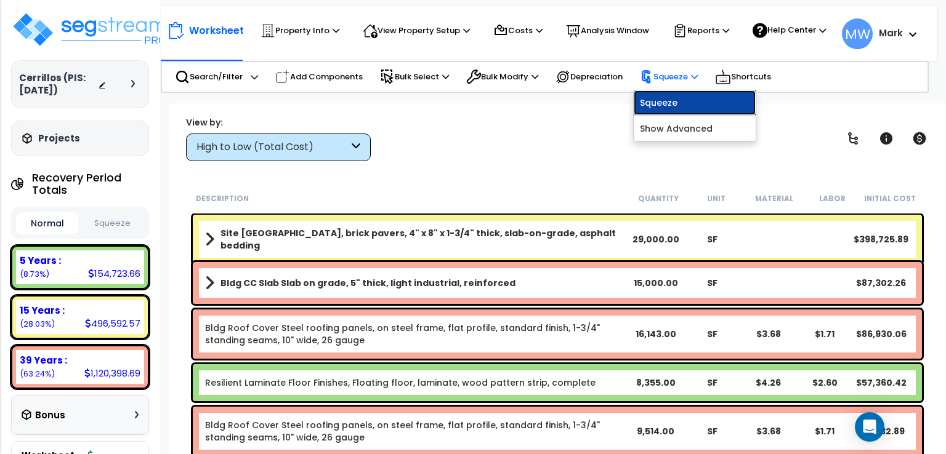
click at [663, 108] on link "Squeeze" at bounding box center [695, 103] width 122 height 25
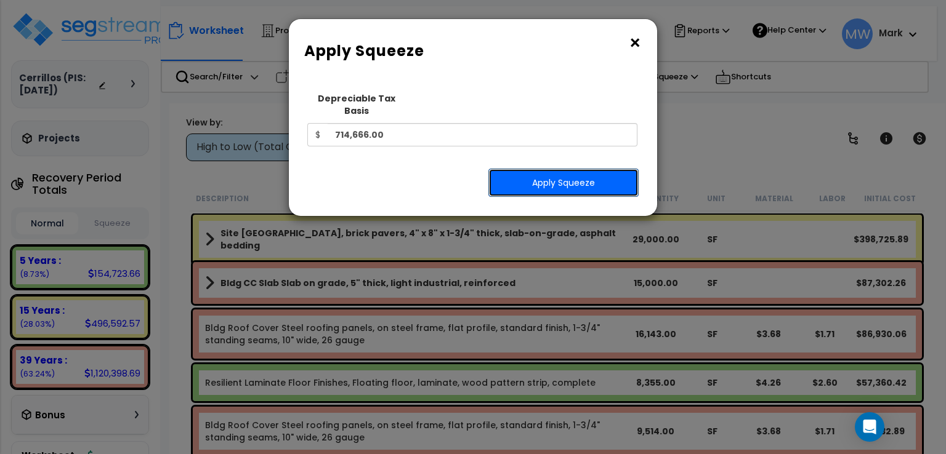
click at [566, 169] on button "Apply Squeeze" at bounding box center [563, 183] width 150 height 28
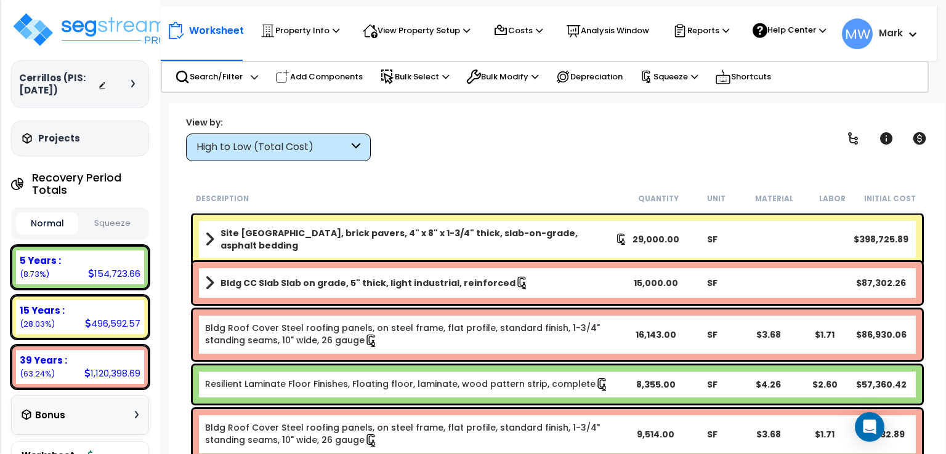
click at [102, 222] on button "Squeeze" at bounding box center [112, 224] width 62 height 22
